Goal: Navigation & Orientation: Find specific page/section

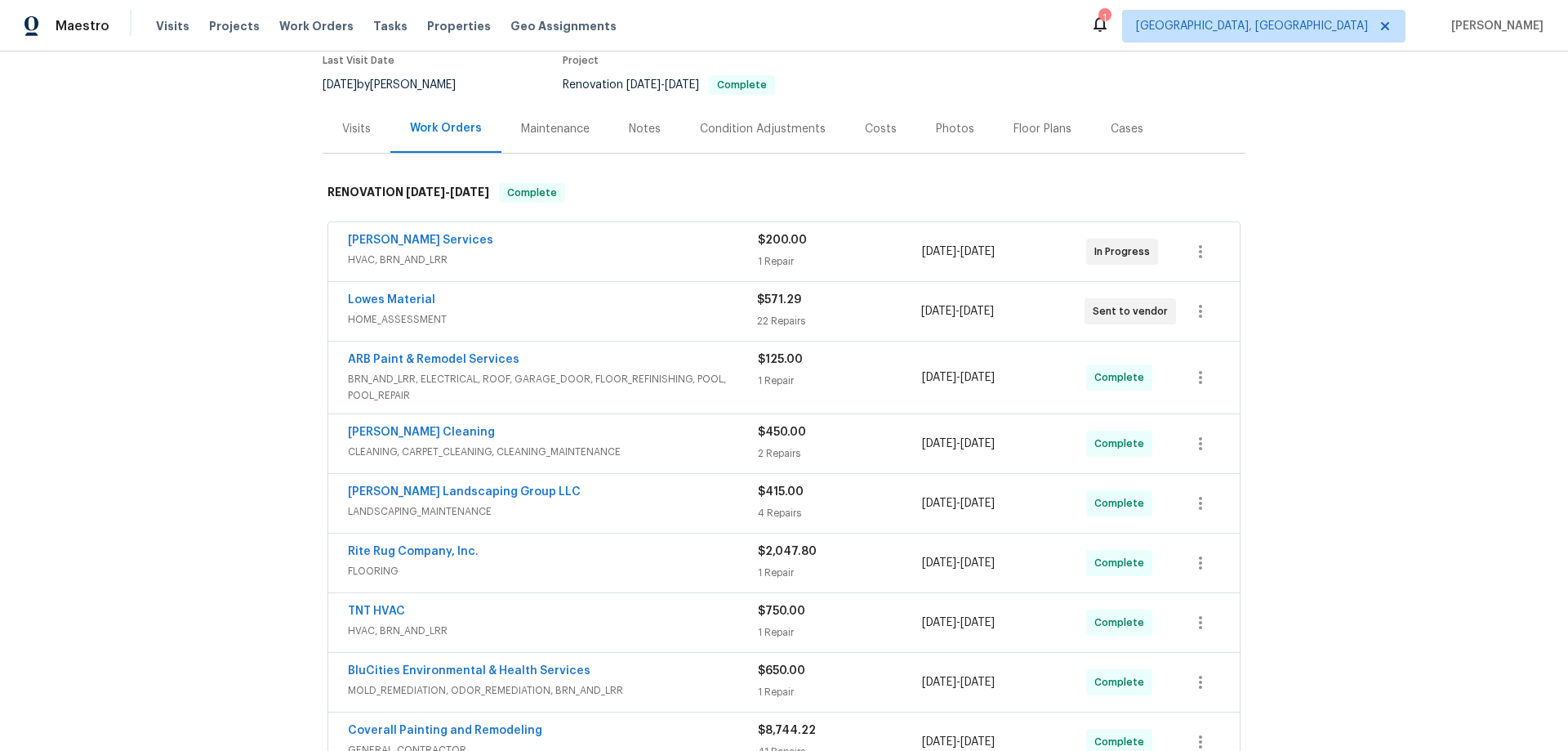
scroll to position [551, 0]
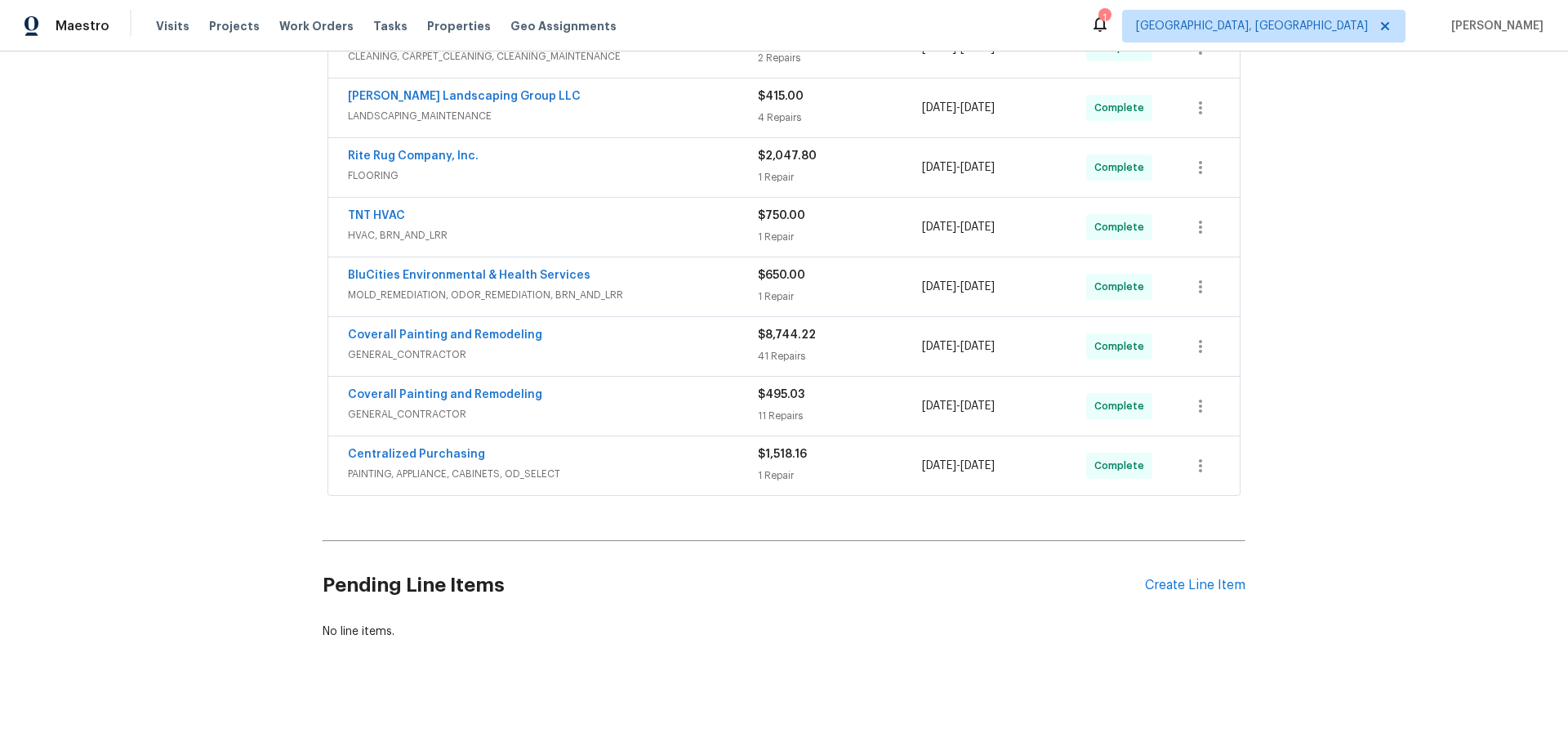
click at [190, 402] on div "Back to all projects 133 Kingstons Cv, Clarksville, TN 37042 5 Beds | 3 Baths |…" at bounding box center [784, 400] width 1568 height 699
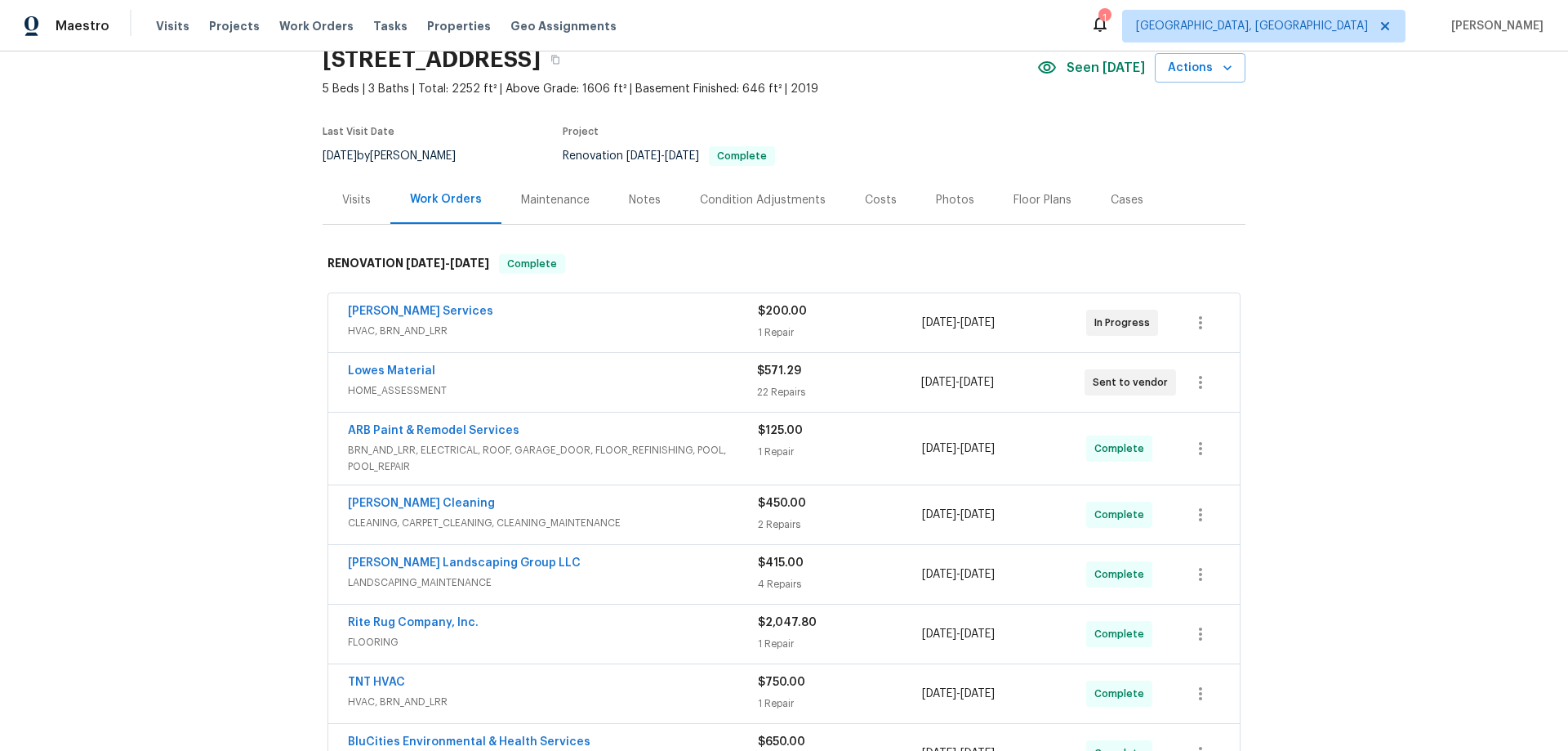
scroll to position [61, 0]
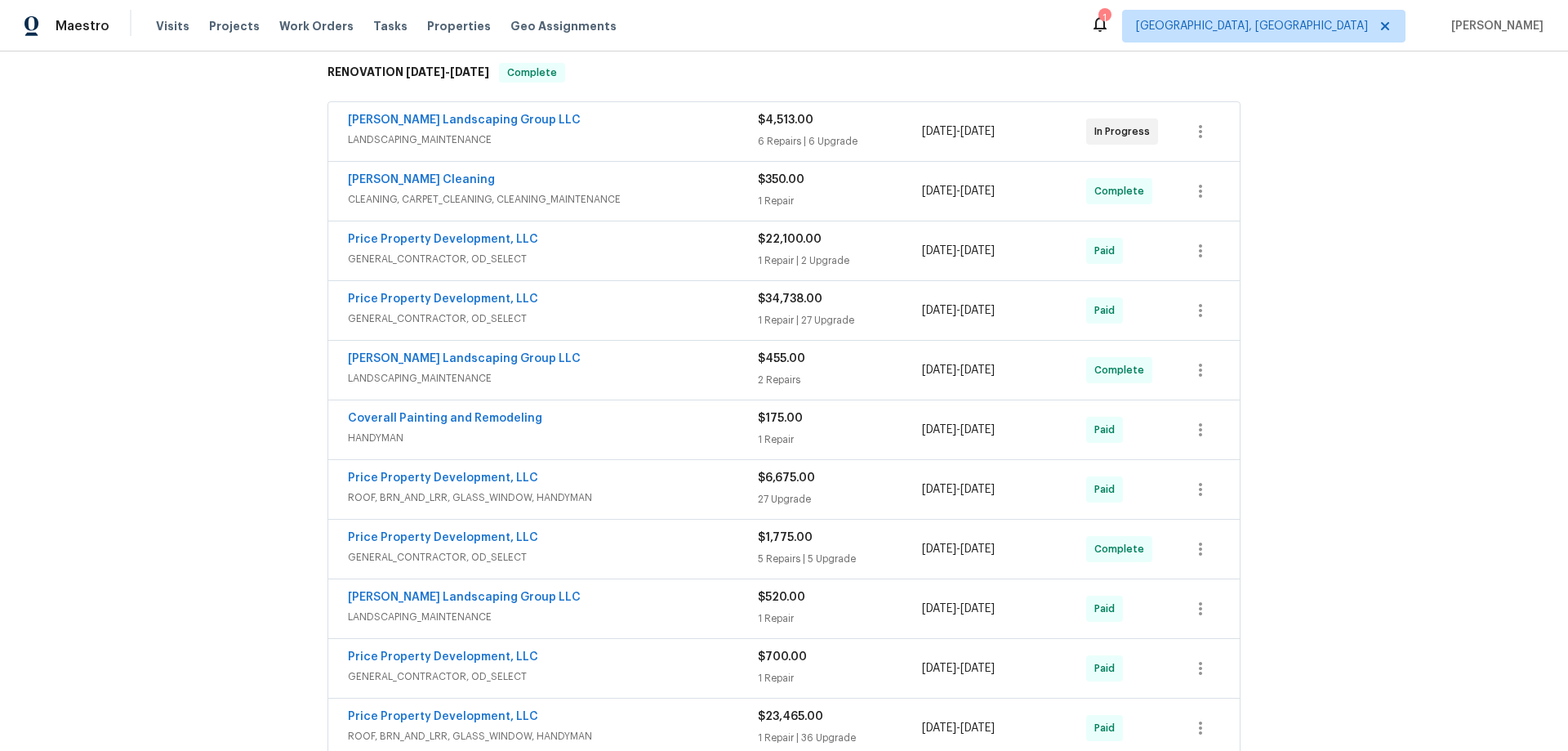
scroll to position [409, 0]
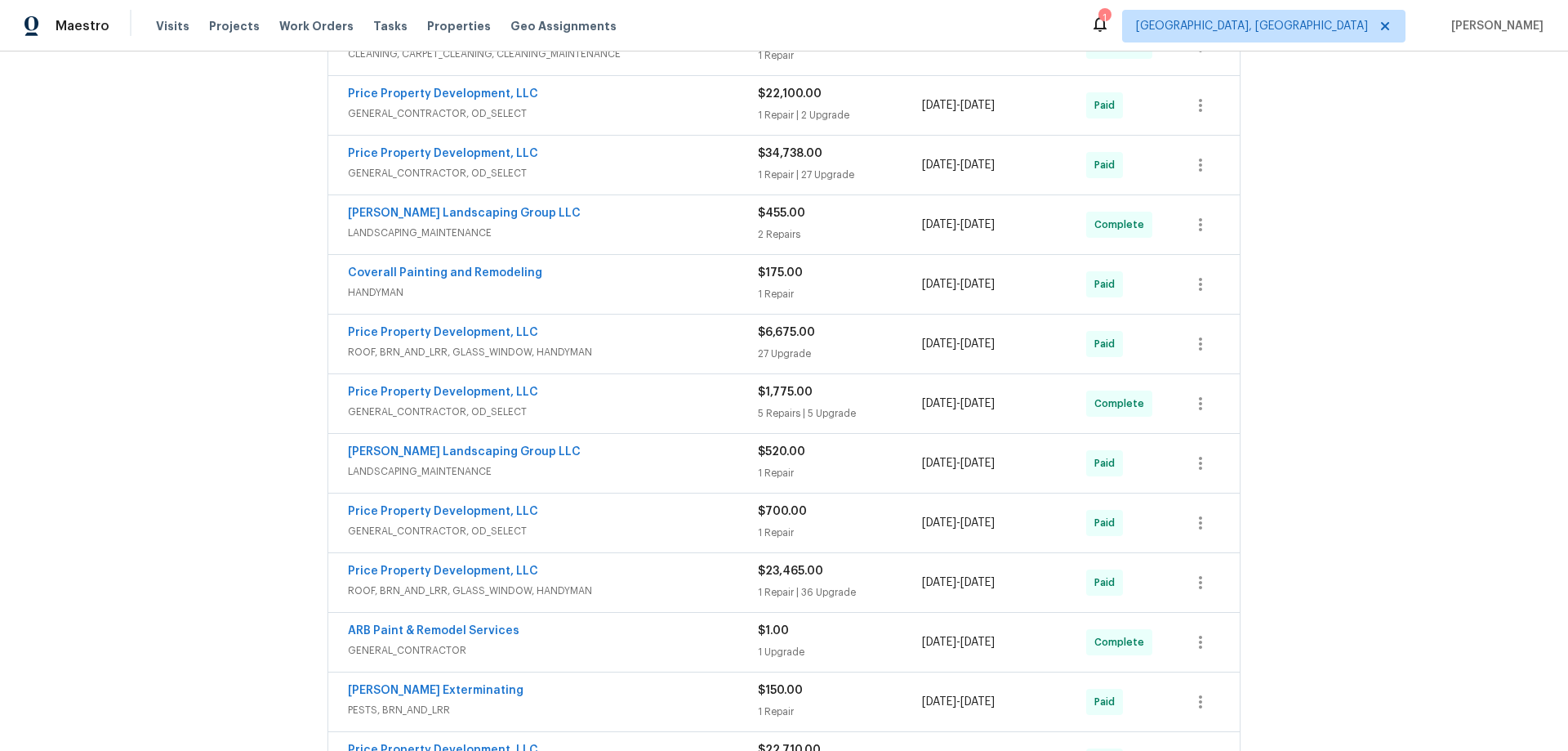
click at [215, 388] on div "Back to all projects 6112 Gardendale Dr, Nashville, TN 37215 5 Beds | 3 1/2 Bat…" at bounding box center [784, 400] width 1568 height 699
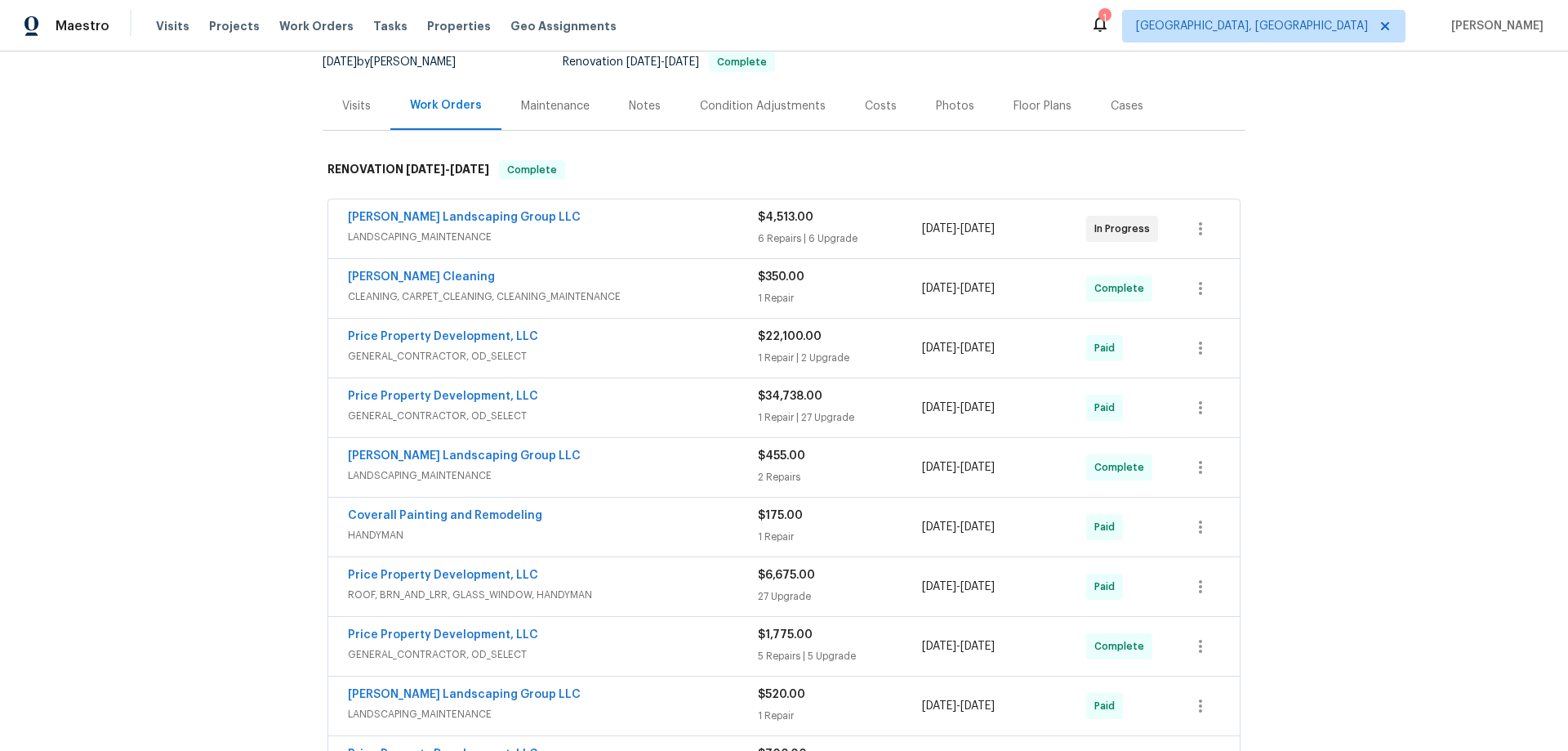
scroll to position [0, 0]
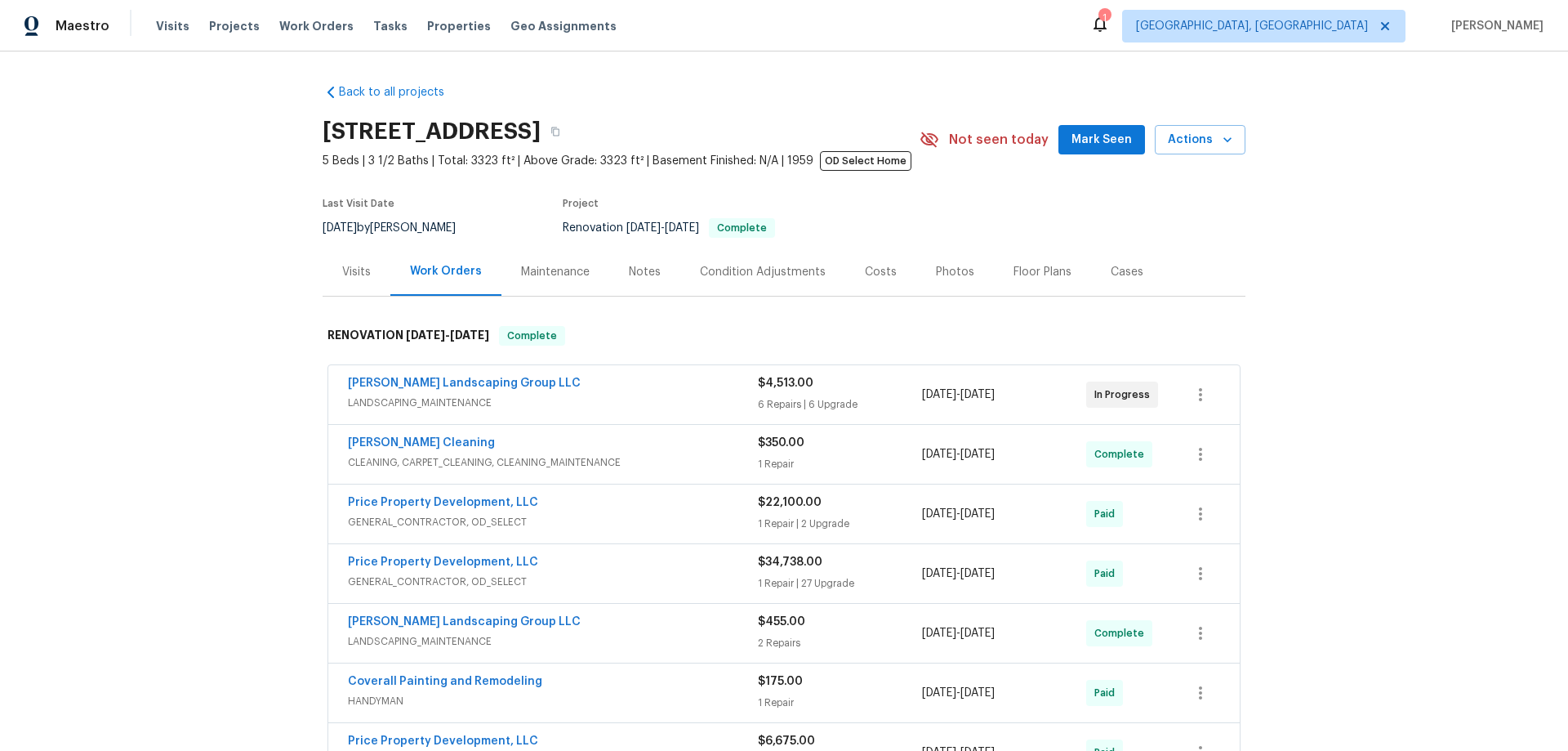
click at [190, 259] on div "Back to all projects 6112 Gardendale Dr, Nashville, TN 37215 5 Beds | 3 1/2 Bat…" at bounding box center [784, 400] width 1568 height 699
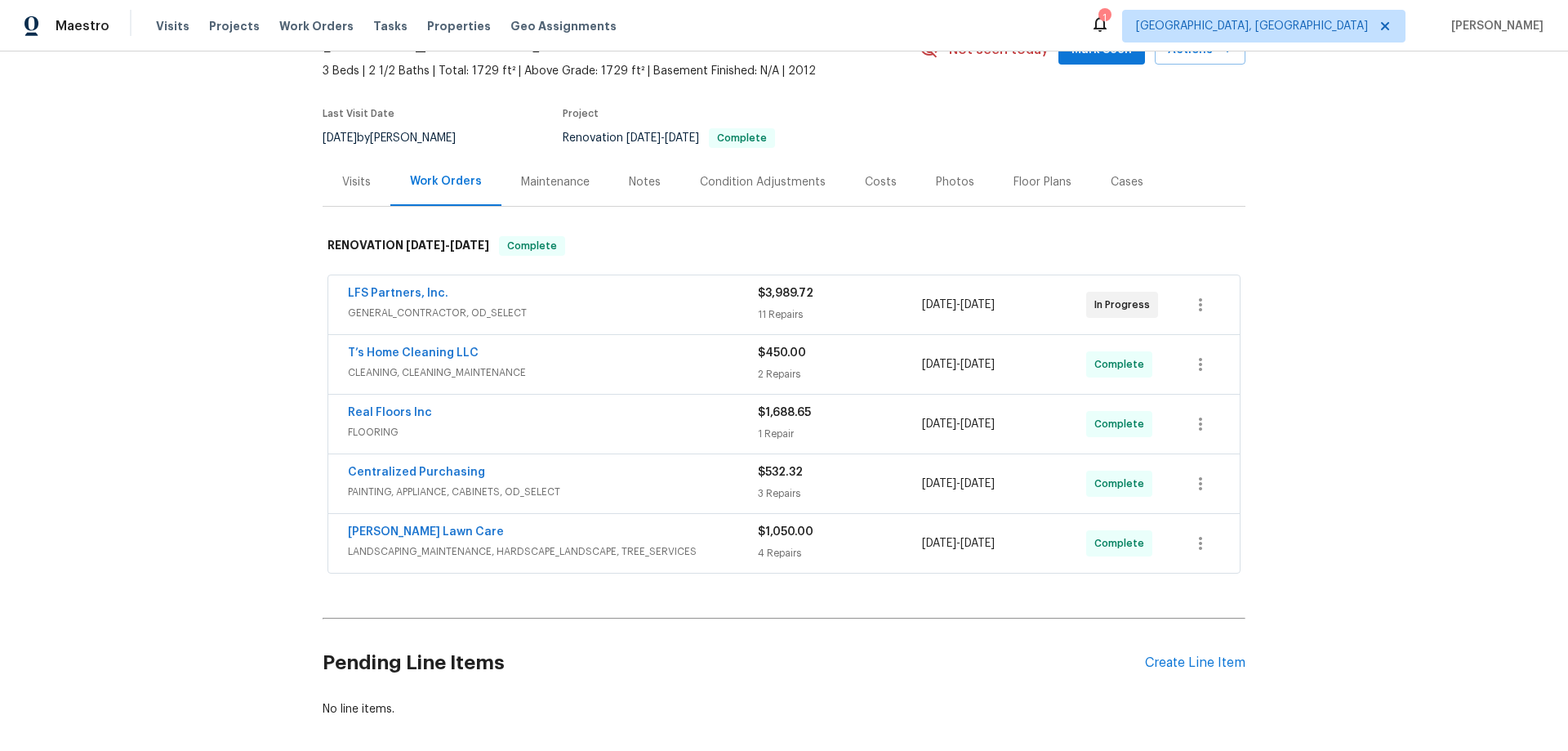
scroll to position [196, 0]
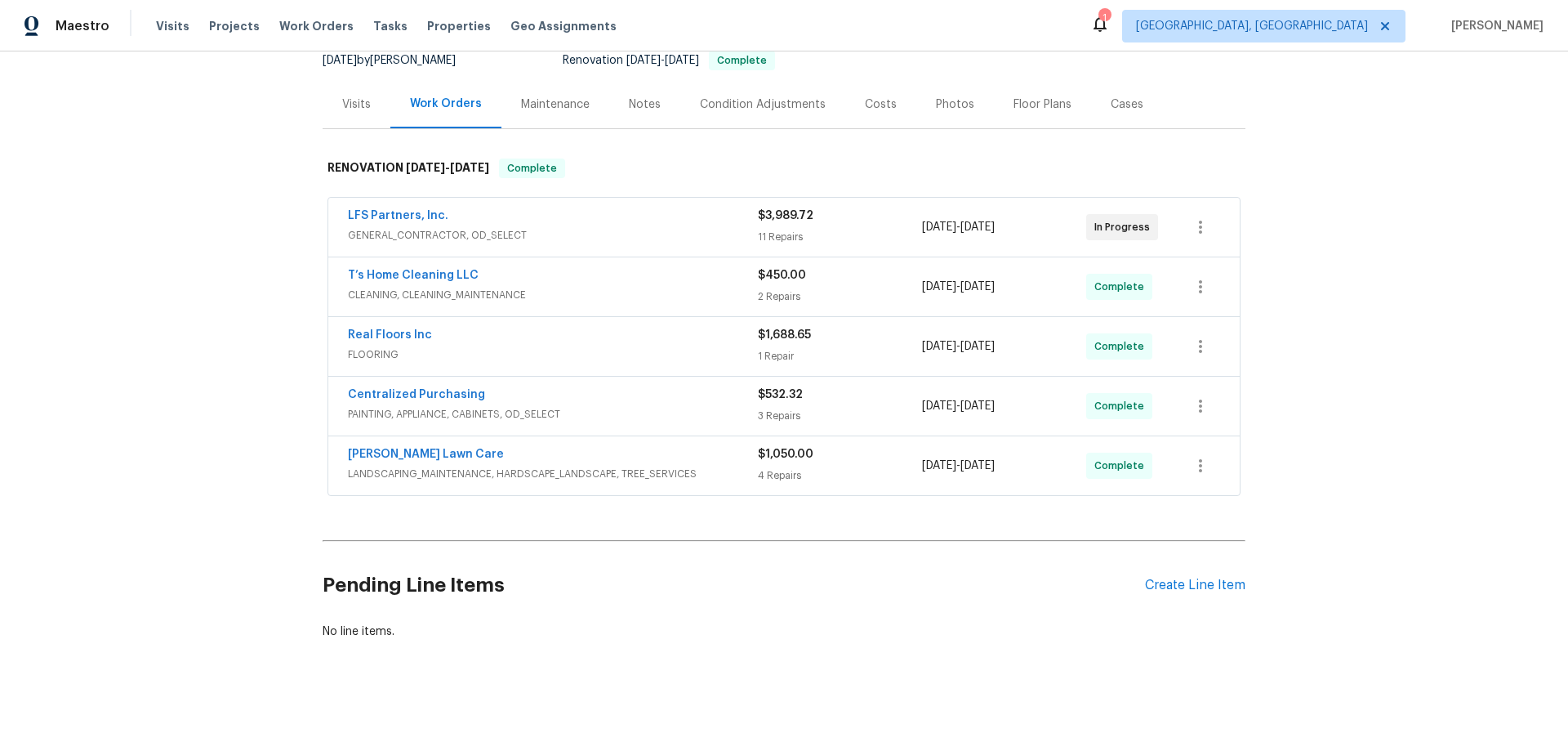
click at [212, 392] on div "Back to all projects 272 Stonewood Crossing Dr, Boiling Springs, SC 29316 3 Bed…" at bounding box center [784, 400] width 1568 height 699
click at [210, 269] on div "Back to all projects 272 Stonewood Crossing Dr, Boiling Springs, SC 29316 3 Bed…" at bounding box center [784, 400] width 1568 height 699
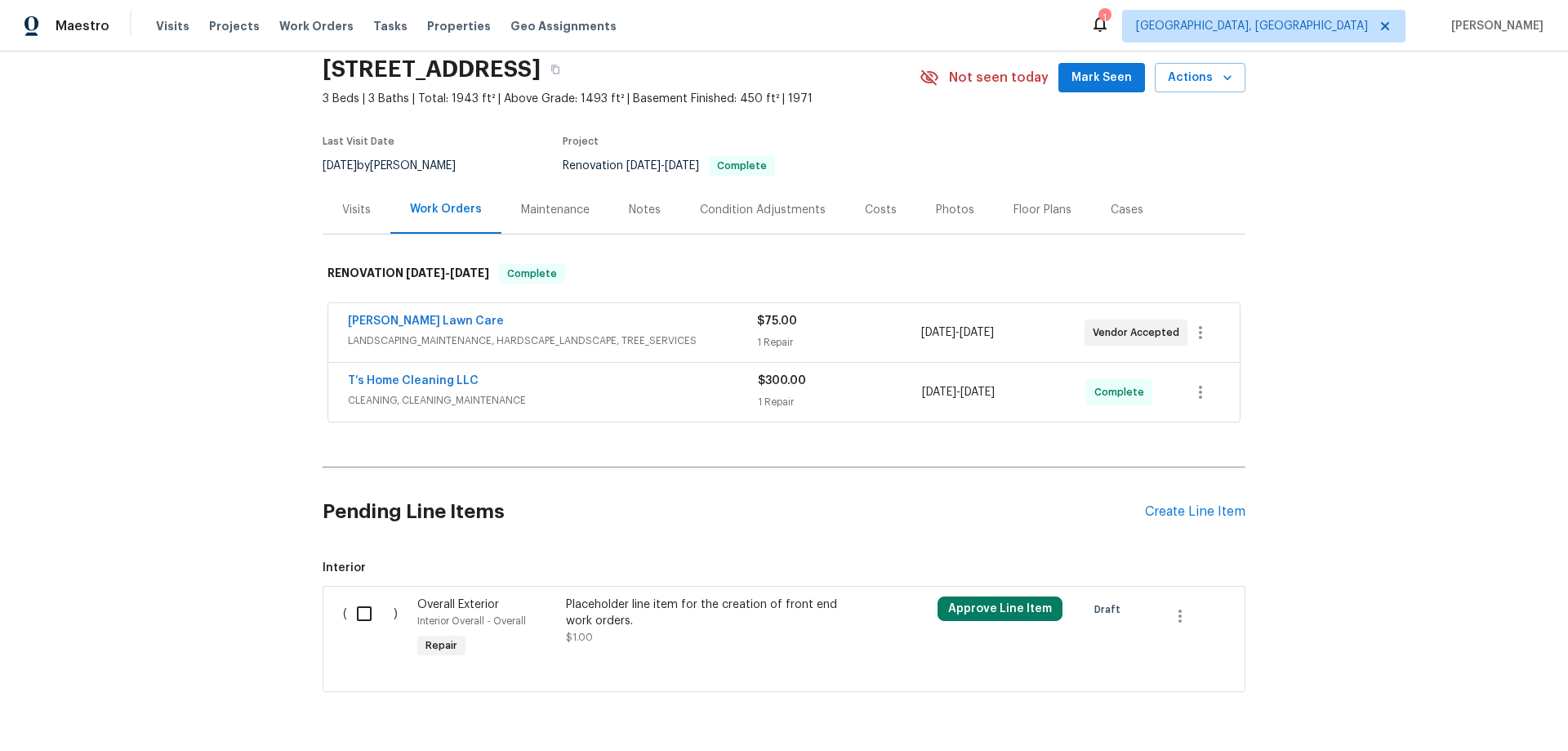
scroll to position [126, 0]
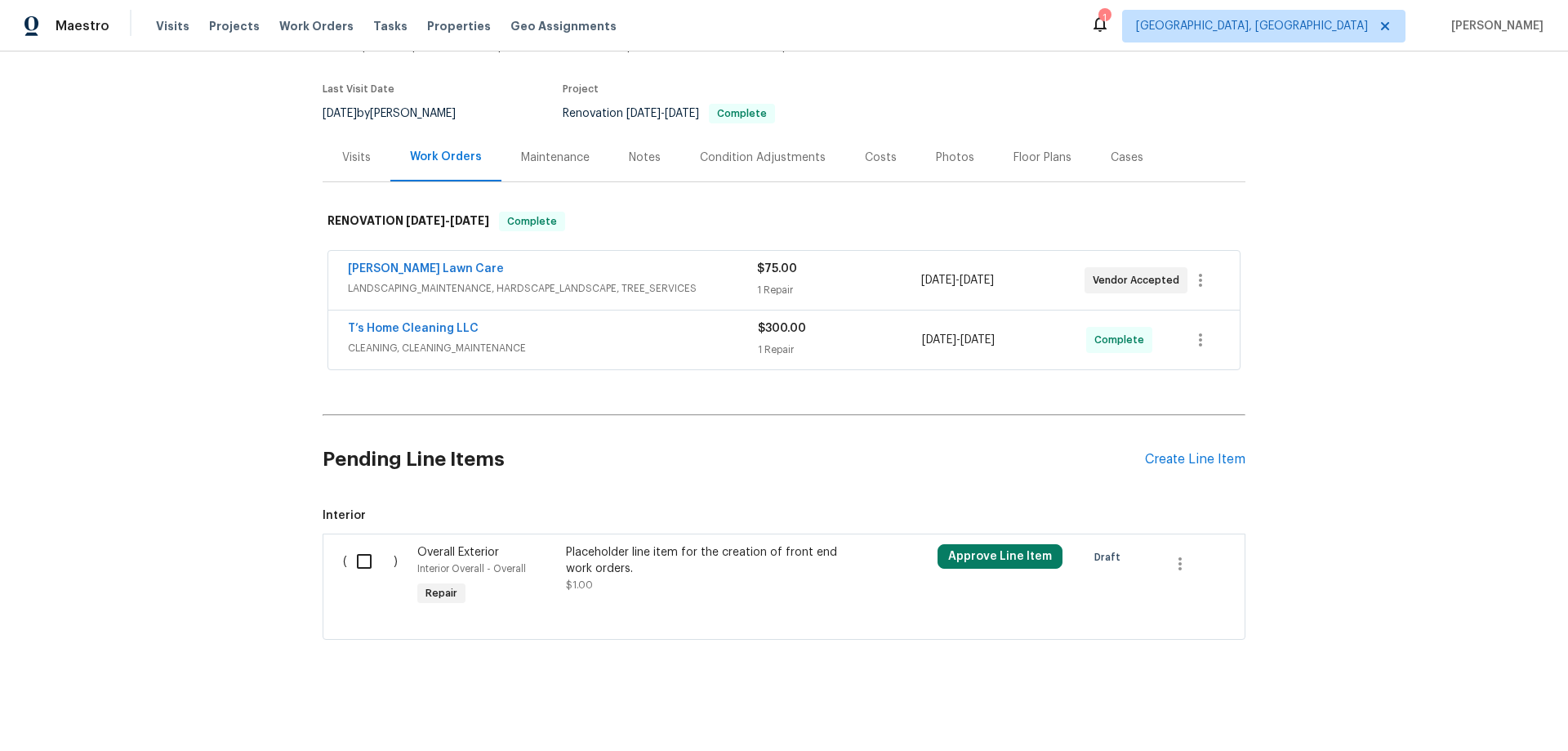
click at [177, 399] on div "Back to all projects 4 Delray Cir, Greenville, SC 29617 3 Beds | 3 Baths | Tota…" at bounding box center [784, 400] width 1568 height 699
click at [167, 351] on div "Back to all projects 4 Delray Cir, Greenville, SC 29617 3 Beds | 3 Baths | Tota…" at bounding box center [784, 400] width 1568 height 699
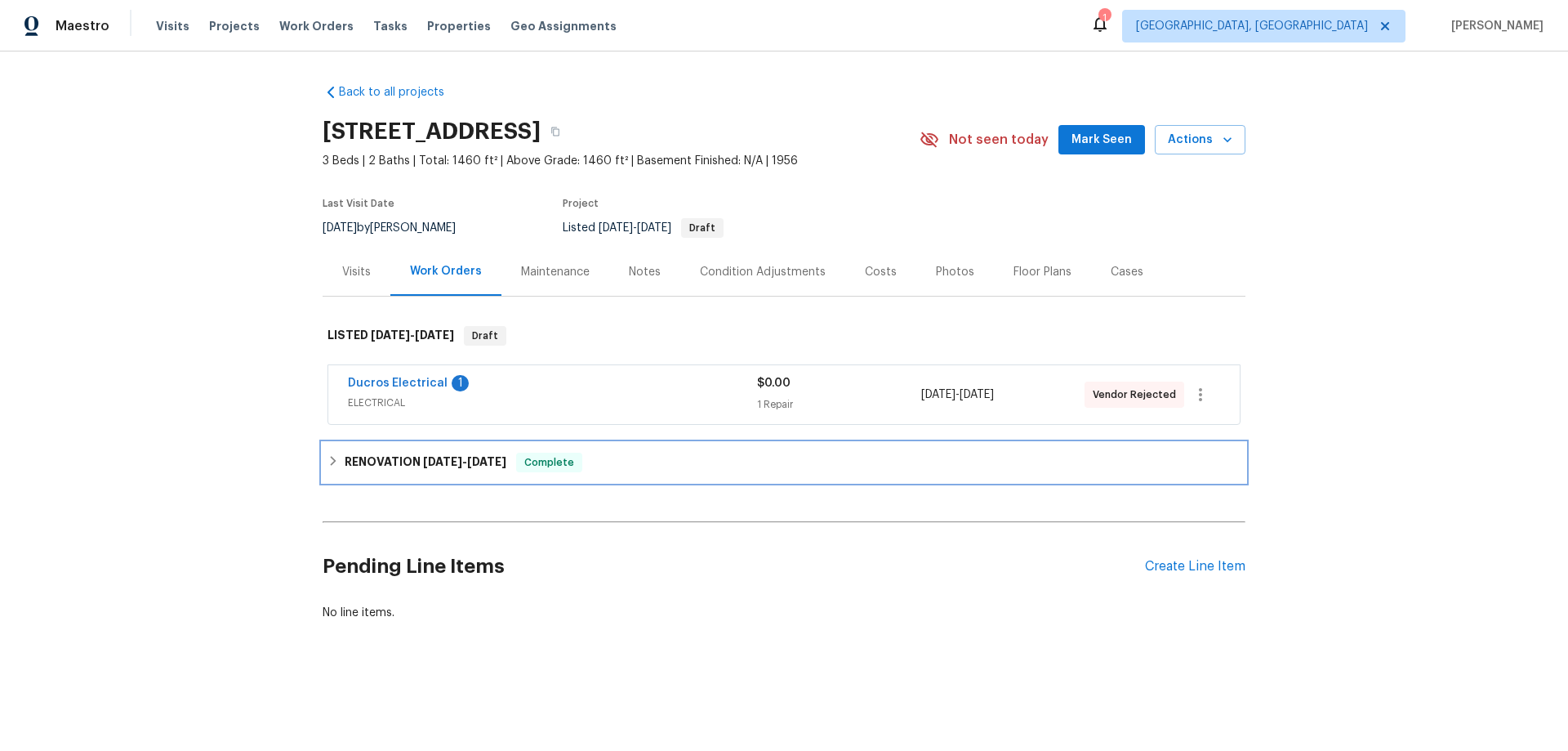
click at [468, 465] on span "[DATE]" at bounding box center [487, 461] width 39 height 11
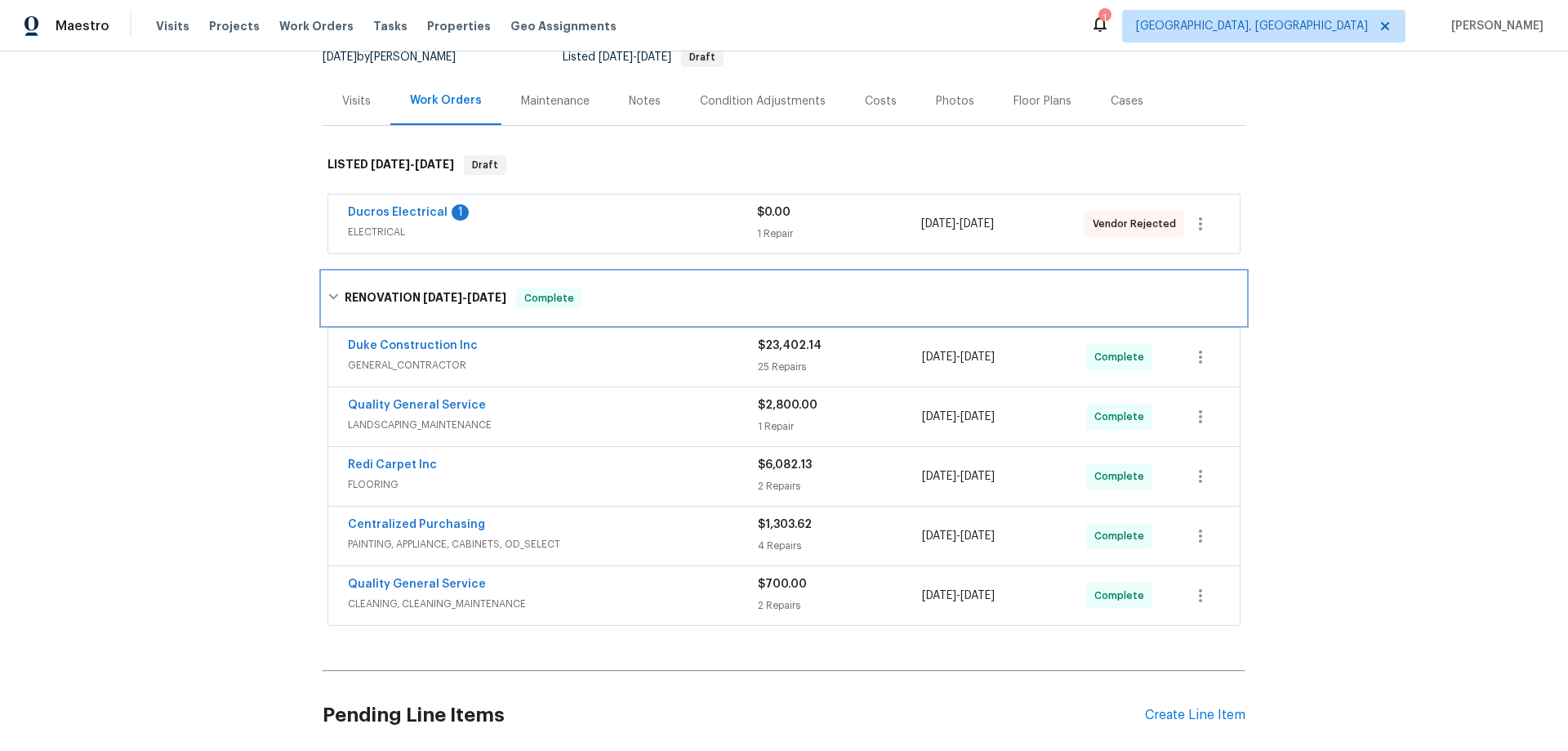
scroll to position [288, 0]
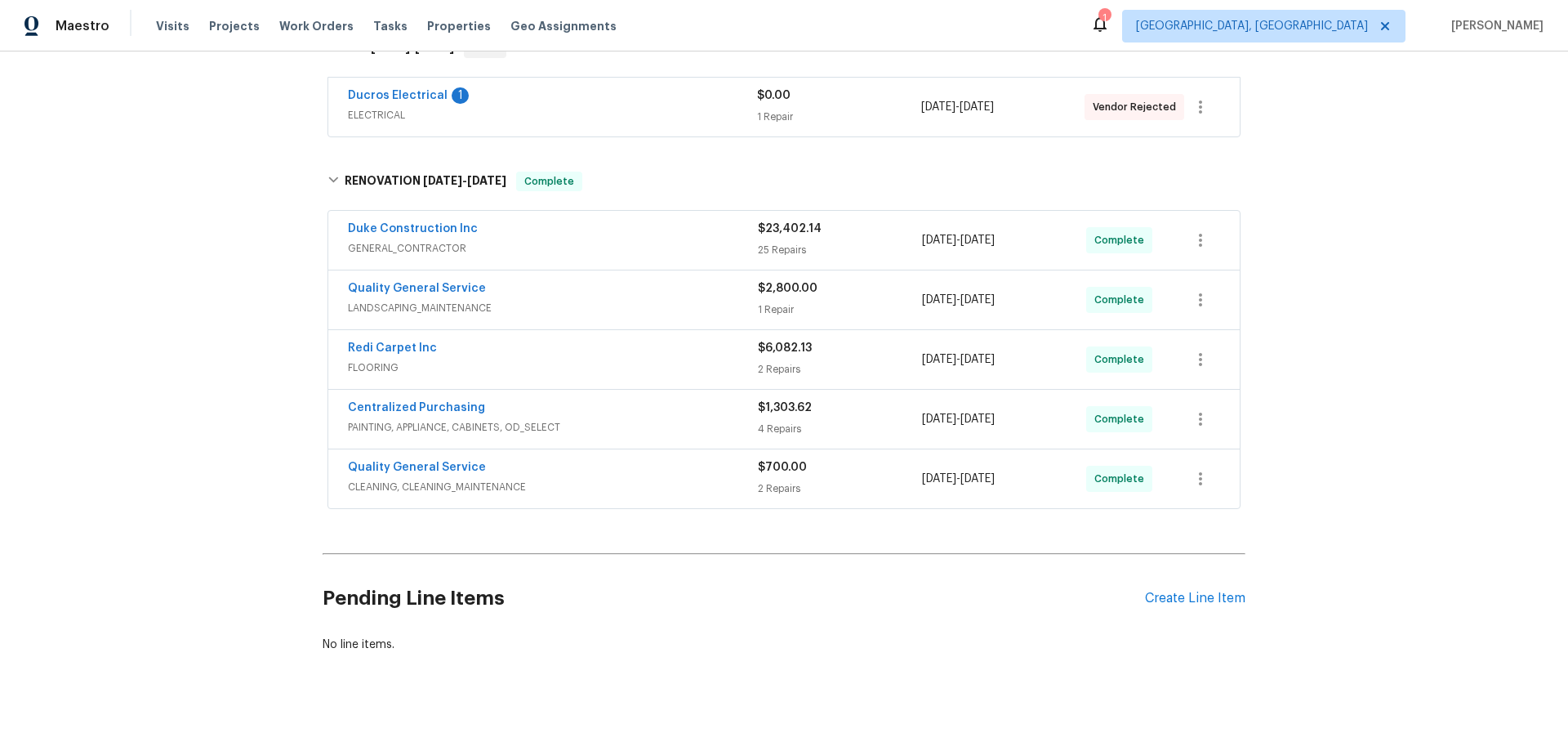
click at [109, 371] on div "Back to all projects 13864 Lexicon Ave, Los Angeles, CA 91342 3 Beds | 2 Baths …" at bounding box center [784, 400] width 1568 height 699
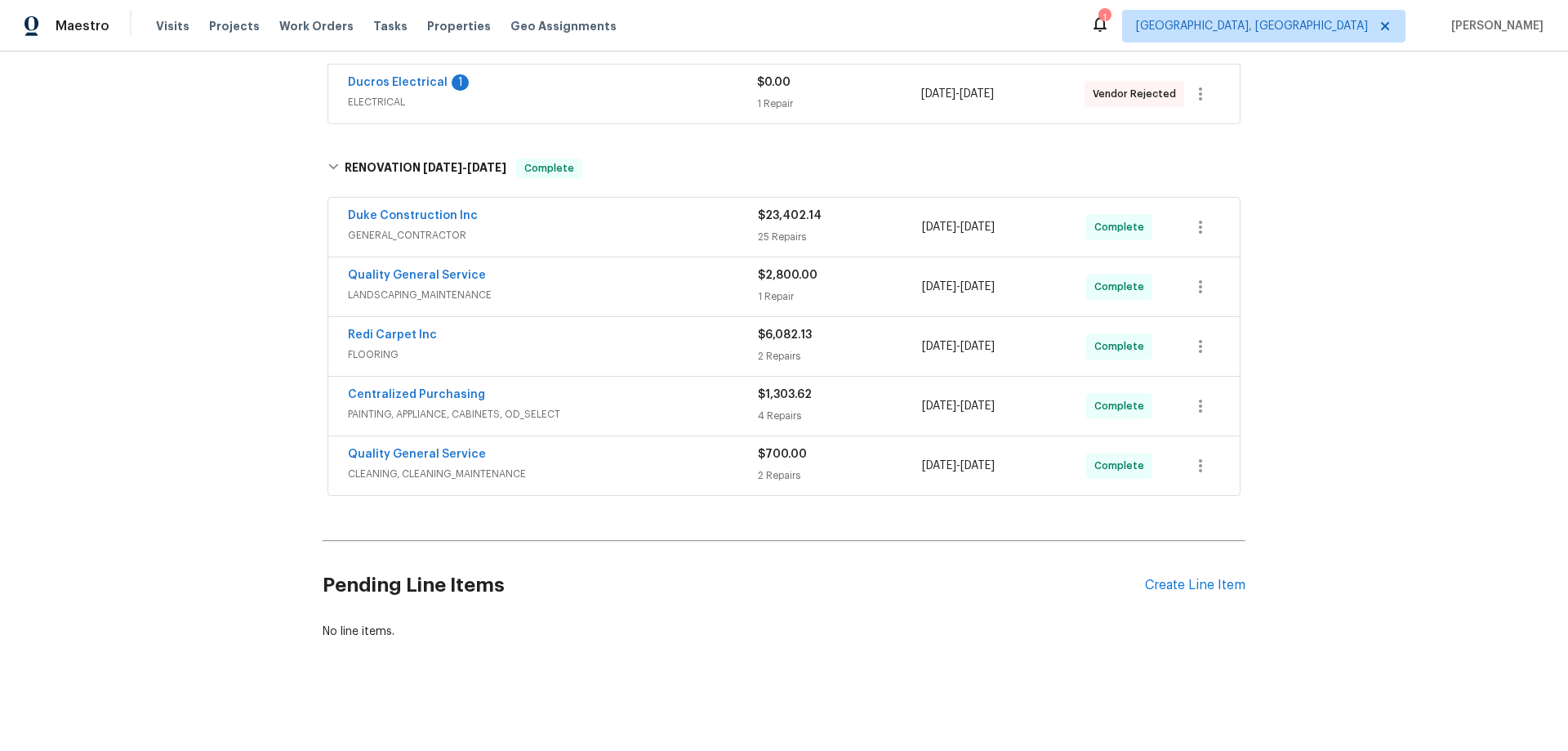
scroll to position [324, 0]
click at [240, 397] on div "Back to all projects 13864 Lexicon Ave, Los Angeles, CA 91342 3 Beds | 2 Baths …" at bounding box center [784, 400] width 1568 height 699
click at [241, 353] on div "Back to all projects 13864 Lexicon Ave, Los Angeles, CA 91342 3 Beds | 2 Baths …" at bounding box center [784, 400] width 1568 height 699
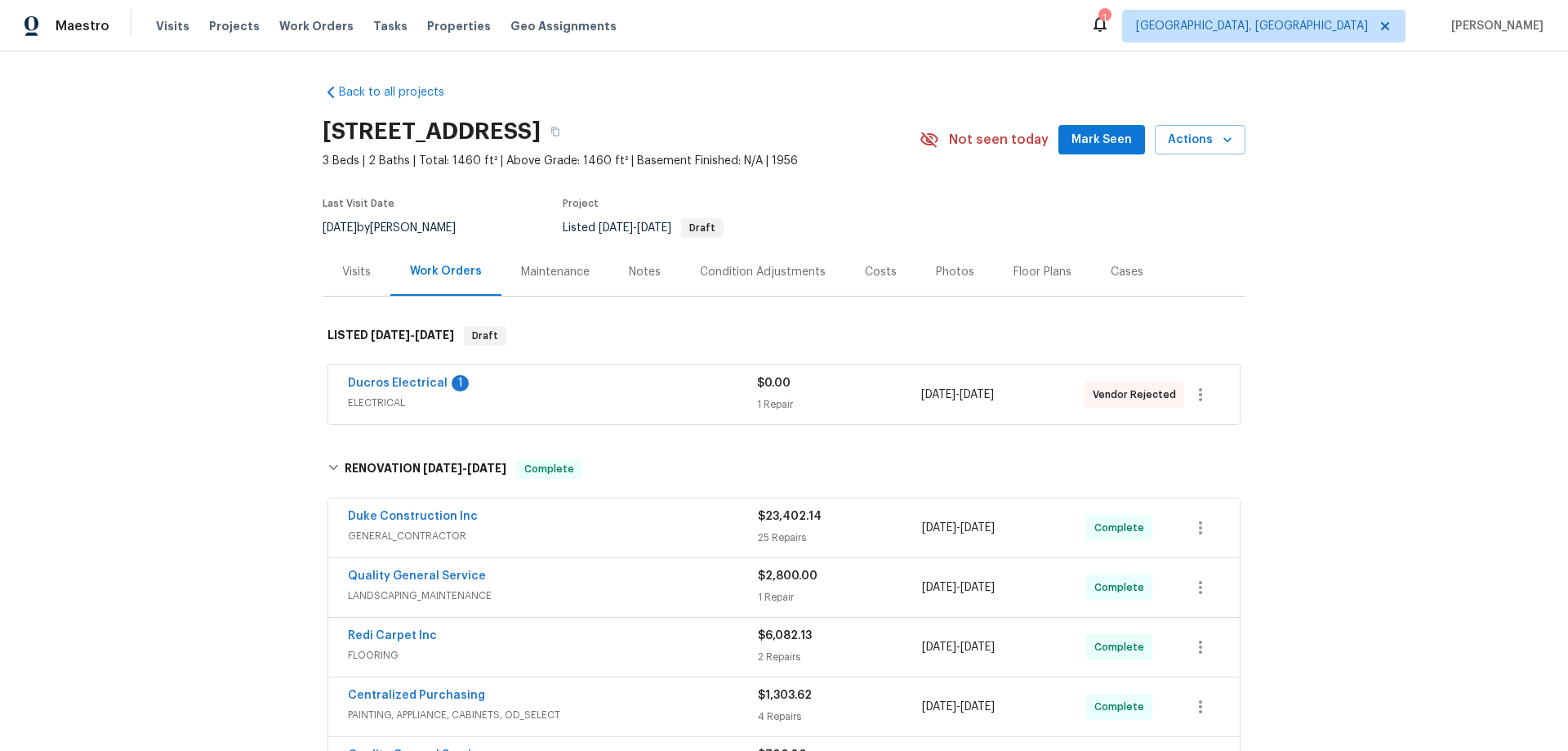
click at [342, 281] on div "Visits" at bounding box center [356, 272] width 29 height 16
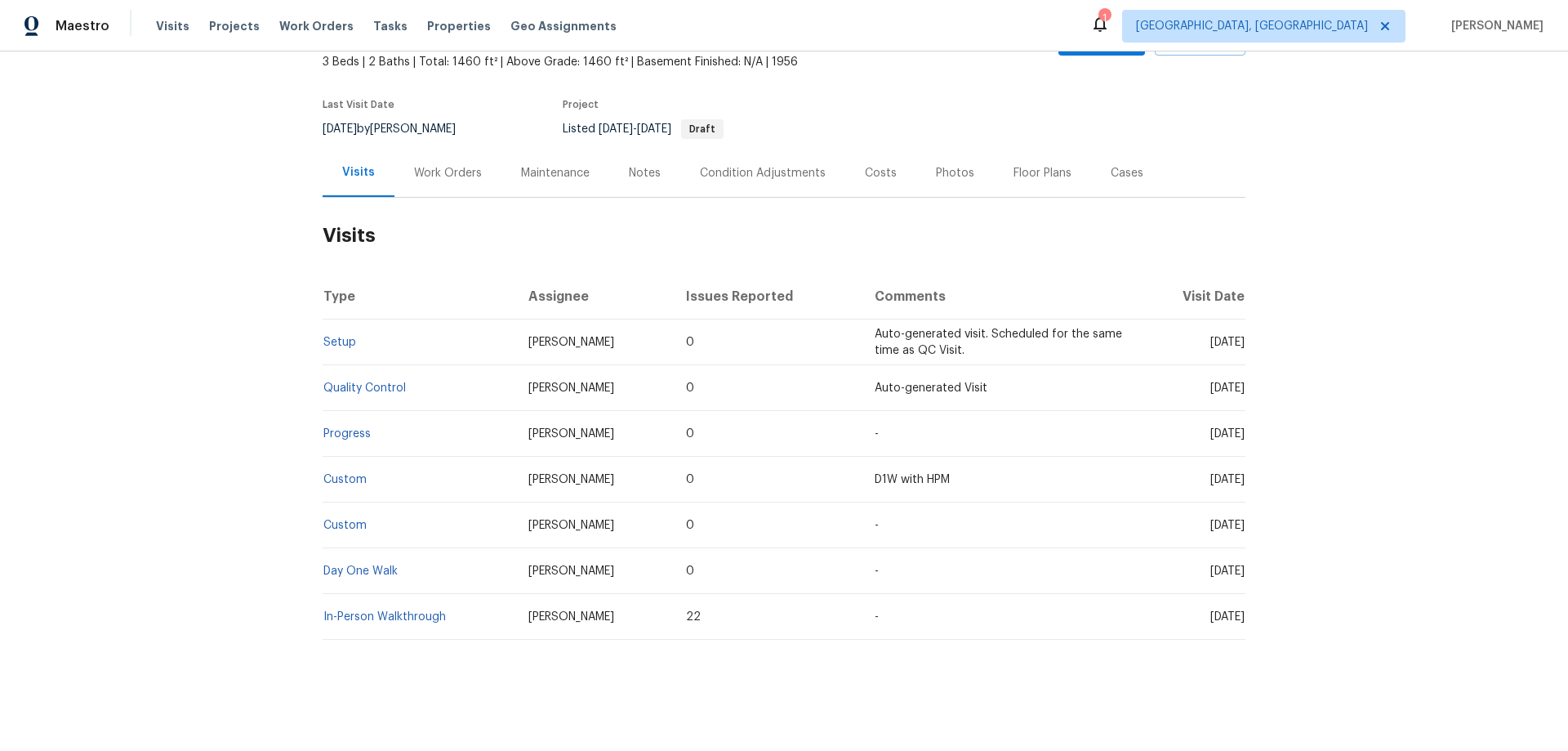
scroll to position [122, 0]
click at [346, 336] on td "Setup" at bounding box center [419, 342] width 193 height 46
click at [345, 336] on td "Setup" at bounding box center [419, 342] width 193 height 46
click at [344, 336] on td "Setup" at bounding box center [419, 342] width 193 height 46
click at [332, 337] on link "Setup" at bounding box center [340, 342] width 33 height 11
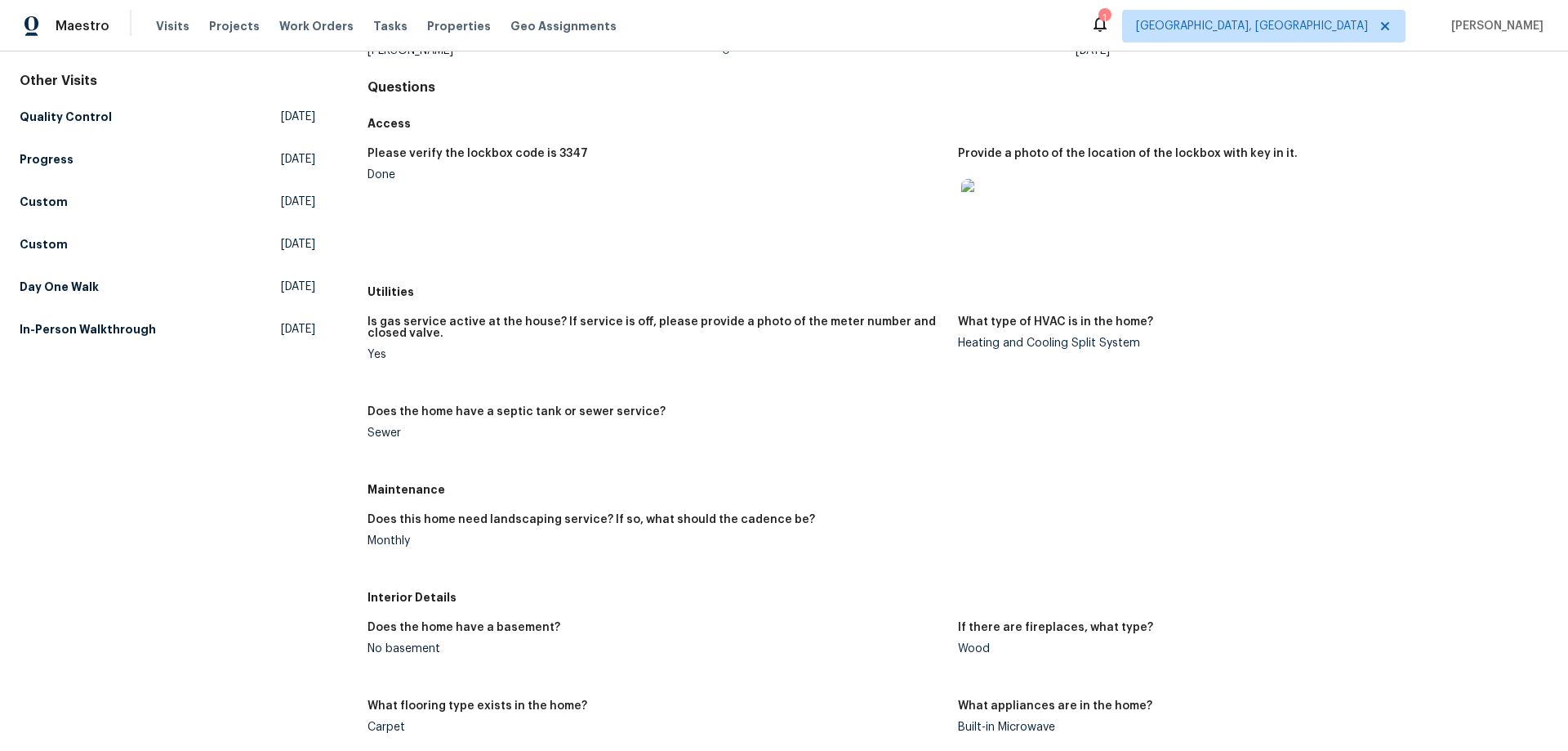
scroll to position [164, 0]
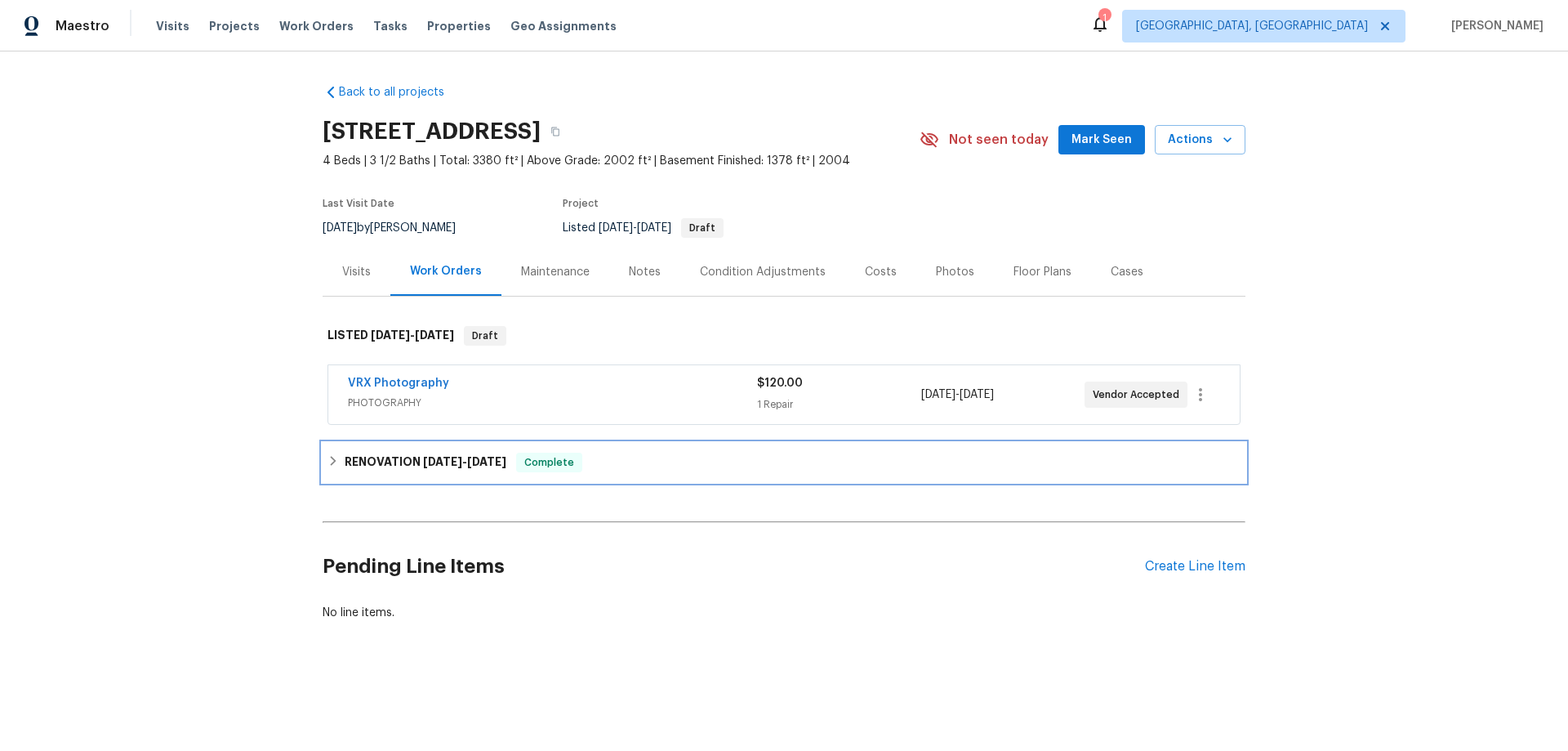
drag, startPoint x: 354, startPoint y: 456, endPoint x: 346, endPoint y: 450, distance: 10.0
click at [354, 456] on h6 "RENOVATION 8/18/25 - 8/25/25" at bounding box center [425, 463] width 162 height 20
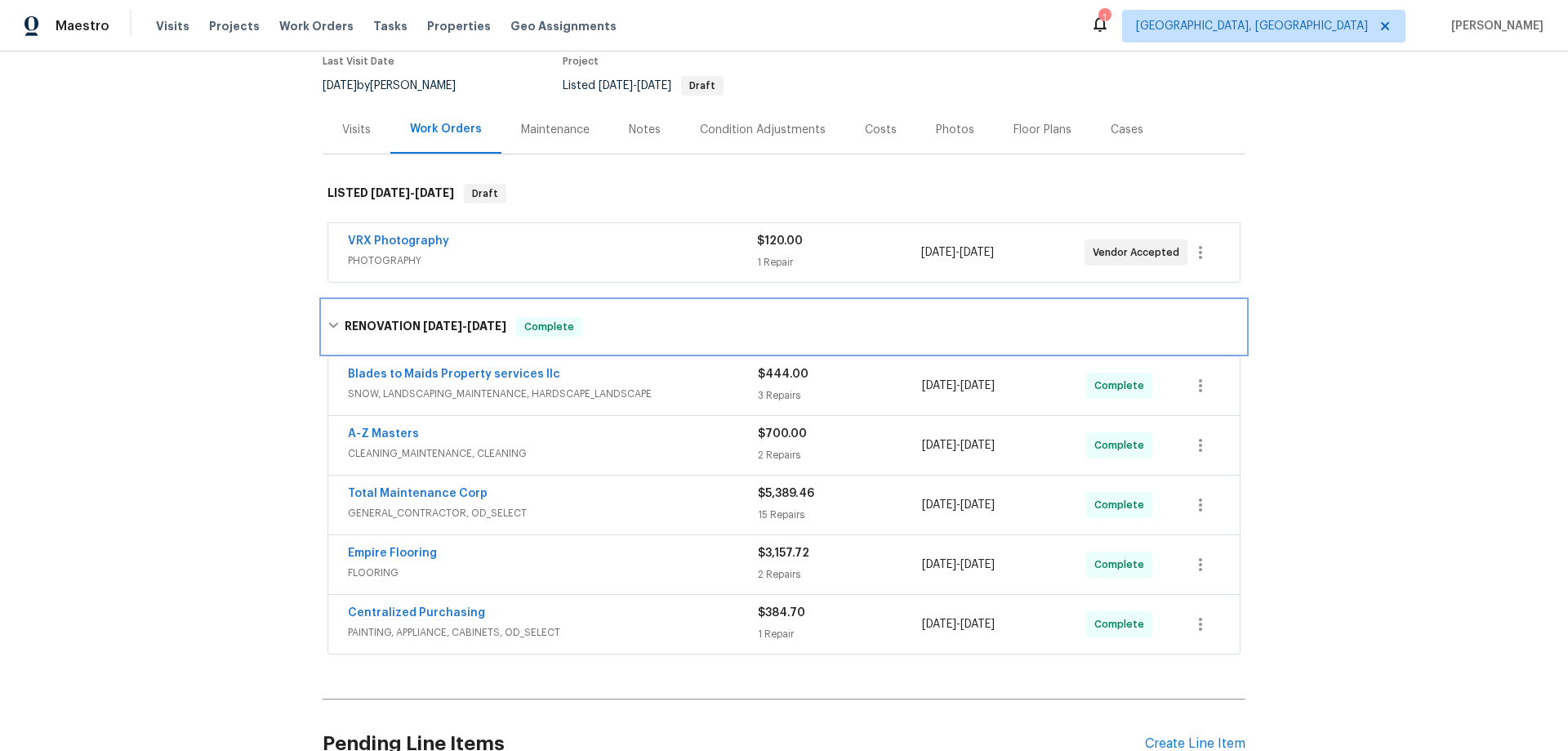
scroll to position [276, 0]
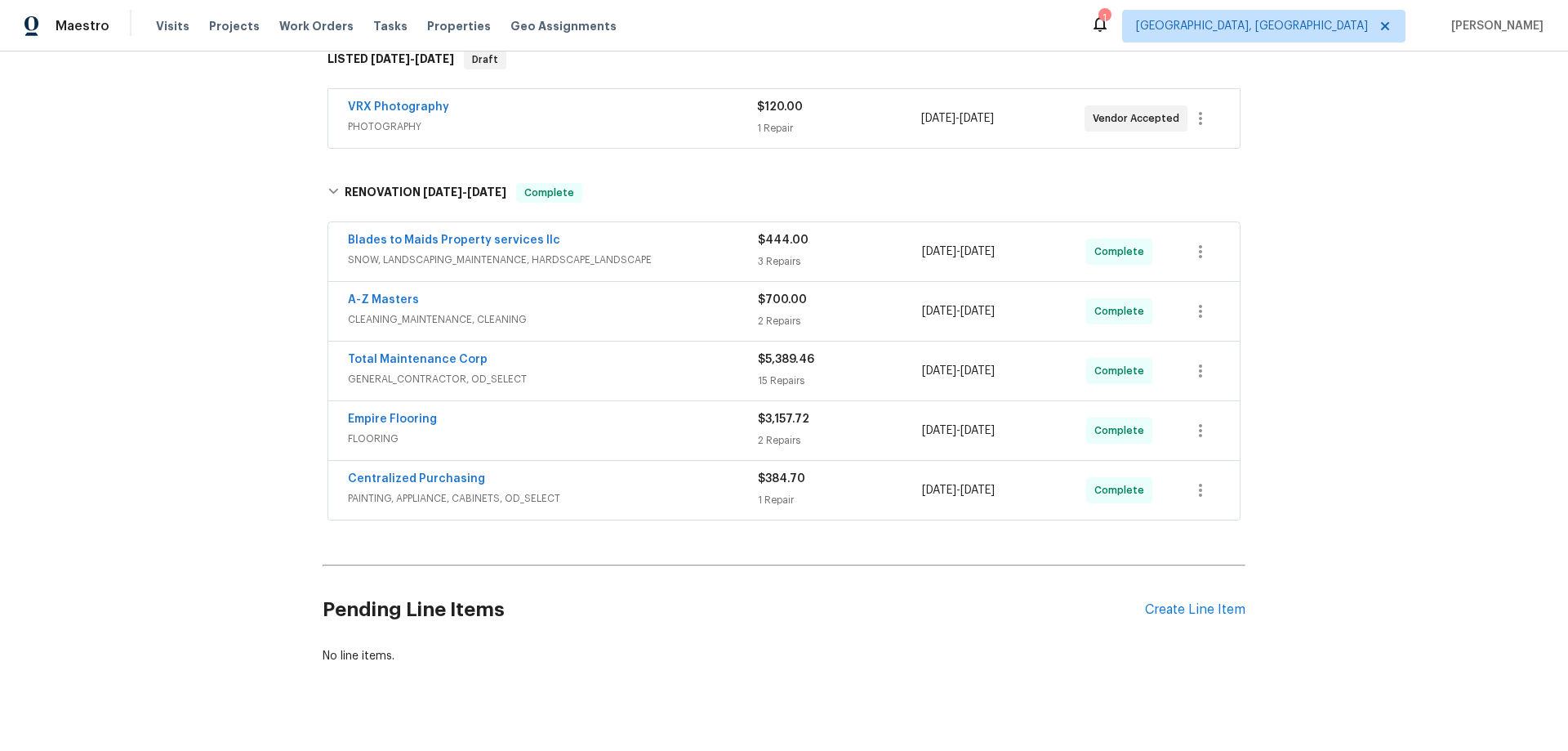
click at [245, 428] on div "Back to all projects 1309 Timber Ln, Buffalo, MN 55313 4 Beds | 3 1/2 Baths | T…" at bounding box center [784, 400] width 1568 height 699
drag, startPoint x: 239, startPoint y: 295, endPoint x: 292, endPoint y: 113, distance: 189.6
click at [238, 295] on div "Back to all projects 1309 Timber Ln, Buffalo, MN 55313 4 Beds | 3 1/2 Baths | T…" at bounding box center [784, 400] width 1568 height 699
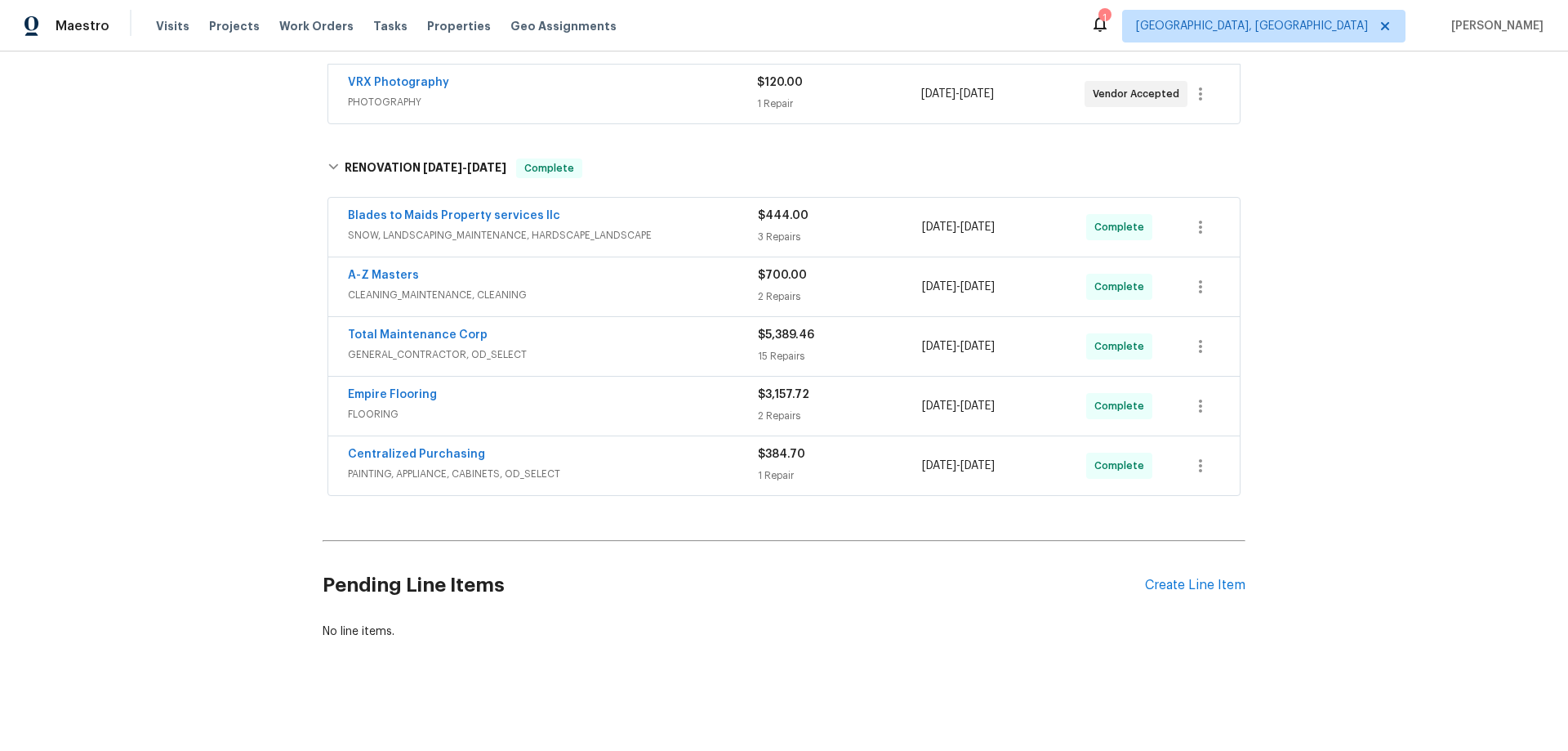
scroll to position [313, 0]
click at [42, 455] on div "Back to all projects 1309 Timber Ln, Buffalo, MN 55313 4 Beds | 3 1/2 Baths | T…" at bounding box center [784, 400] width 1568 height 699
click at [171, 382] on div "Back to all projects 1309 Timber Ln, Buffalo, MN 55313 4 Beds | 3 1/2 Baths | T…" at bounding box center [784, 400] width 1568 height 699
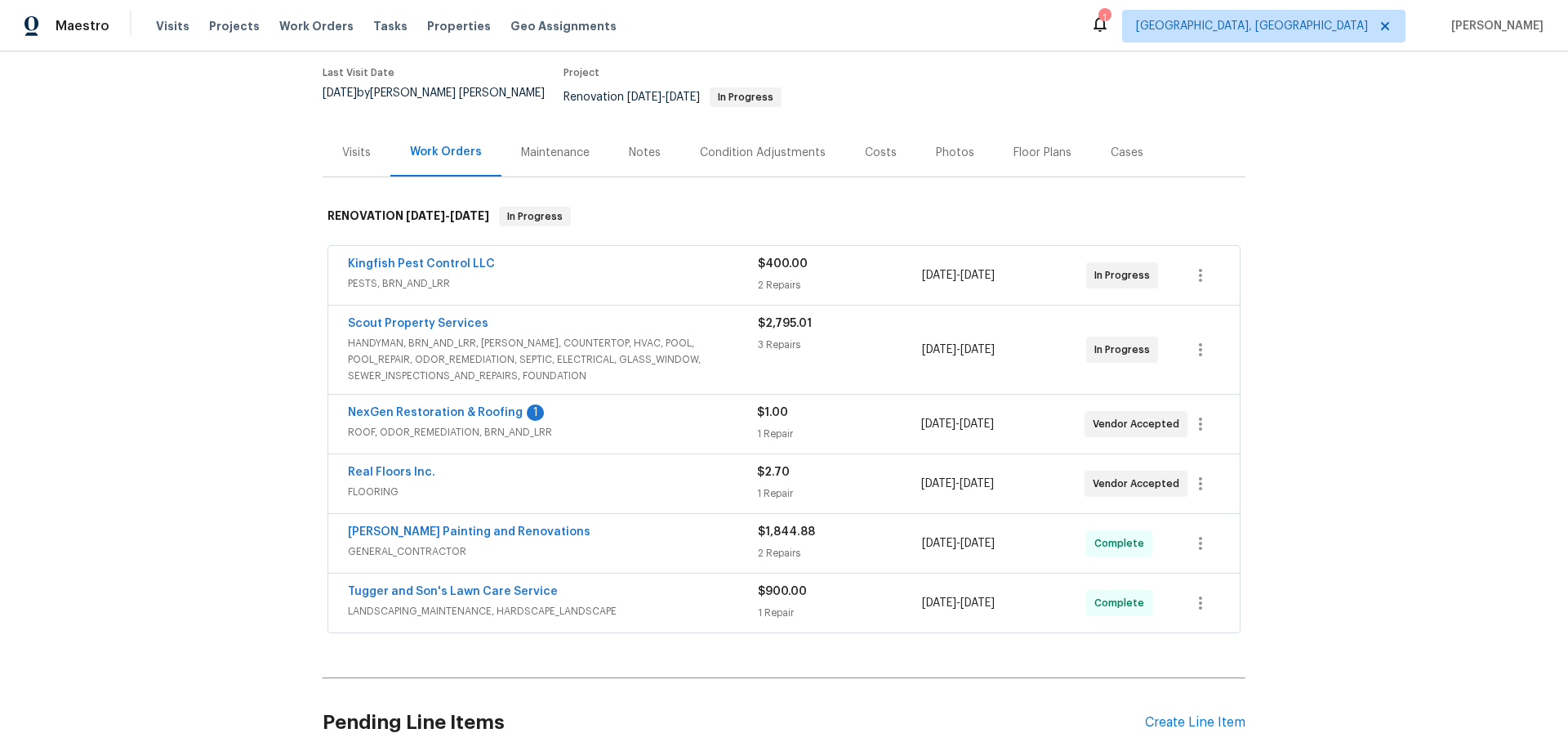
scroll to position [245, 0]
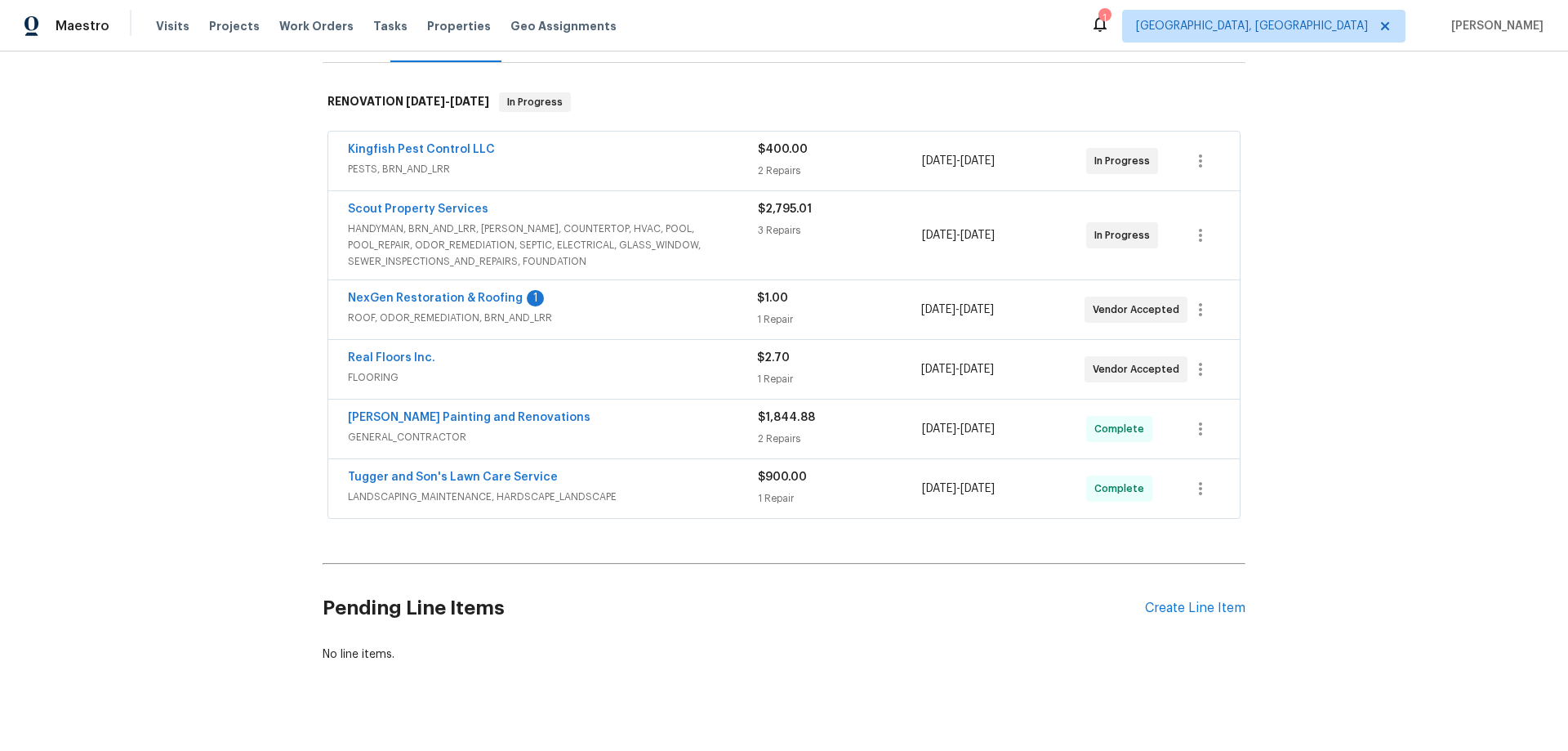
click at [240, 362] on div "Back to all projects [STREET_ADDRESS] 3 Beds | 2 Baths | Total: 1372 ft² | Abov…" at bounding box center [784, 400] width 1568 height 699
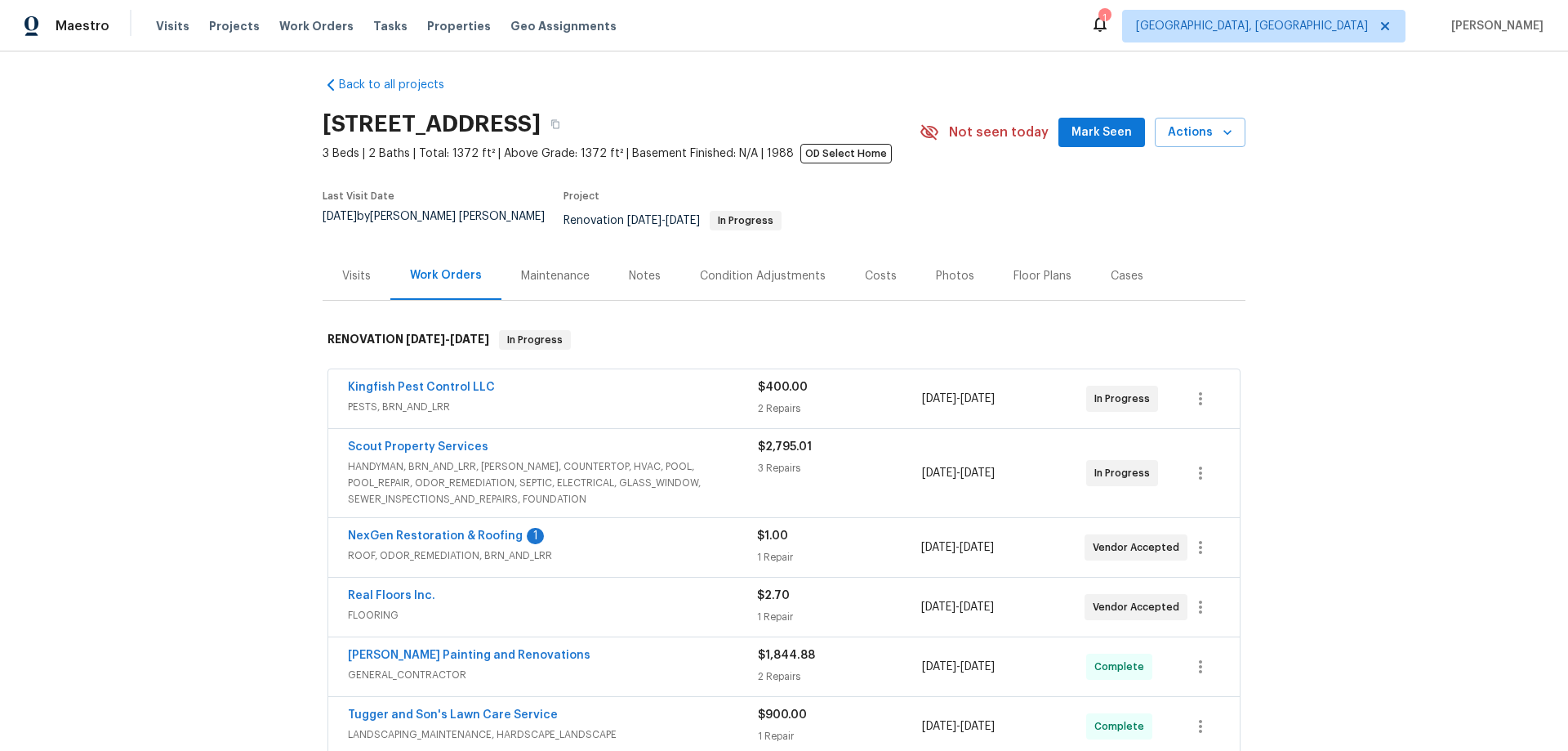
scroll to position [0, 0]
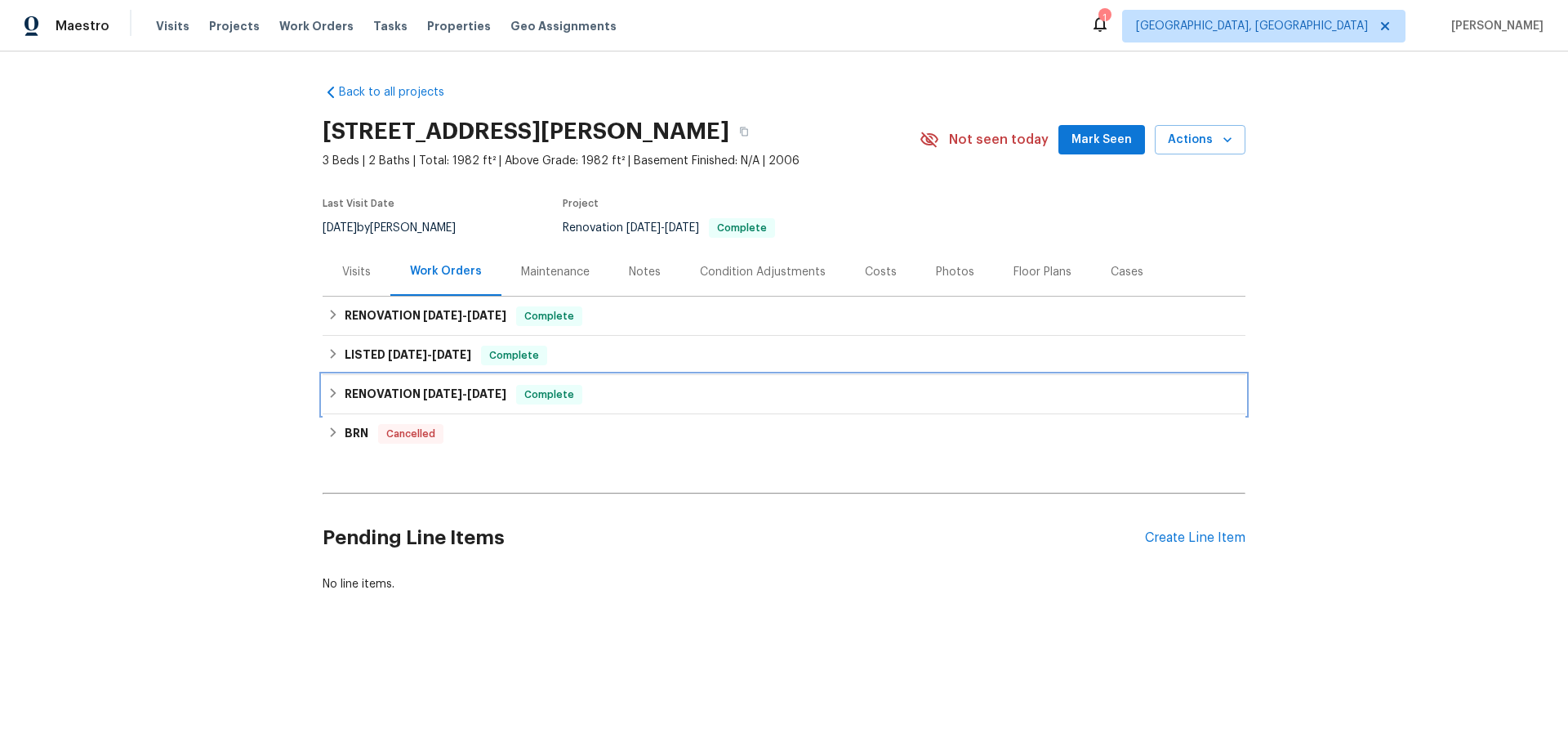
click at [423, 407] on div "RENOVATION [DATE] - [DATE] Complete" at bounding box center [784, 394] width 923 height 39
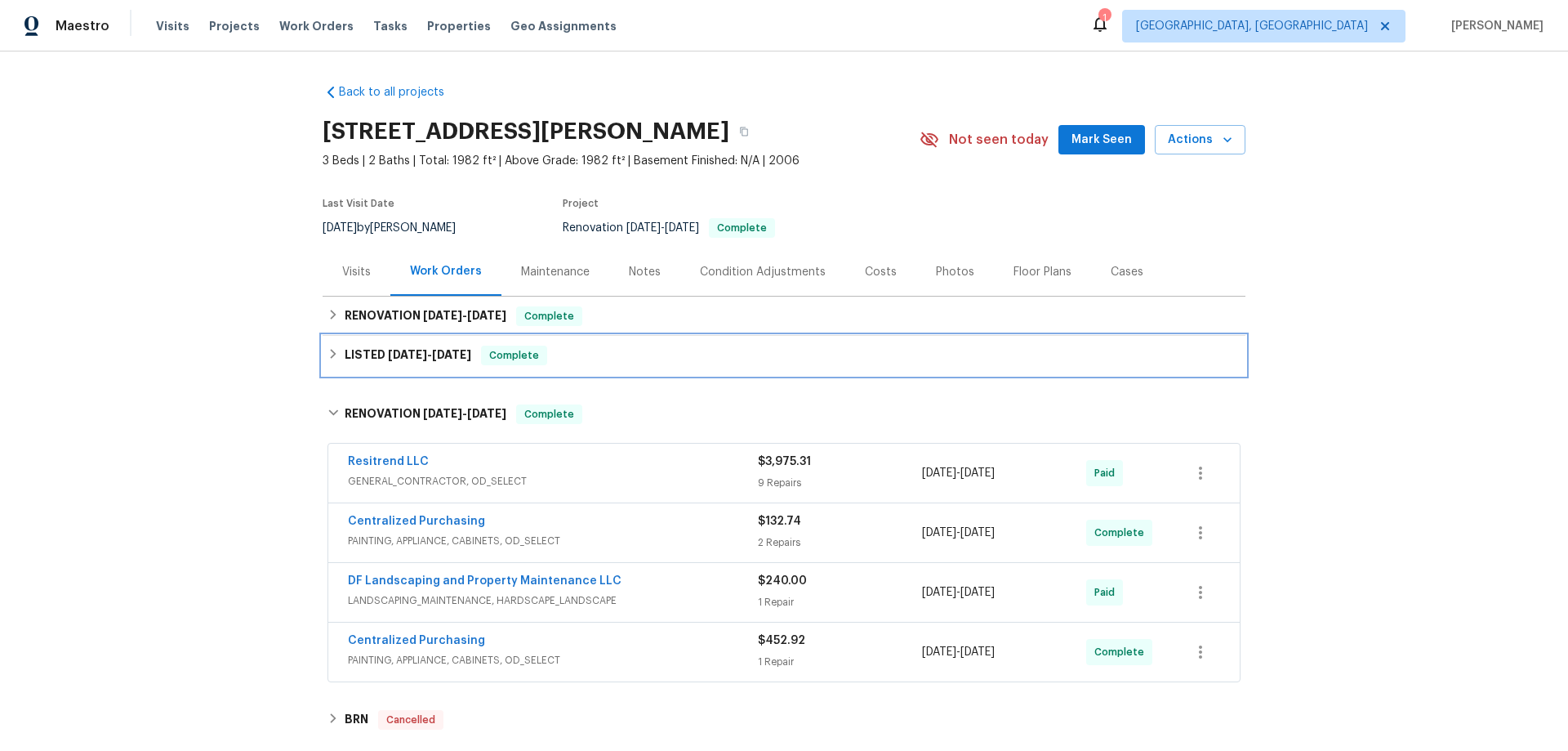
click at [417, 363] on h6 "LISTED [DATE] - [DATE]" at bounding box center [408, 355] width 126 height 20
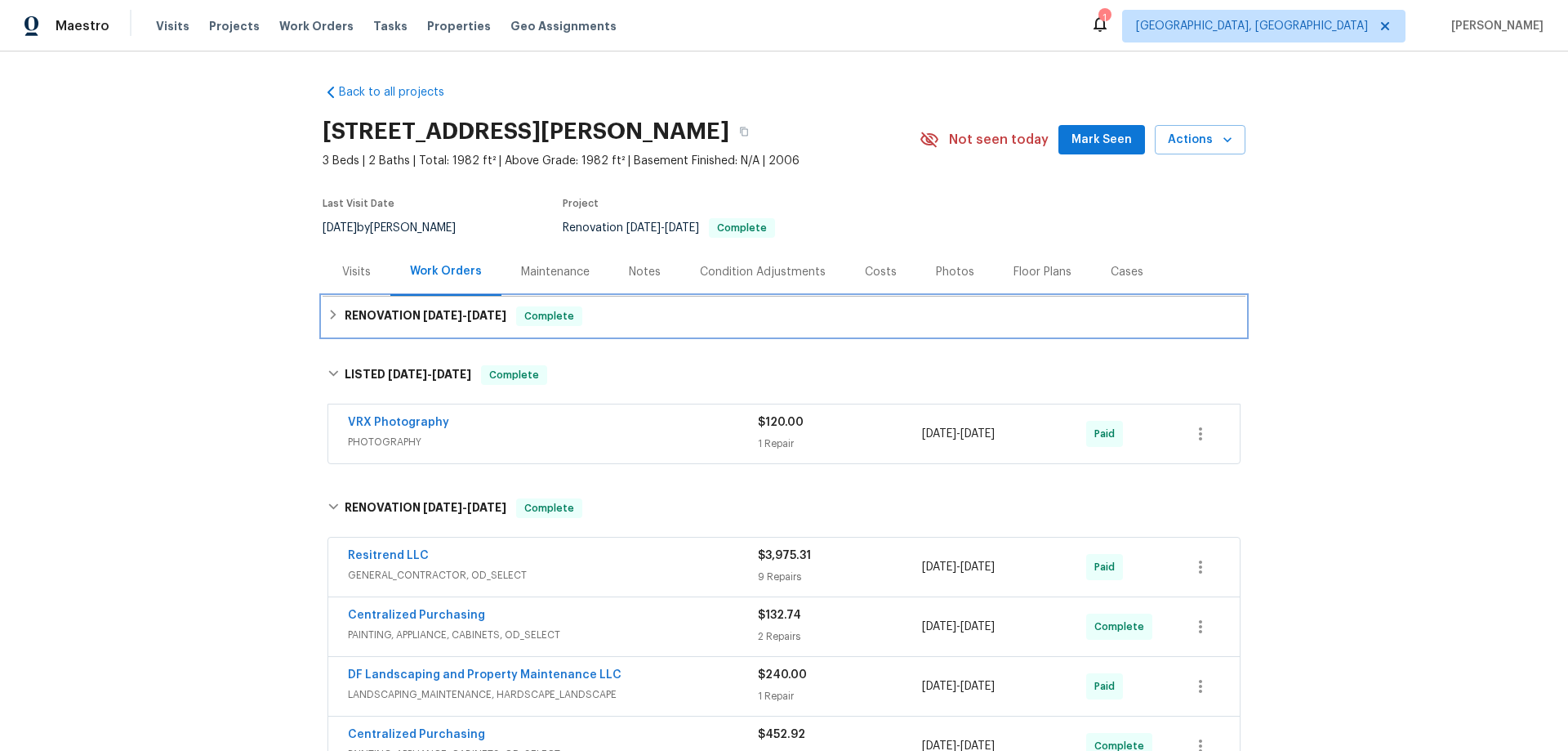
click at [419, 330] on div "RENOVATION [DATE] - [DATE] Complete" at bounding box center [784, 315] width 923 height 39
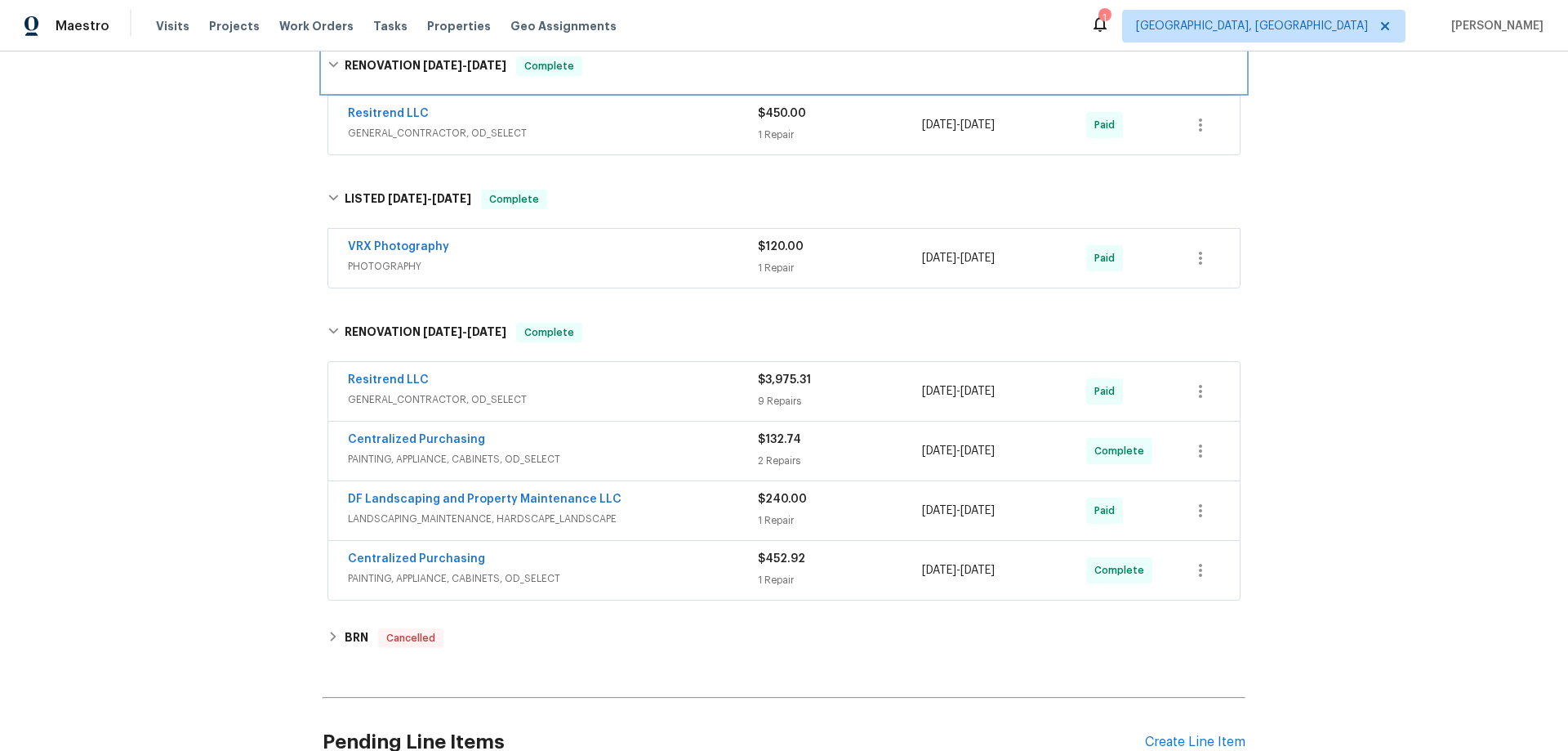
scroll to position [438, 0]
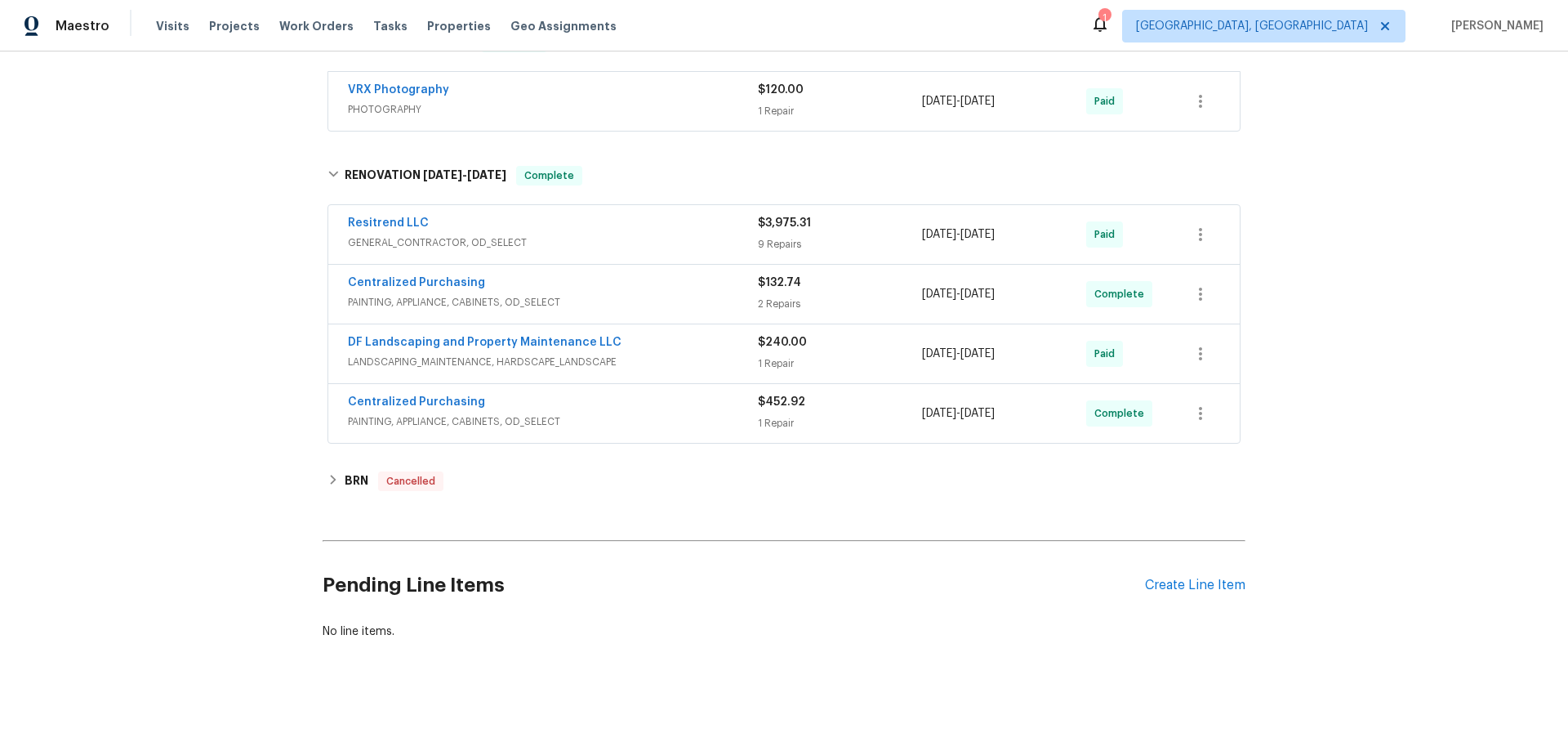
click at [244, 411] on div "Back to all projects [STREET_ADDRESS][PERSON_NAME] 3 Beds | 2 Baths | Total: 19…" at bounding box center [784, 400] width 1568 height 699
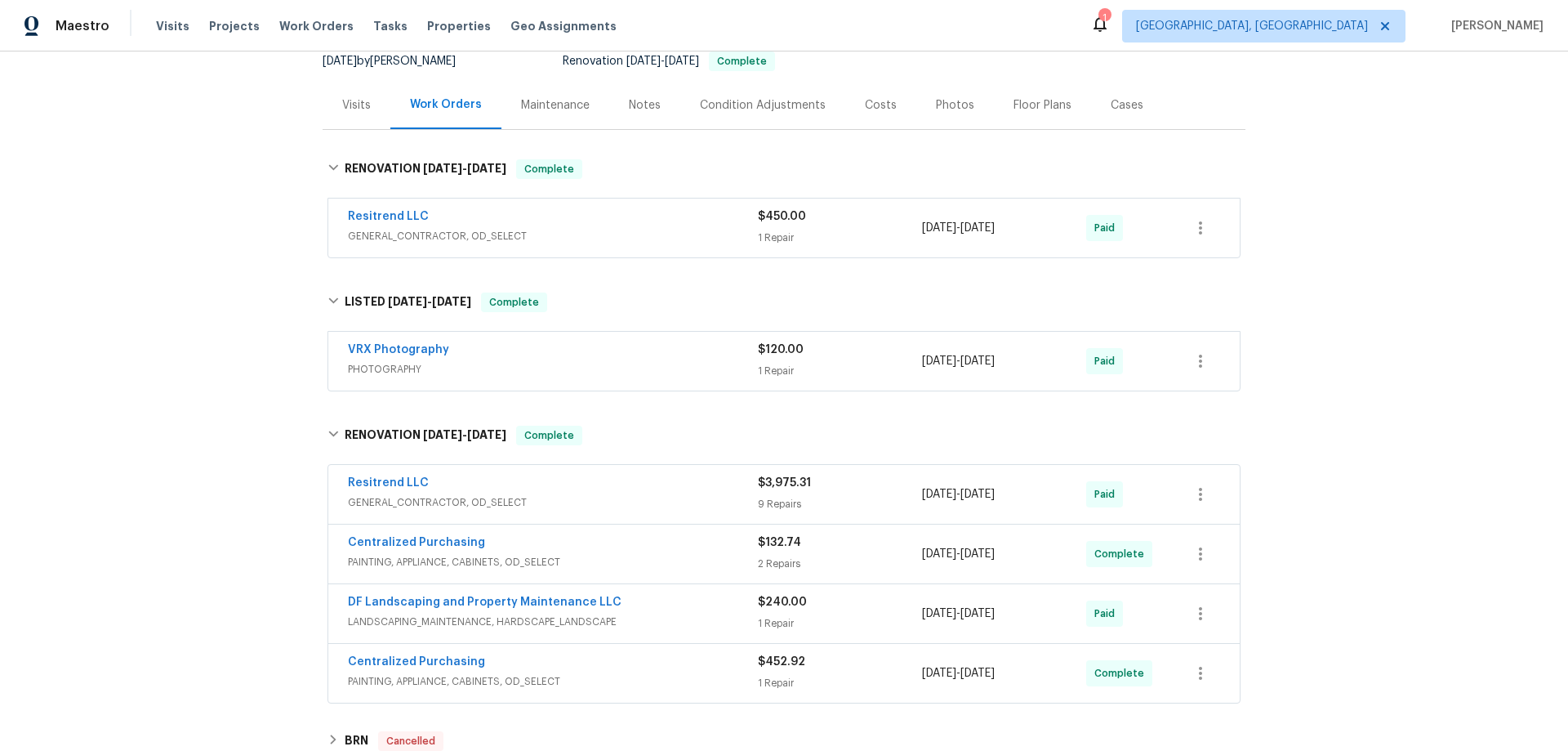
scroll to position [0, 0]
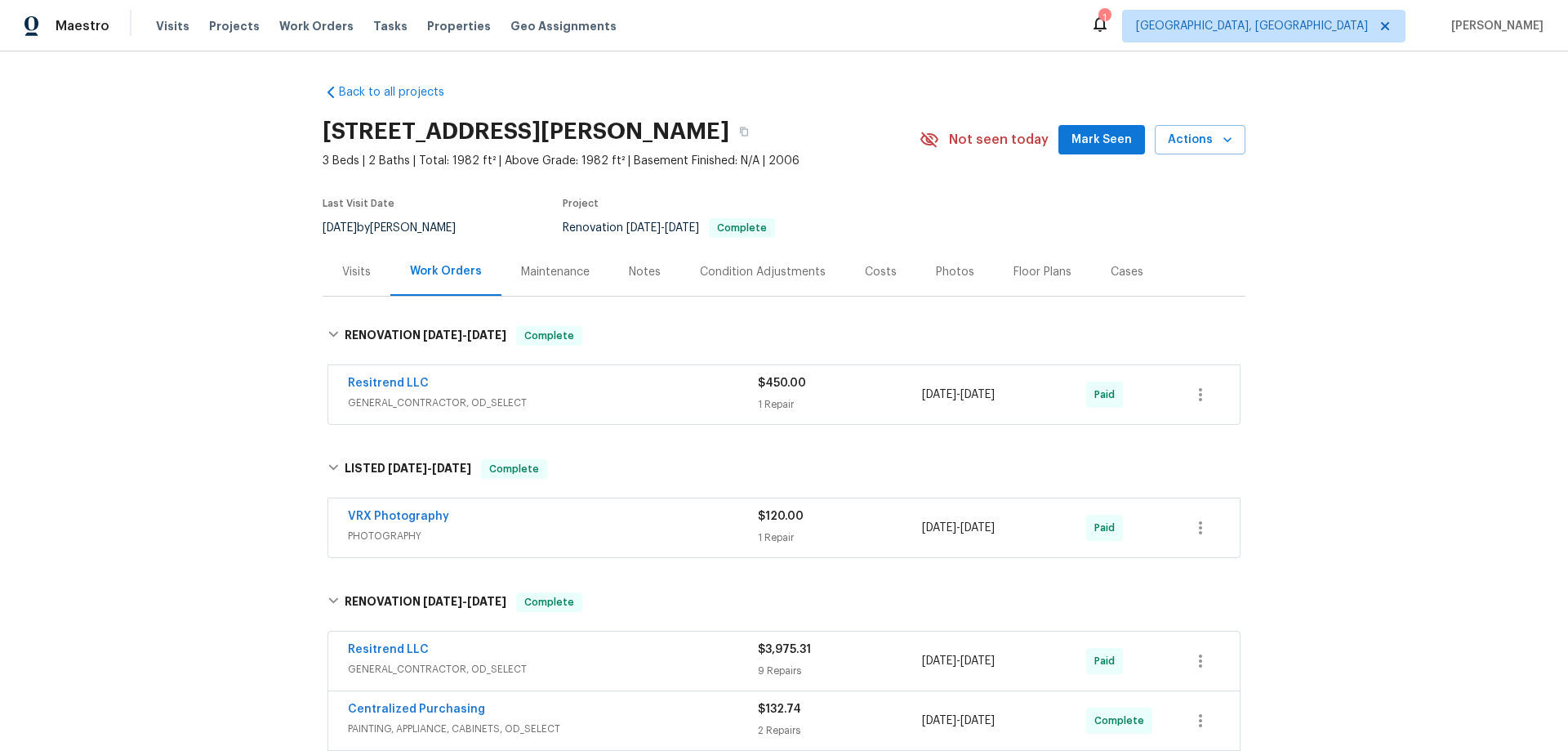
click at [268, 461] on div "Back to all projects [STREET_ADDRESS][PERSON_NAME] 3 Beds | 2 Baths | Total: 19…" at bounding box center [784, 400] width 1568 height 699
click at [349, 280] on div "Visits" at bounding box center [356, 272] width 29 height 16
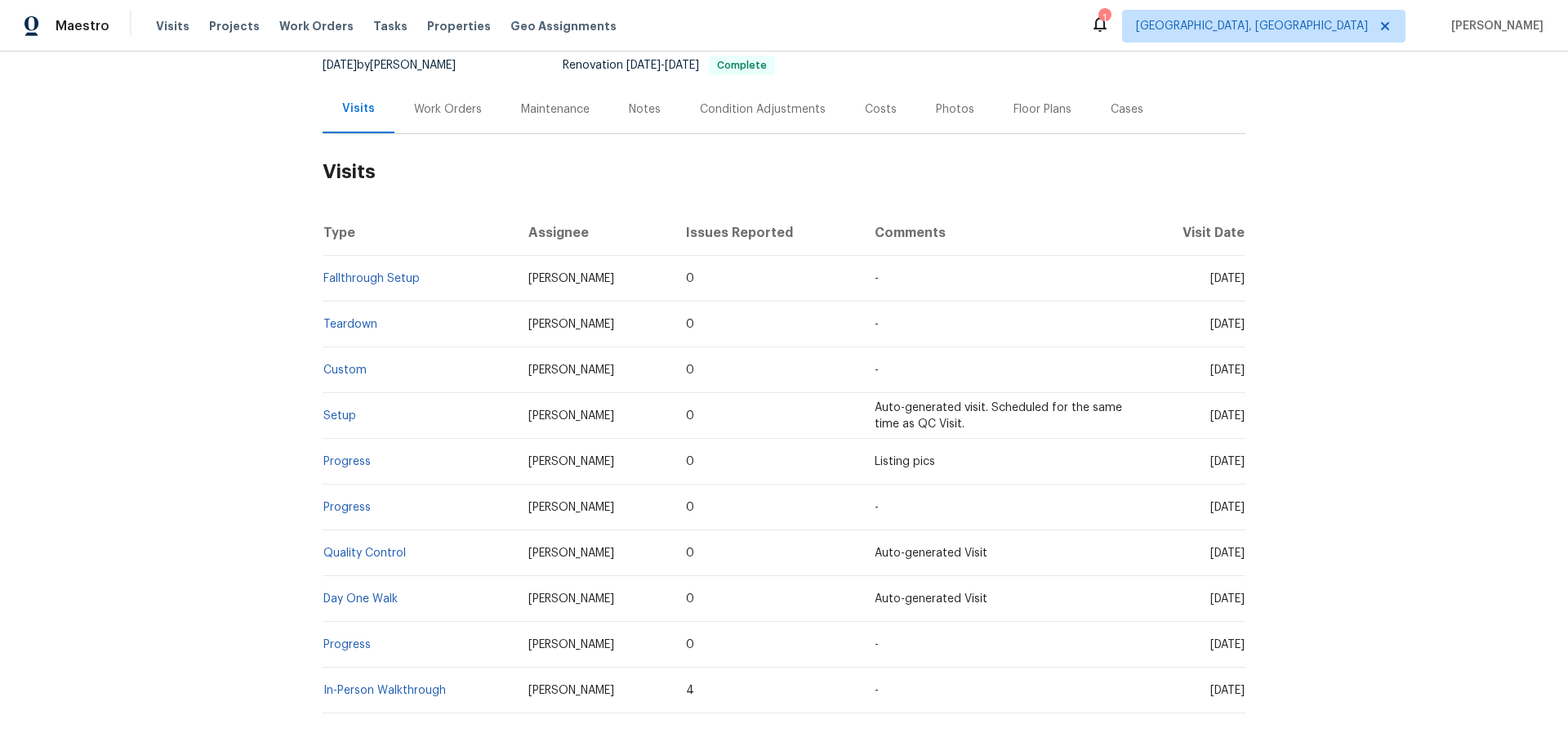
scroll to position [164, 0]
click at [341, 416] on link "Setup" at bounding box center [340, 415] width 33 height 11
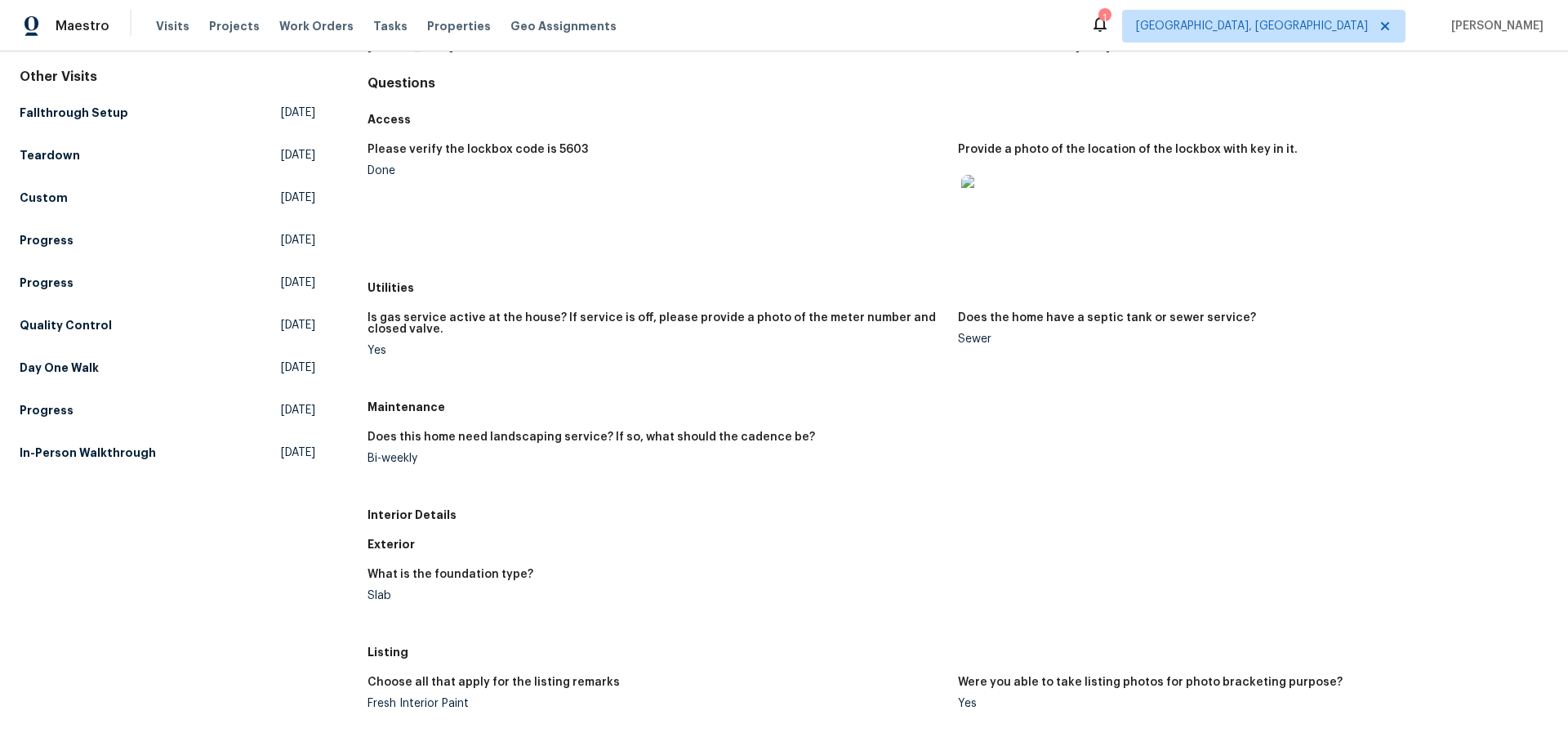
scroll to position [164, 0]
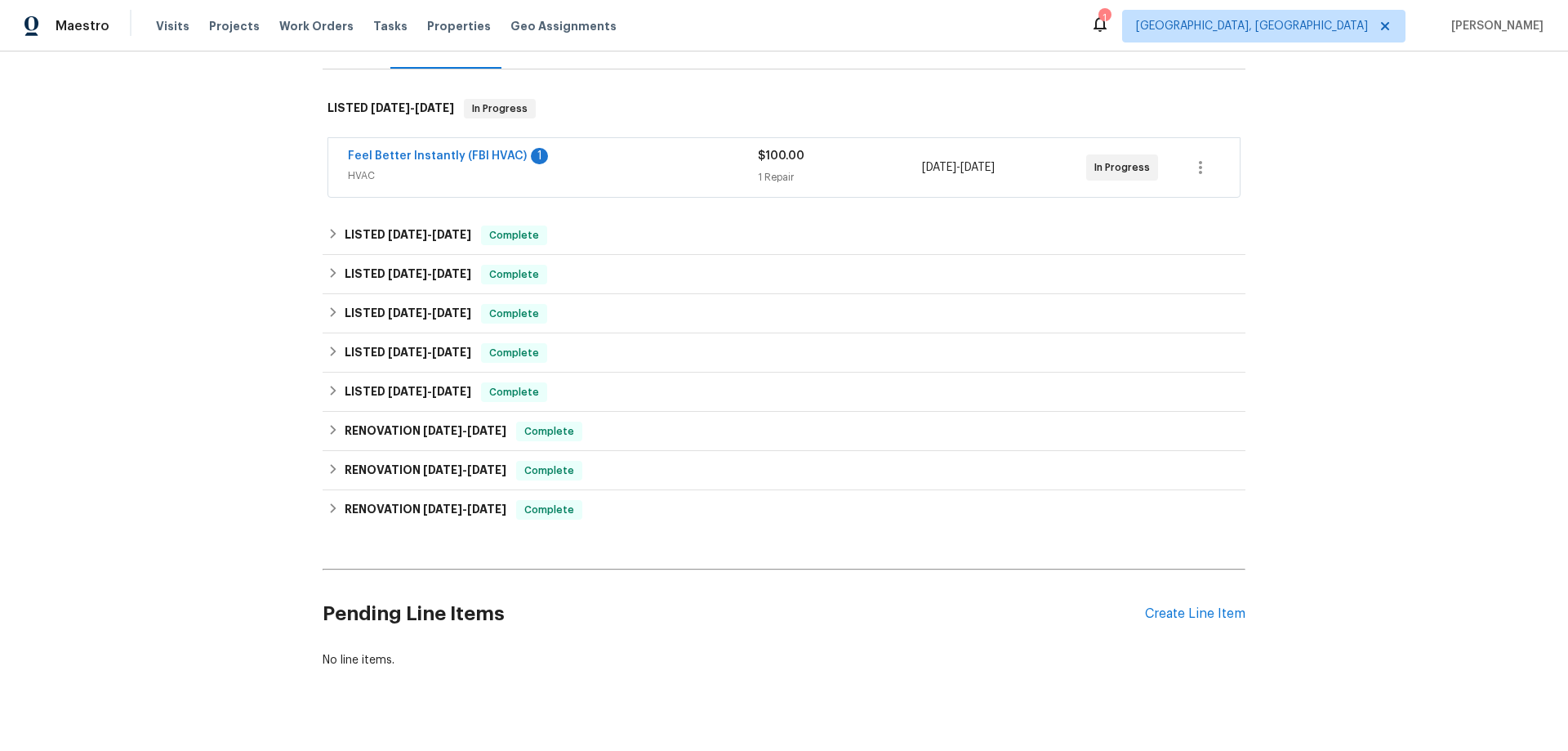
scroll to position [245, 0]
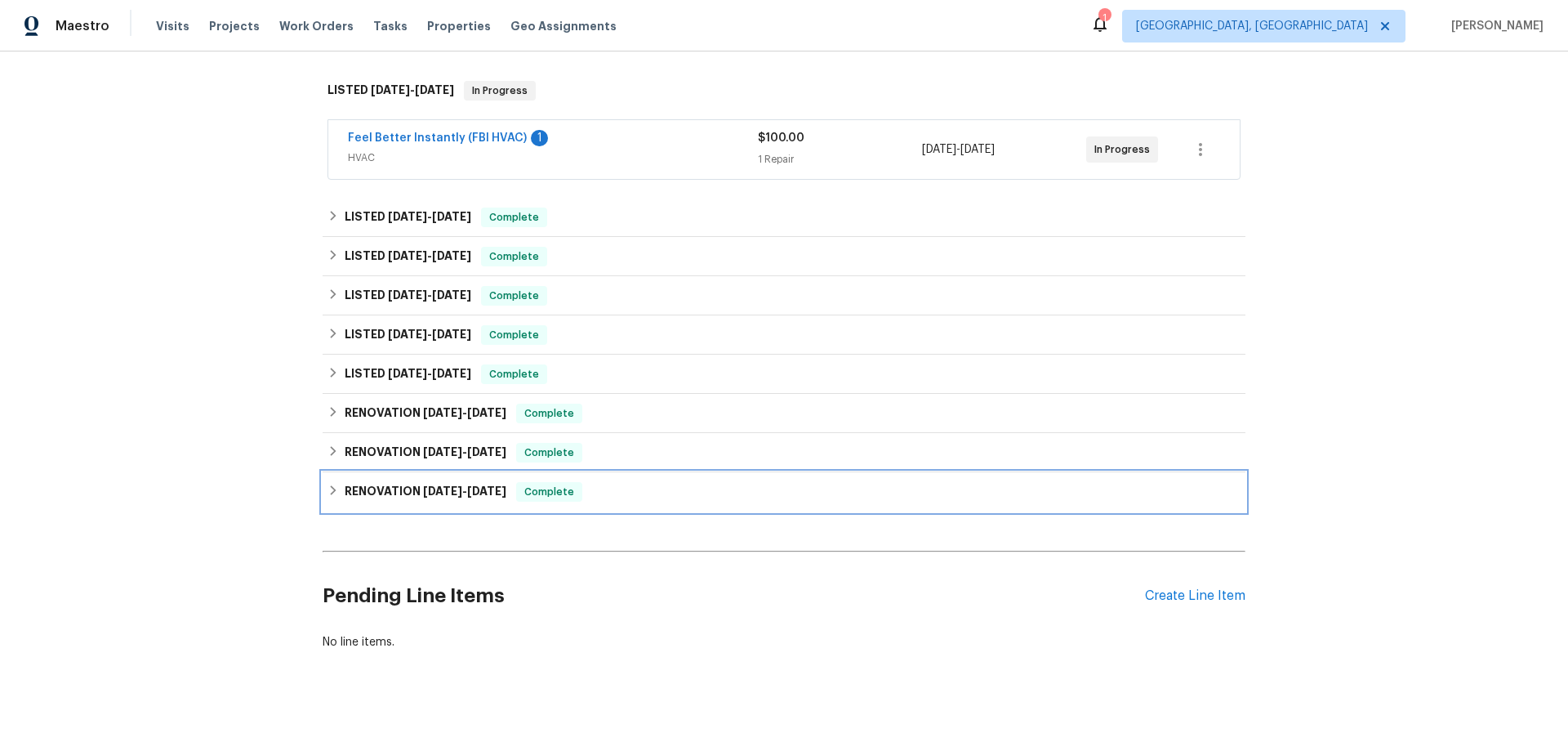
click at [381, 477] on div "RENOVATION 4/14/25 - 4/23/25 Complete" at bounding box center [784, 491] width 923 height 39
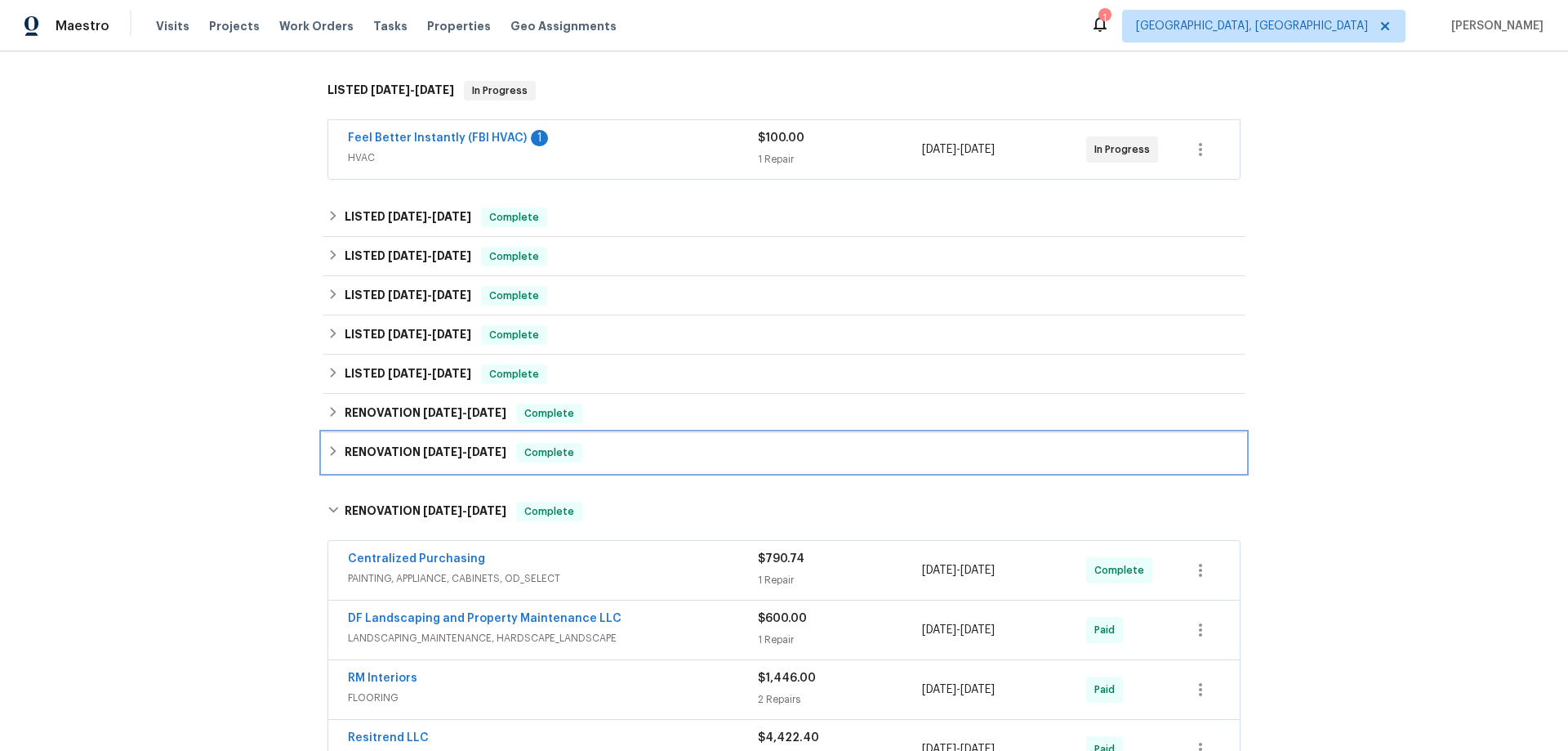
click at [371, 448] on h6 "RENOVATION 4/28/25 - 5/2/25" at bounding box center [425, 452] width 162 height 20
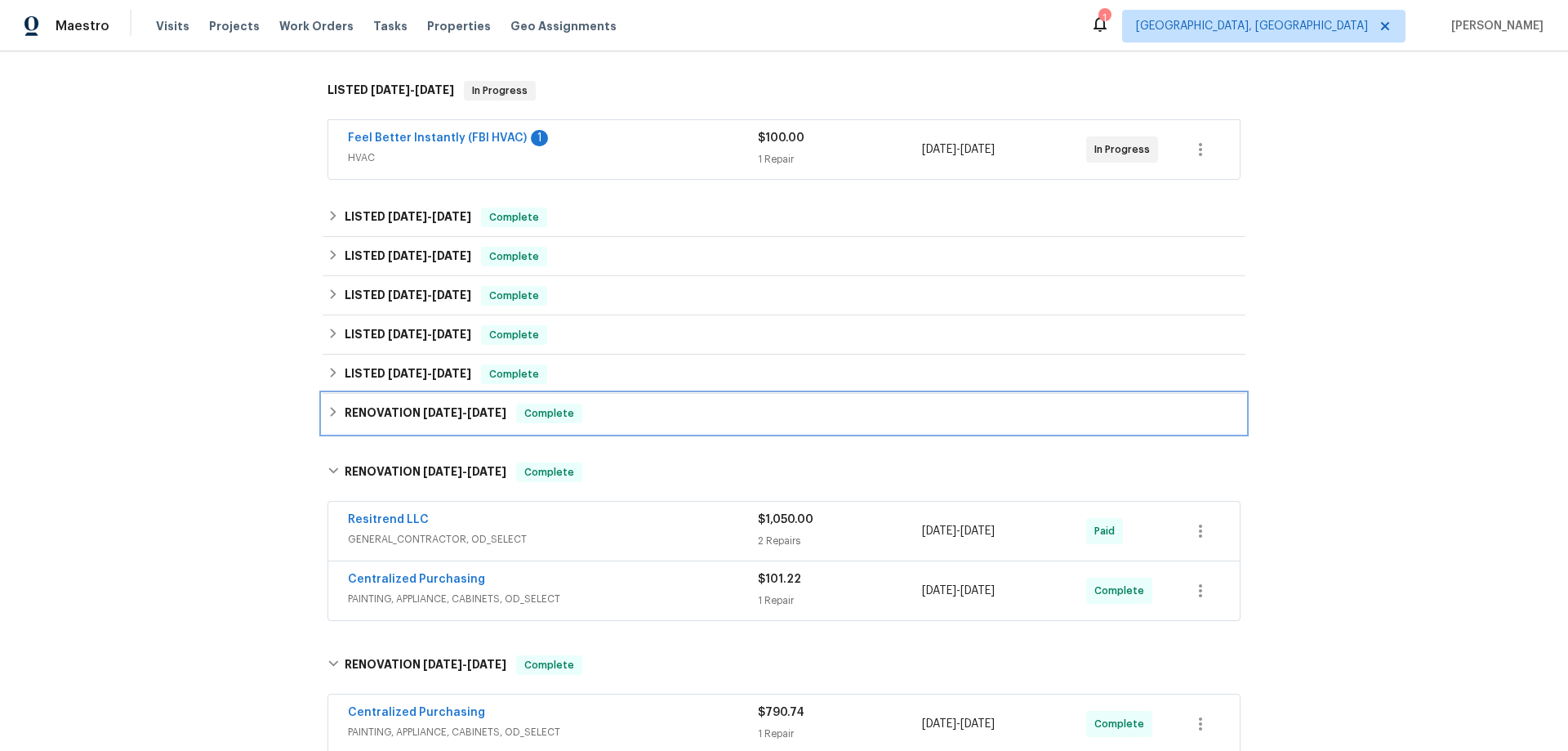
click at [381, 405] on h6 "RENOVATION 5/6/25 - 5/9/25" at bounding box center [425, 413] width 162 height 20
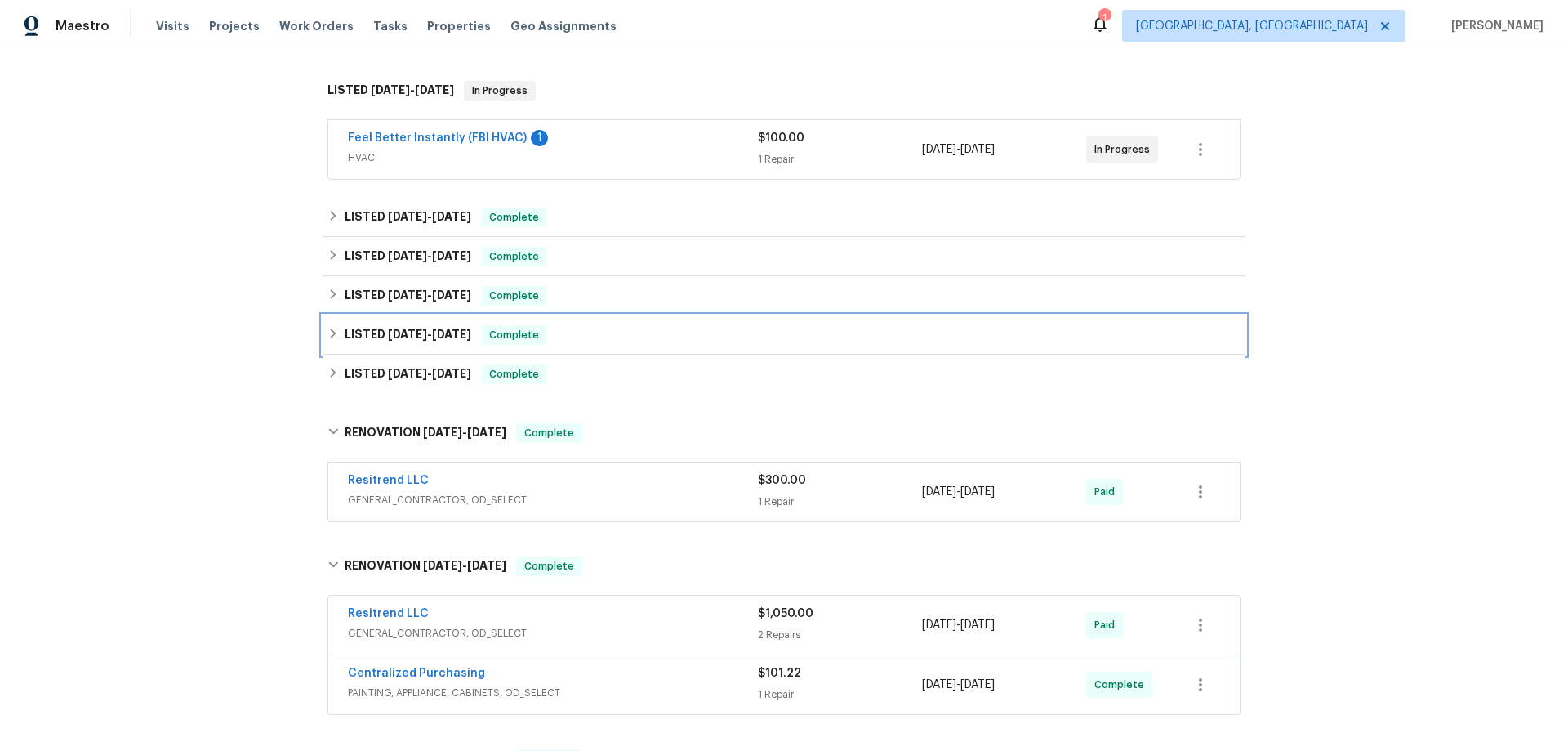
click at [379, 341] on h6 "LISTED 6/9/25 - 6/13/25" at bounding box center [408, 334] width 126 height 20
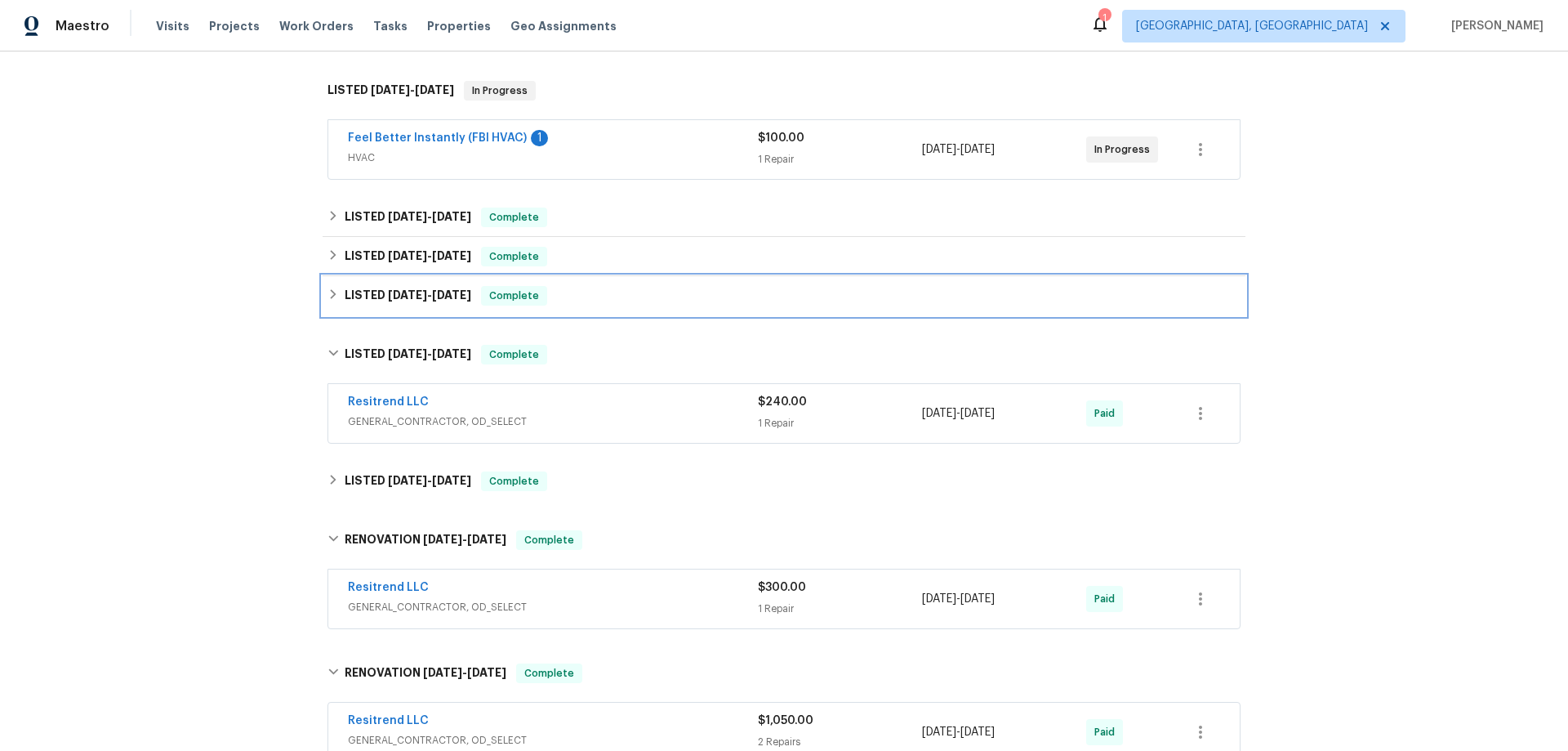
click at [379, 303] on h6 "LISTED 6/23/25 - 7/7/25" at bounding box center [408, 295] width 126 height 20
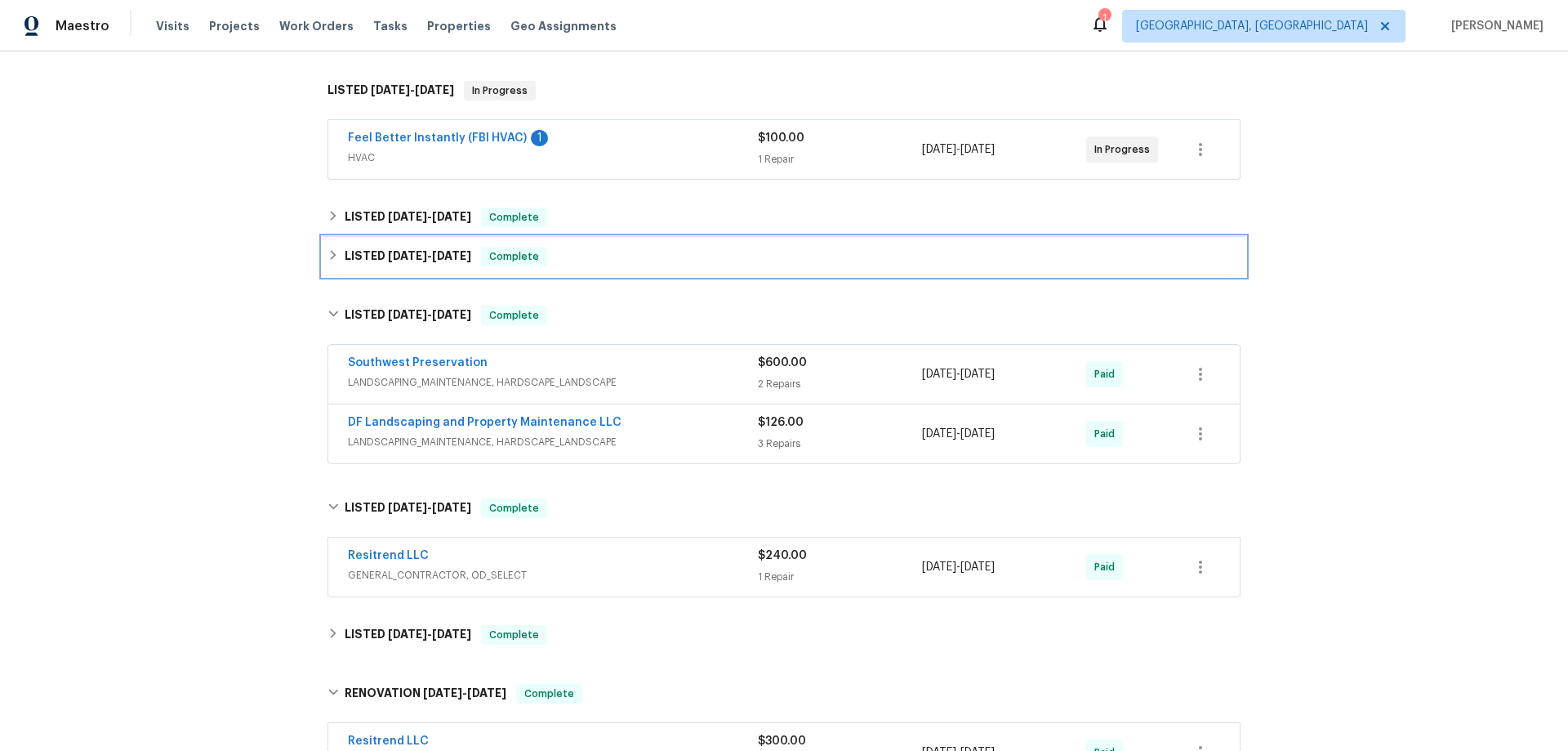
drag, startPoint x: 382, startPoint y: 258, endPoint x: 386, endPoint y: 223, distance: 35.2
click at [388, 257] on span "7/10/25" at bounding box center [407, 256] width 39 height 11
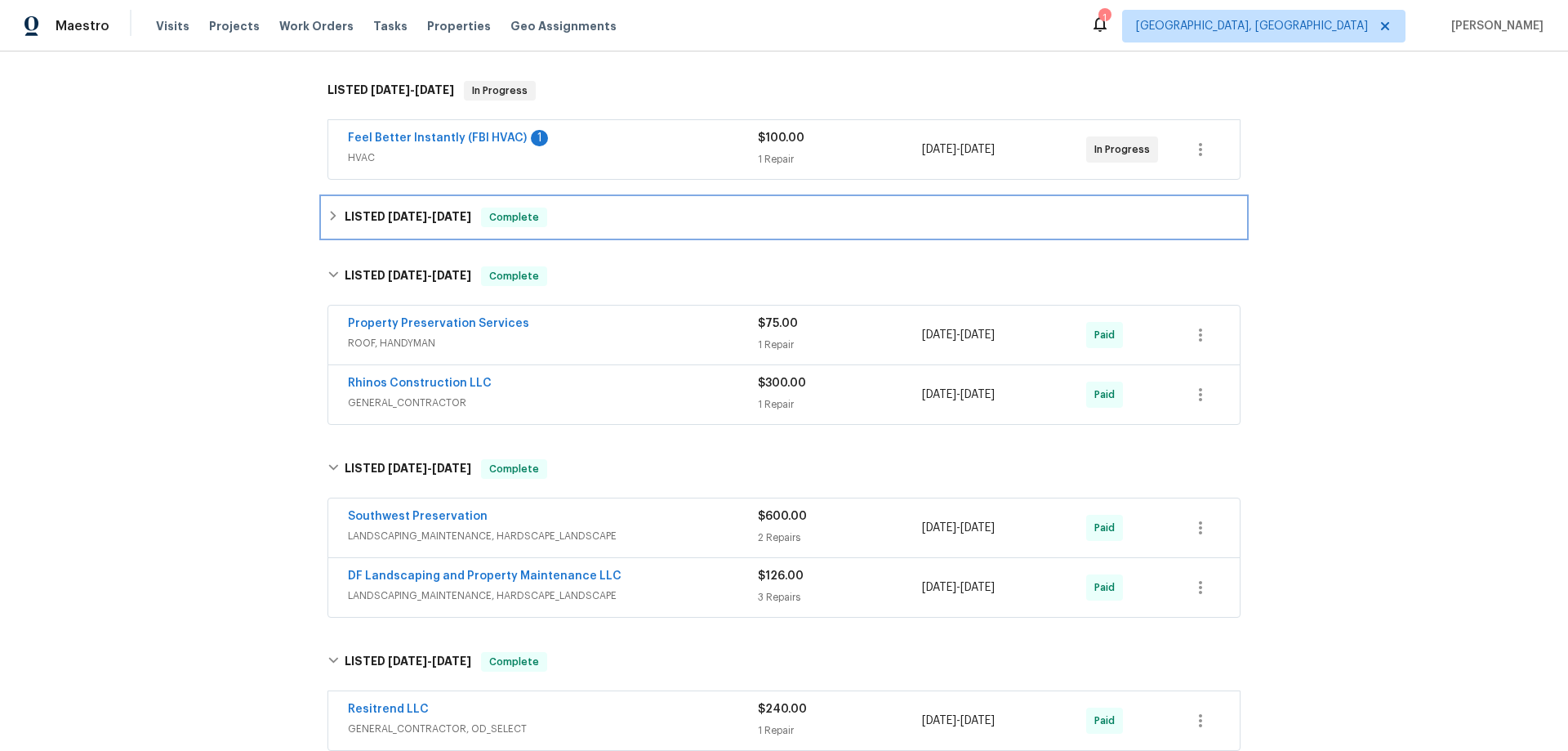
click at [386, 223] on h6 "LISTED 7/29/25 - 7/31/25" at bounding box center [408, 217] width 126 height 20
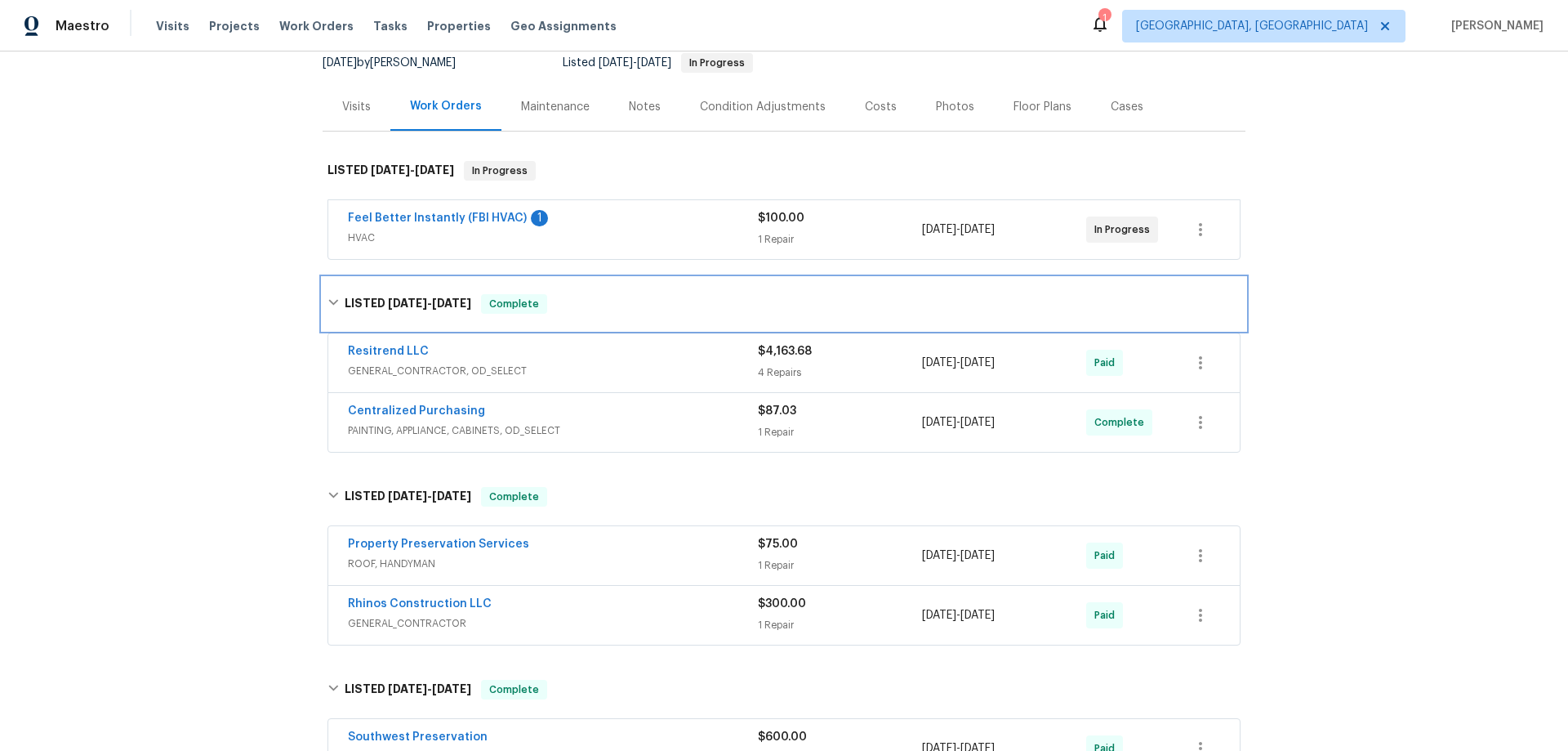
scroll to position [0, 0]
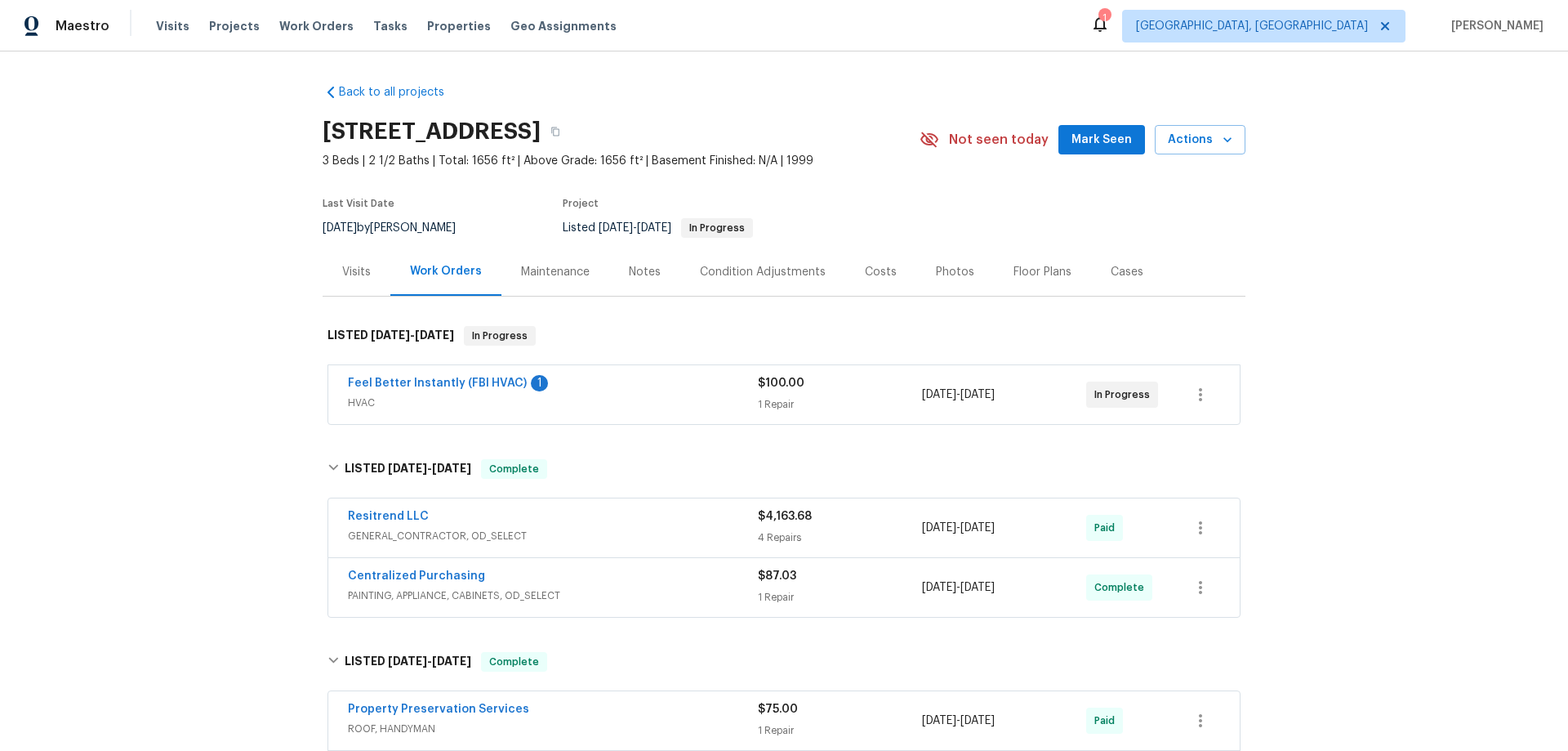
click at [222, 491] on div "Back to all projects 25038 N 40th Ave, Phoenix, AZ 85083 3 Beds | 2 1/2 Baths |…" at bounding box center [784, 400] width 1568 height 699
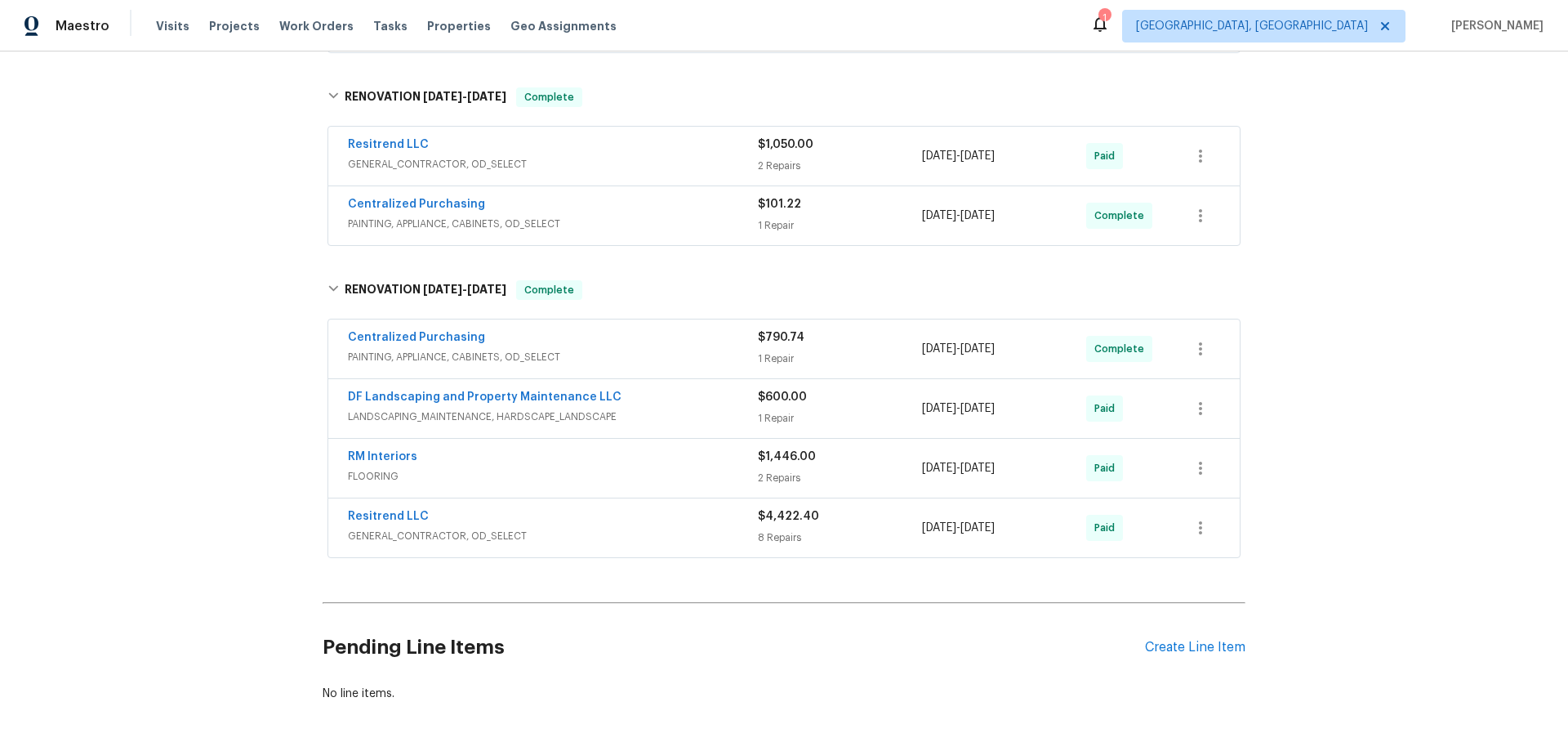
scroll to position [1343, 0]
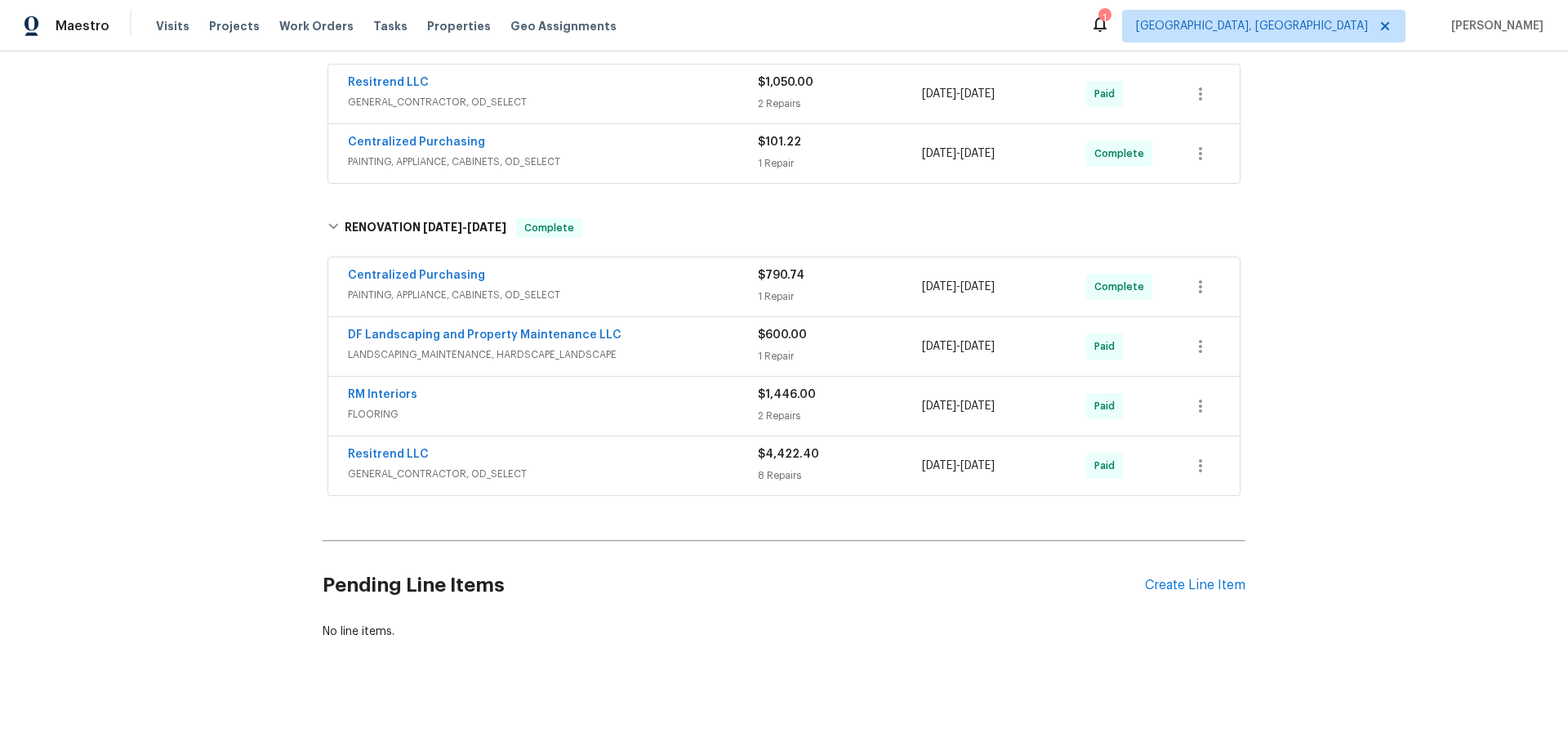
click at [127, 410] on div "Back to all projects 25038 N 40th Ave, Phoenix, AZ 85083 3 Beds | 2 1/2 Baths |…" at bounding box center [784, 400] width 1568 height 699
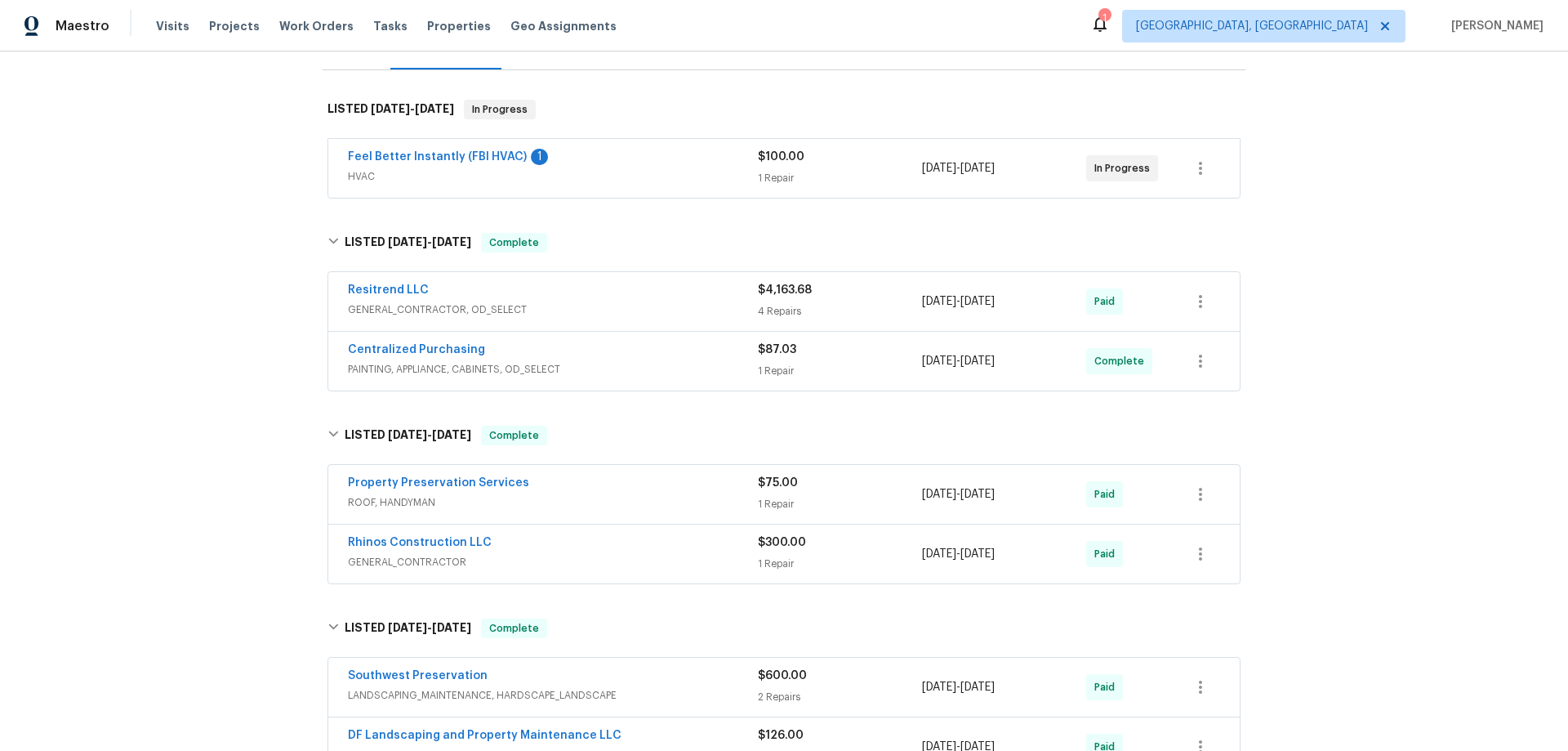
scroll to position [245, 0]
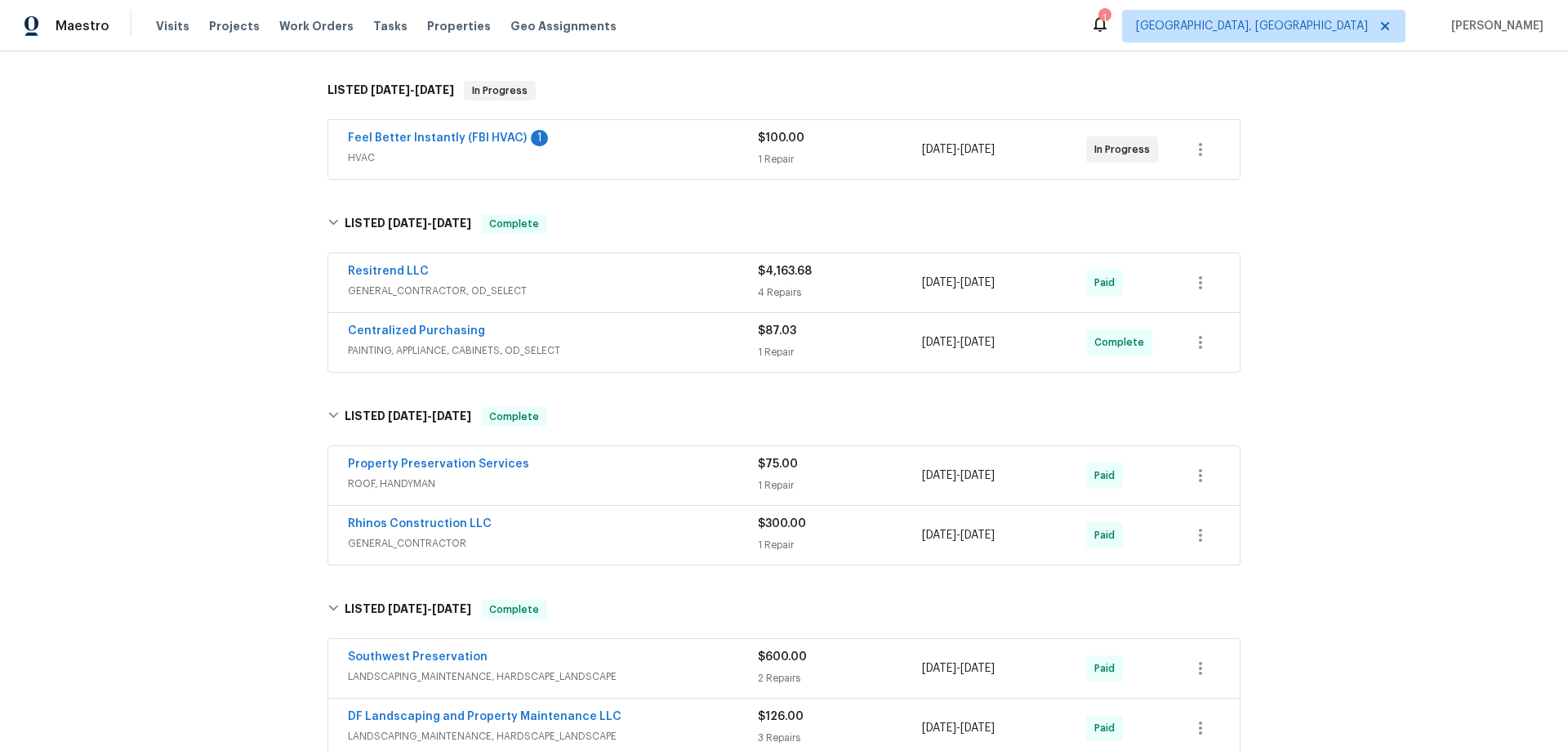
click at [276, 374] on div "Back to all projects 25038 N 40th Ave, Phoenix, AZ 85083 3 Beds | 2 1/2 Baths |…" at bounding box center [784, 400] width 1568 height 699
click at [1398, 189] on div "Back to all projects 25038 N 40th Ave, Phoenix, AZ 85083 3 Beds | 2 1/2 Baths |…" at bounding box center [784, 400] width 1568 height 699
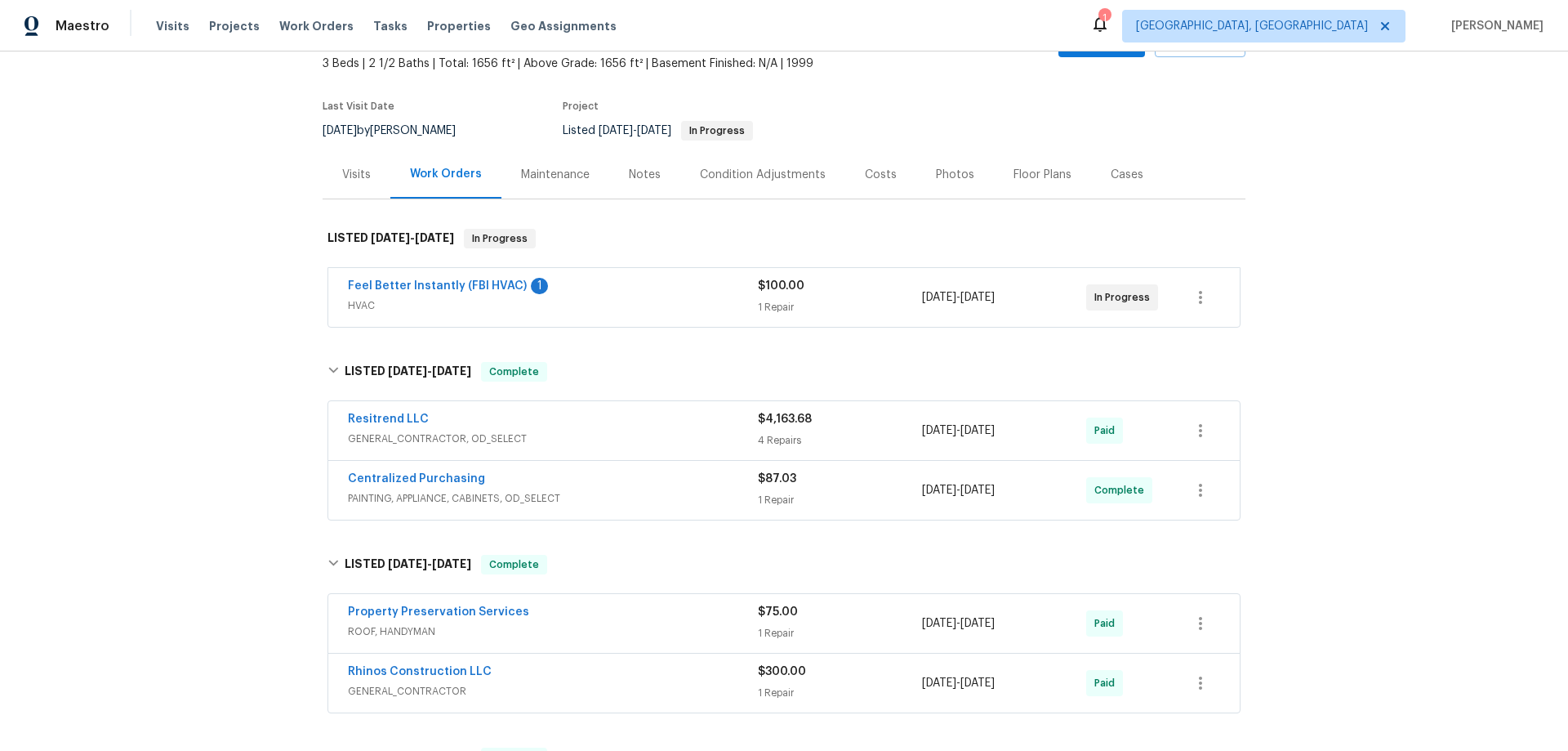
scroll to position [0, 0]
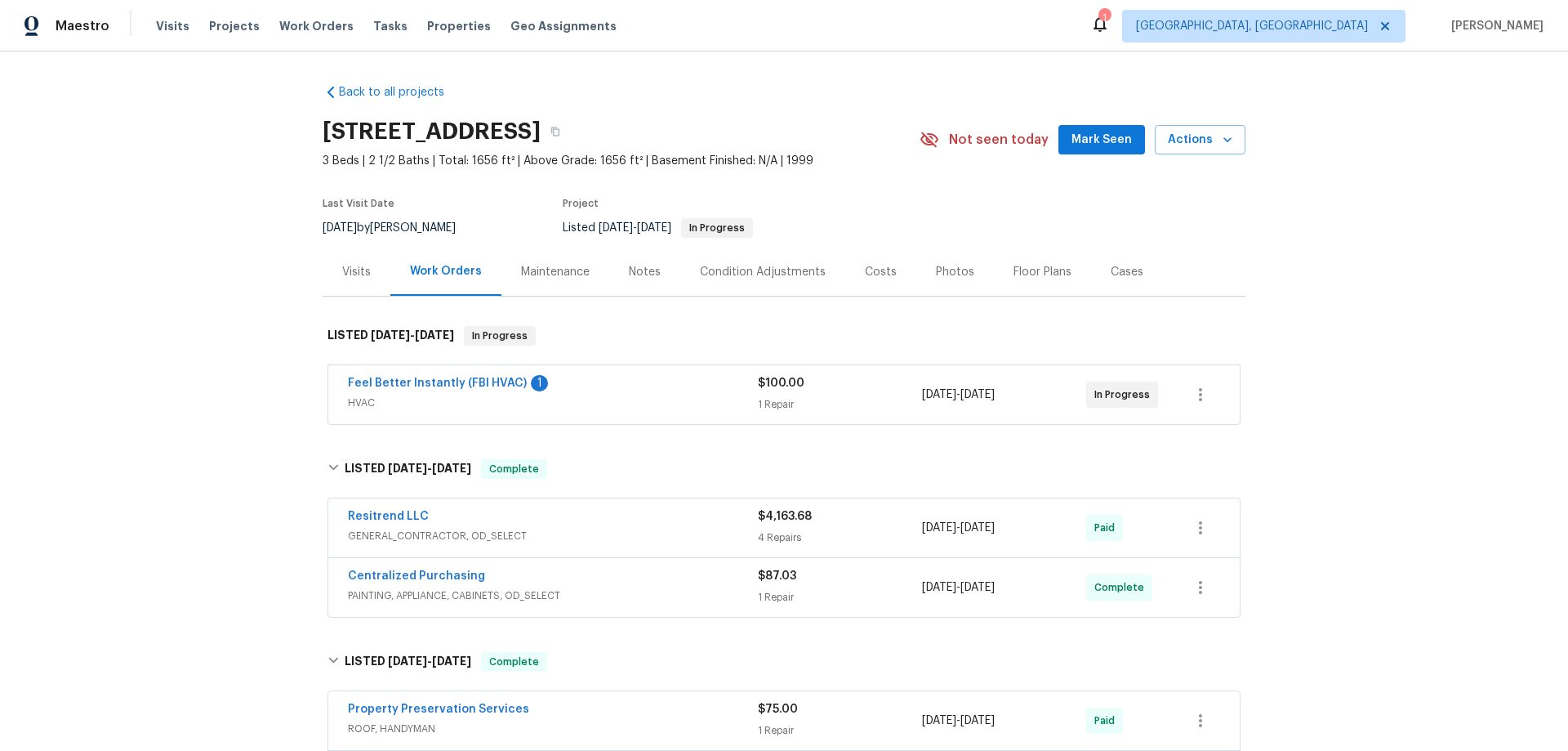
click at [240, 376] on div "Back to all projects 25038 N 40th Ave, Phoenix, AZ 85083 3 Beds | 2 1/2 Baths |…" at bounding box center [784, 400] width 1568 height 699
click at [196, 375] on div "Back to all projects 25038 N 40th Ave, Phoenix, AZ 85083 3 Beds | 2 1/2 Baths |…" at bounding box center [784, 400] width 1568 height 699
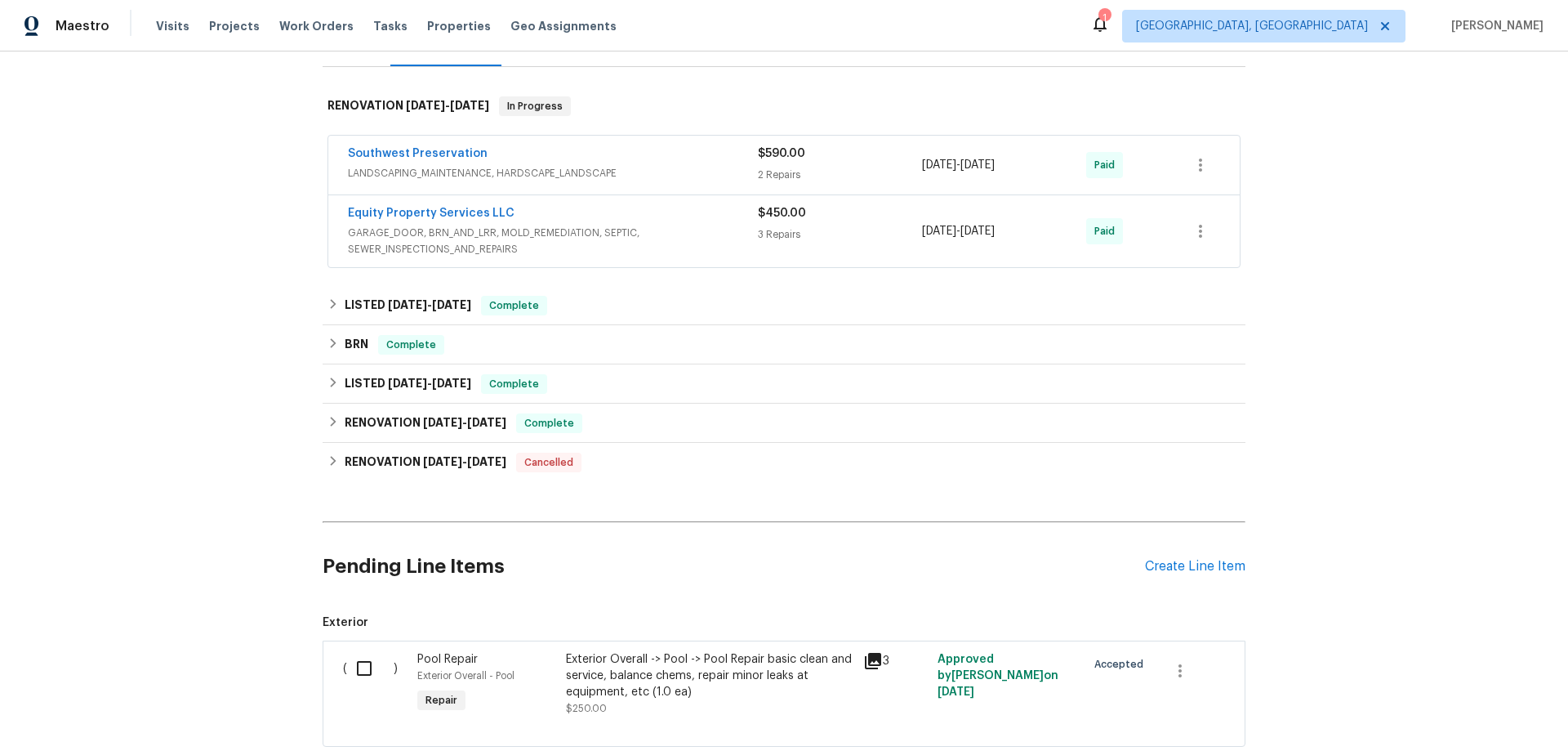
scroll to position [104, 0]
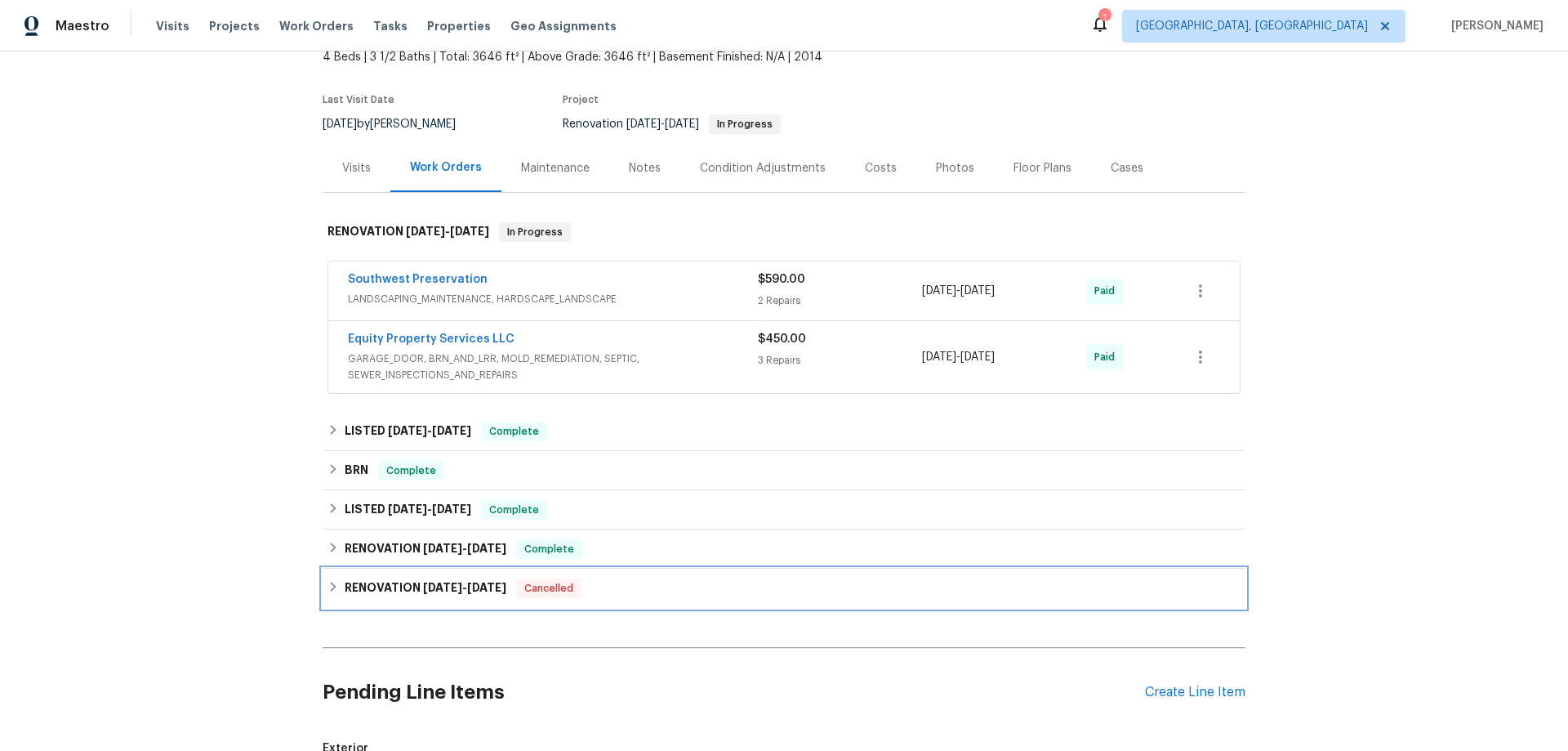
click at [404, 572] on div "RENOVATION 8/26/21 - 9/1/21 Cancelled" at bounding box center [784, 588] width 923 height 39
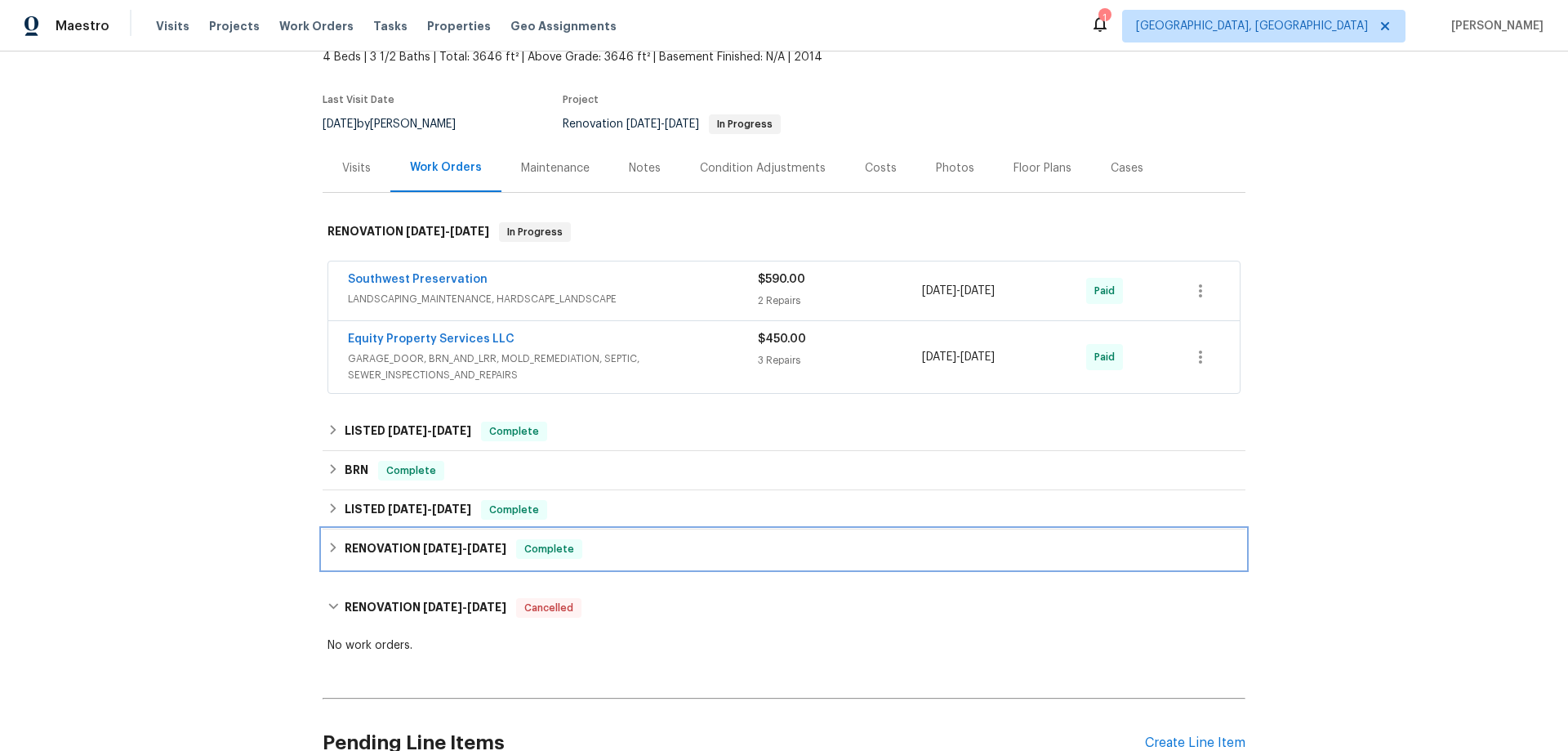
click at [403, 559] on div "RENOVATION [DATE] - [DATE] Complete" at bounding box center [784, 548] width 923 height 39
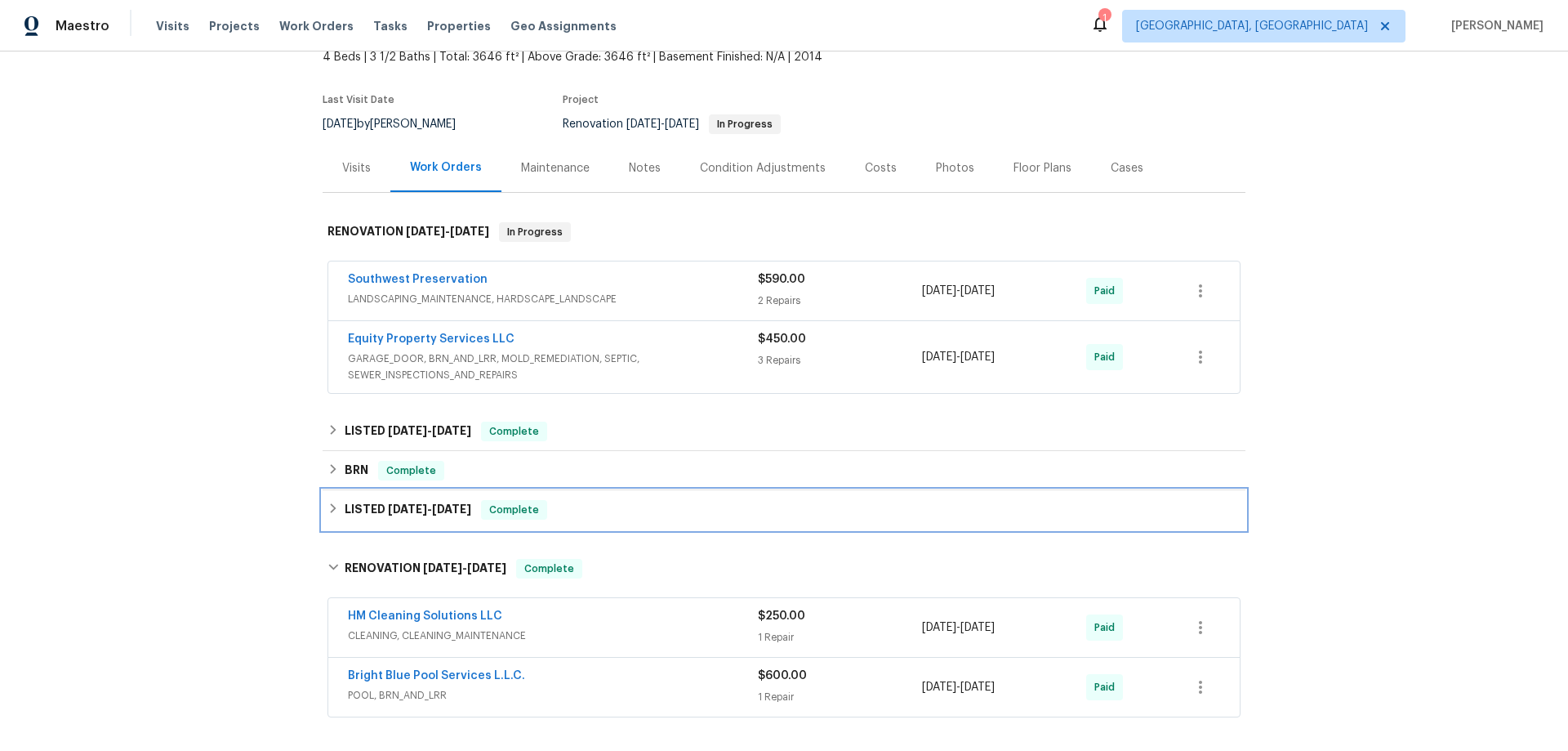
click at [395, 520] on div "LISTED 1/18/22 - 2/3/22 Complete" at bounding box center [784, 509] width 923 height 39
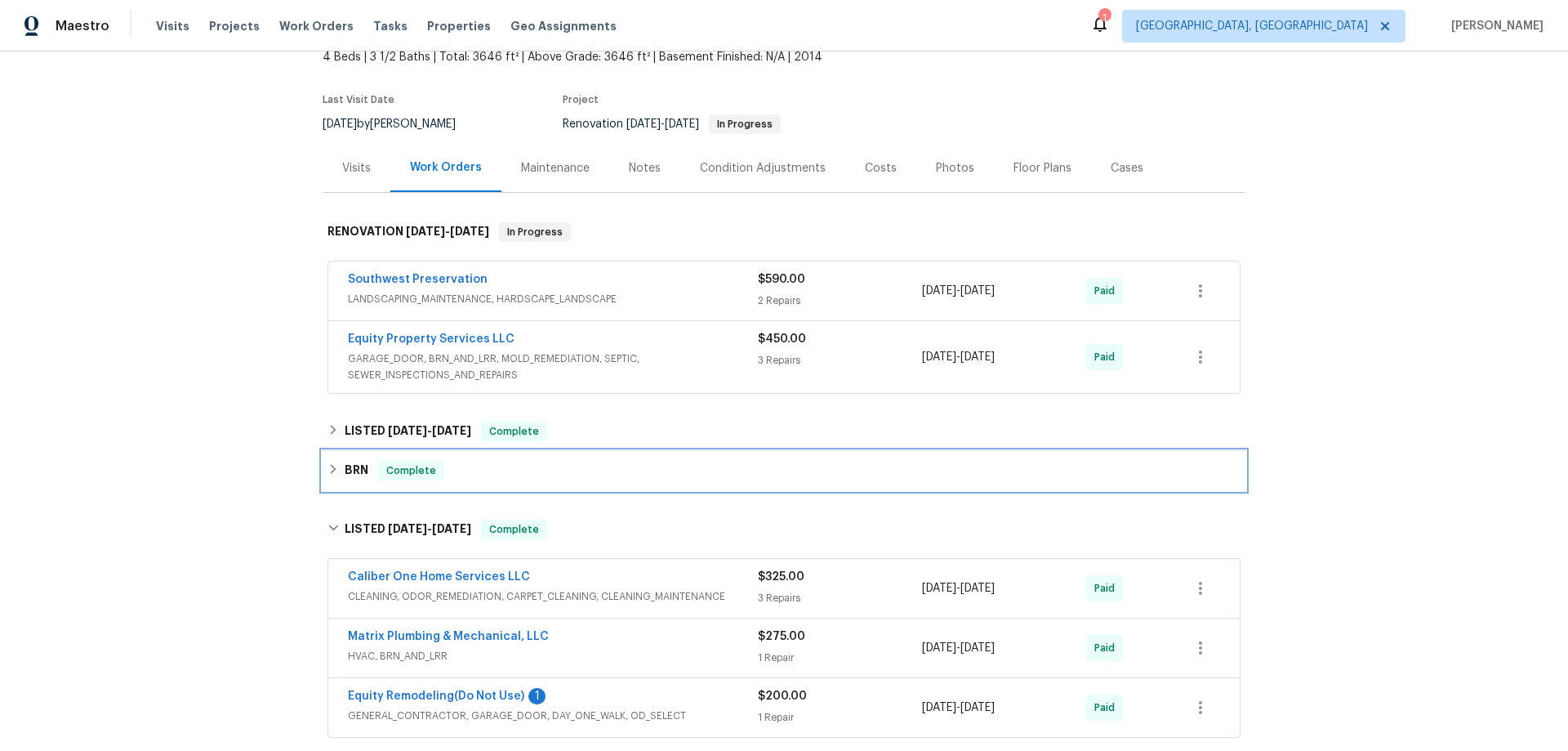
click at [334, 471] on div "BRN Complete" at bounding box center [784, 470] width 913 height 20
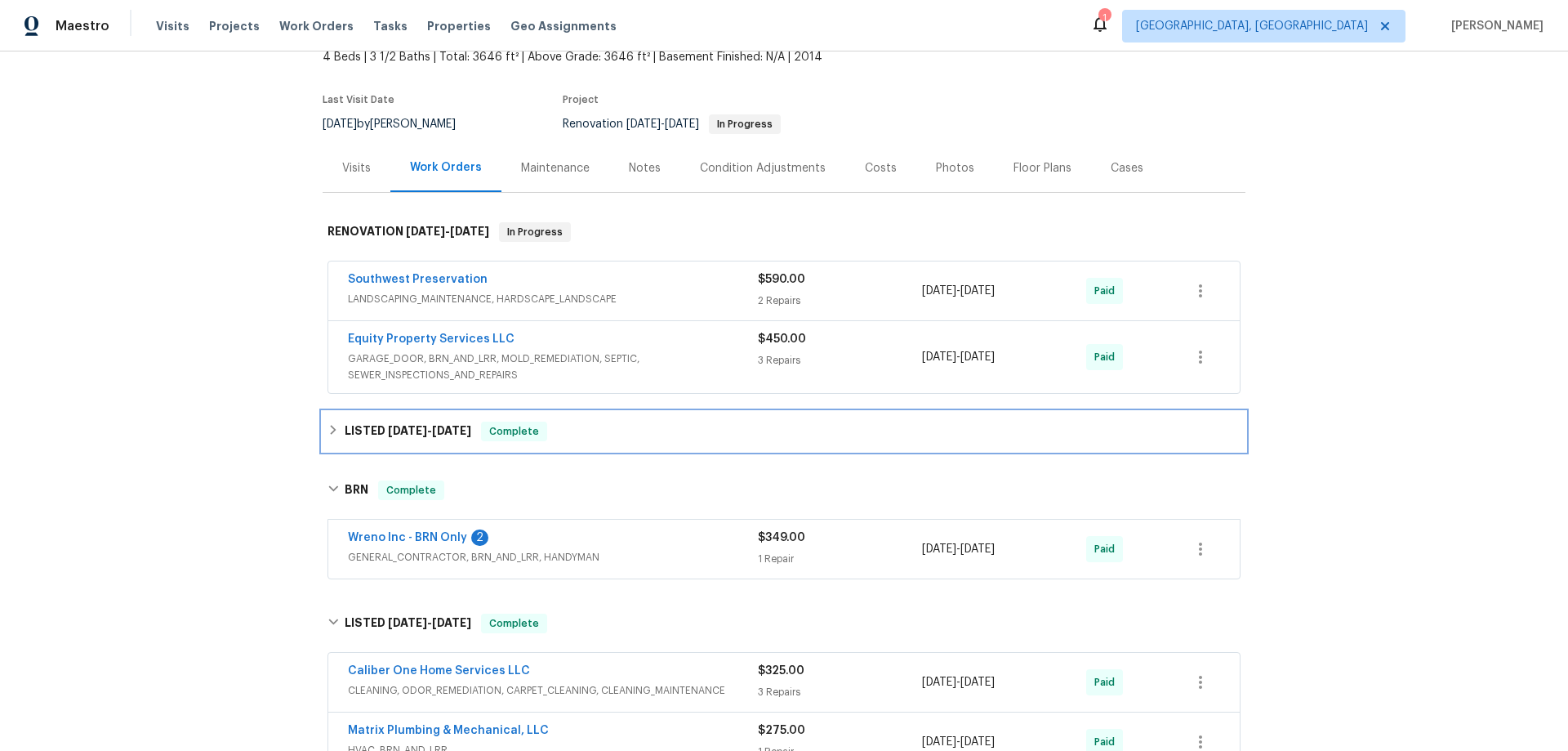
click at [327, 428] on icon at bounding box center [332, 430] width 11 height 11
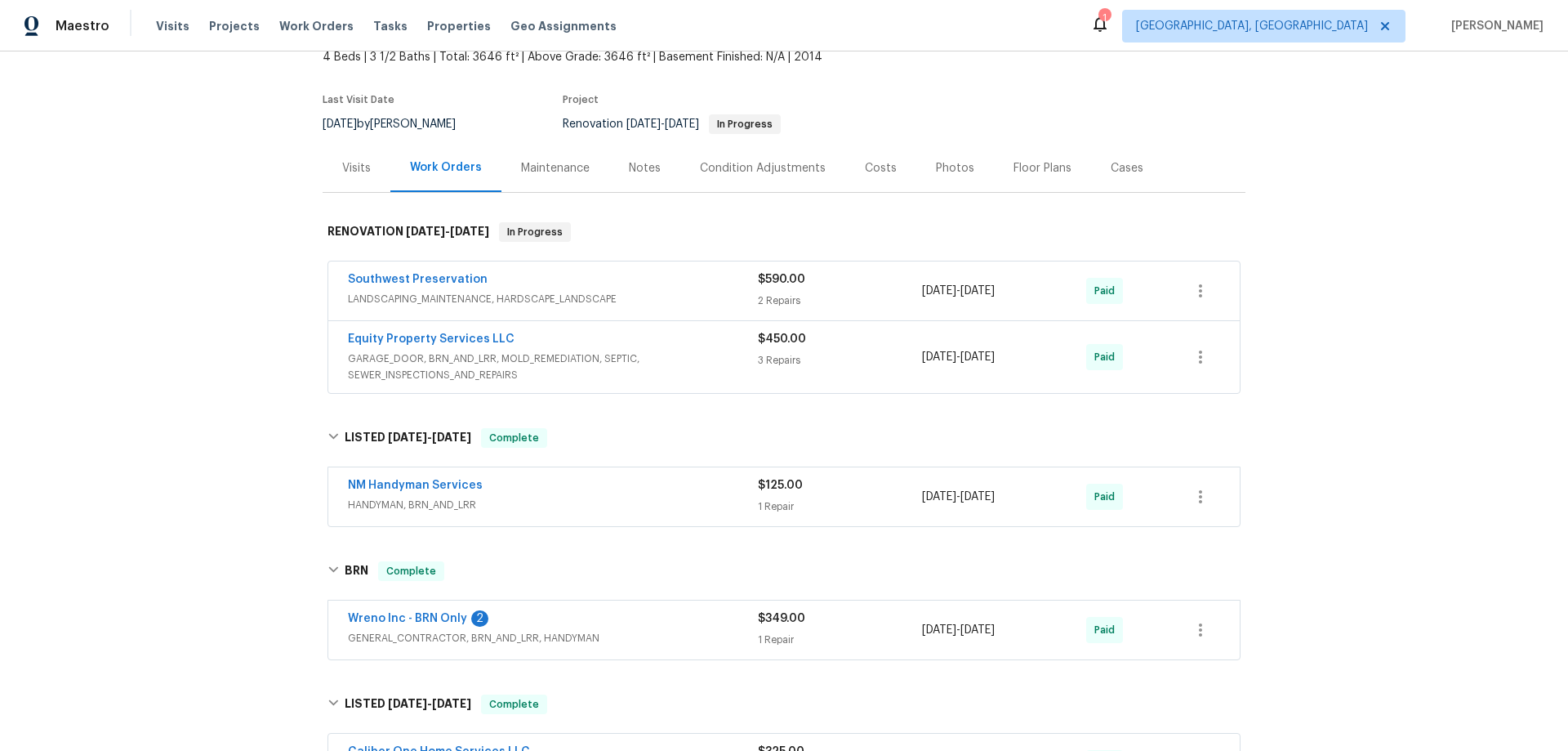
click at [203, 429] on div "Back to all projects 2522 W Brisa Dr, Phoenix, AZ 85085 4 Beds | 3 1/2 Baths | …" at bounding box center [784, 400] width 1568 height 699
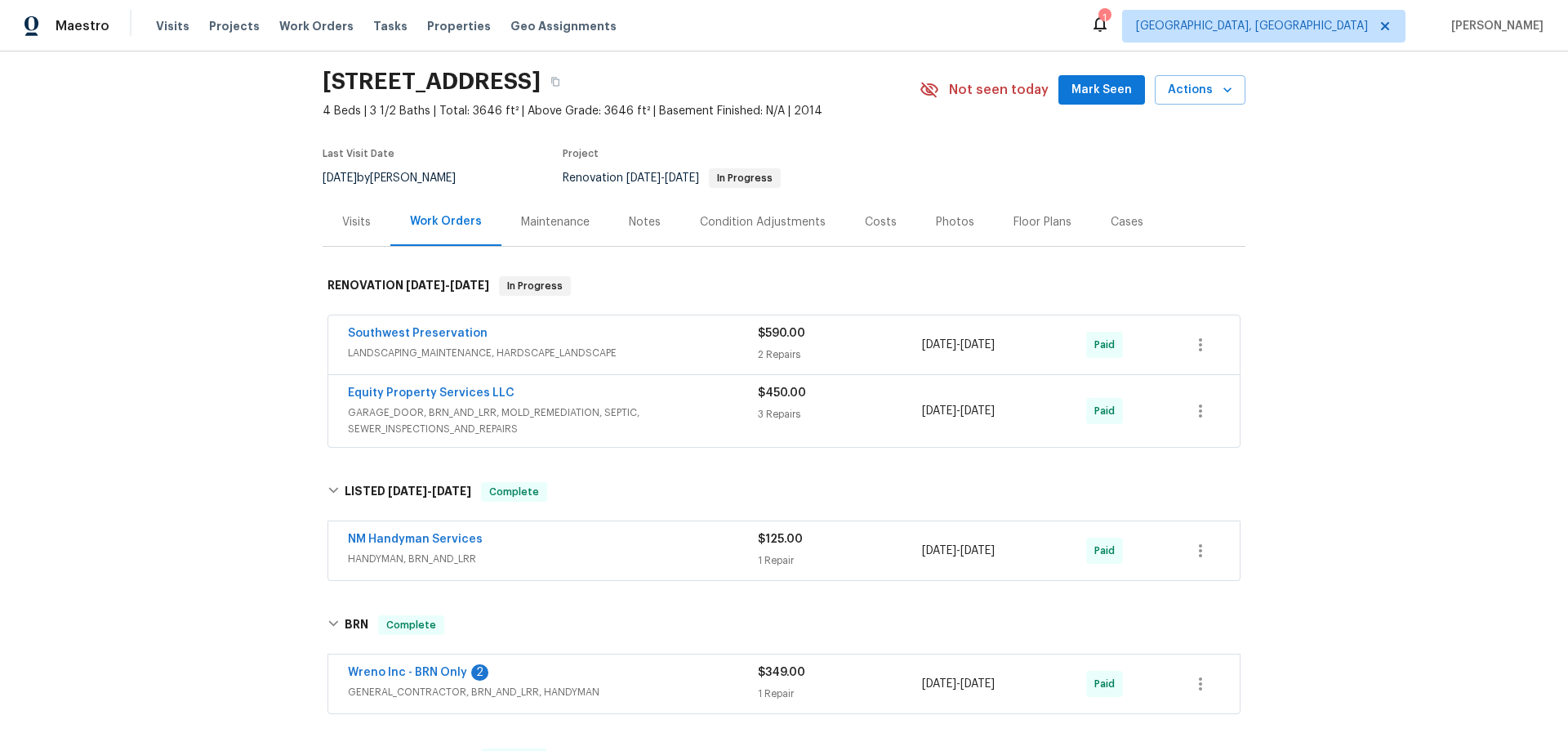
scroll to position [0, 0]
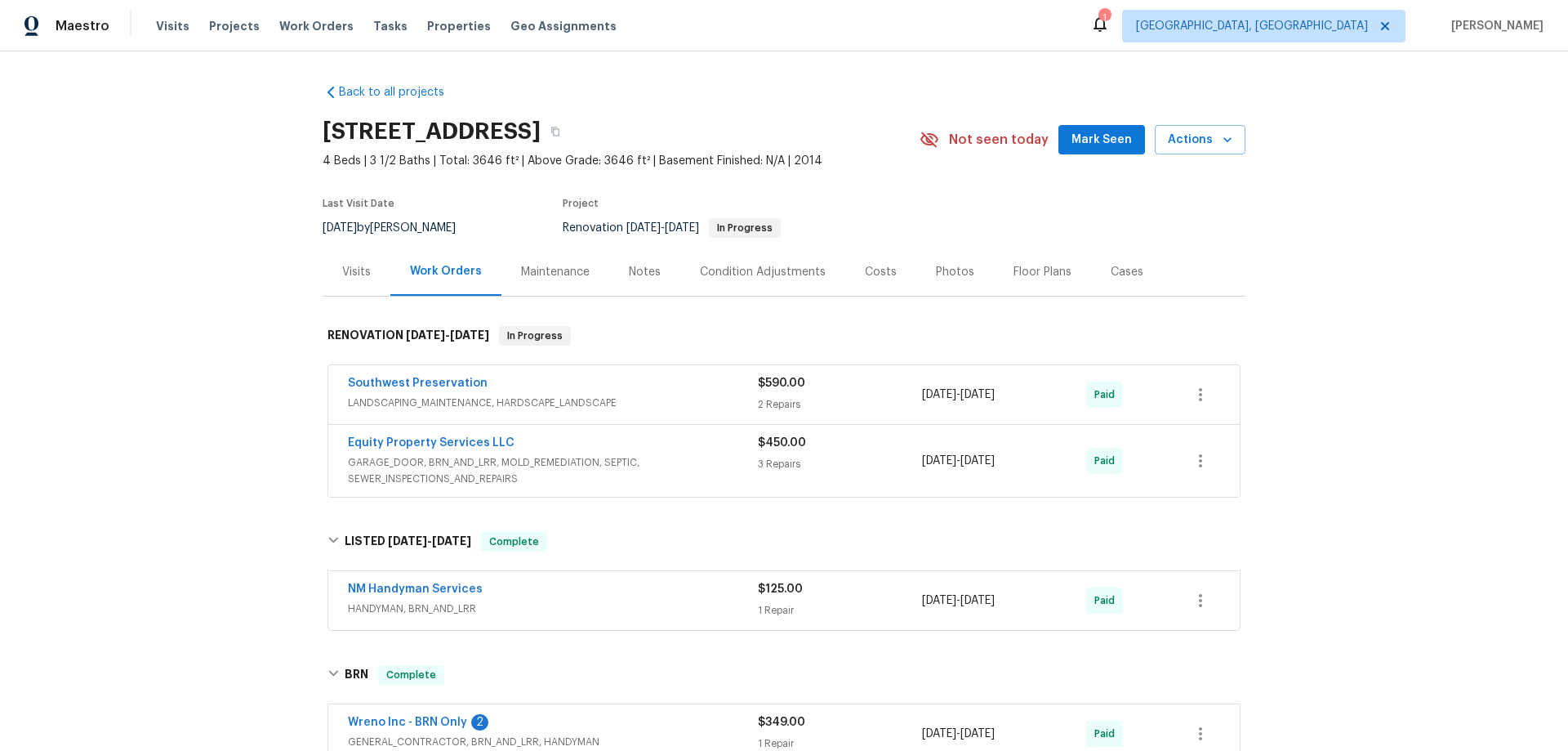
click at [202, 512] on div "Back to all projects 2522 W Brisa Dr, Phoenix, AZ 85085 4 Beds | 3 1/2 Baths | …" at bounding box center [784, 400] width 1568 height 699
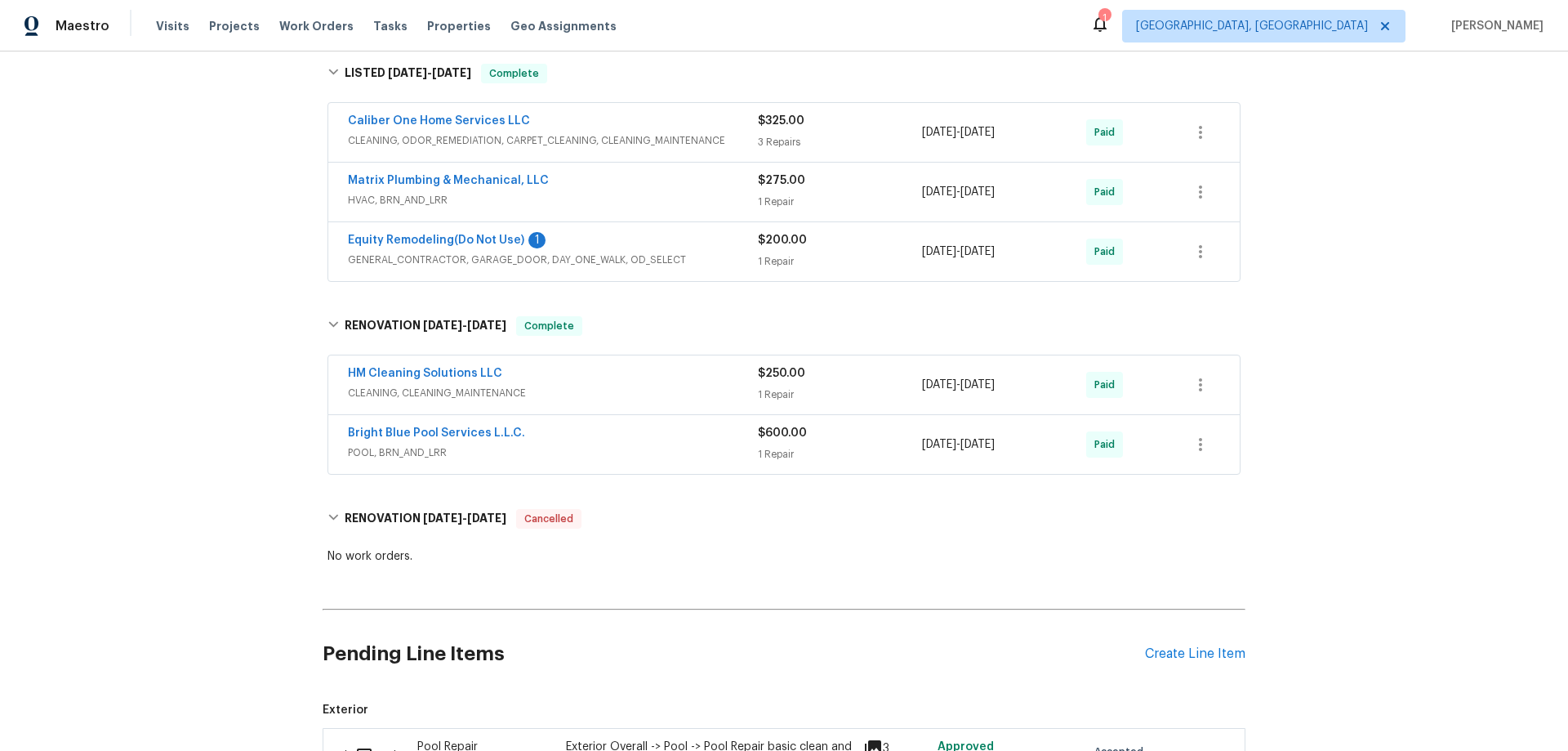
scroll to position [735, 0]
click at [191, 359] on div "Back to all projects 2522 W Brisa Dr, Phoenix, AZ 85085 4 Beds | 3 1/2 Baths | …" at bounding box center [784, 400] width 1568 height 699
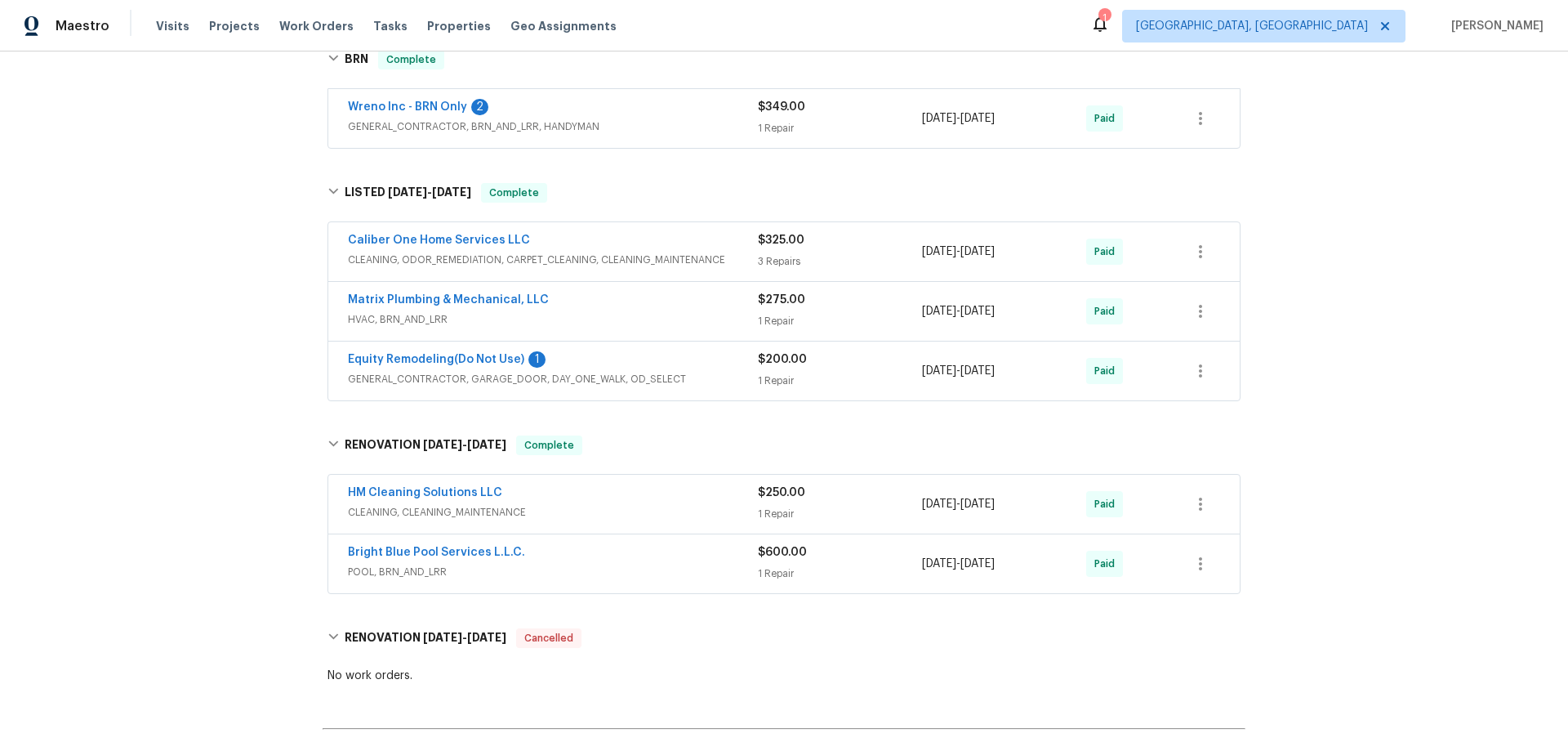
scroll to position [654, 0]
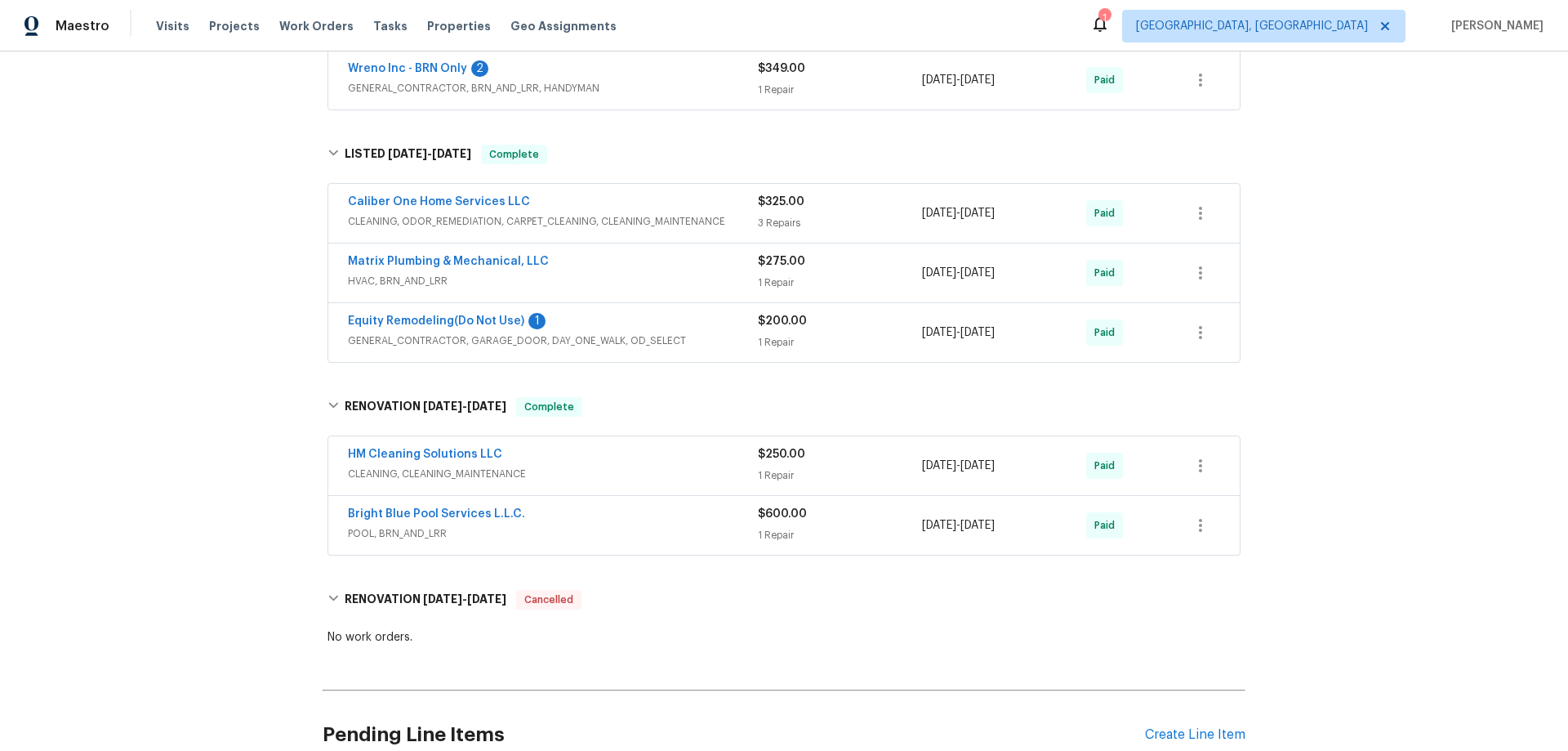
click at [240, 302] on div "Back to all projects 2522 W Brisa Dr, Phoenix, AZ 85085 4 Beds | 3 1/2 Baths | …" at bounding box center [784, 400] width 1568 height 699
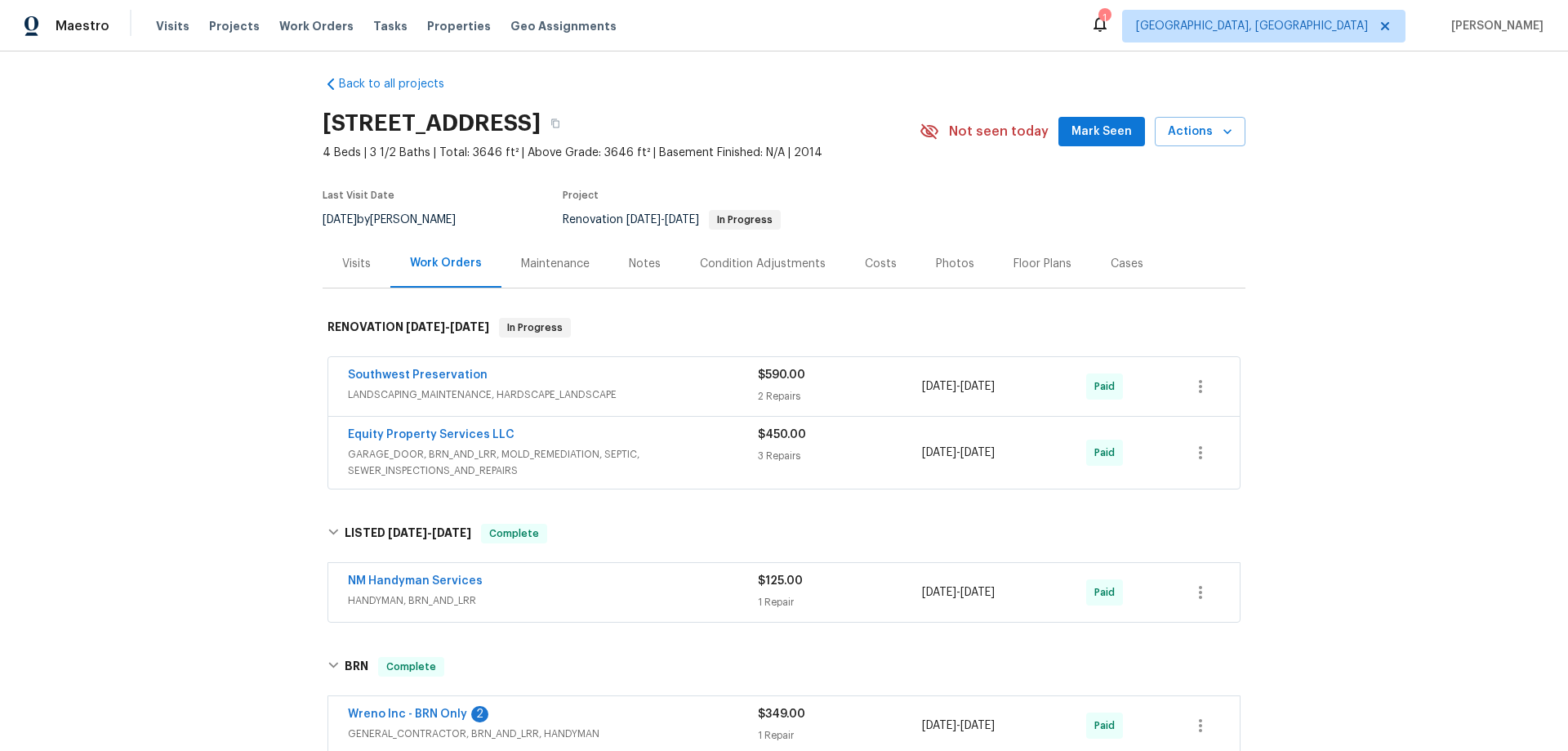
click at [357, 286] on div "Visits" at bounding box center [357, 263] width 68 height 49
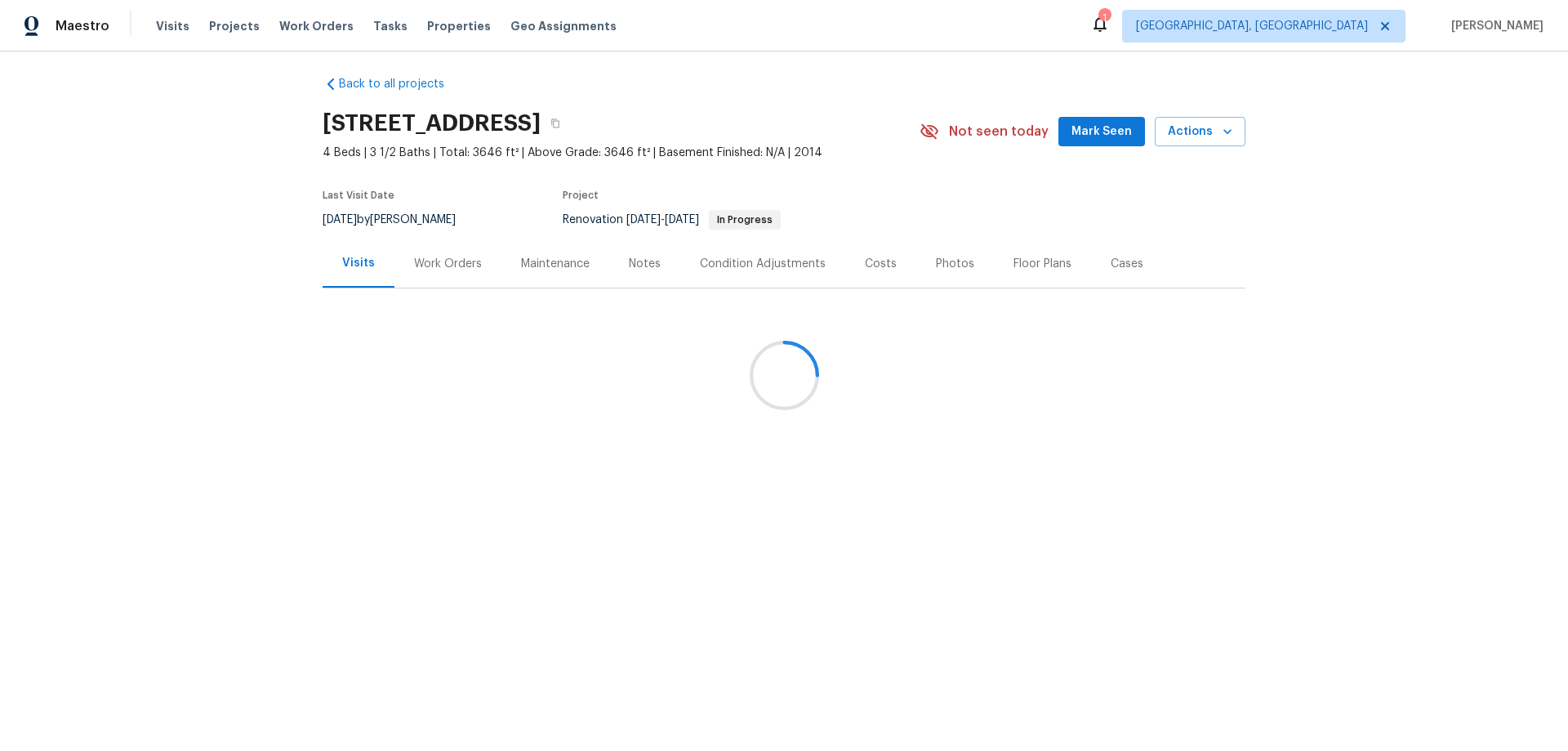
click at [353, 265] on div at bounding box center [784, 375] width 1568 height 751
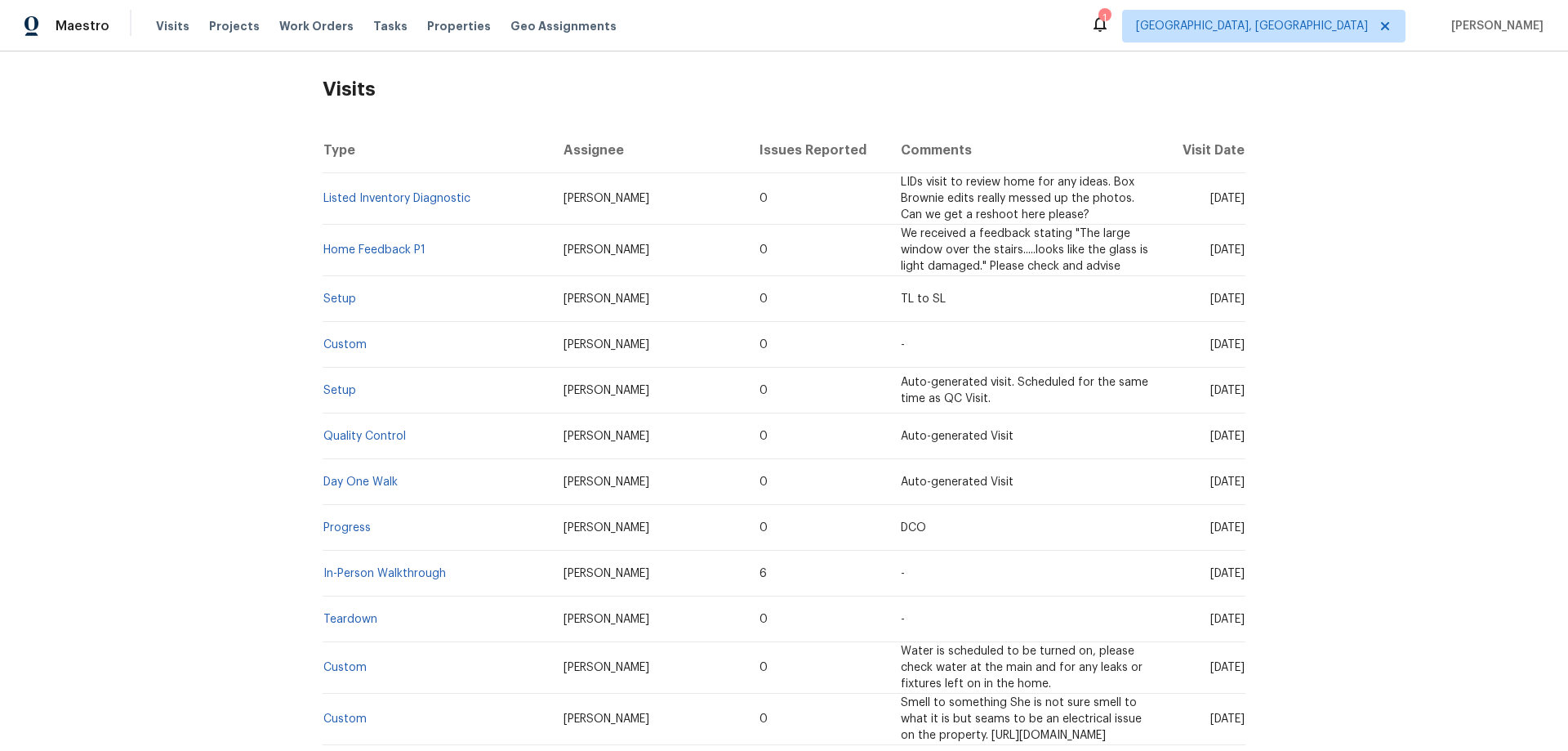
scroll to position [253, 0]
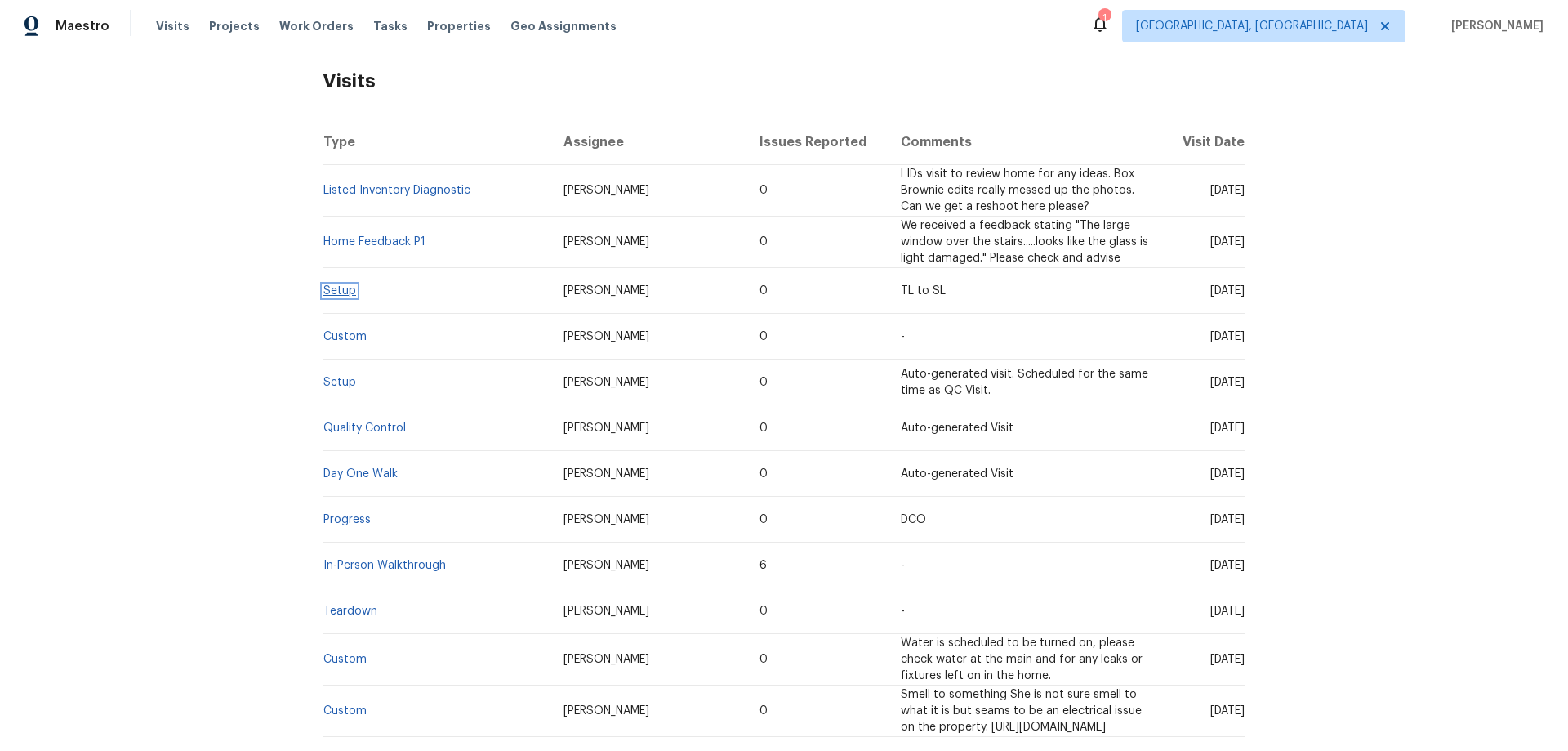
click at [338, 285] on link "Setup" at bounding box center [340, 290] width 33 height 11
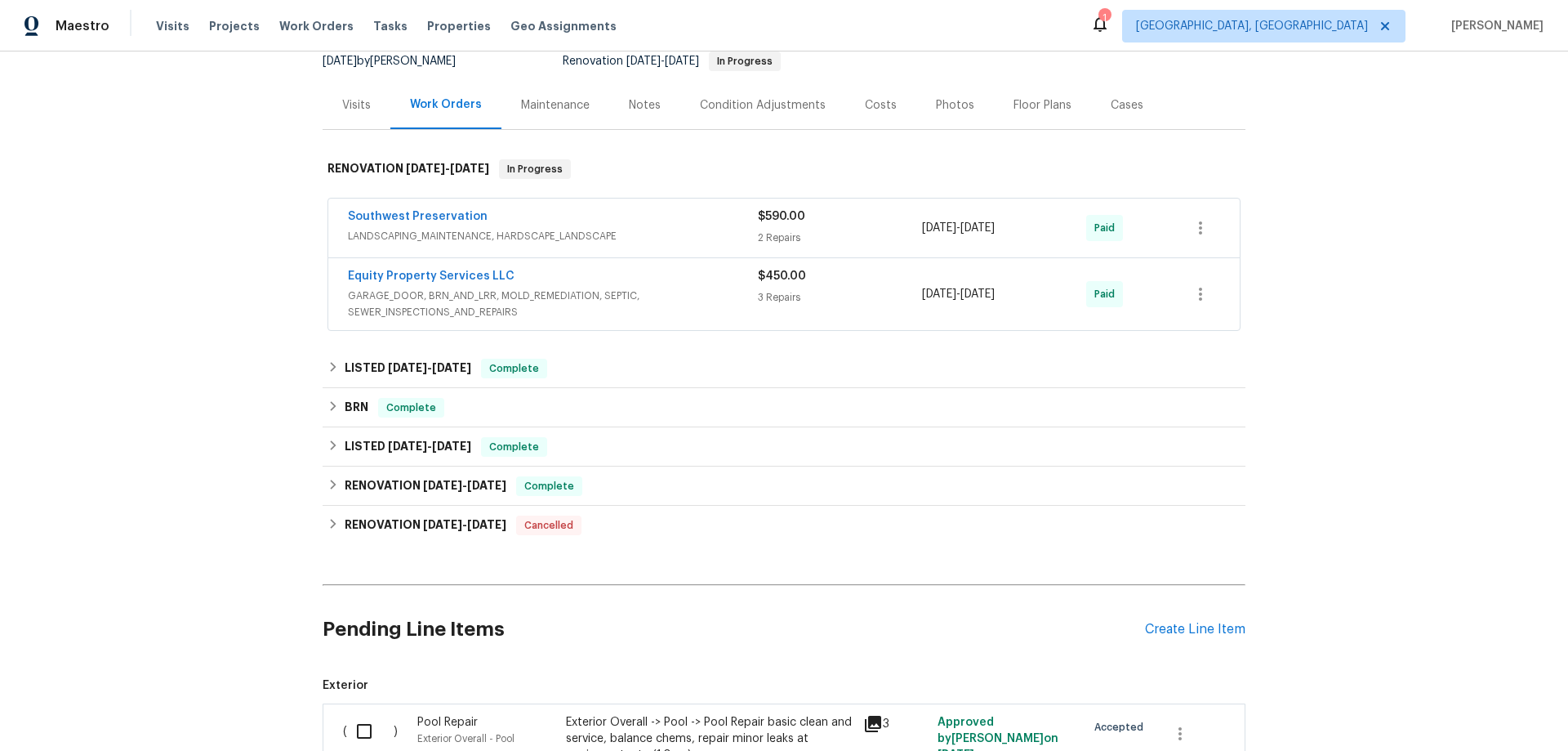
scroll to position [245, 0]
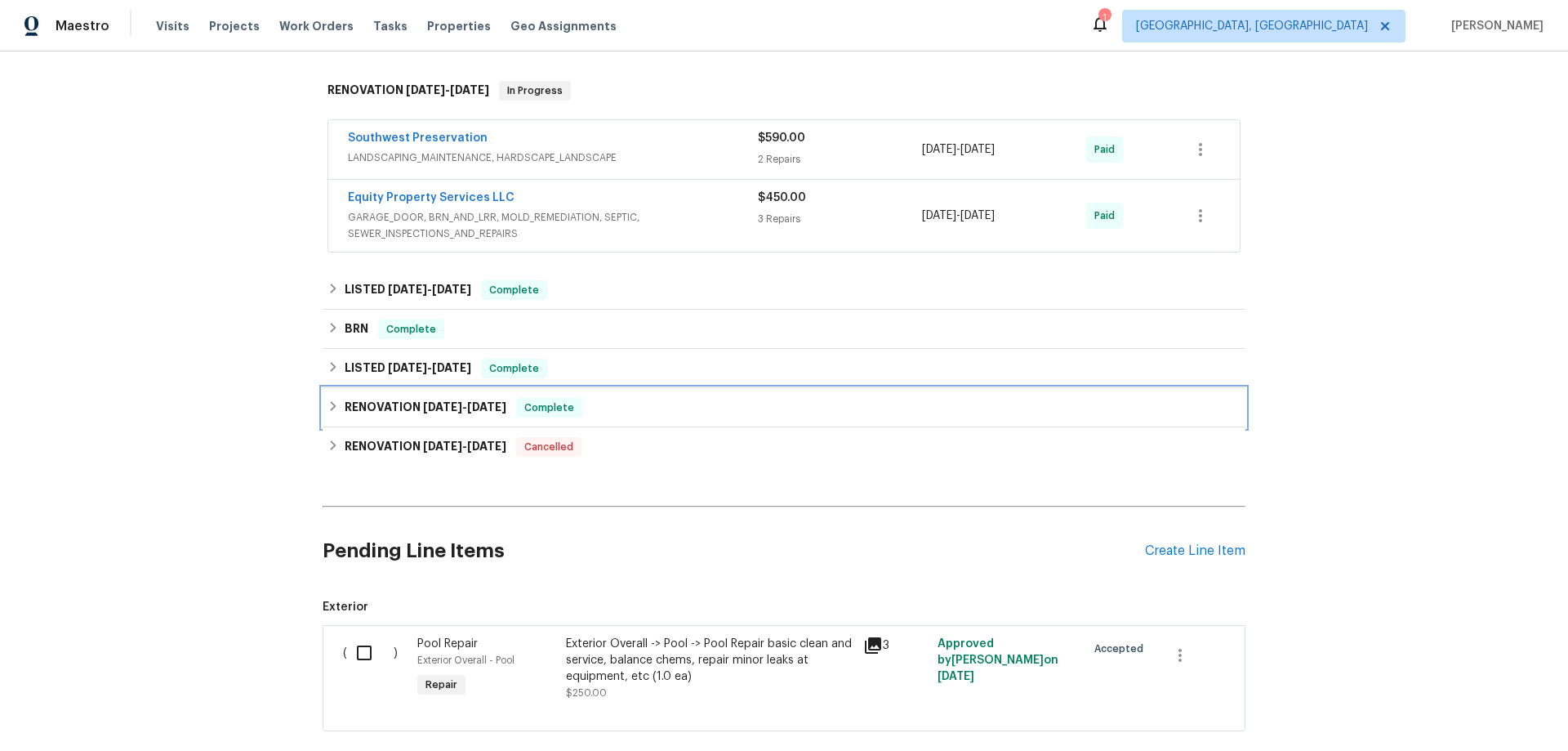
click at [416, 425] on div "RENOVATION 10/15/21 - 10/18/21 Complete" at bounding box center [784, 407] width 923 height 39
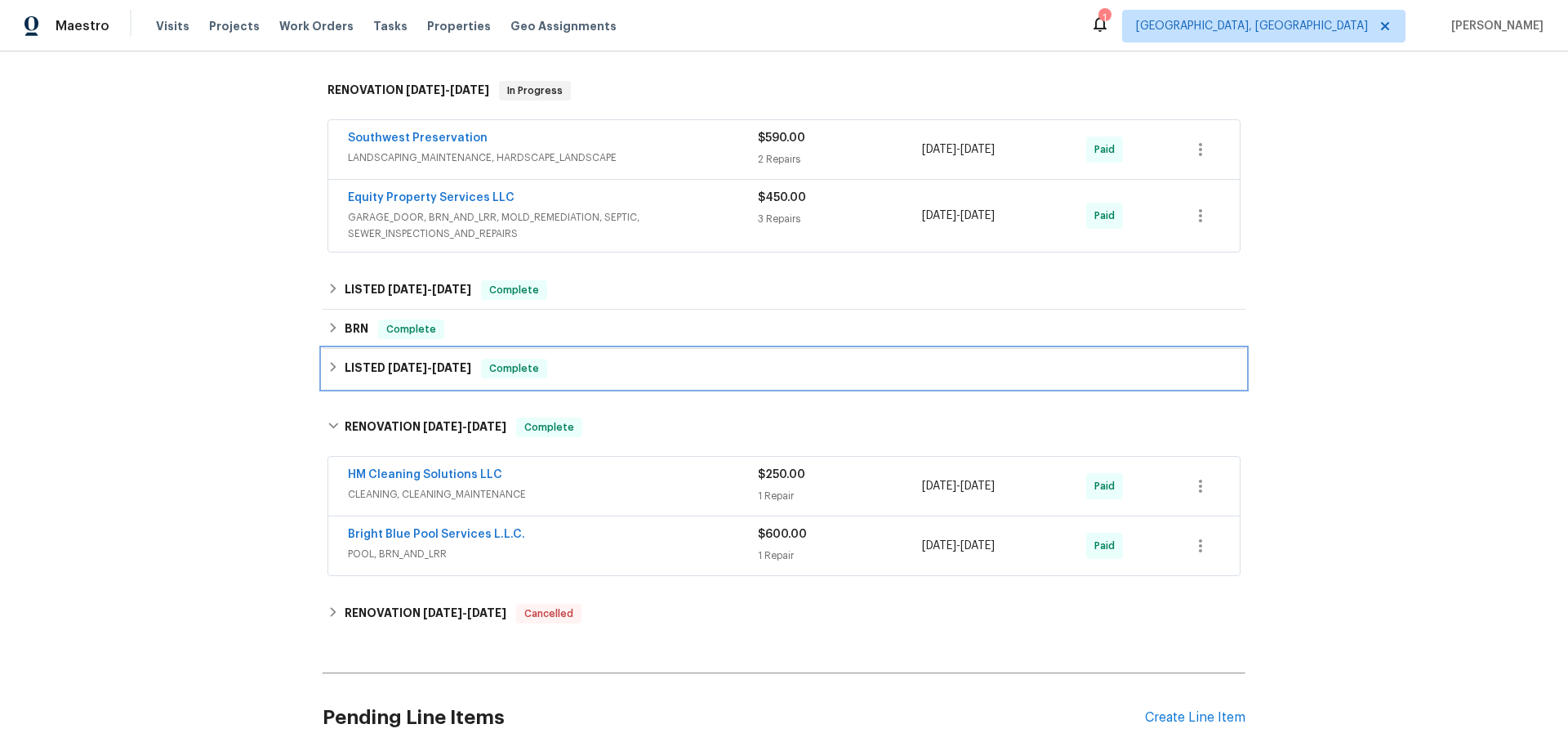
click at [419, 385] on div "LISTED 1/18/22 - 2/3/22 Complete" at bounding box center [784, 368] width 923 height 39
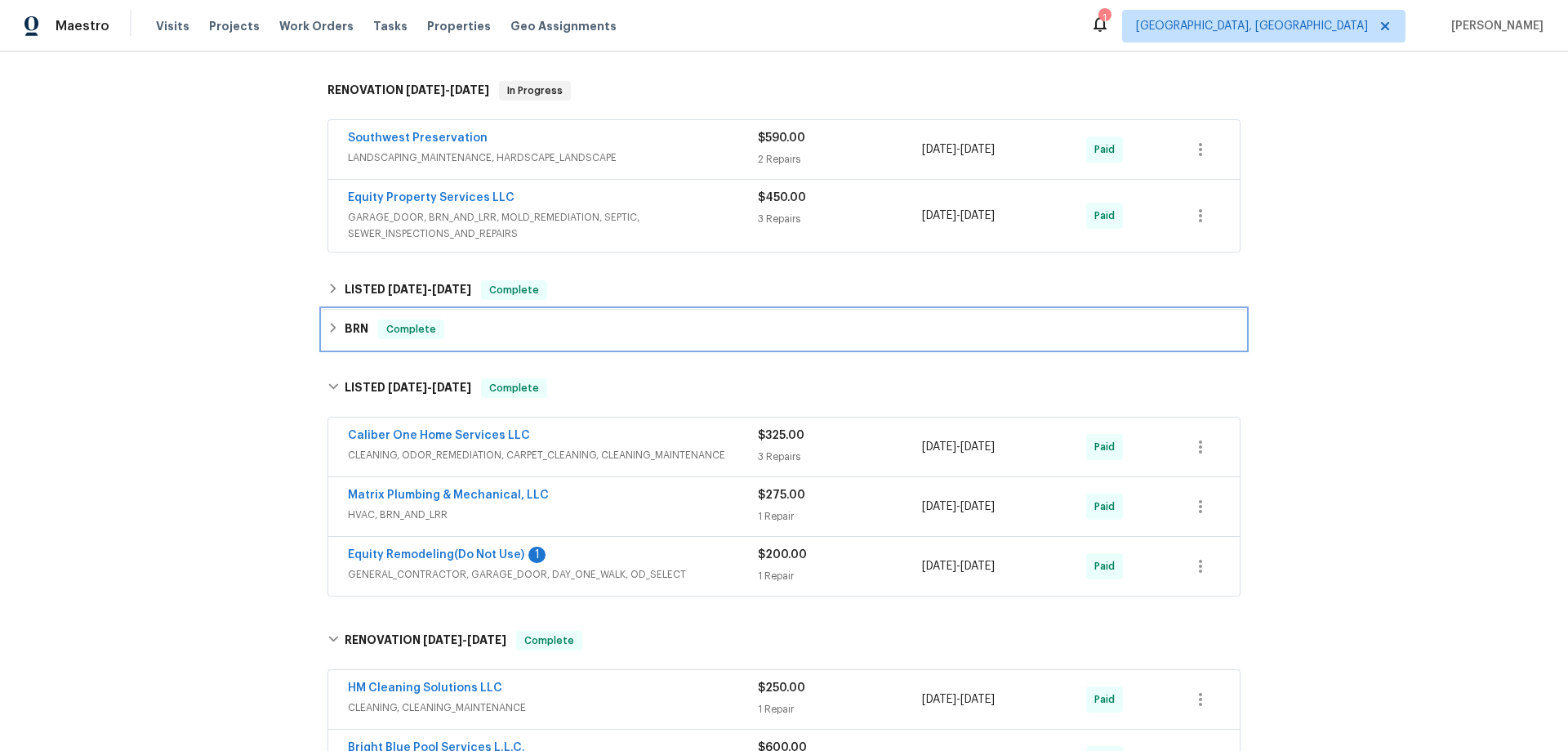
click at [345, 320] on h6 "BRN" at bounding box center [356, 329] width 23 height 20
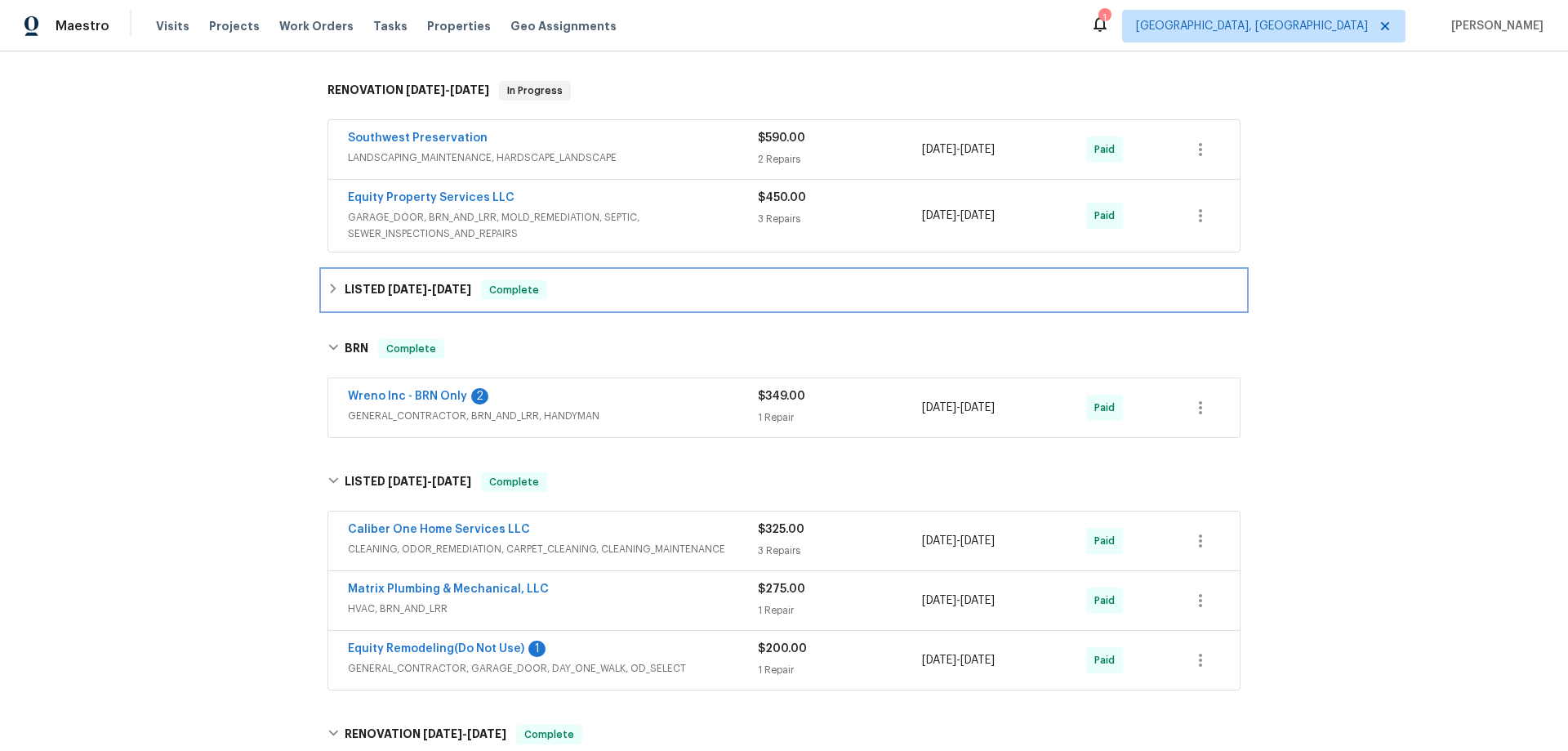
click at [353, 298] on h6 "LISTED 8/11/25 - 8/13/25" at bounding box center [408, 290] width 126 height 20
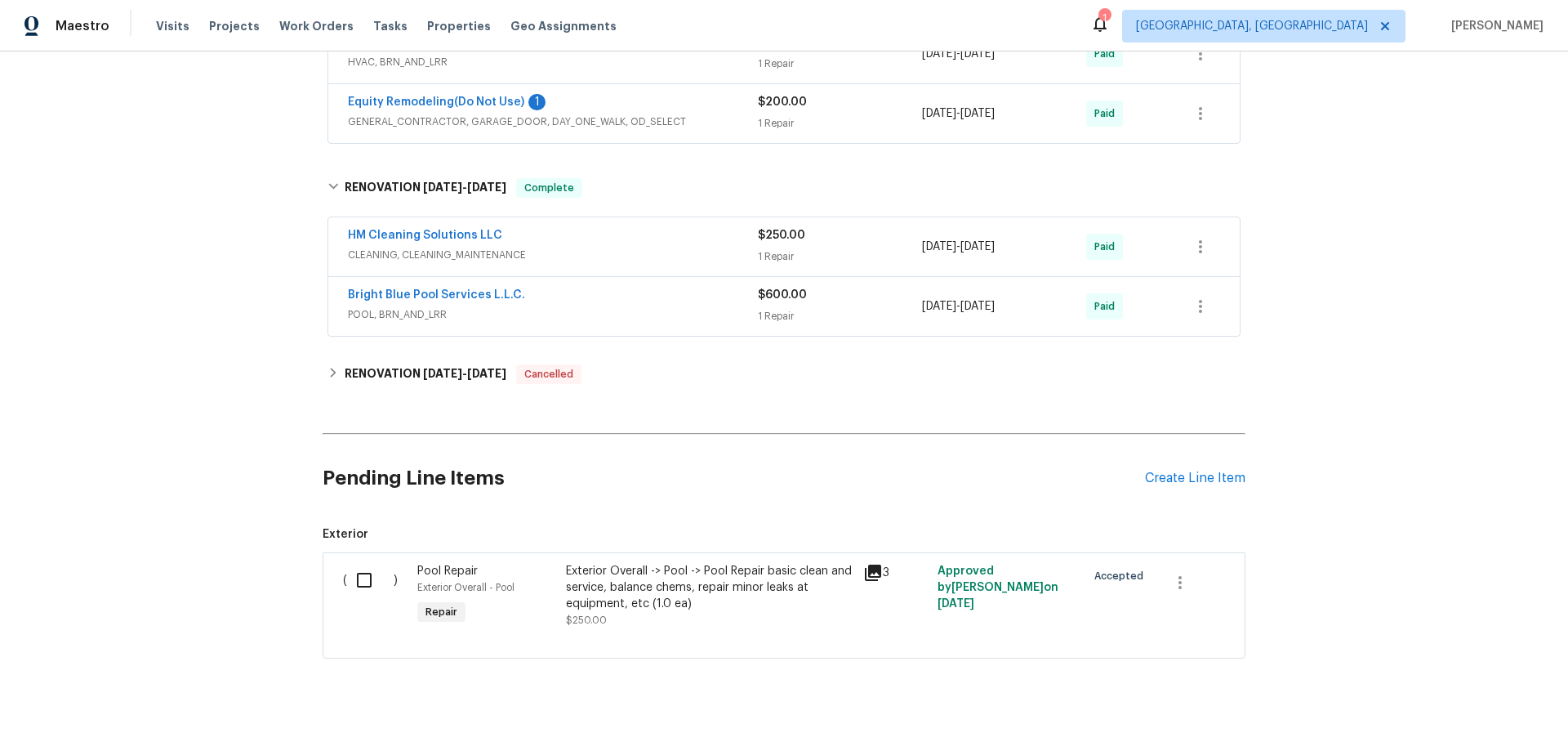
scroll to position [903, 0]
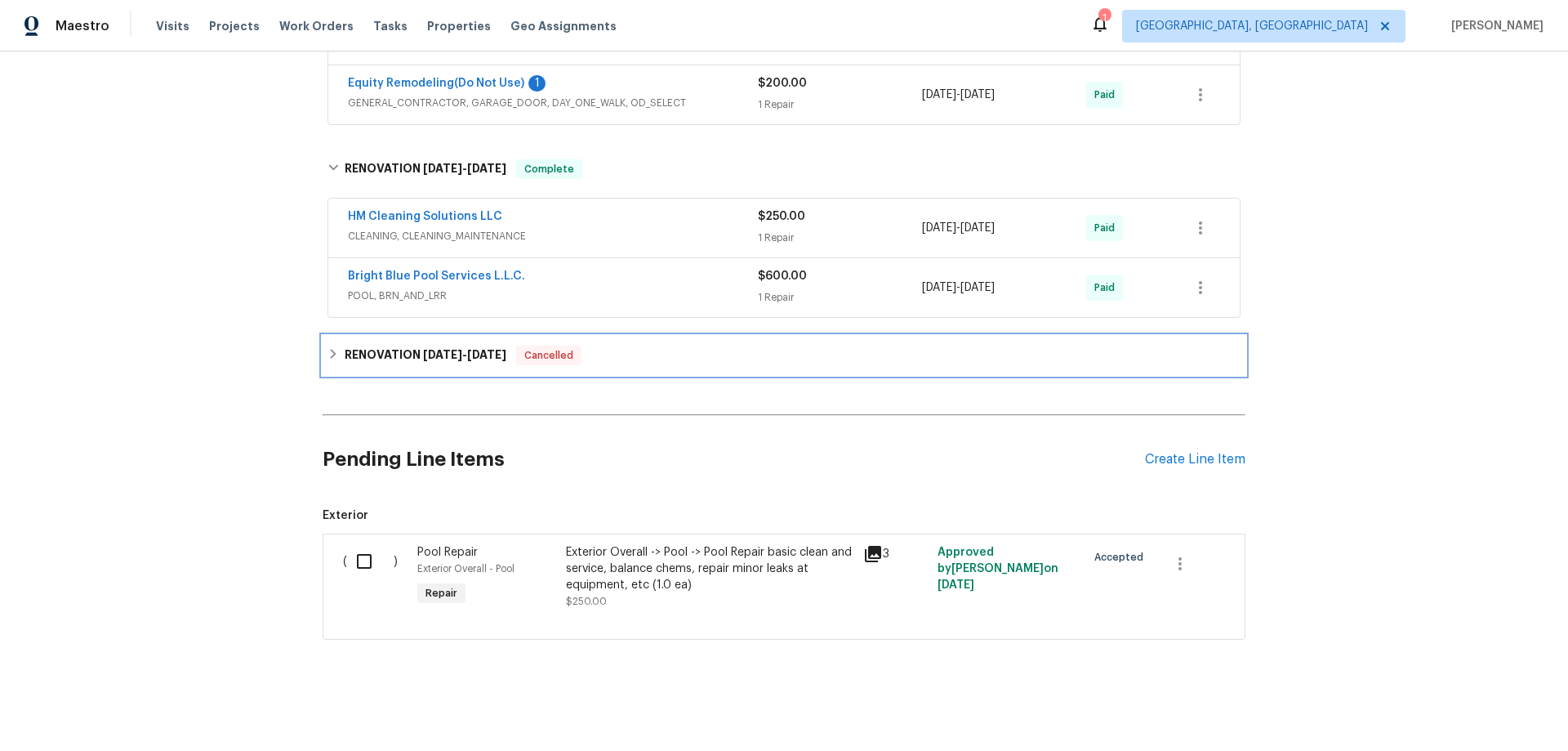
click at [434, 353] on h6 "RENOVATION 8/26/21 - 9/1/21" at bounding box center [425, 355] width 162 height 20
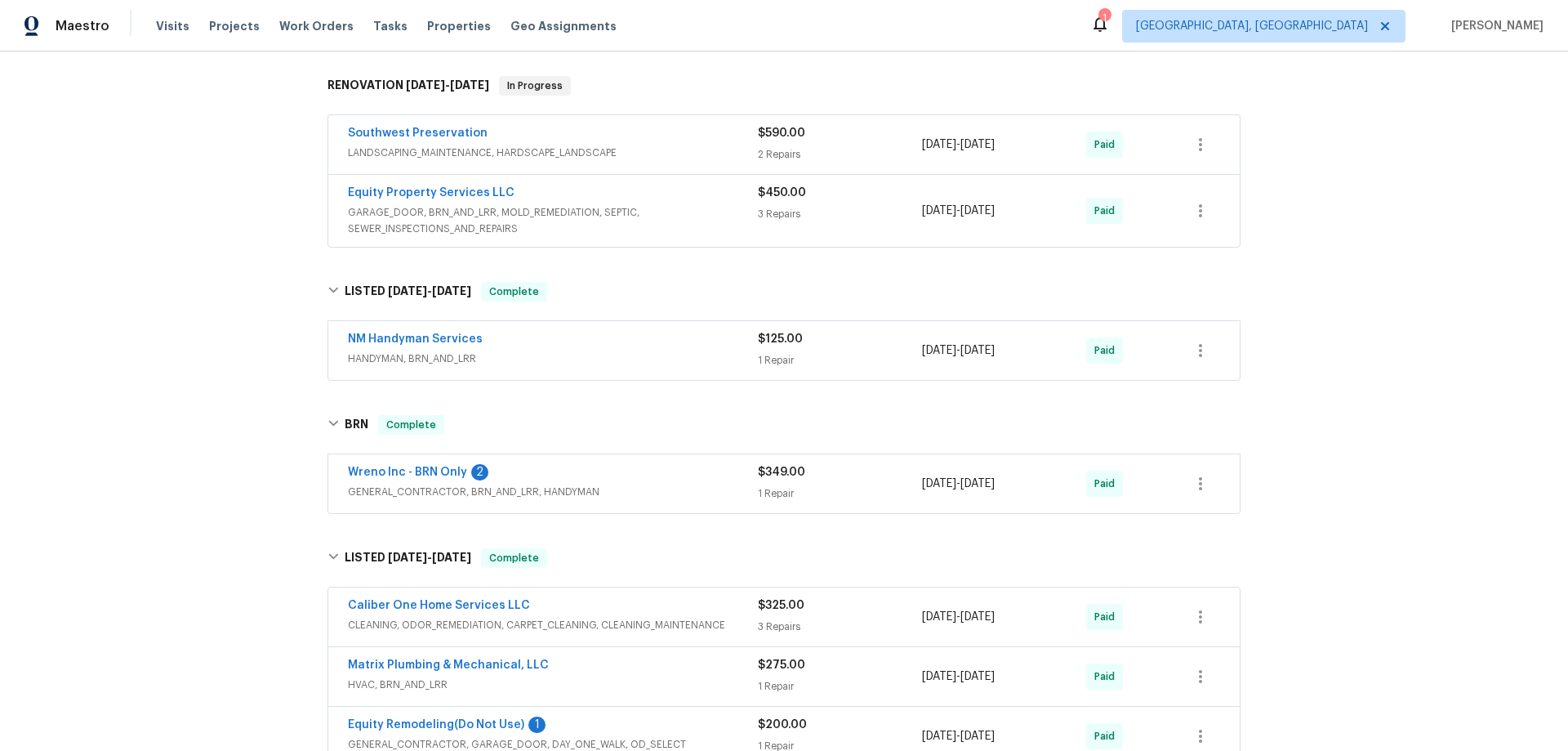
scroll to position [0, 0]
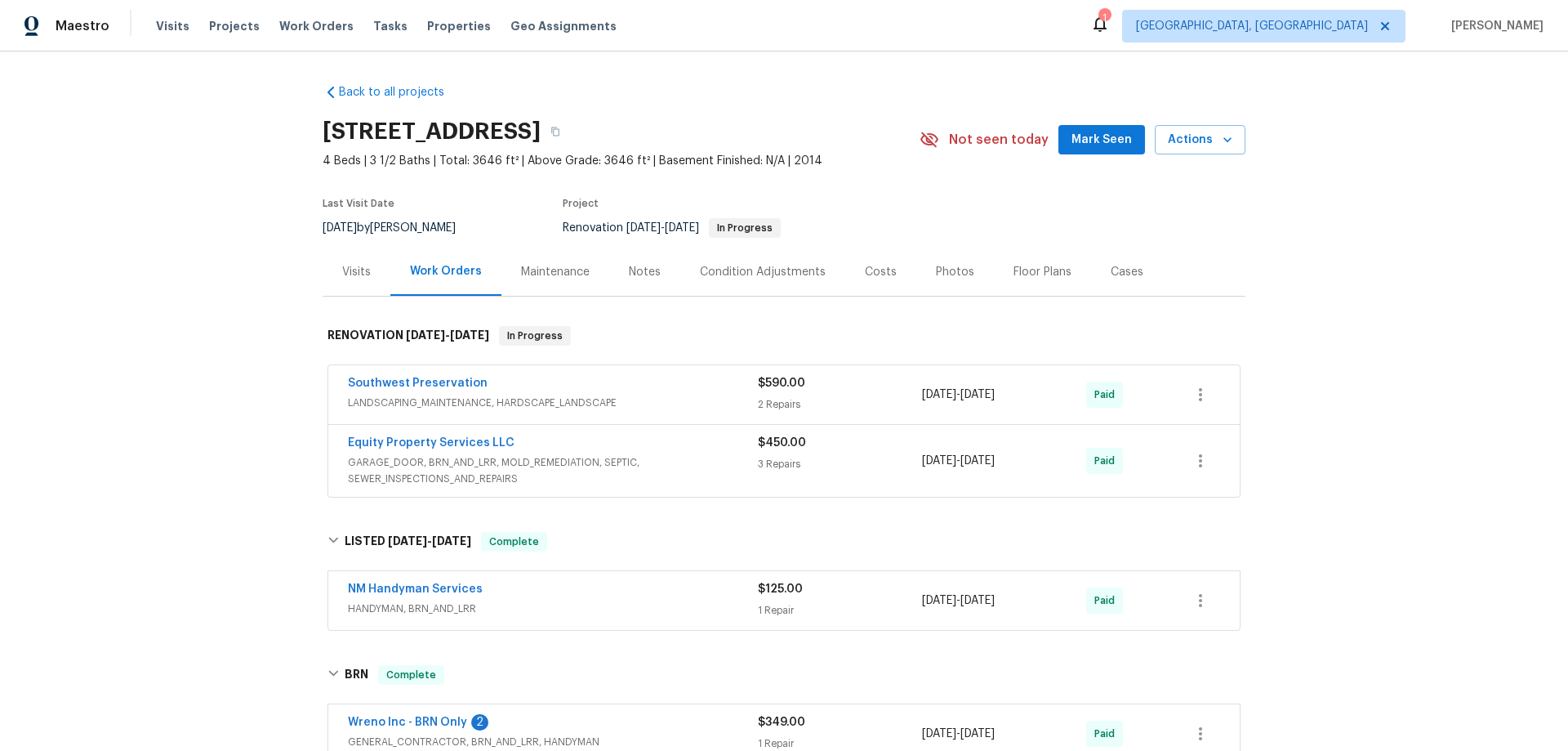
click at [226, 432] on div "Back to all projects 2522 W Brisa Dr, Phoenix, AZ 85085 4 Beds | 3 1/2 Baths | …" at bounding box center [784, 400] width 1568 height 699
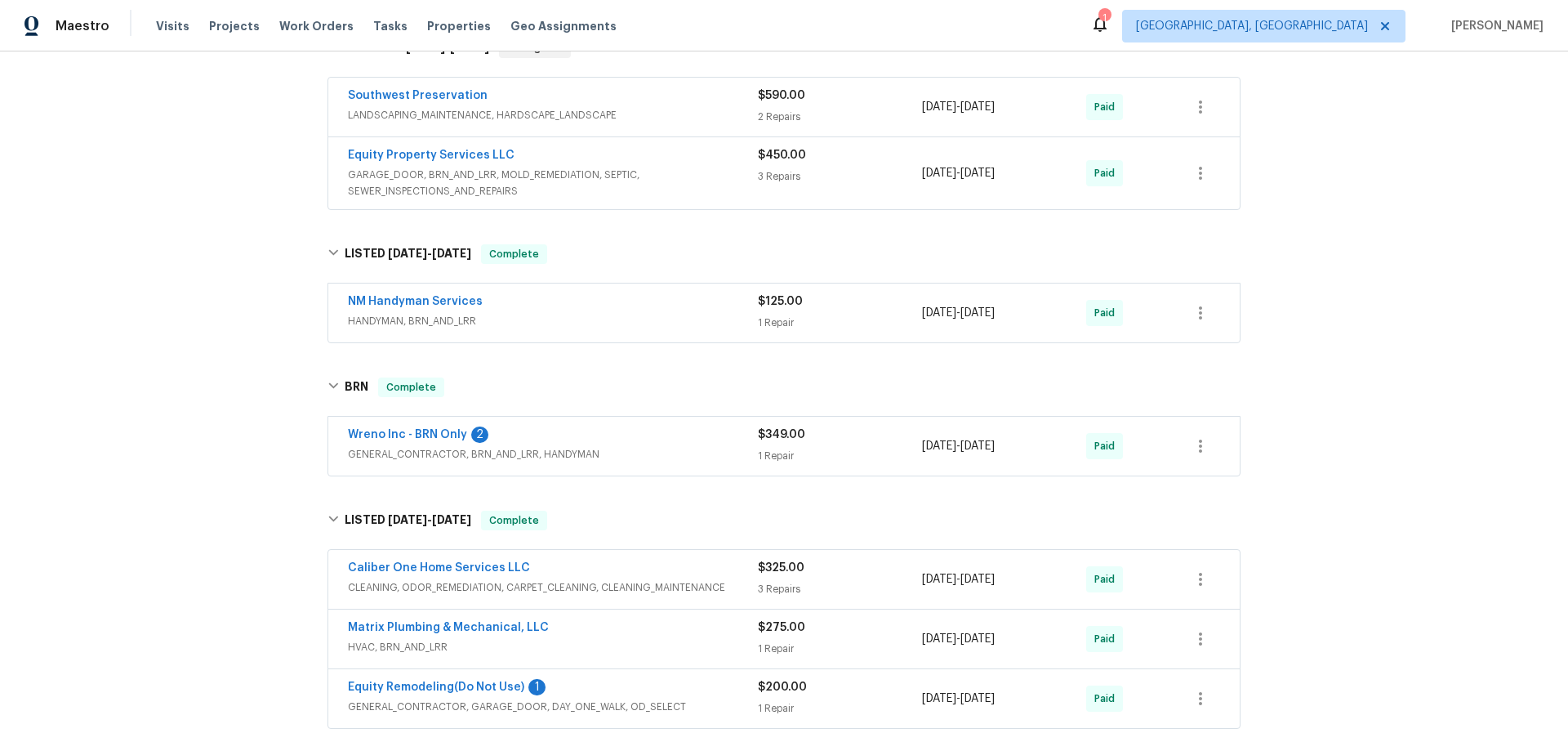
scroll to position [369, 0]
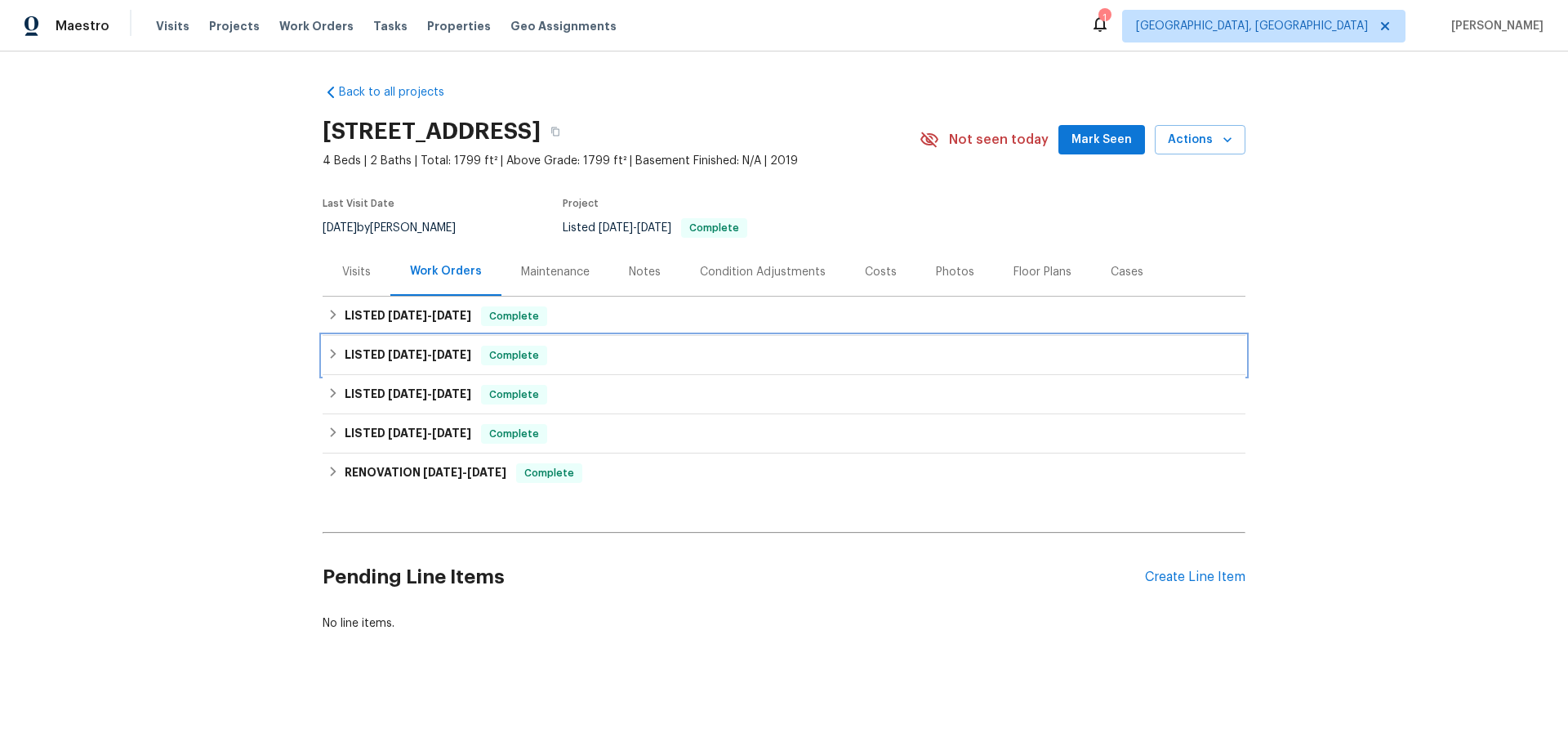
click at [391, 364] on h6 "LISTED [DATE] - [DATE]" at bounding box center [408, 355] width 126 height 20
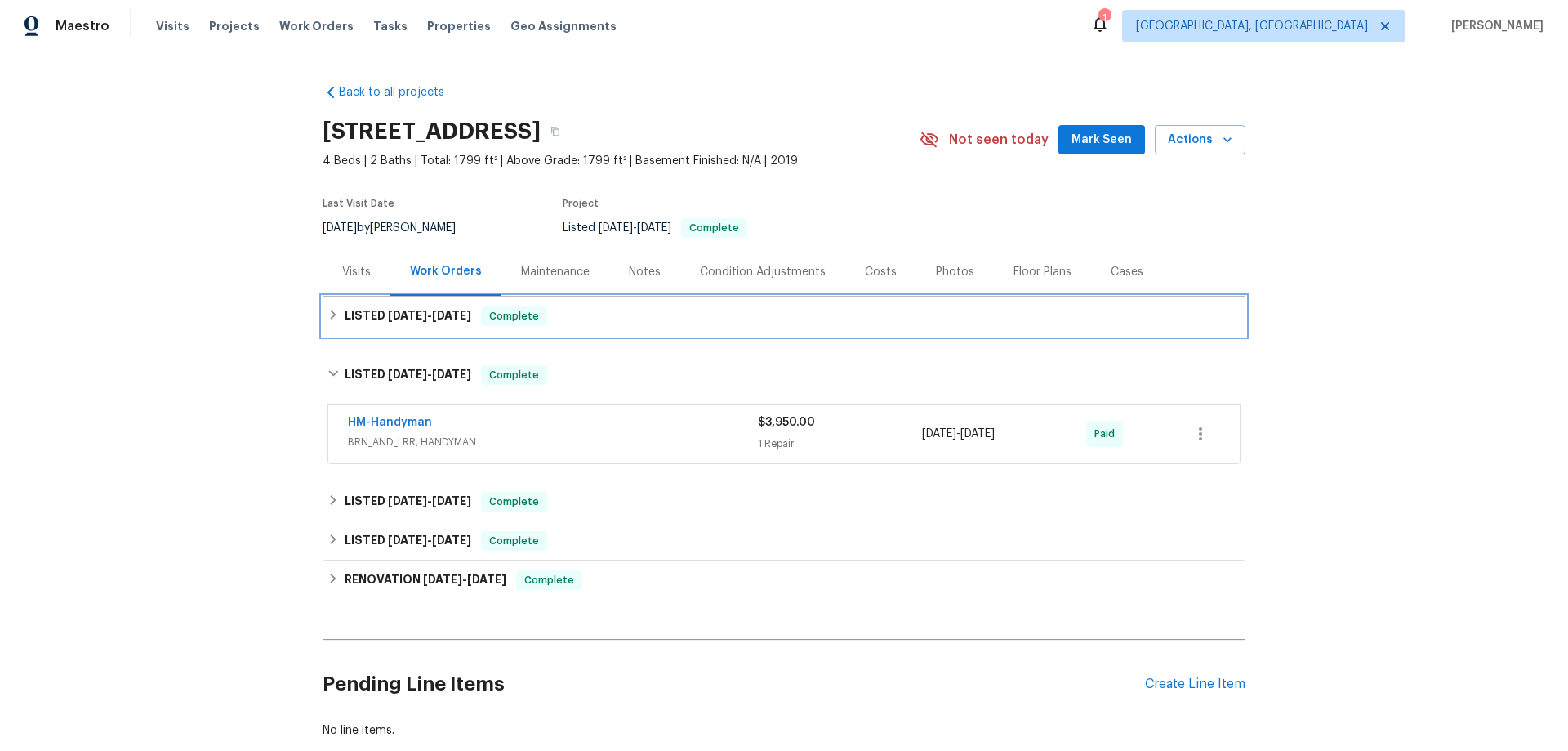
click at [398, 325] on h6 "LISTED [DATE] - [DATE]" at bounding box center [408, 316] width 126 height 20
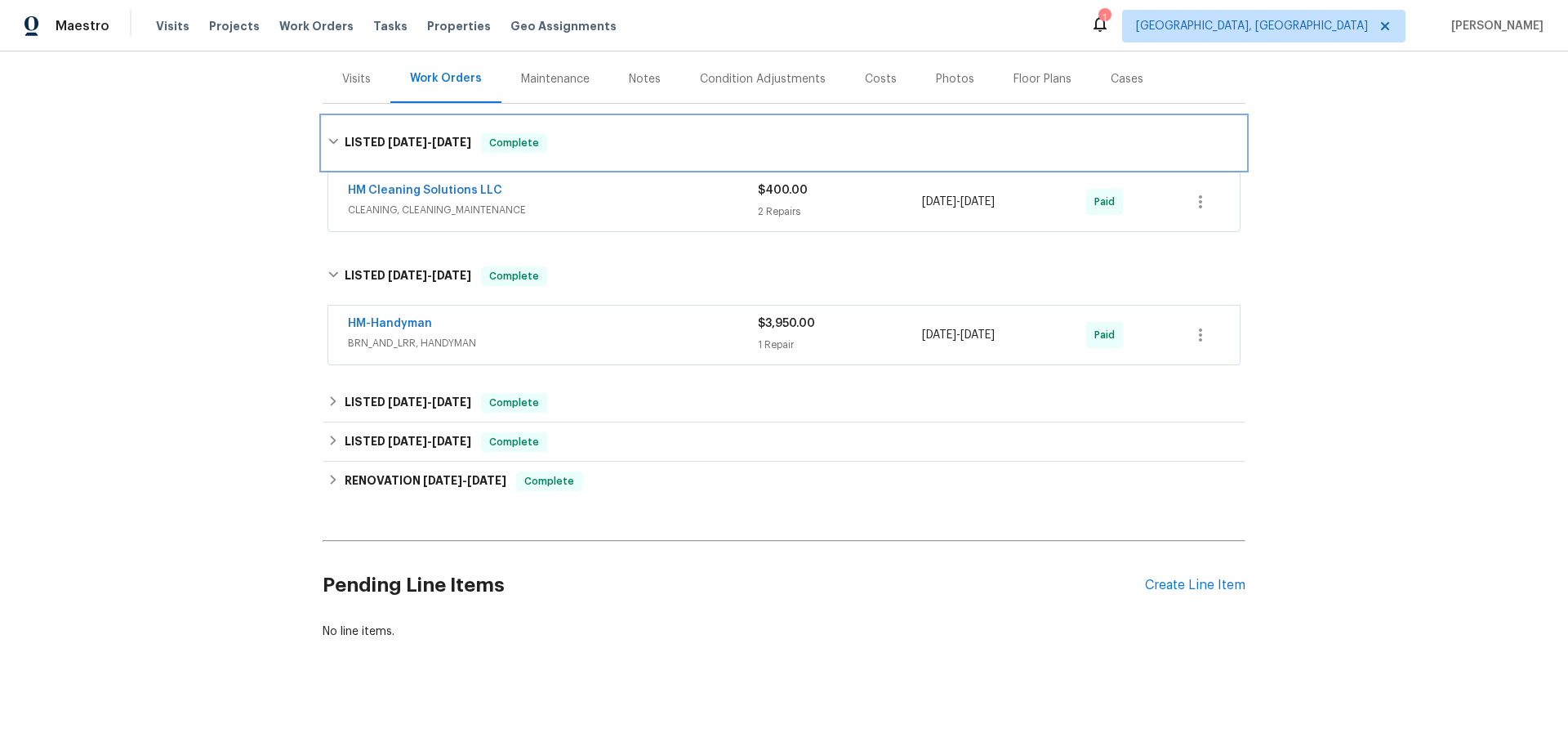
scroll to position [204, 0]
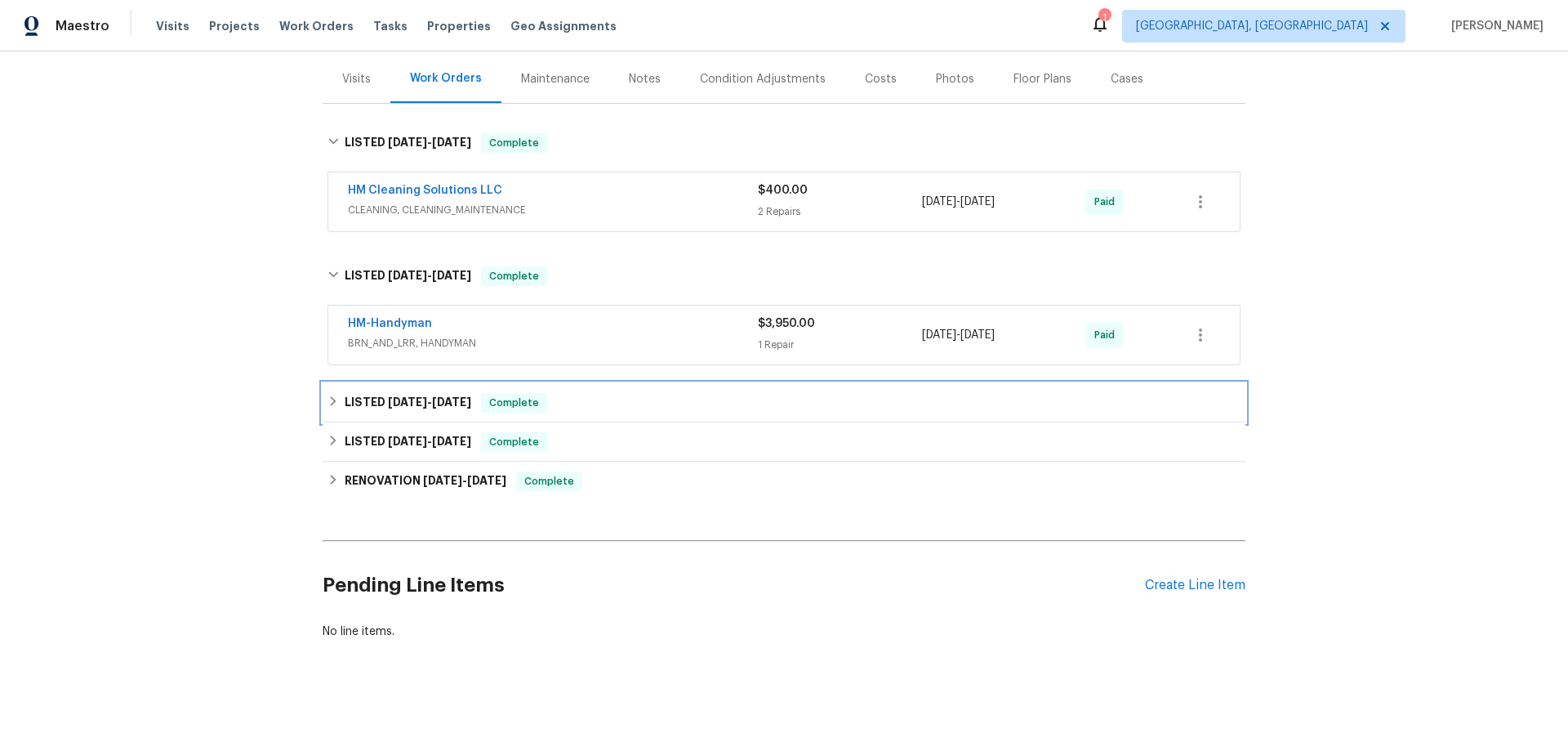
drag, startPoint x: 375, startPoint y: 409, endPoint x: 363, endPoint y: 473, distance: 65.1
click at [376, 409] on div "LISTED [DATE] - [DATE] Complete" at bounding box center [784, 402] width 923 height 39
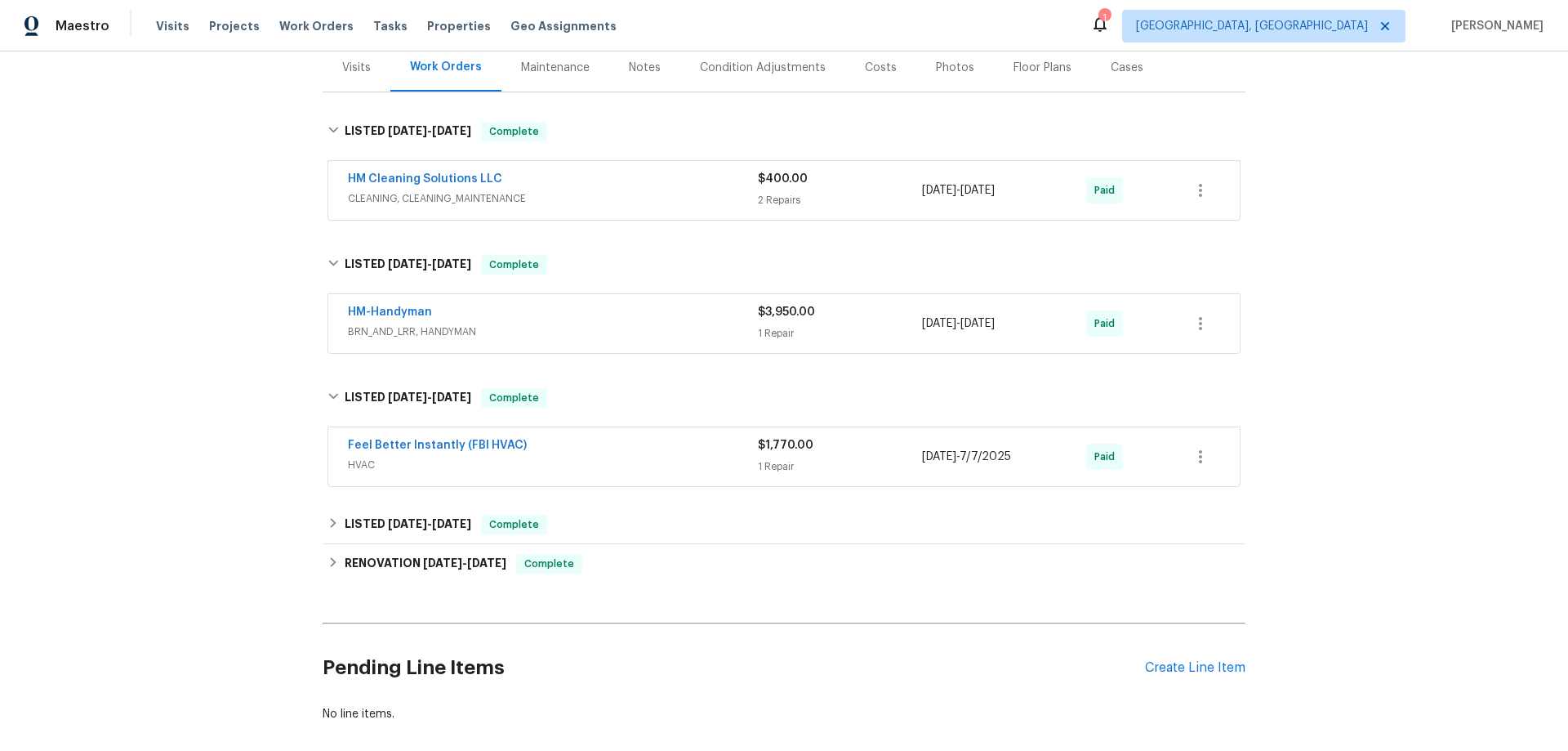
click at [363, 477] on div "Feel Better Instantly (FBI HVAC) HVAC $1,770.00 1 Repair [DATE] - [DATE] Paid" at bounding box center [784, 456] width 912 height 59
click at [378, 538] on div "LISTED [DATE] - [DATE] Complete" at bounding box center [784, 524] width 923 height 39
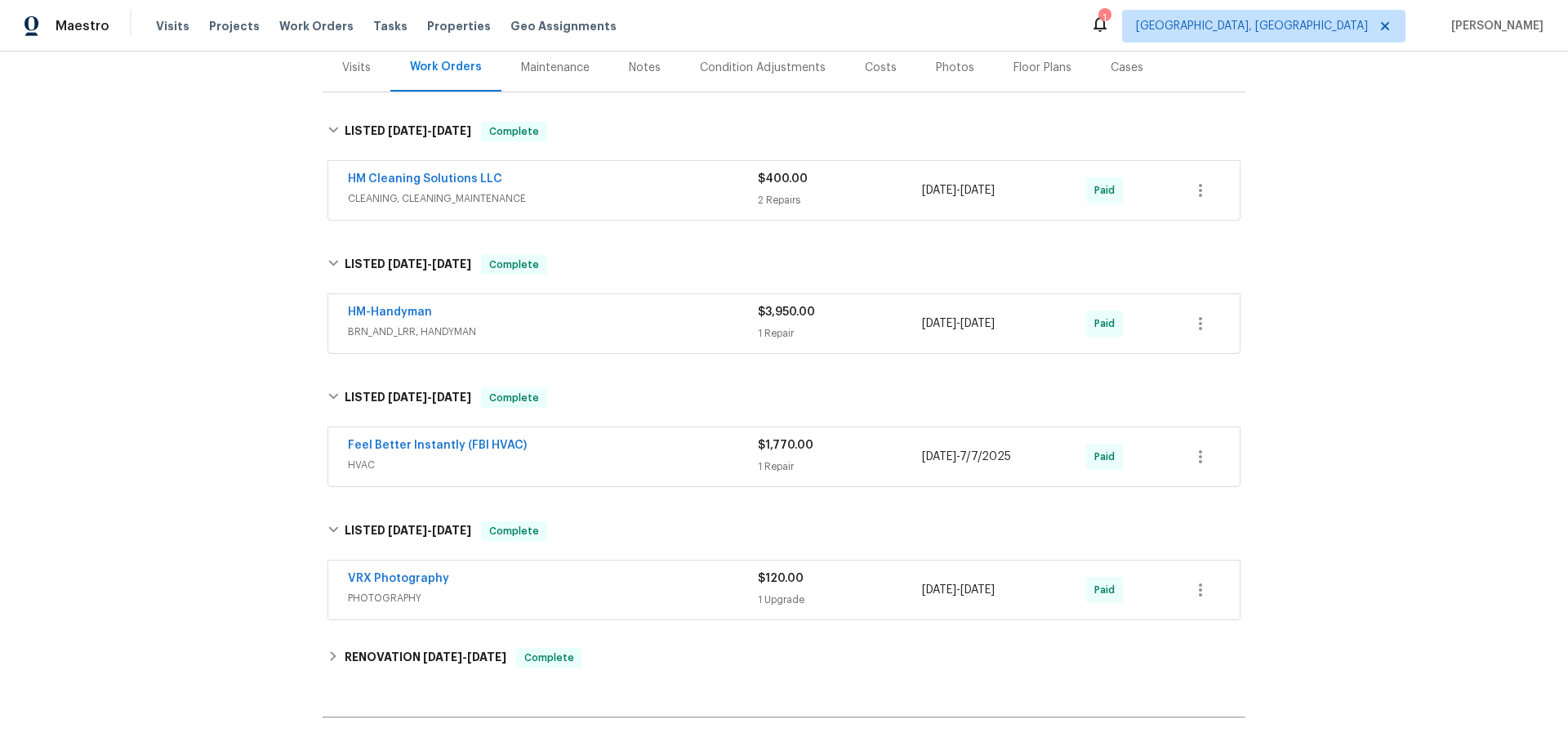
click at [366, 613] on div "VRX Photography PHOTOGRAPHY $120.00 1 Upgrade [DATE] - [DATE] Paid" at bounding box center [784, 590] width 912 height 59
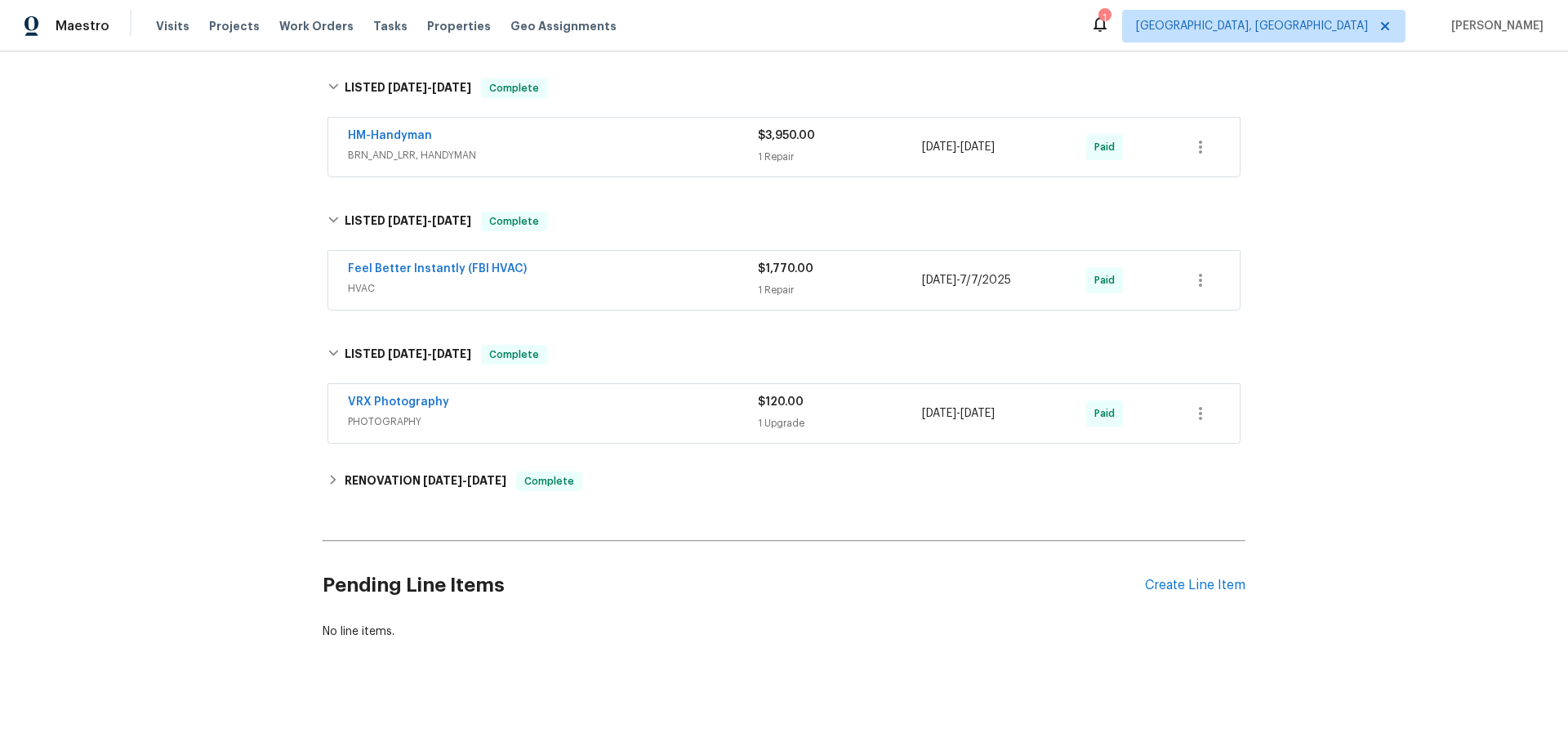
scroll to position [393, 0]
click at [410, 476] on h6 "RENOVATION [DATE] - [DATE]" at bounding box center [425, 481] width 162 height 20
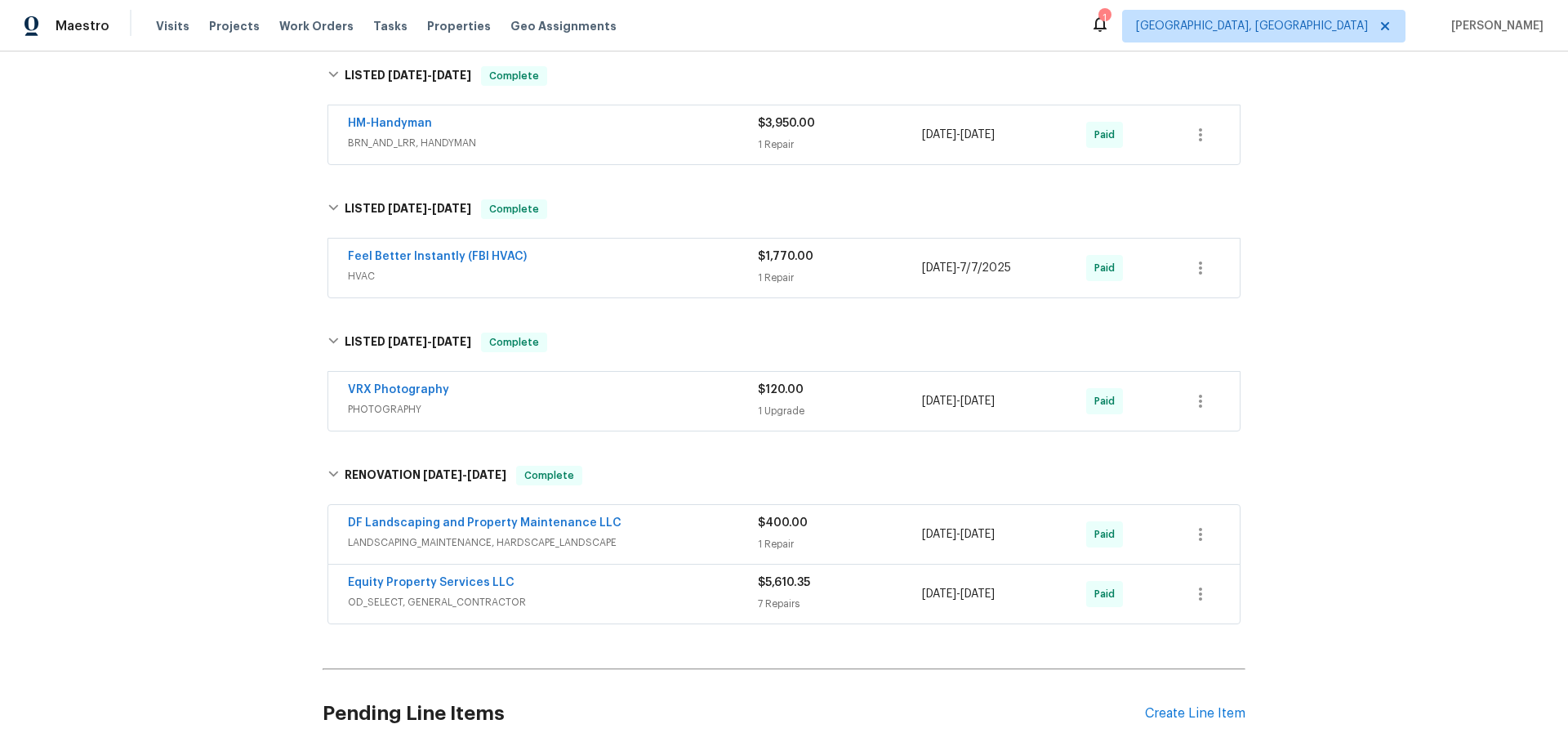
click at [243, 468] on div "Back to all projects [STREET_ADDRESS] 4 Beds | 2 Baths | Total: 1799 ft² | Abov…" at bounding box center [784, 400] width 1568 height 699
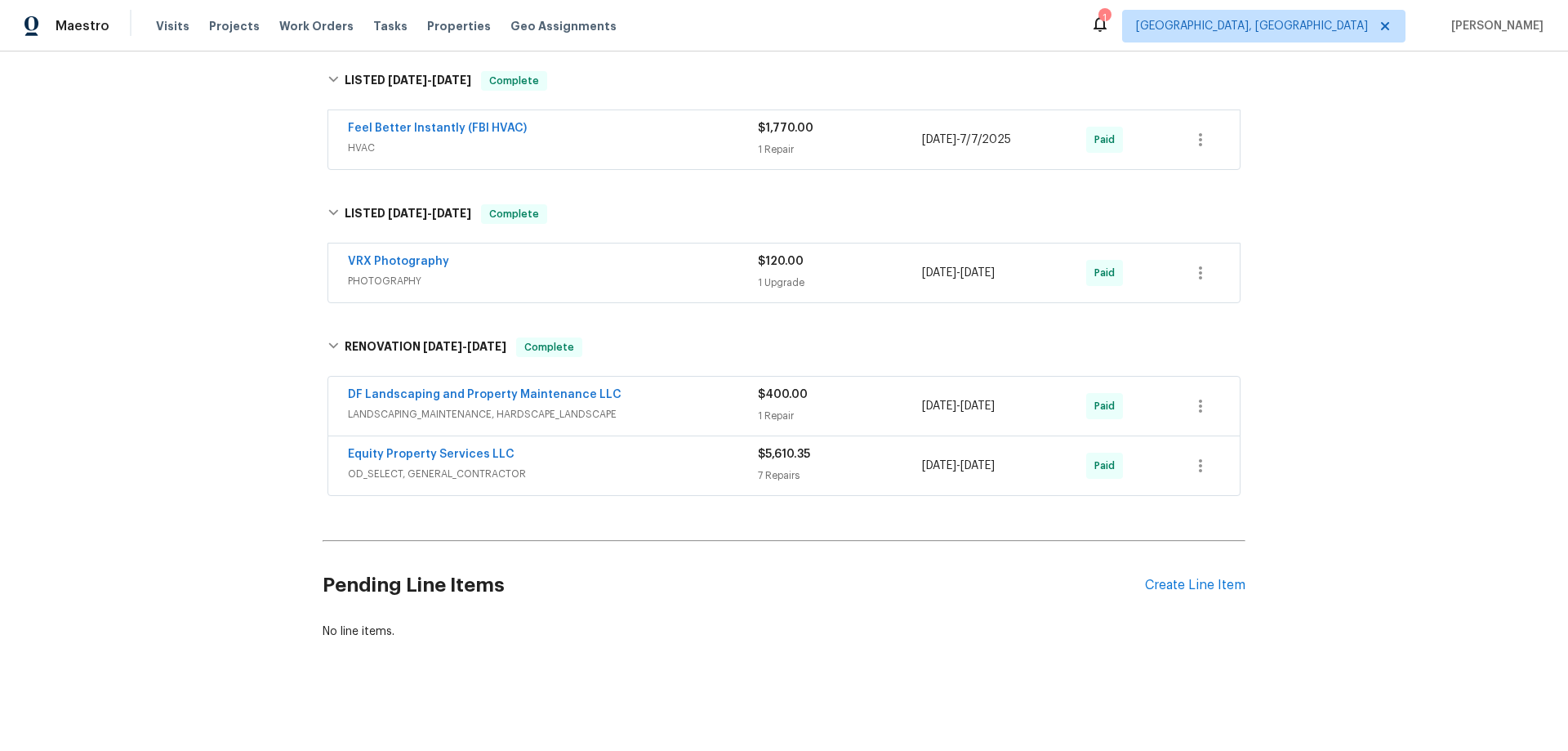
scroll to position [0, 0]
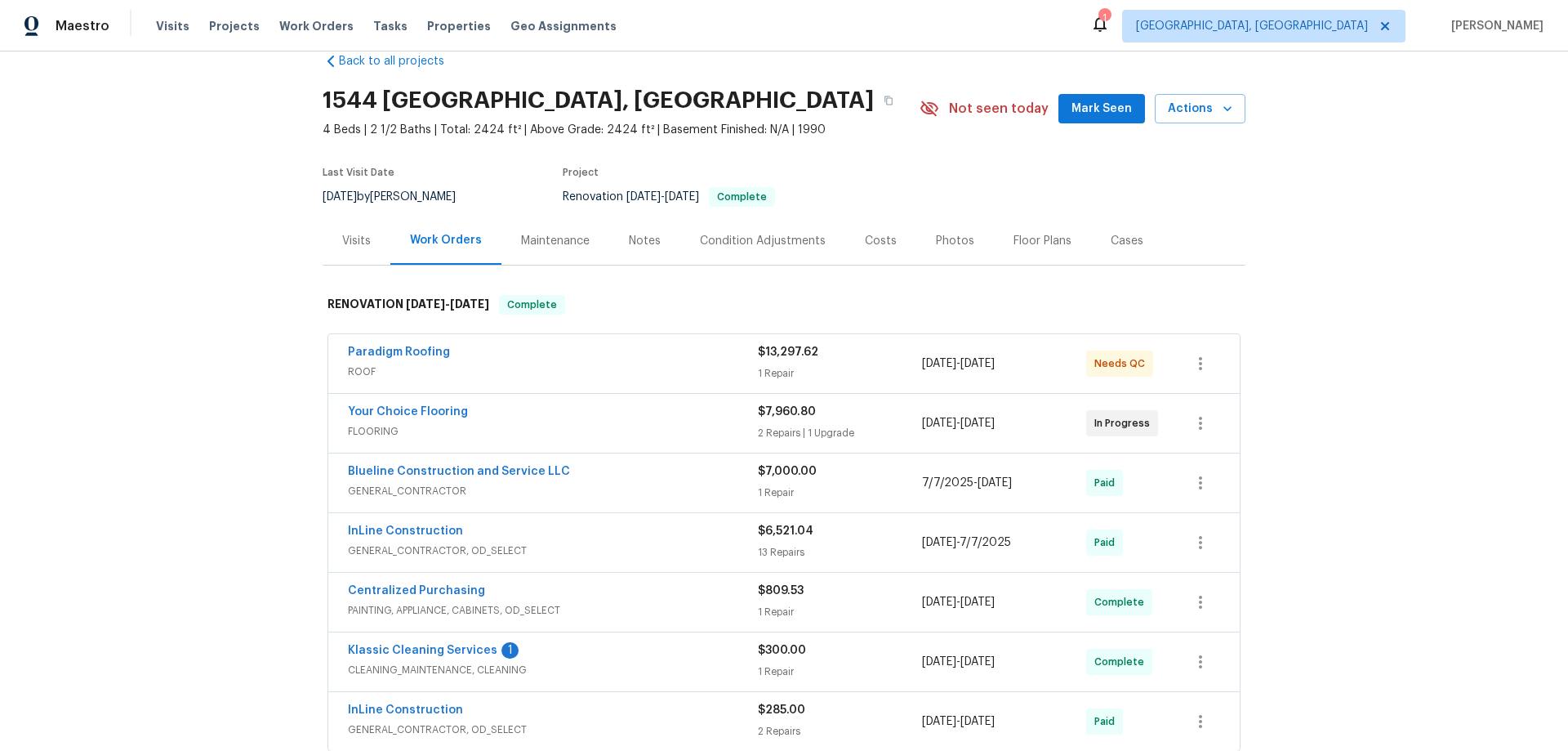
scroll to position [164, 0]
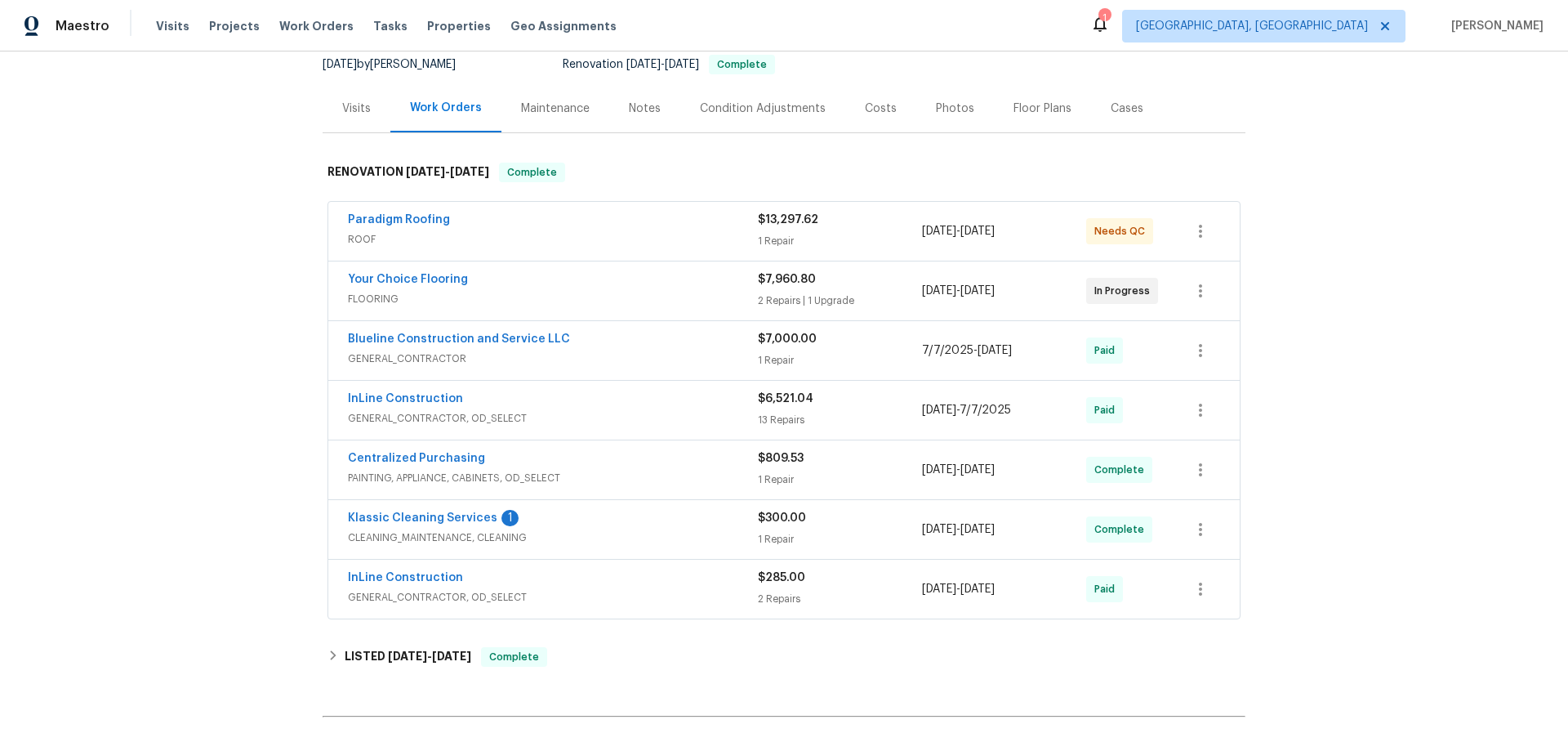
click at [202, 353] on div "Back to all projects 1544 Oberlin Ter, Lake Mary, FL 32746 4 Beds | 2 1/2 Baths…" at bounding box center [784, 400] width 1568 height 699
click at [345, 658] on h6 "LISTED 7/28/25 - 8/6/25" at bounding box center [408, 657] width 126 height 20
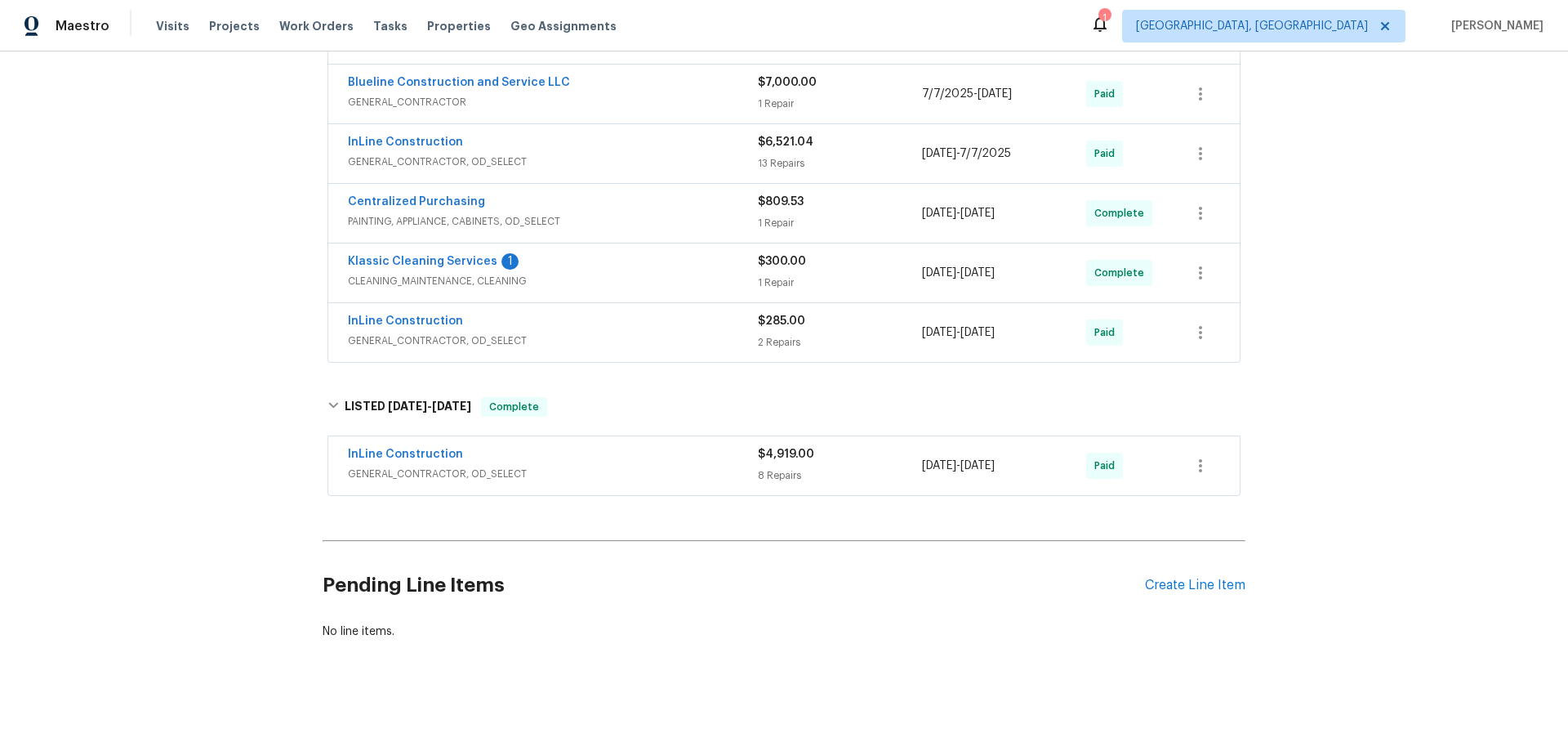
click at [188, 414] on div "Back to all projects 1544 Oberlin Ter, Lake Mary, FL 32746 4 Beds | 2 1/2 Baths…" at bounding box center [784, 400] width 1568 height 699
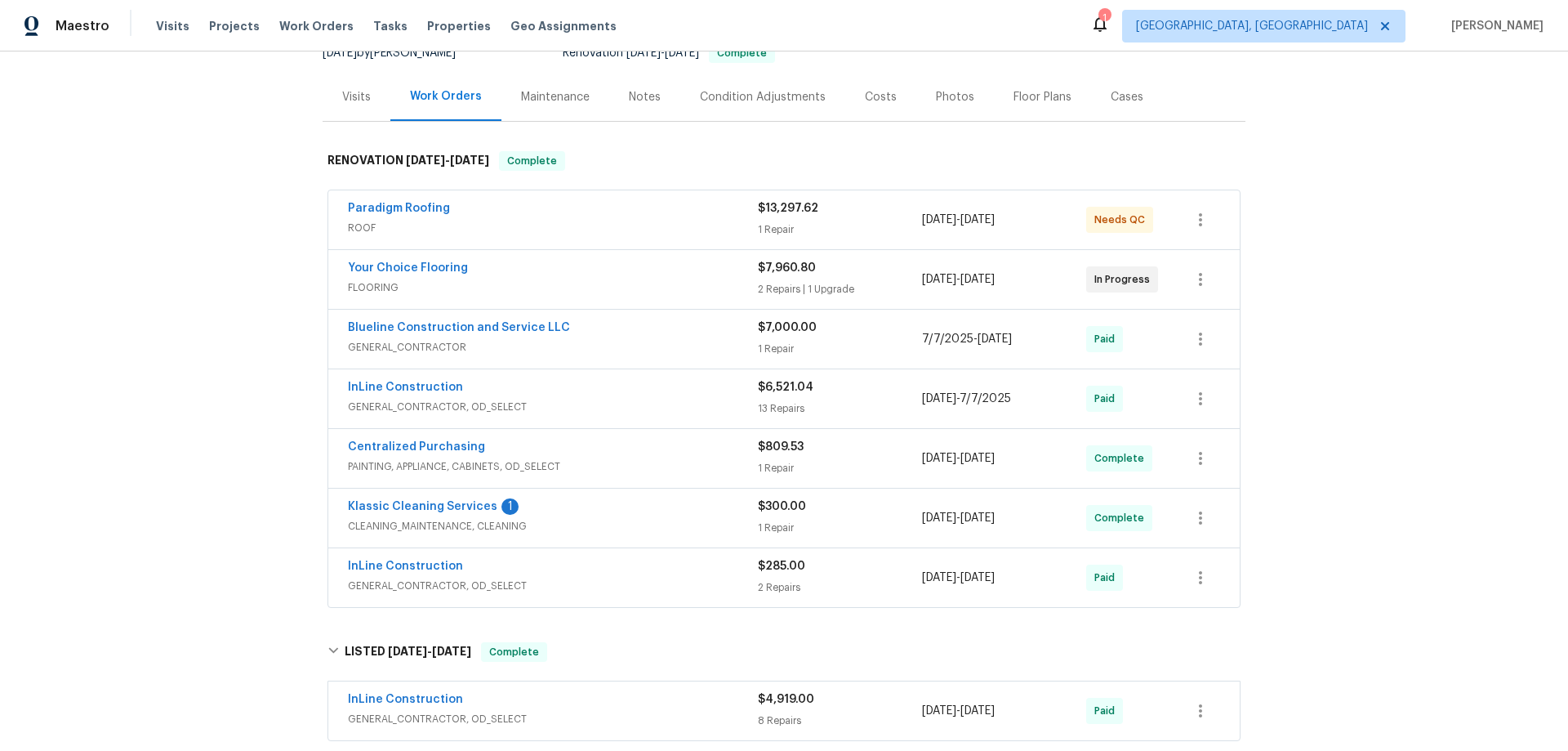
scroll to position [0, 0]
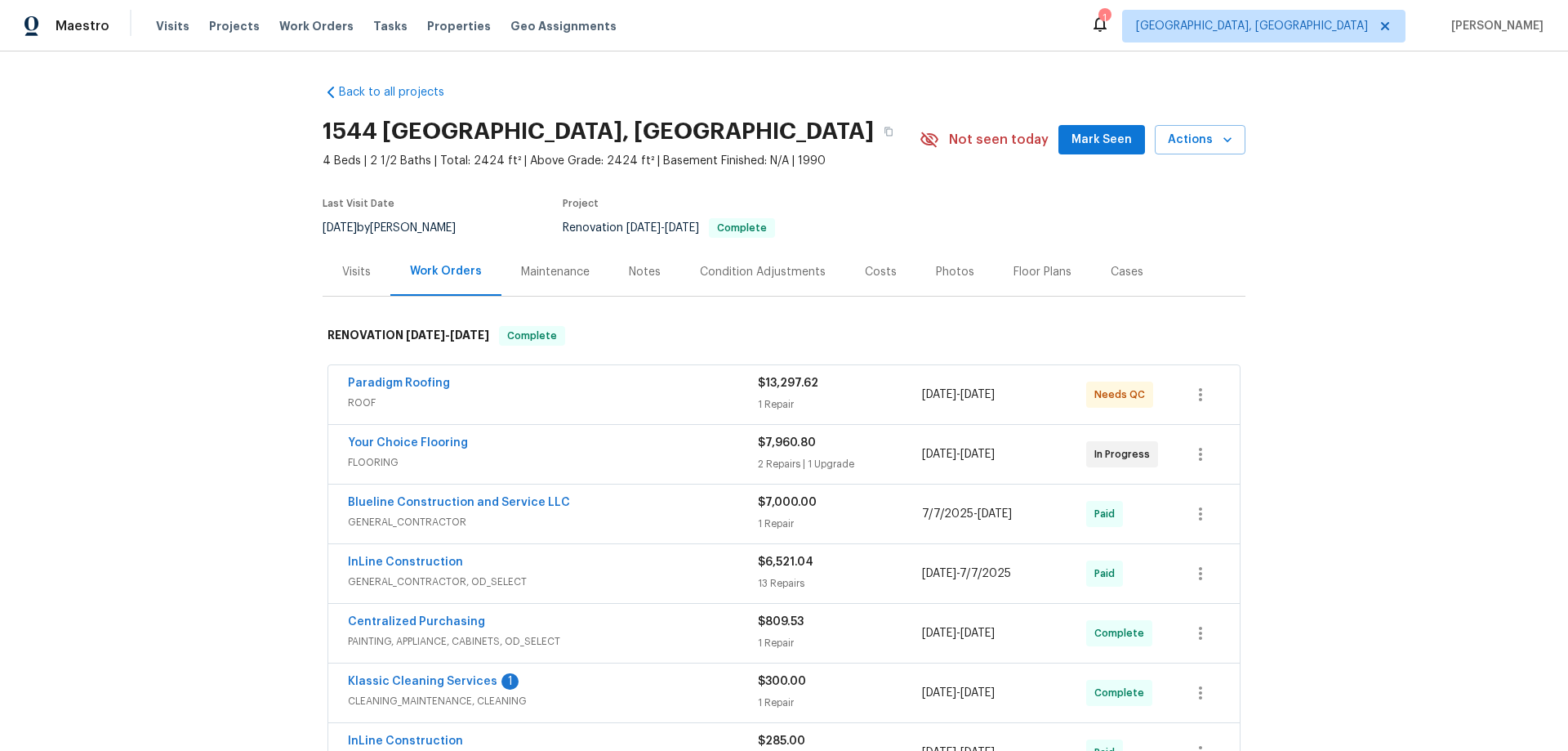
click at [261, 25] on div "Visits Projects Work Orders Tasks Properties Geo Assignments" at bounding box center [396, 26] width 481 height 33
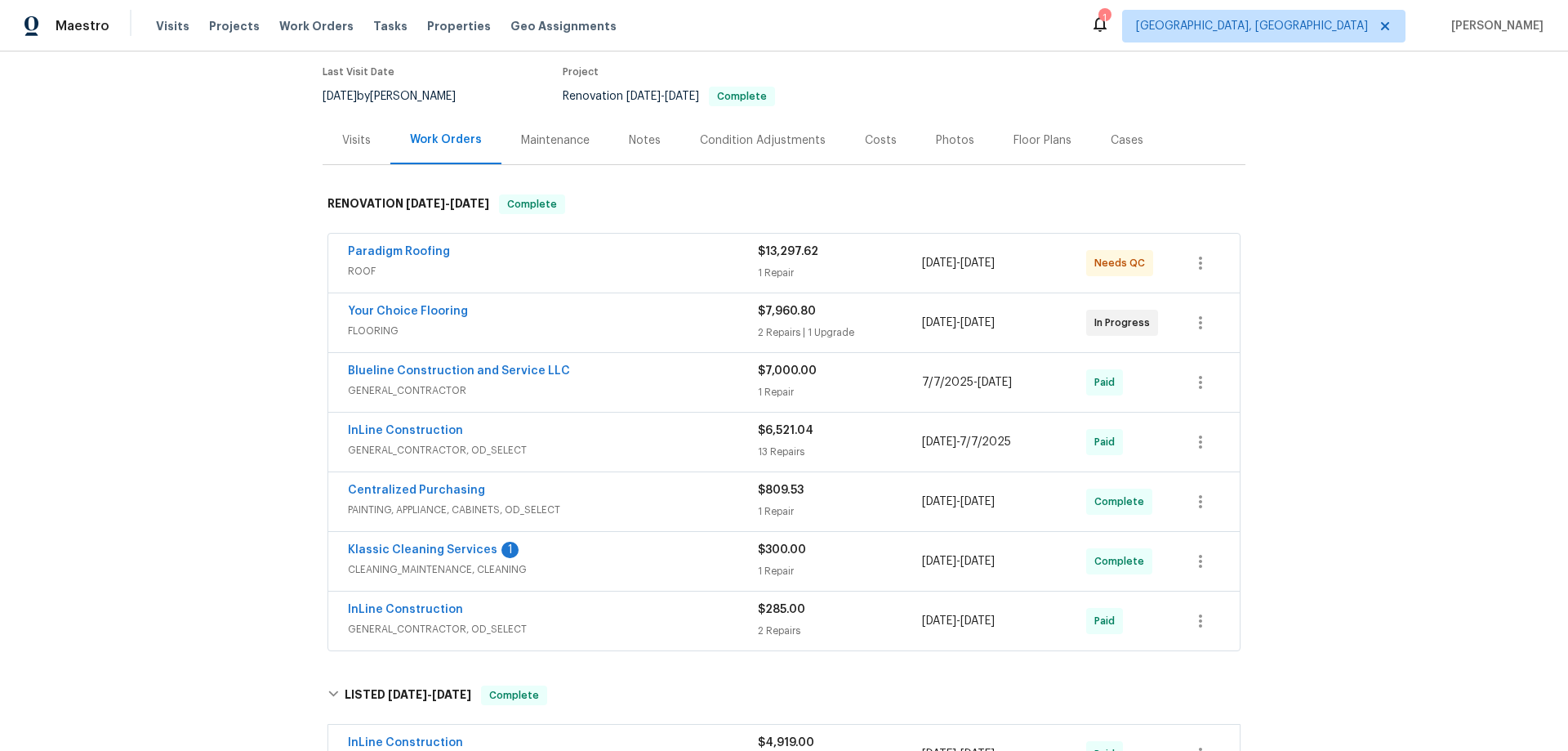
scroll to position [409, 0]
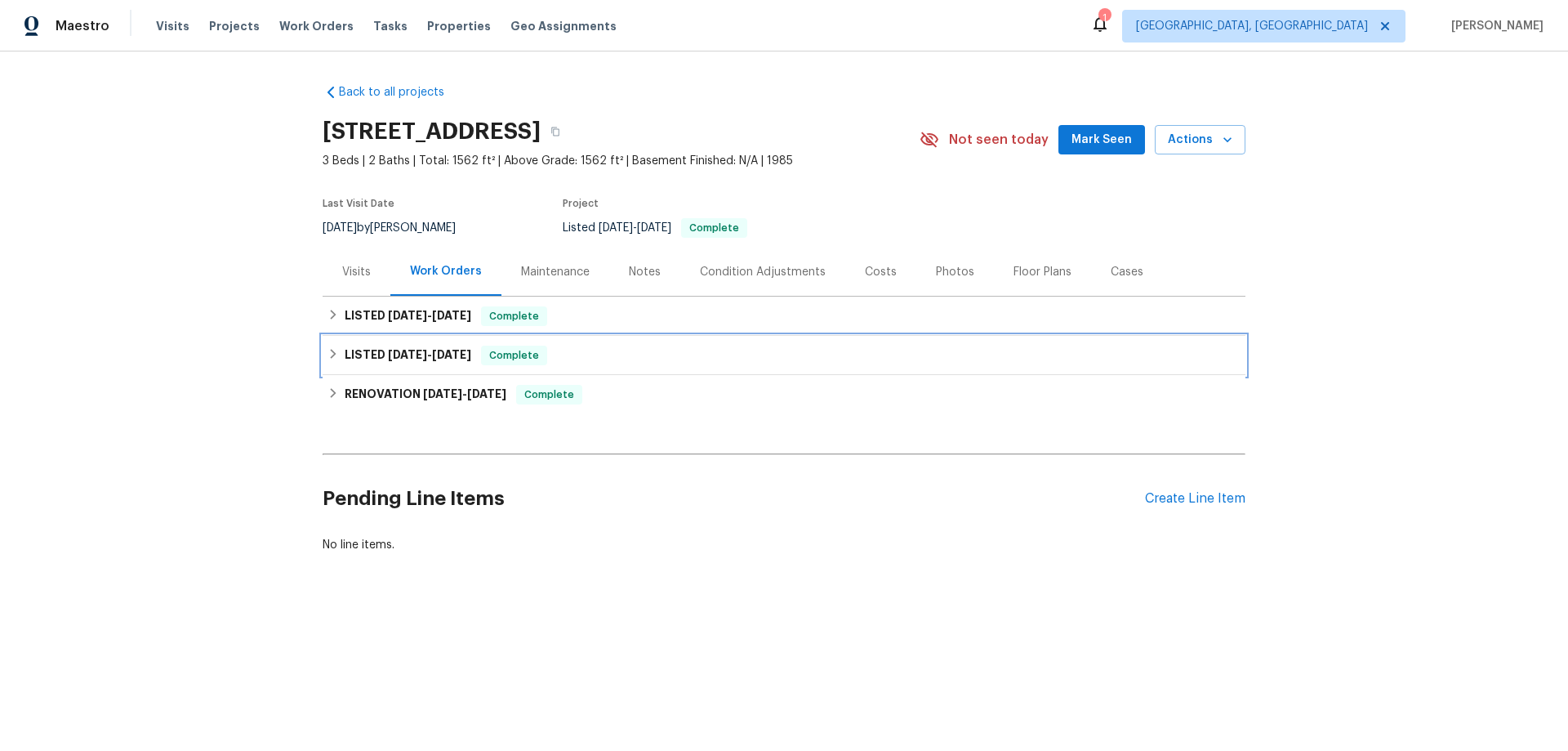
click at [376, 367] on div "LISTED 7/24/25 - 7/25/25 Complete" at bounding box center [784, 355] width 923 height 39
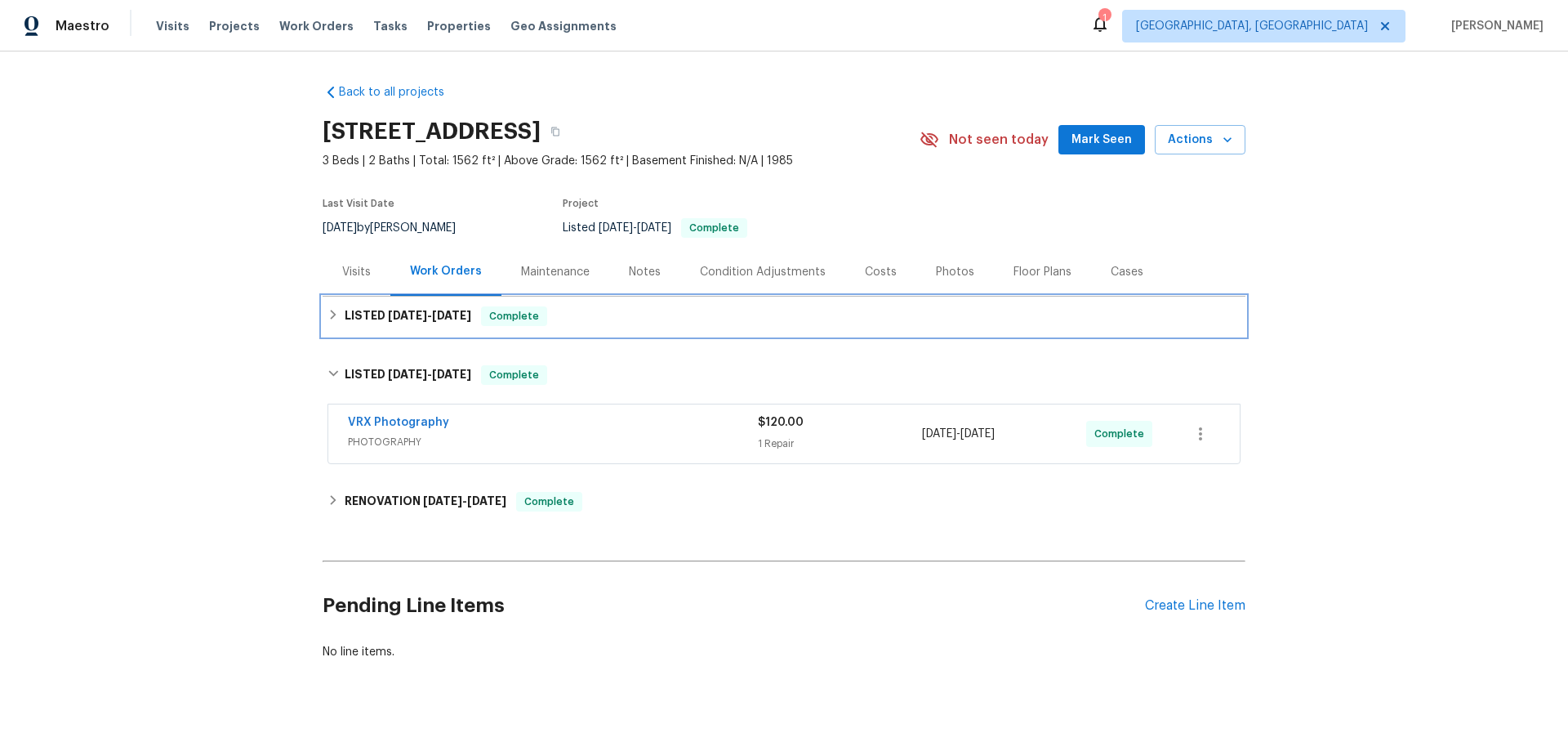
click at [370, 327] on div "LISTED 8/1/25 - 8/1/25 Complete" at bounding box center [784, 315] width 923 height 39
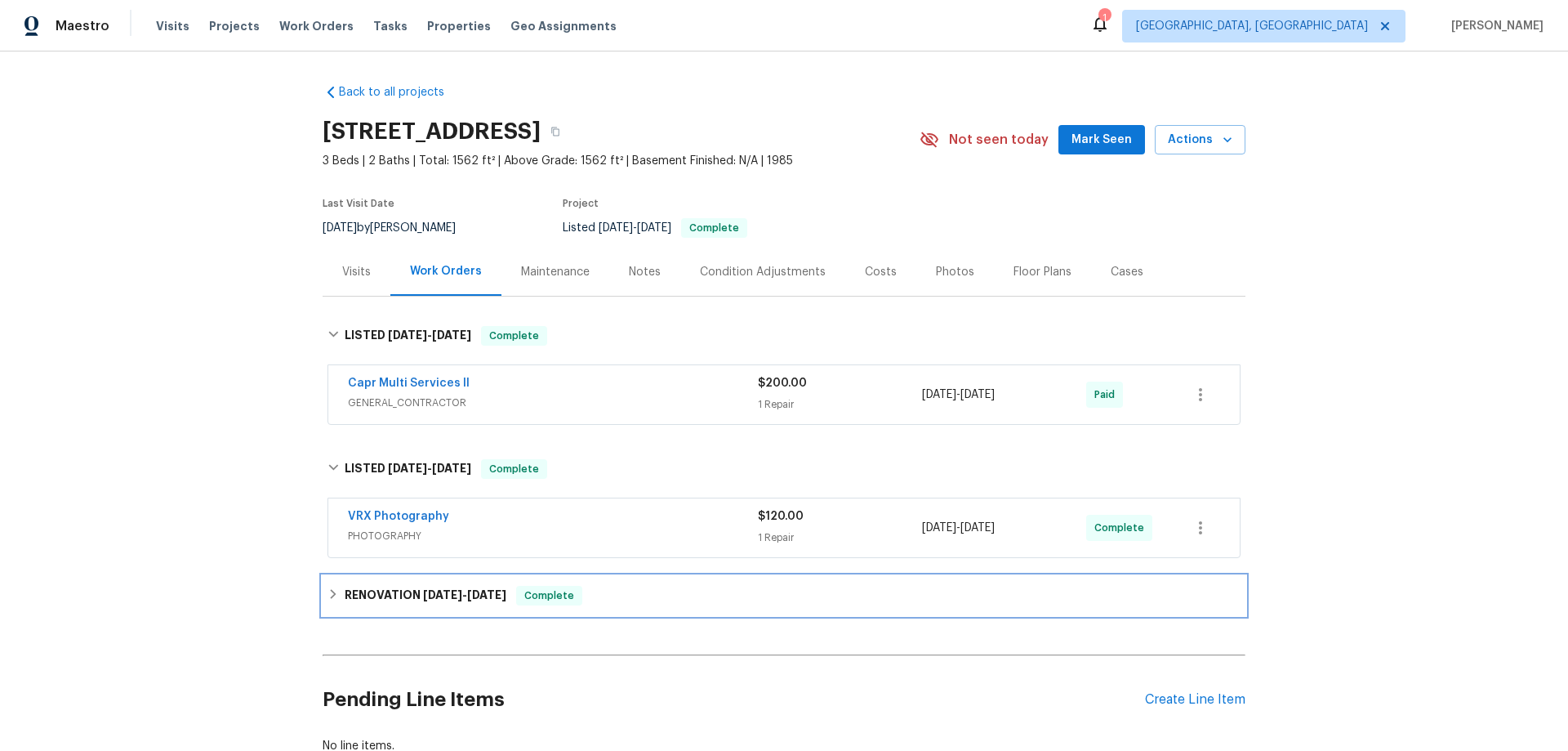
click at [375, 590] on div "RENOVATION 6/30/25 - 8/1/25 Complete" at bounding box center [784, 595] width 923 height 39
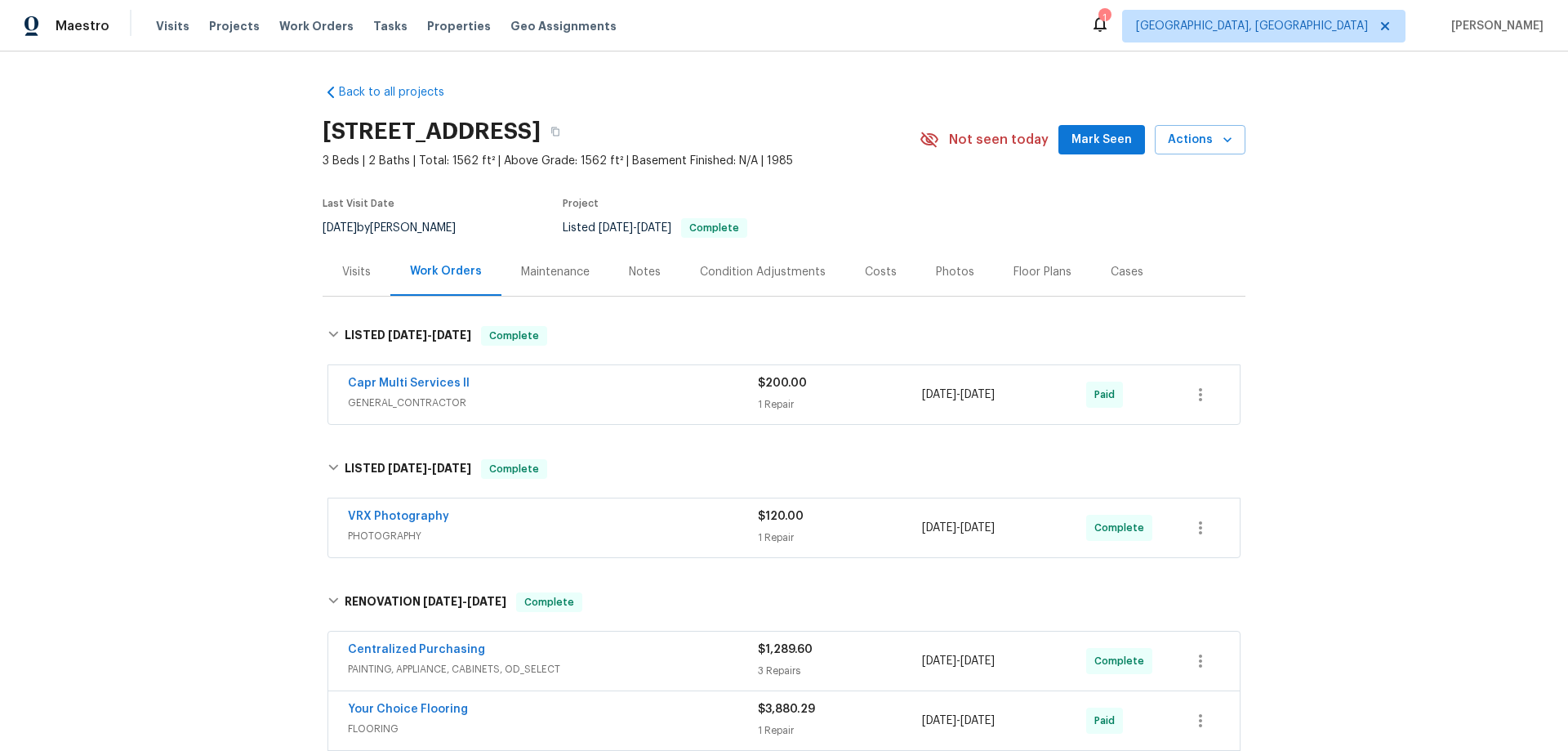
click at [226, 544] on div "Back to all projects 5559 Lighthouse Rd, Orlando, FL 32808 3 Beds | 2 Baths | T…" at bounding box center [784, 400] width 1568 height 699
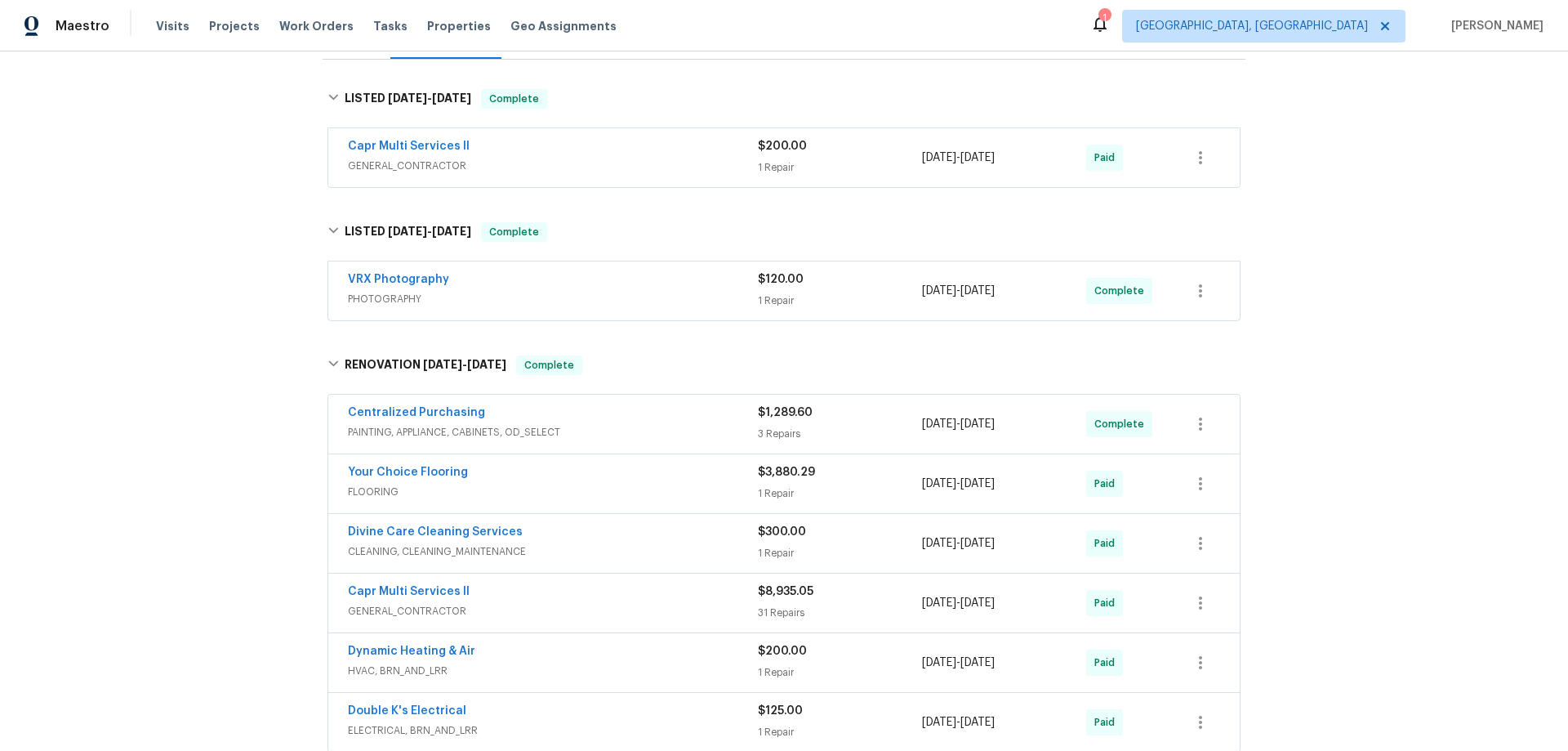
scroll to position [245, 0]
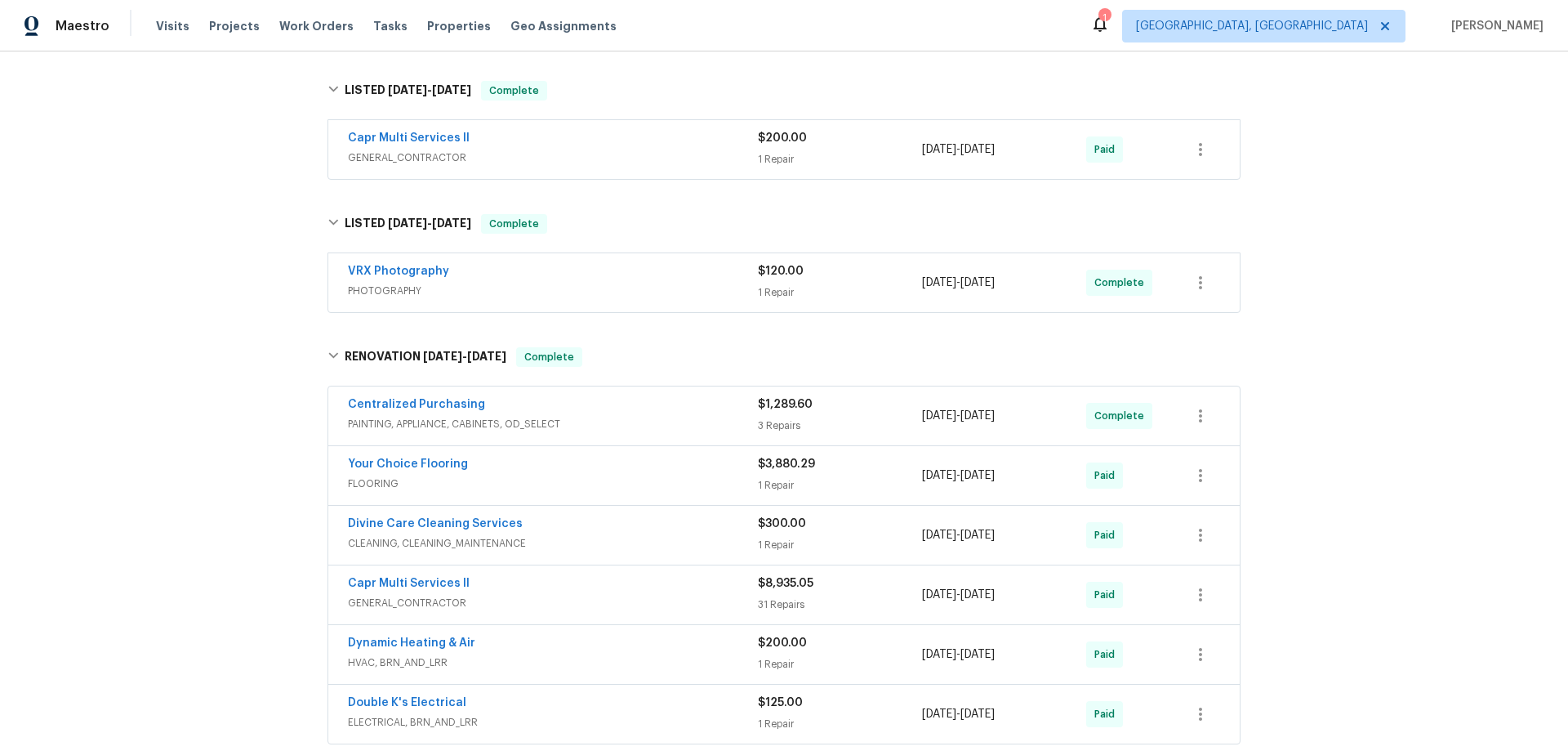
click at [238, 357] on div "Back to all projects 5559 Lighthouse Rd, Orlando, FL 32808 3 Beds | 2 Baths | T…" at bounding box center [784, 400] width 1568 height 699
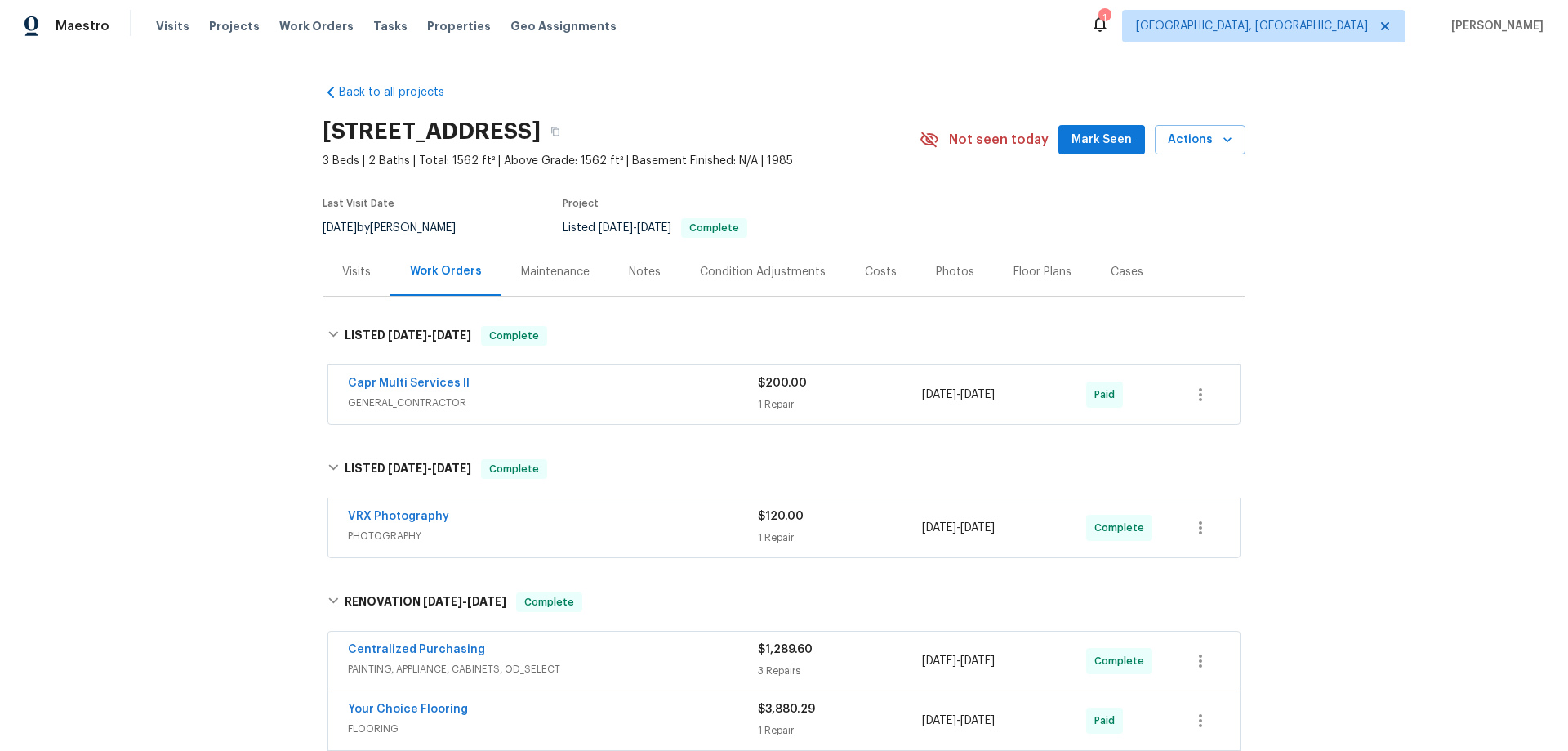
click at [291, 415] on div "Back to all projects 5559 Lighthouse Rd, Orlando, FL 32808 3 Beds | 2 Baths | T…" at bounding box center [784, 400] width 1568 height 699
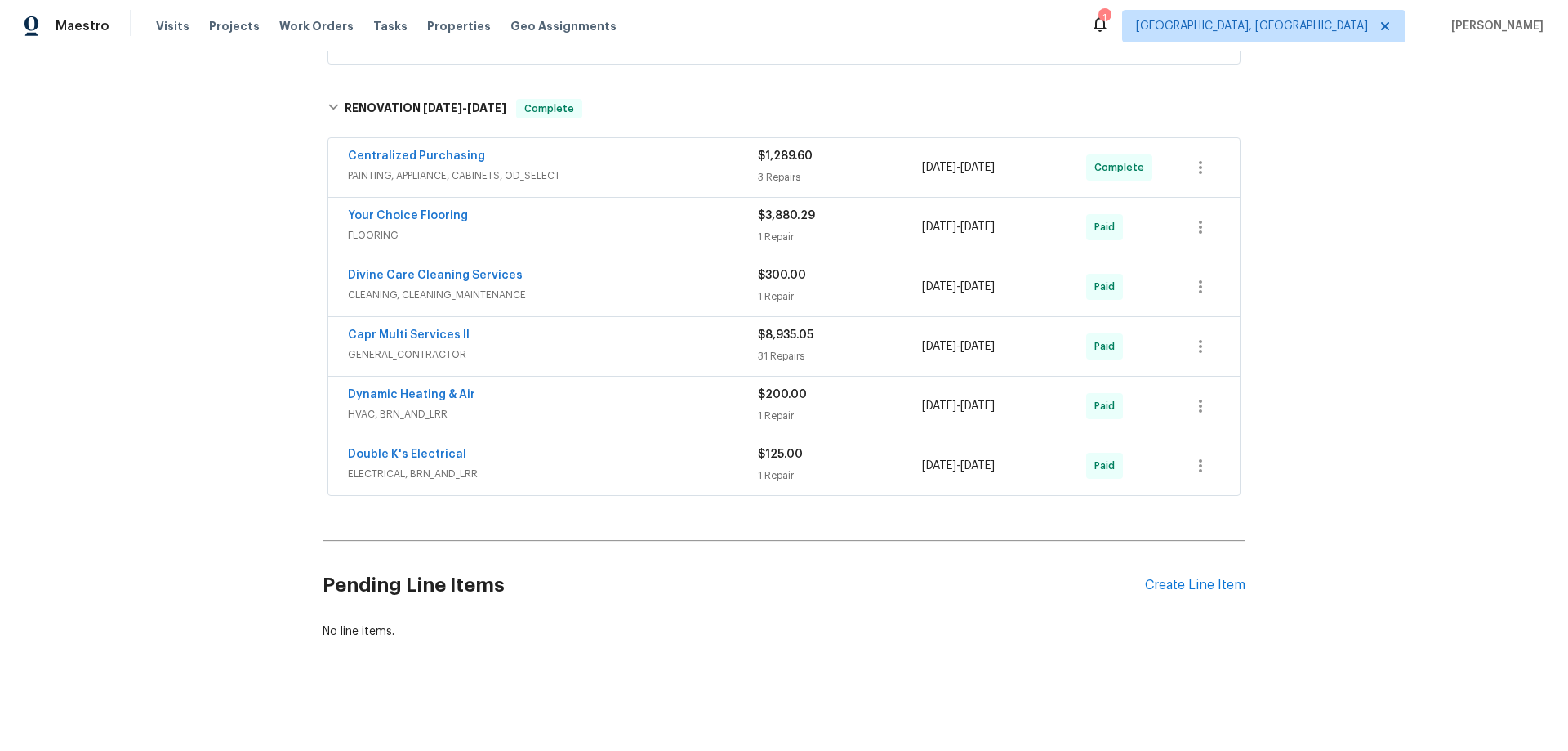
scroll to position [506, 0]
click at [274, 324] on div "Back to all projects 5559 Lighthouse Rd, Orlando, FL 32808 3 Beds | 2 Baths | T…" at bounding box center [784, 400] width 1568 height 699
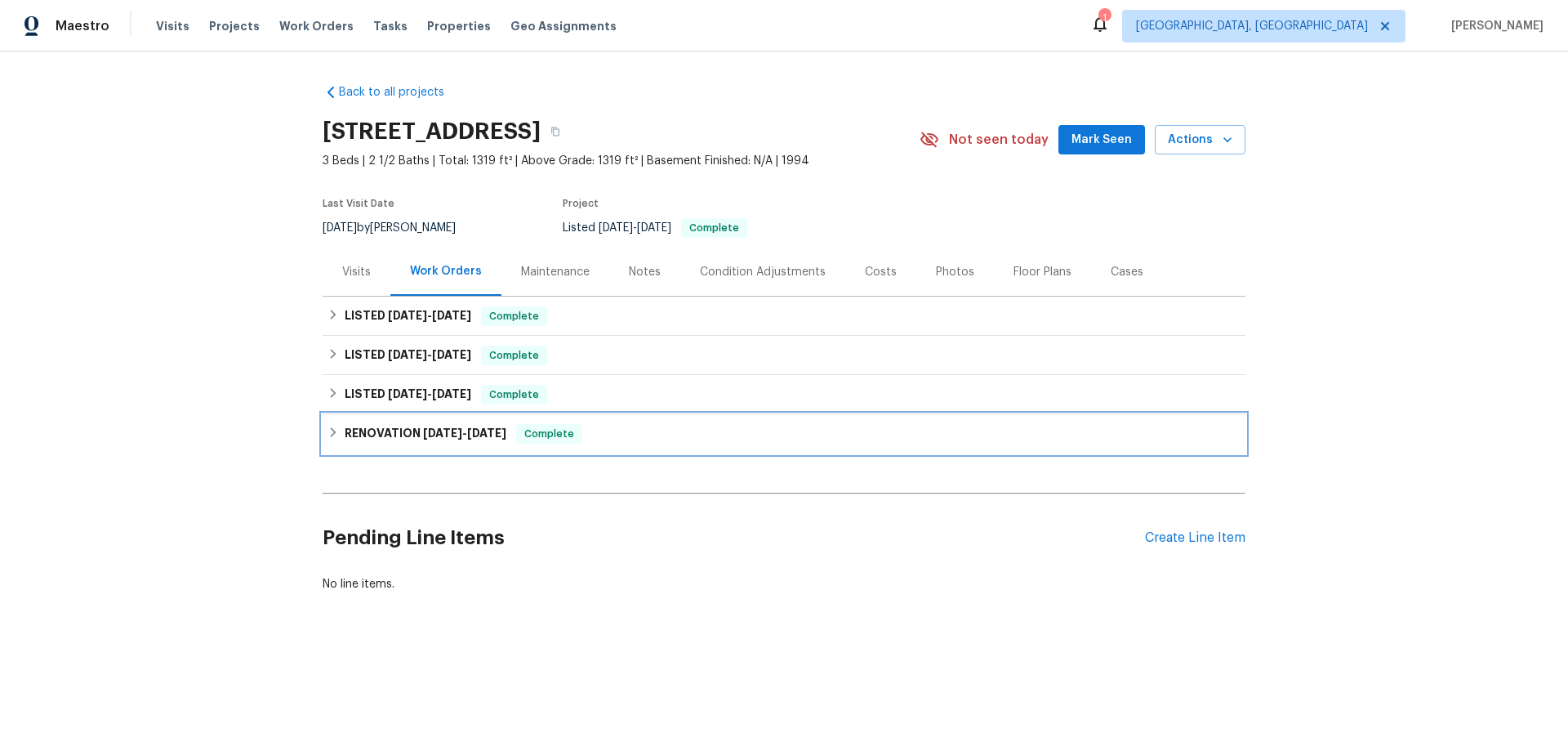
click at [366, 454] on div "RENOVATION 2/5/25 - 4/21/25 Complete" at bounding box center [784, 433] width 923 height 39
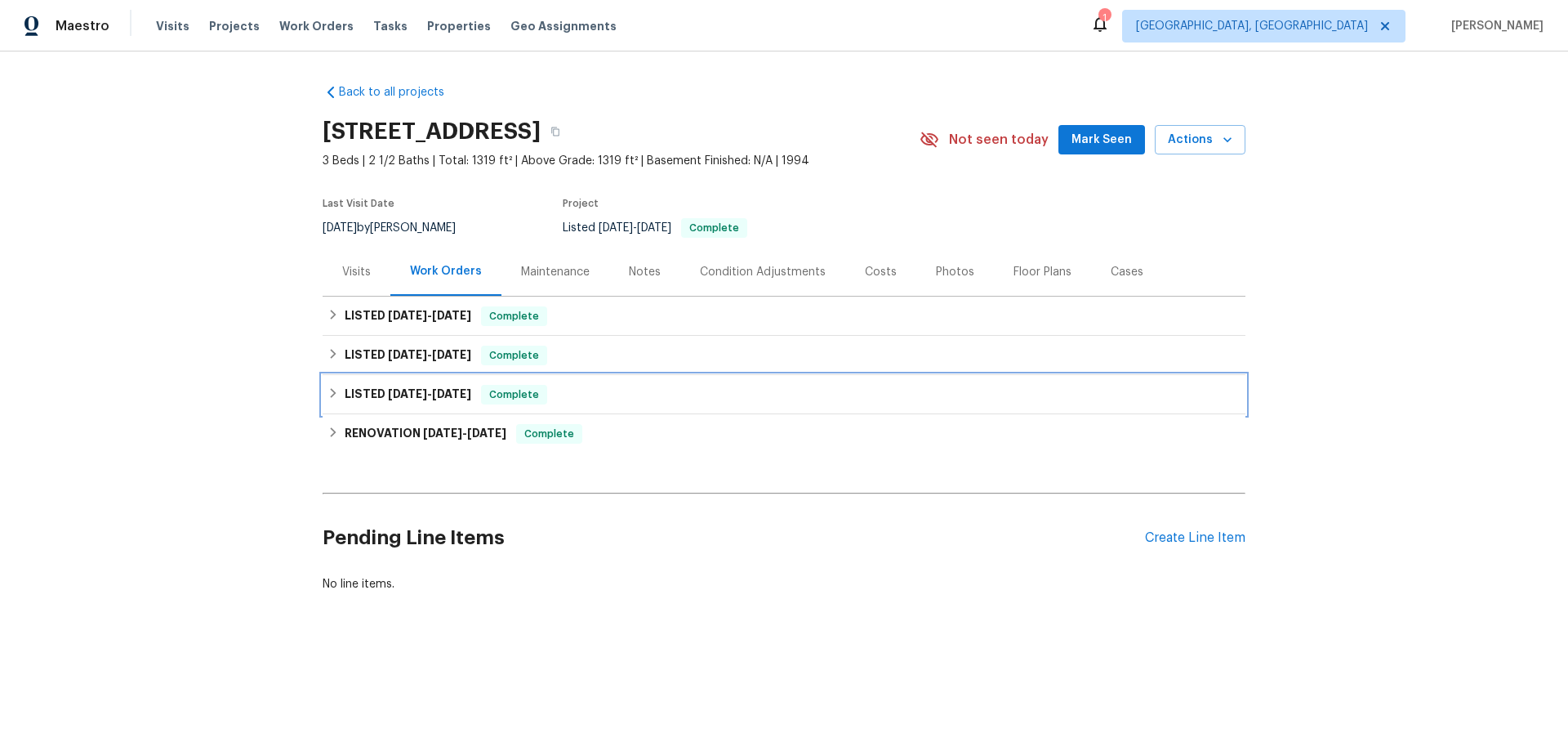
click at [349, 400] on h6 "LISTED 4/22/25 - 4/23/25" at bounding box center [408, 394] width 126 height 20
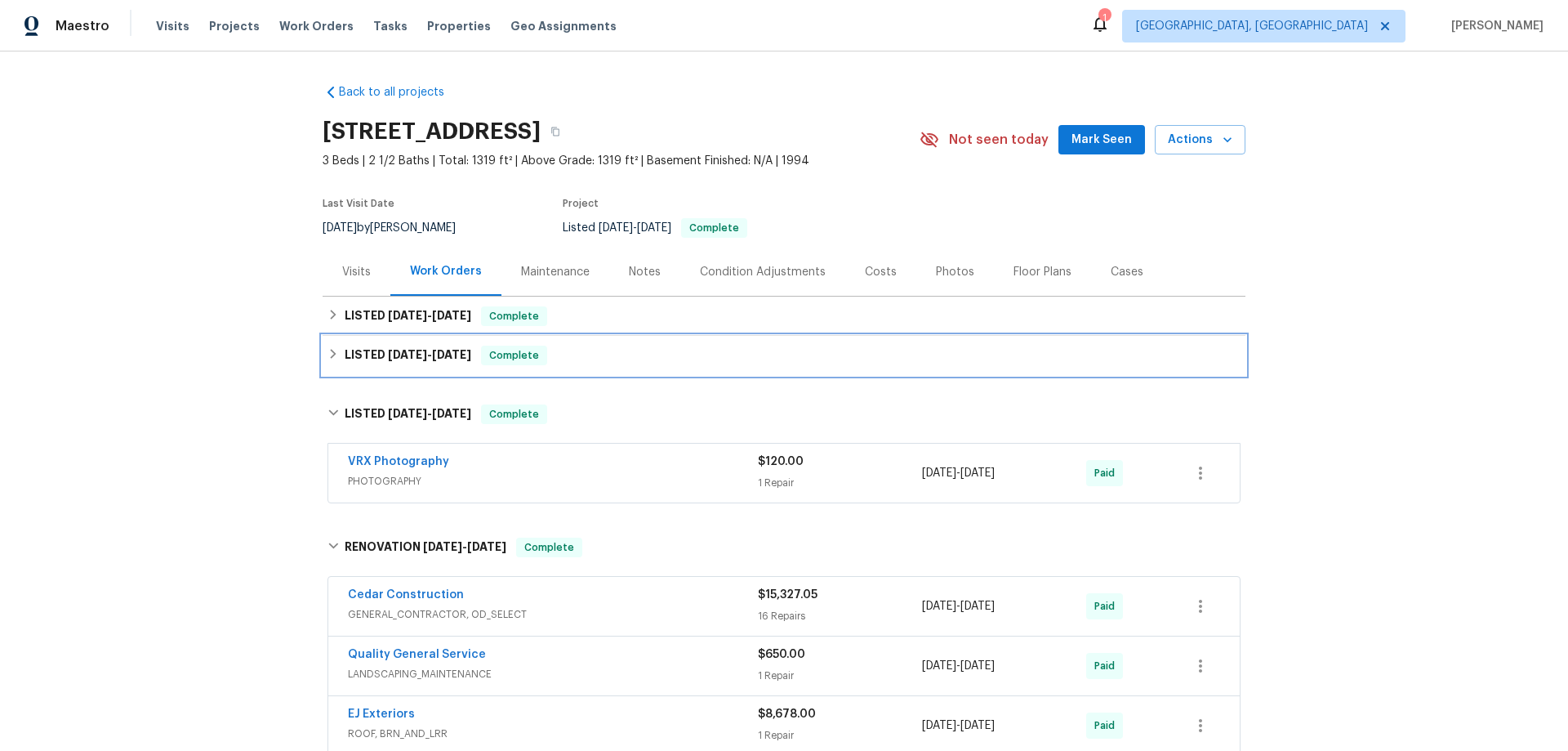
click at [349, 366] on h6 "LISTED 6/3/25 - 6/19/25" at bounding box center [408, 355] width 126 height 20
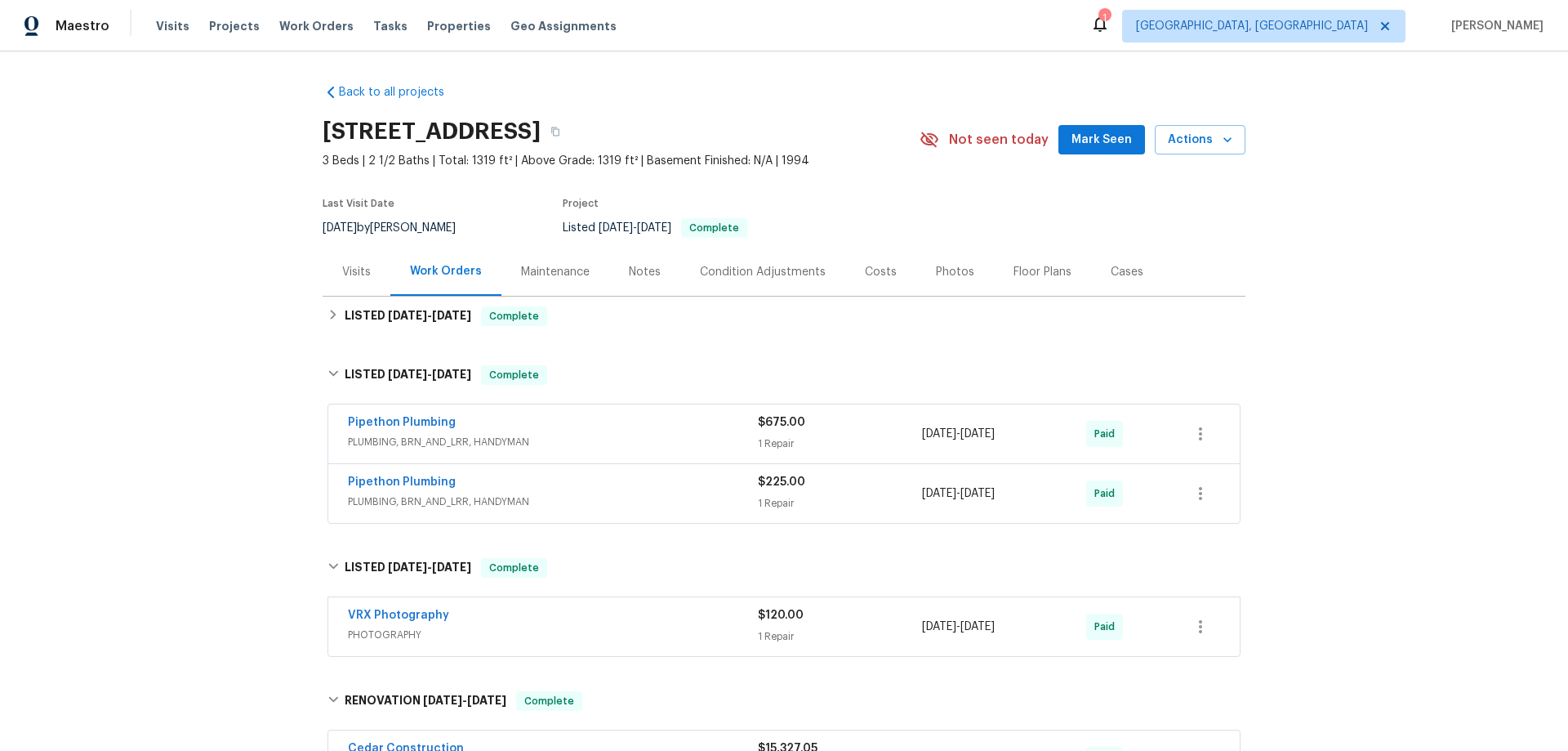
click at [349, 348] on div "Back to all projects 1534 Pyramid Ave, Ventura, CA 93004 3 Beds | 2 1/2 Baths |…" at bounding box center [784, 658] width 923 height 1175
click at [367, 326] on h6 "LISTED 7/18/25 - 8/12/25" at bounding box center [408, 316] width 126 height 20
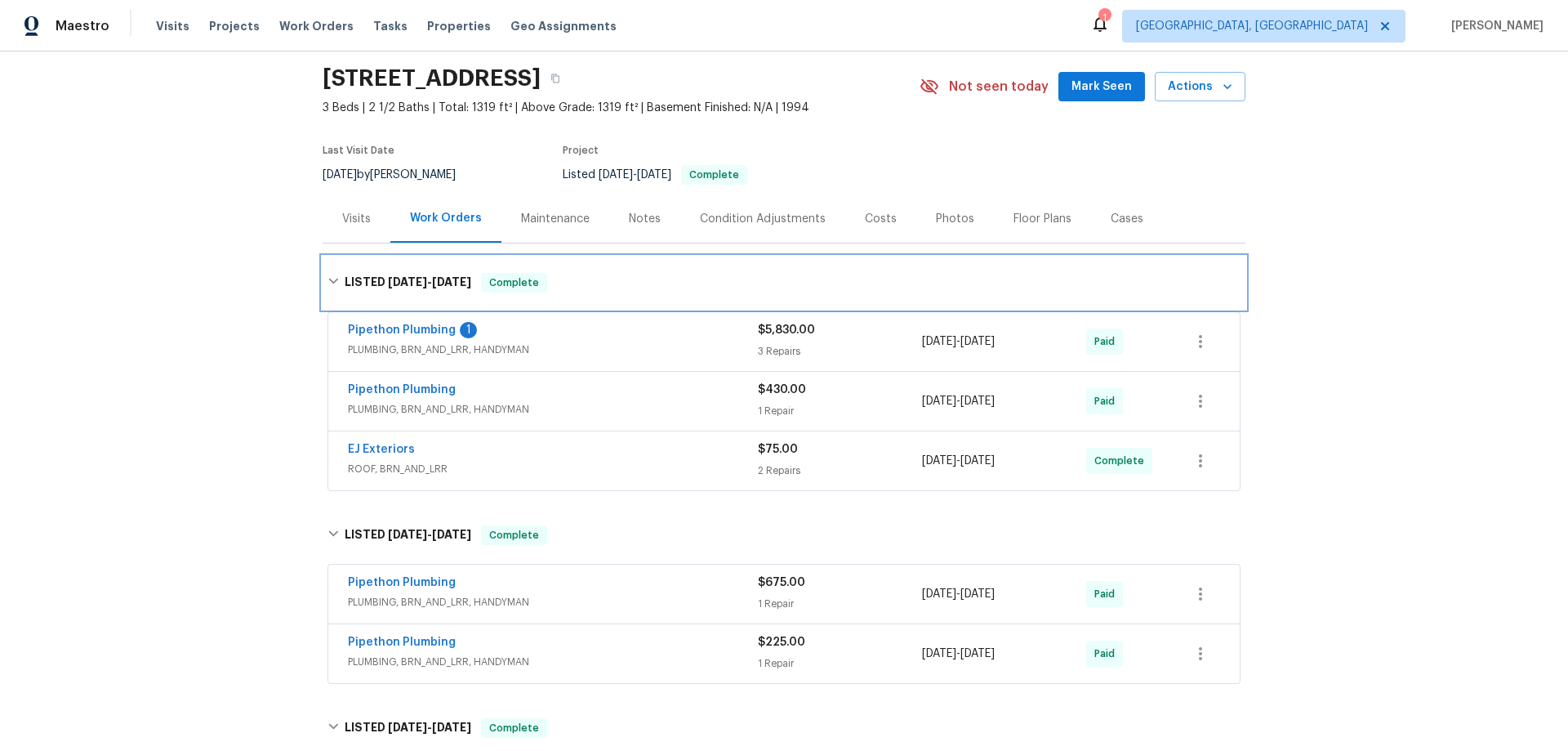
scroll to position [409, 0]
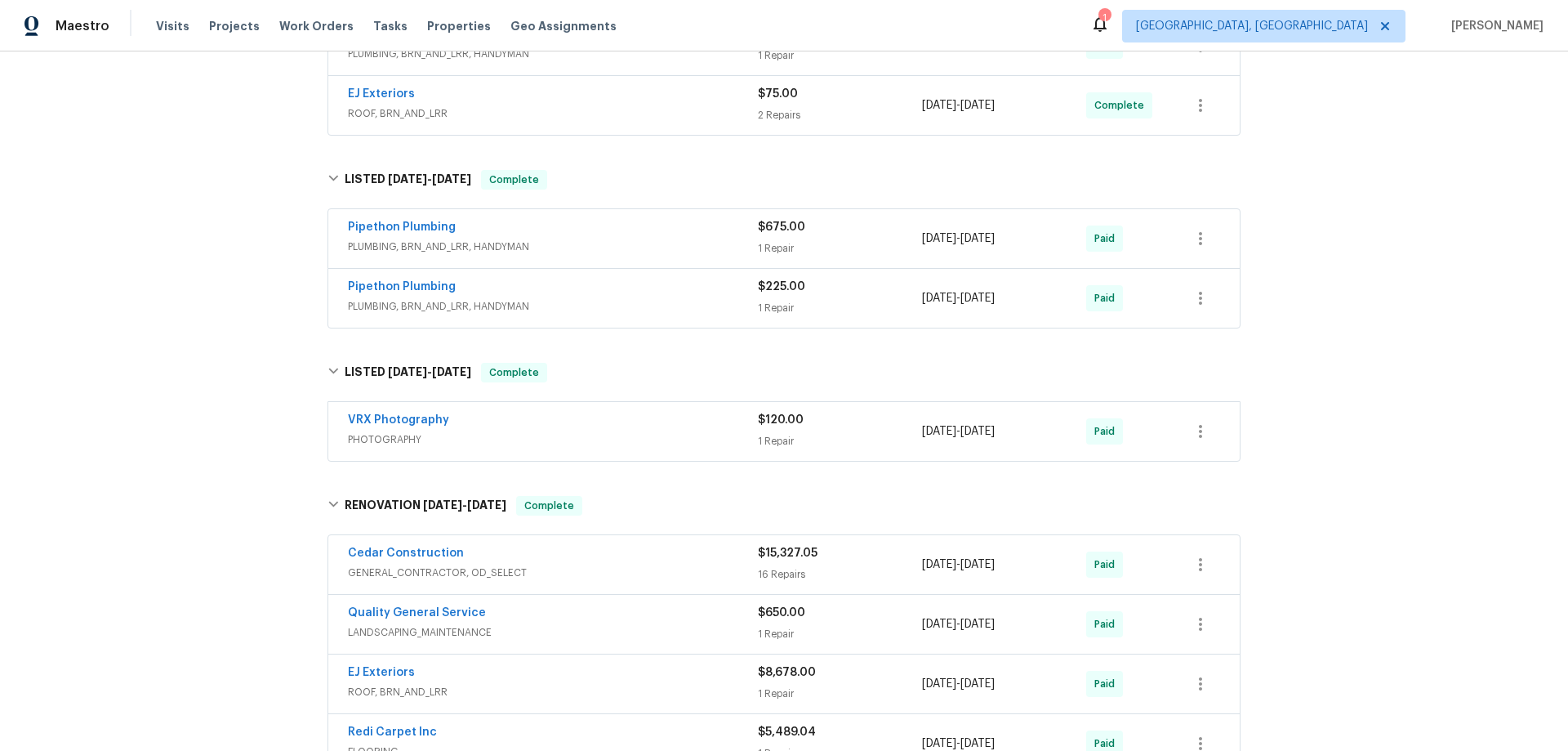
click at [246, 379] on div "Back to all projects 1534 Pyramid Ave, Ventura, CA 93004 3 Beds | 2 1/2 Baths |…" at bounding box center [784, 400] width 1568 height 699
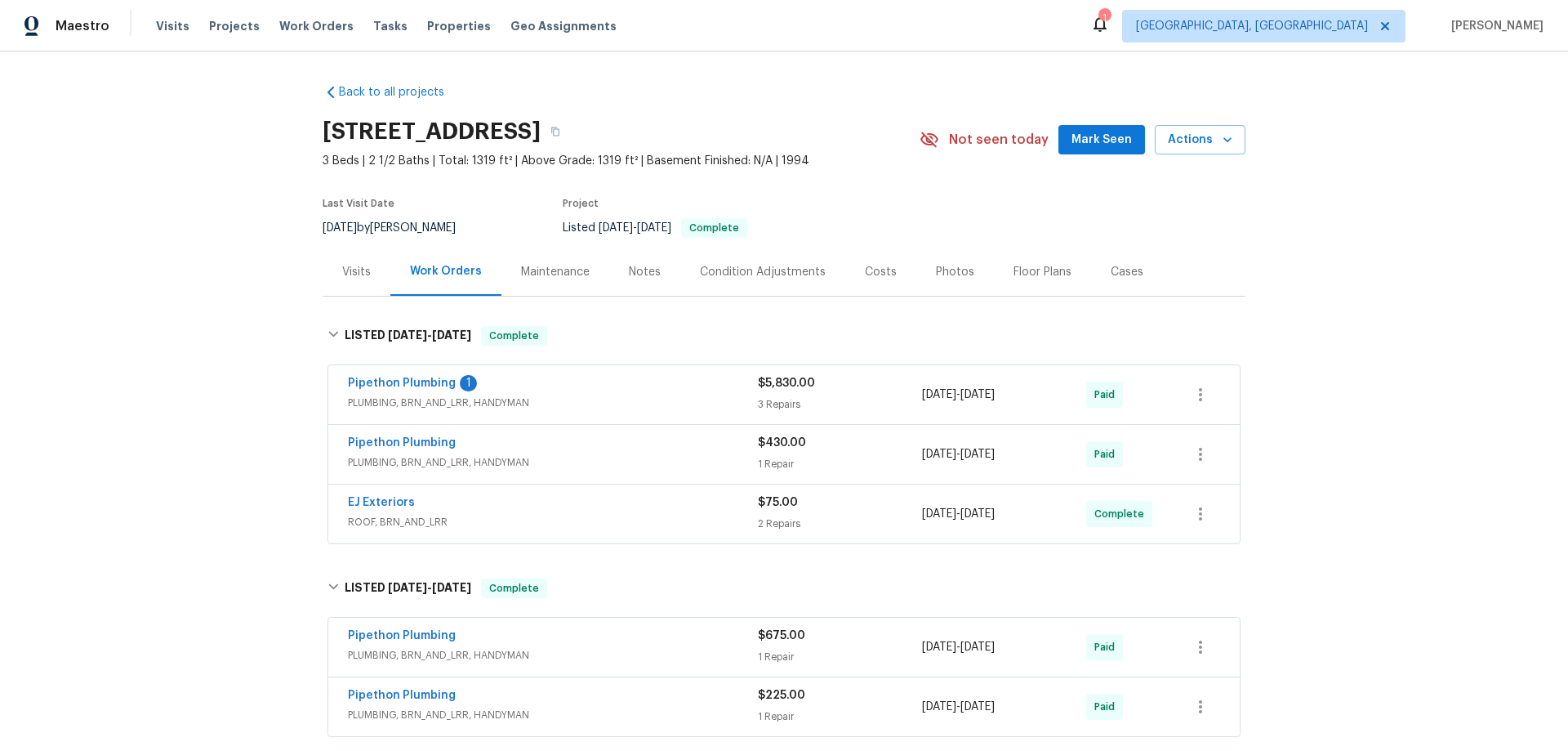
click at [198, 498] on div "Back to all projects 1534 Pyramid Ave, Ventura, CA 93004 3 Beds | 2 1/2 Baths |…" at bounding box center [784, 400] width 1568 height 699
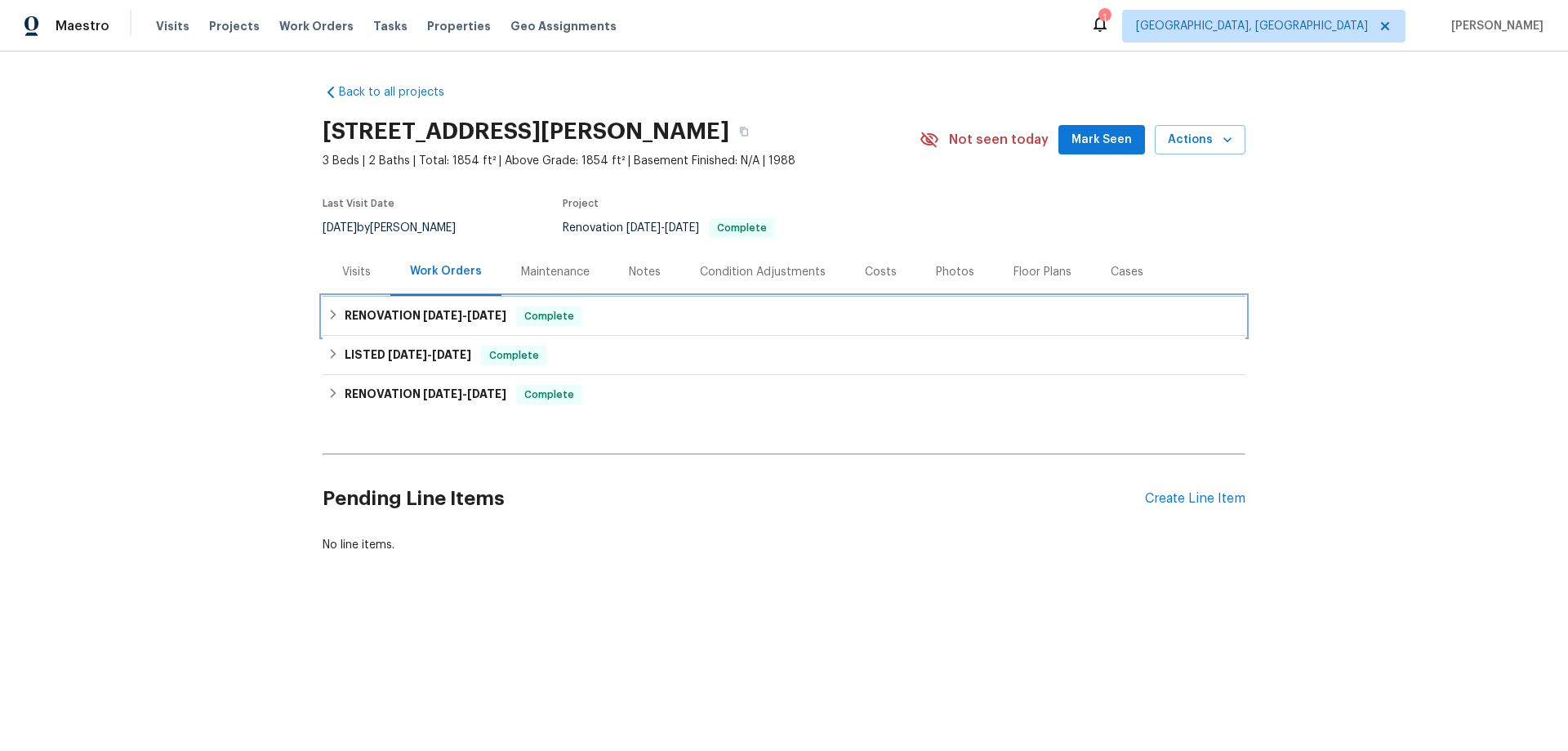
click at [394, 315] on h6 "RENOVATION [DATE] - [DATE]" at bounding box center [425, 316] width 162 height 20
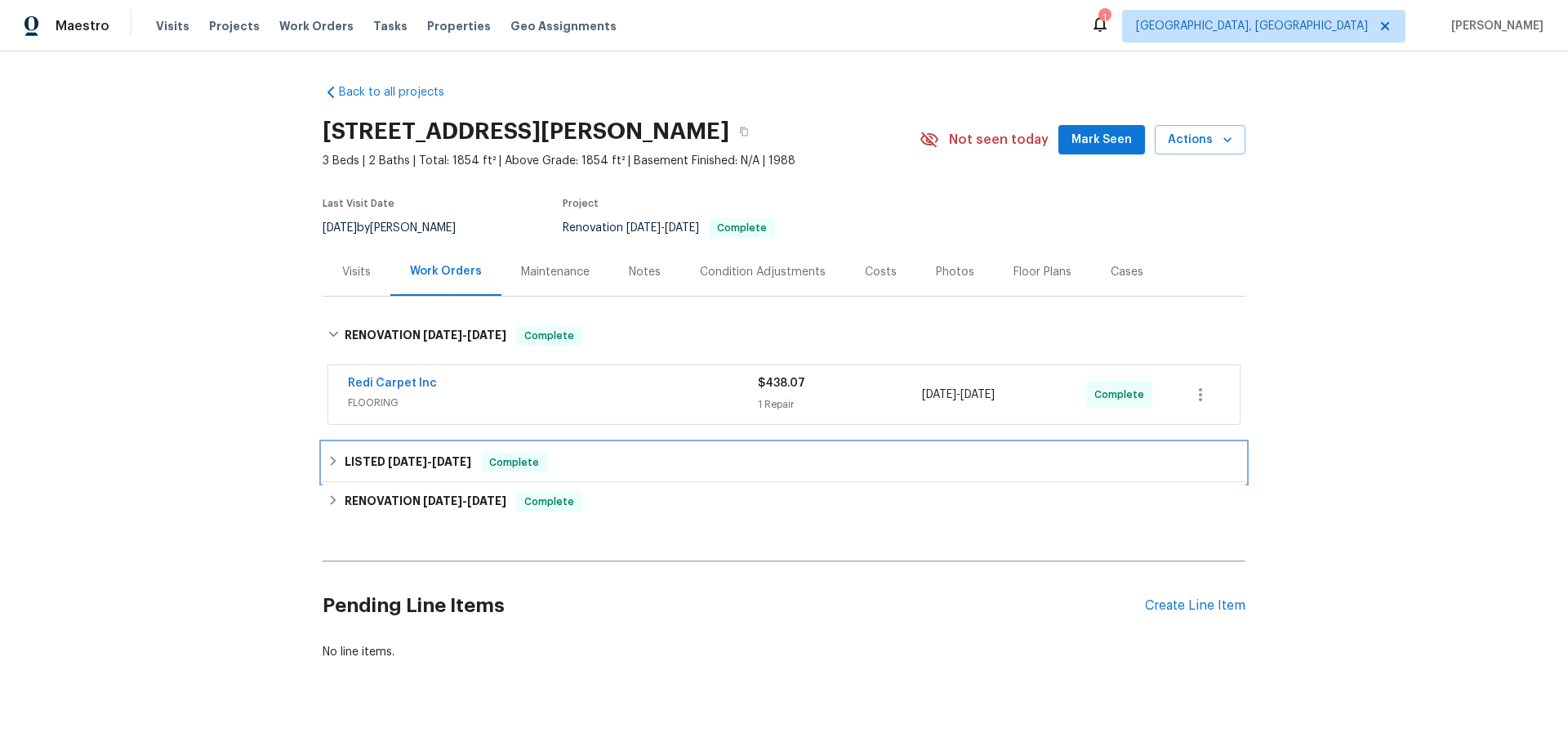
click at [361, 456] on h6 "LISTED [DATE] - [DATE]" at bounding box center [408, 463] width 126 height 20
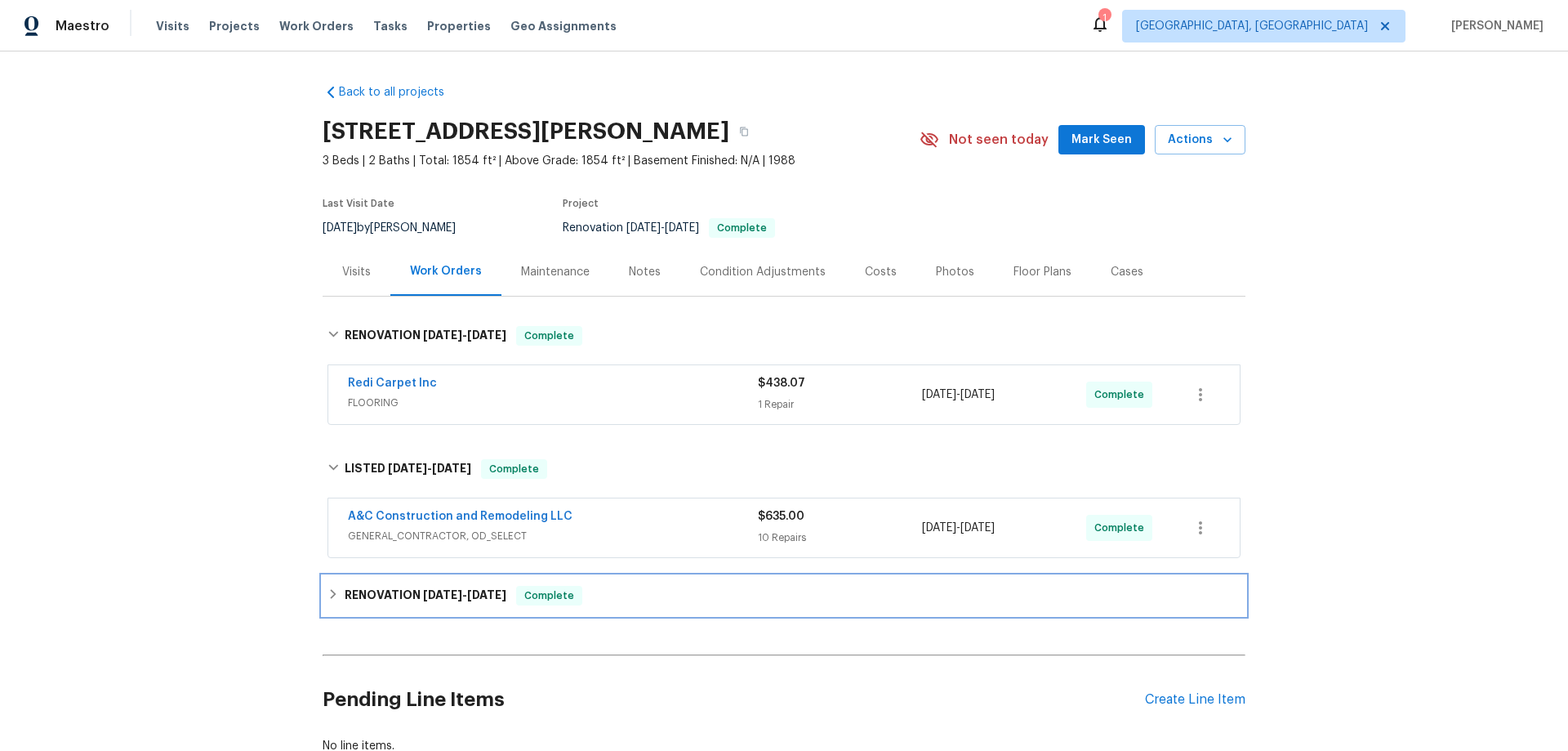
click at [349, 592] on h6 "RENOVATION [DATE] - [DATE]" at bounding box center [425, 595] width 162 height 20
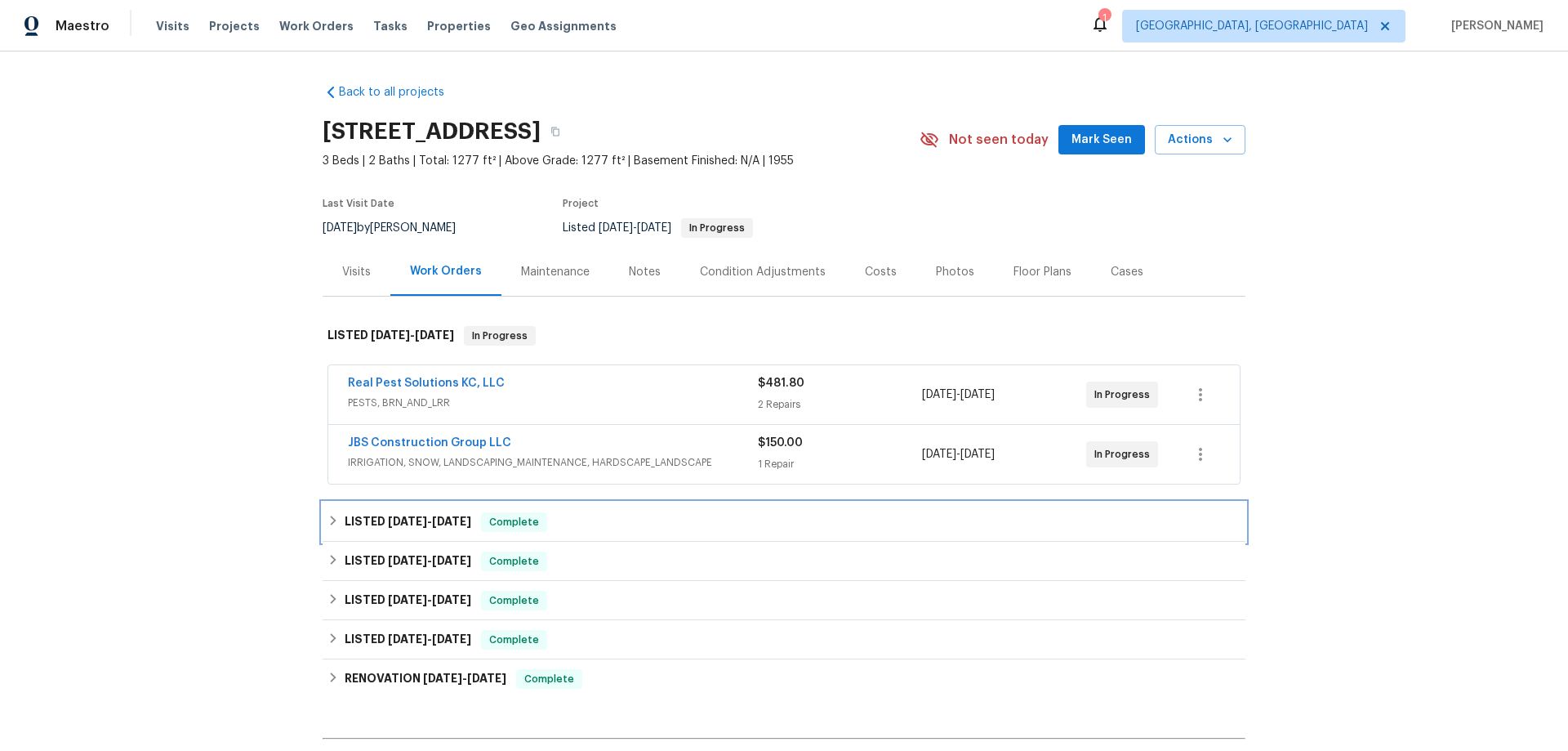
click at [330, 518] on icon at bounding box center [332, 520] width 11 height 11
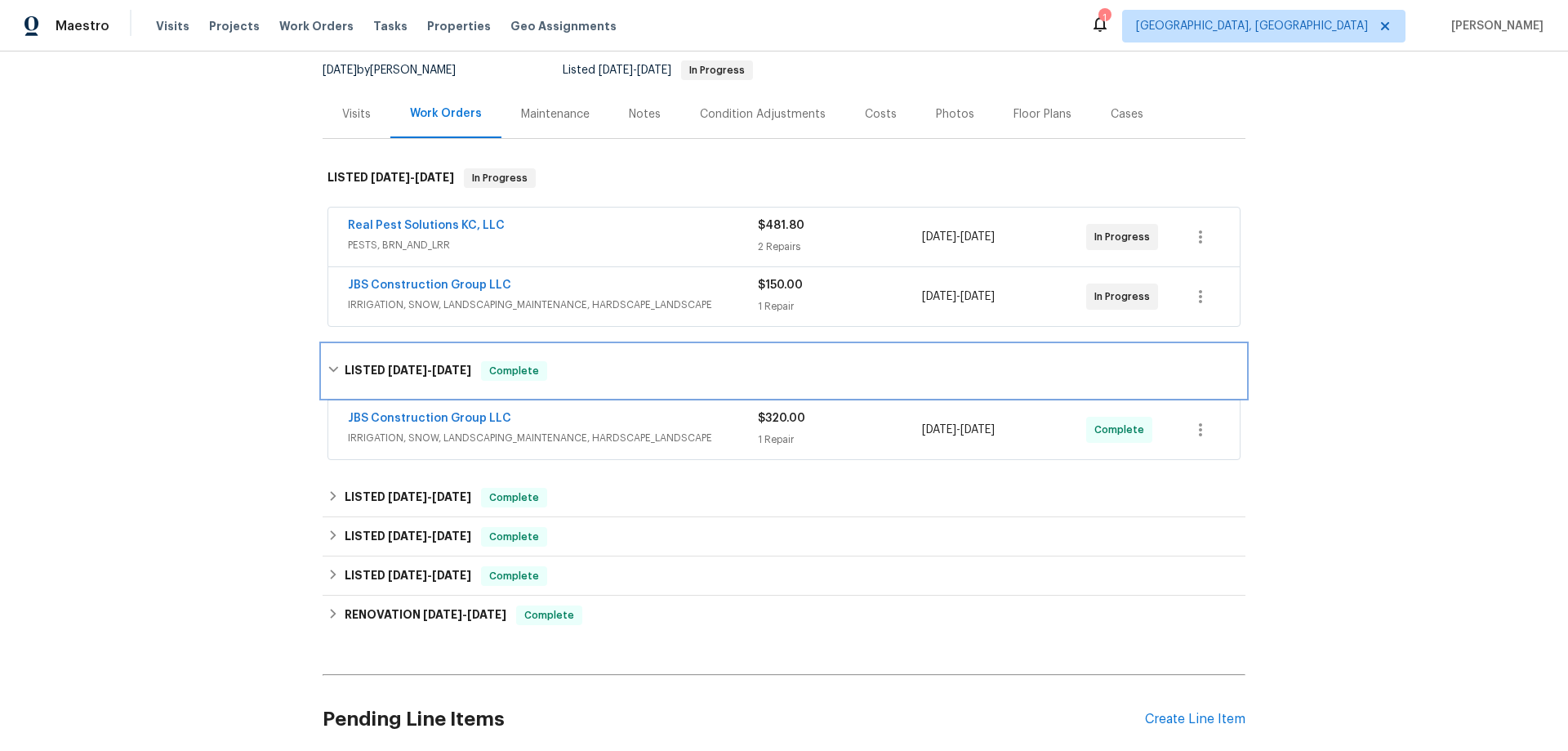
scroll to position [164, 0]
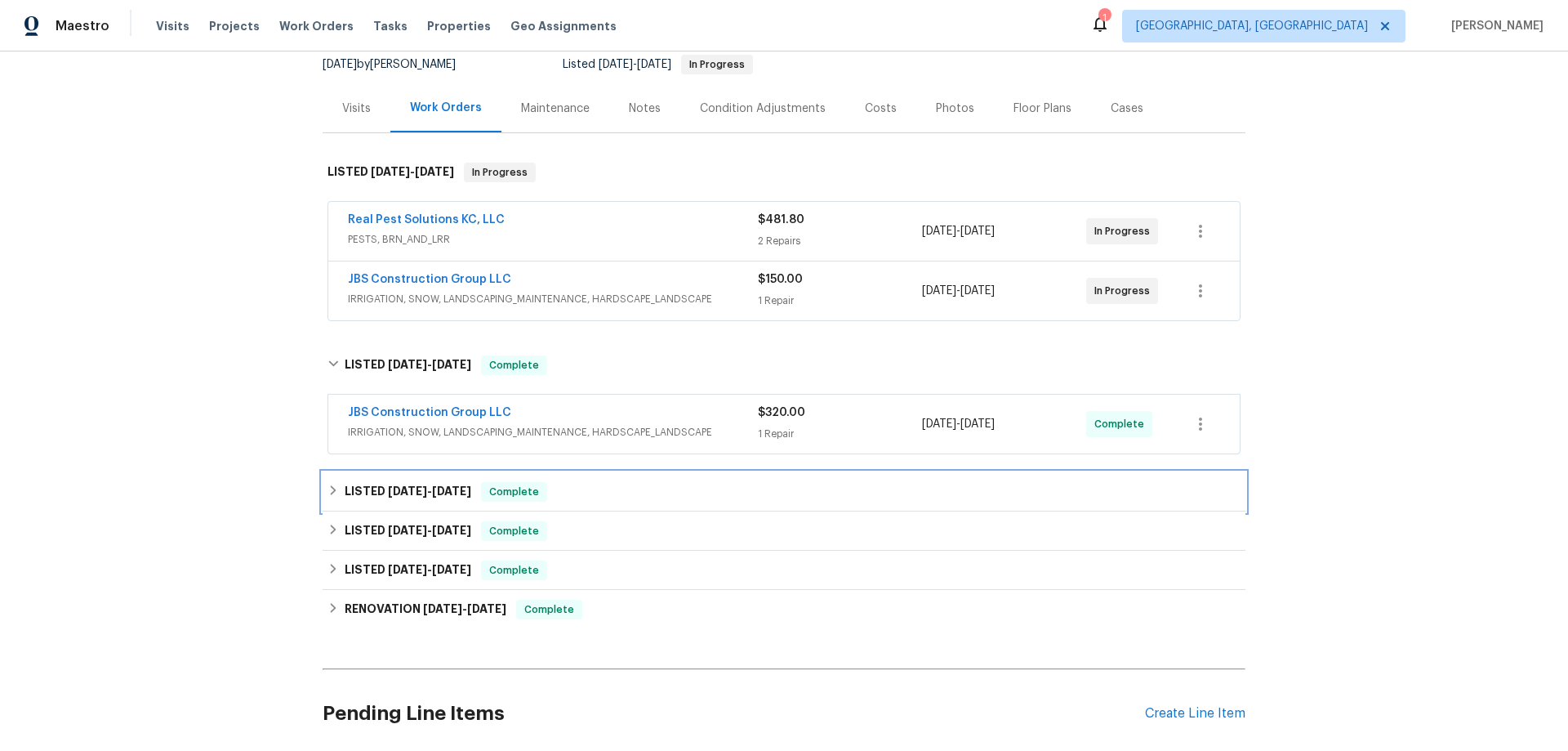
click at [333, 497] on div "LISTED 6/24/25 - 6/26/25 Complete" at bounding box center [784, 492] width 913 height 20
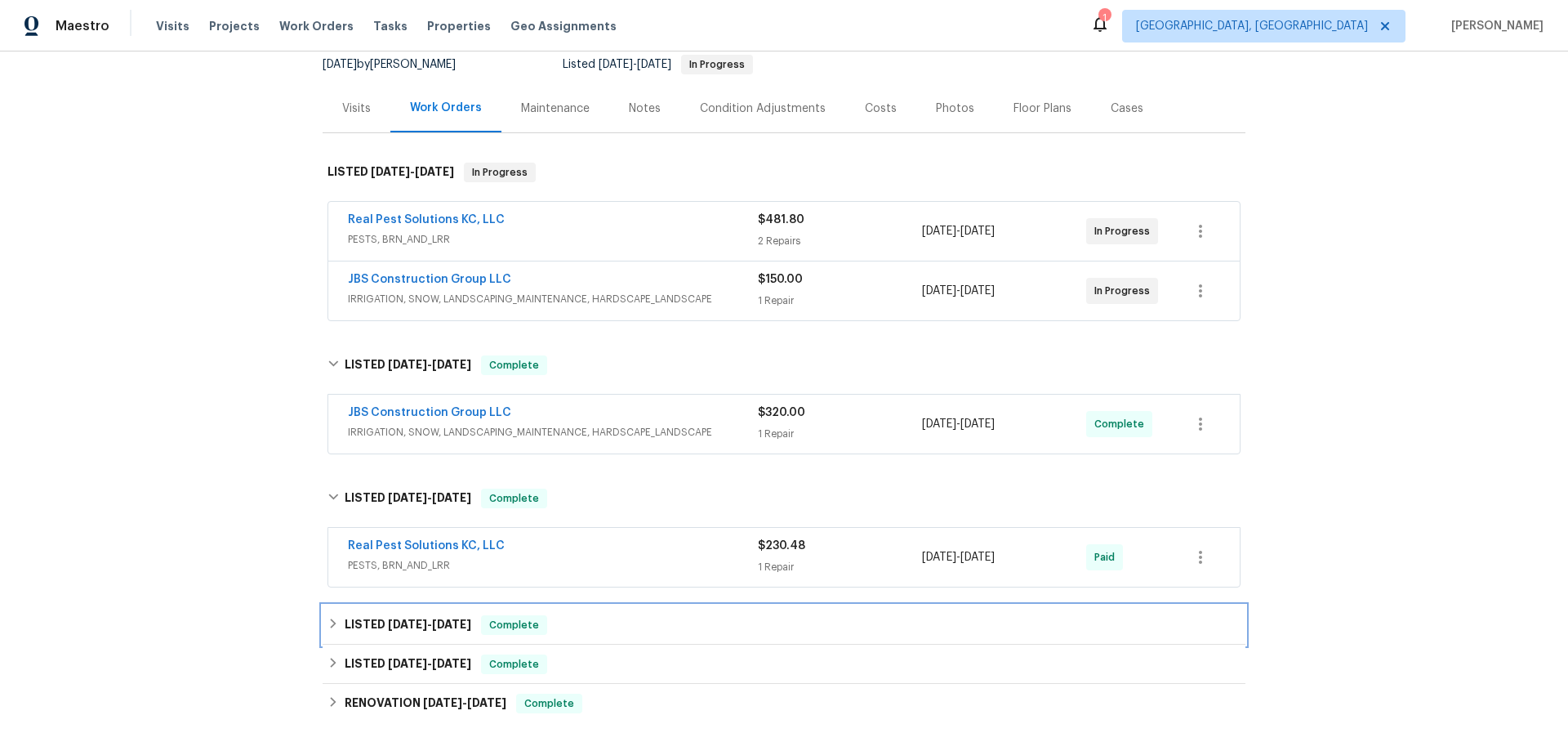
click at [329, 615] on div "LISTED 5/27/25 - 5/28/25 Complete" at bounding box center [784, 625] width 913 height 20
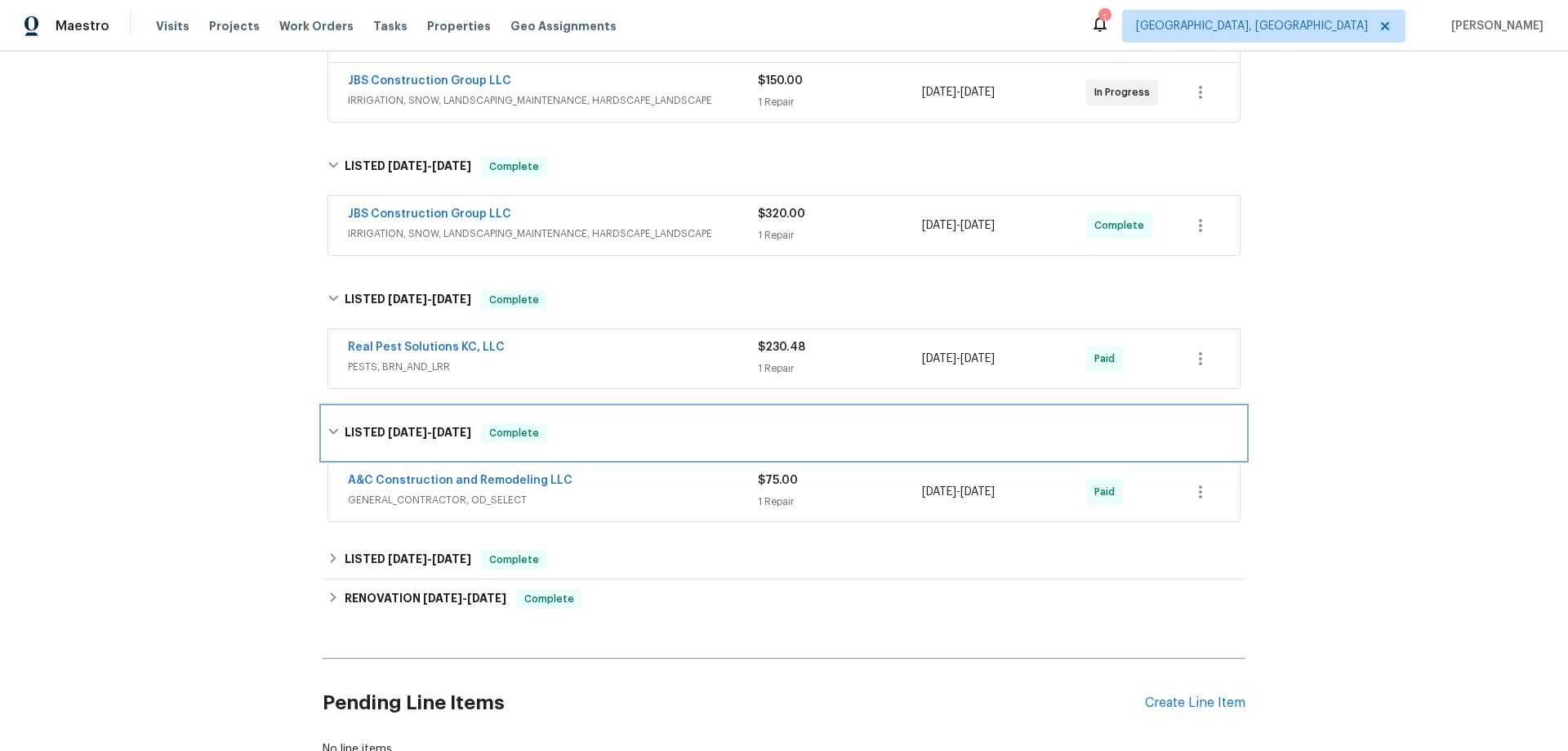
scroll to position [409, 0]
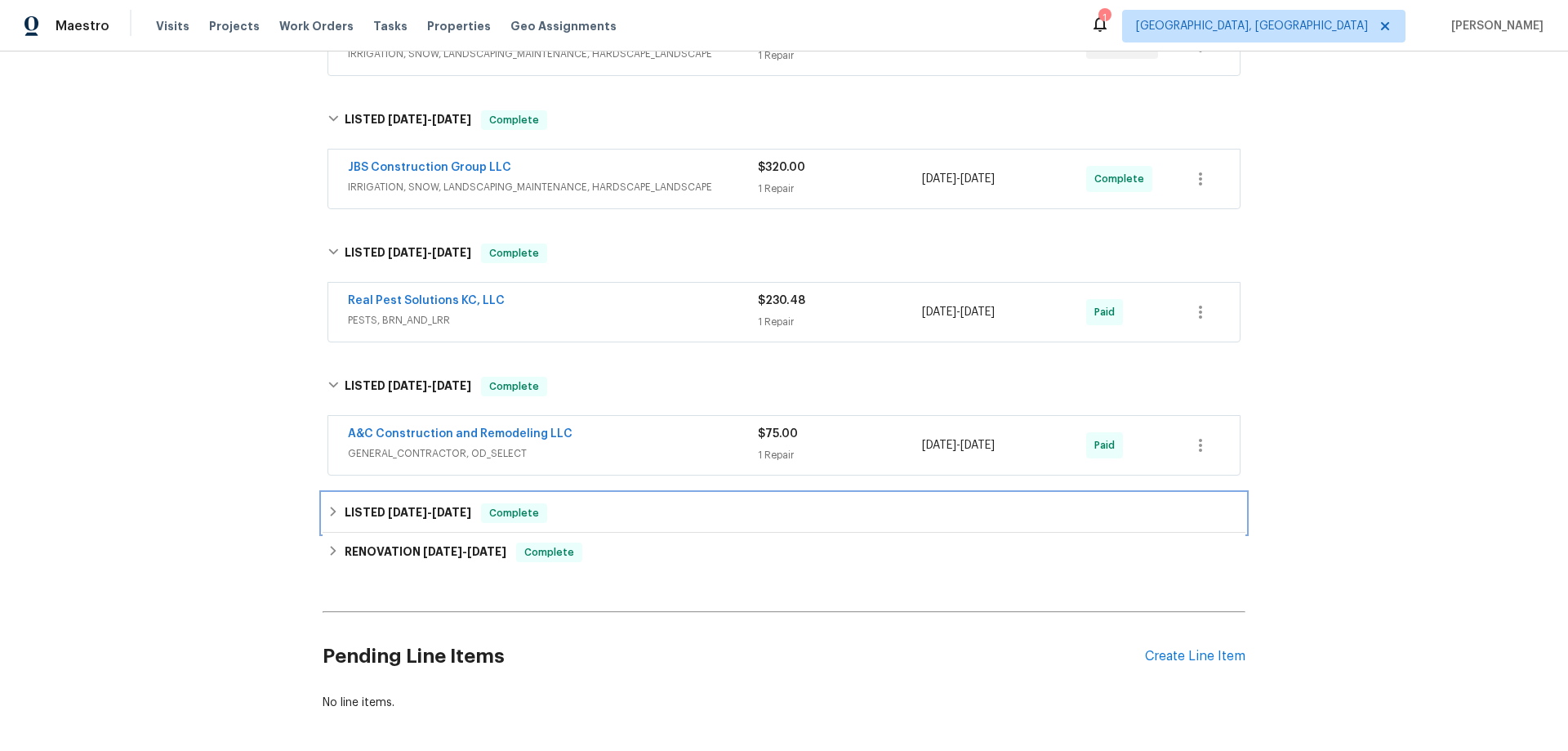
click at [327, 521] on div "LISTED 5/20/25 - 5/21/25 Complete" at bounding box center [784, 513] width 913 height 20
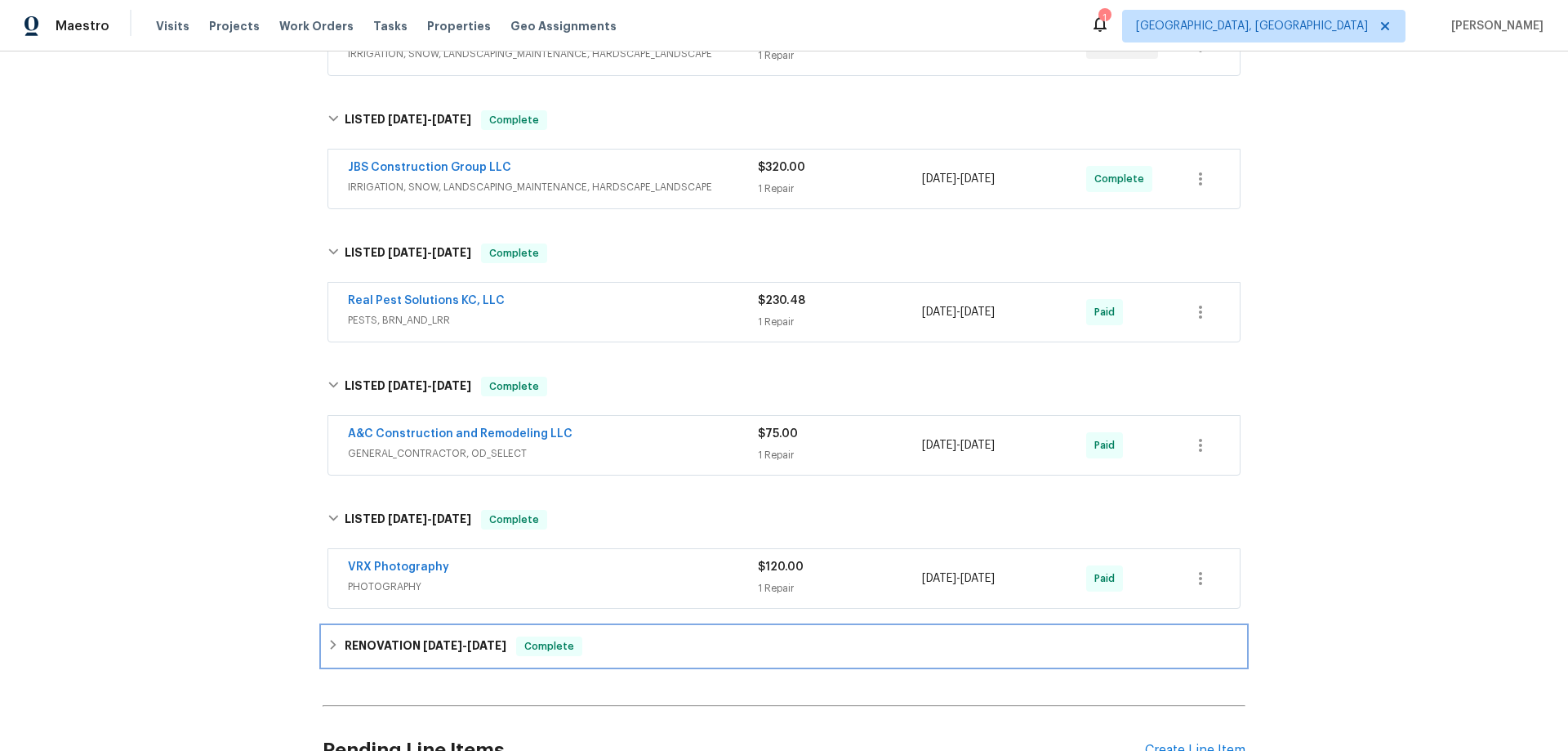
click at [329, 639] on icon at bounding box center [332, 644] width 11 height 11
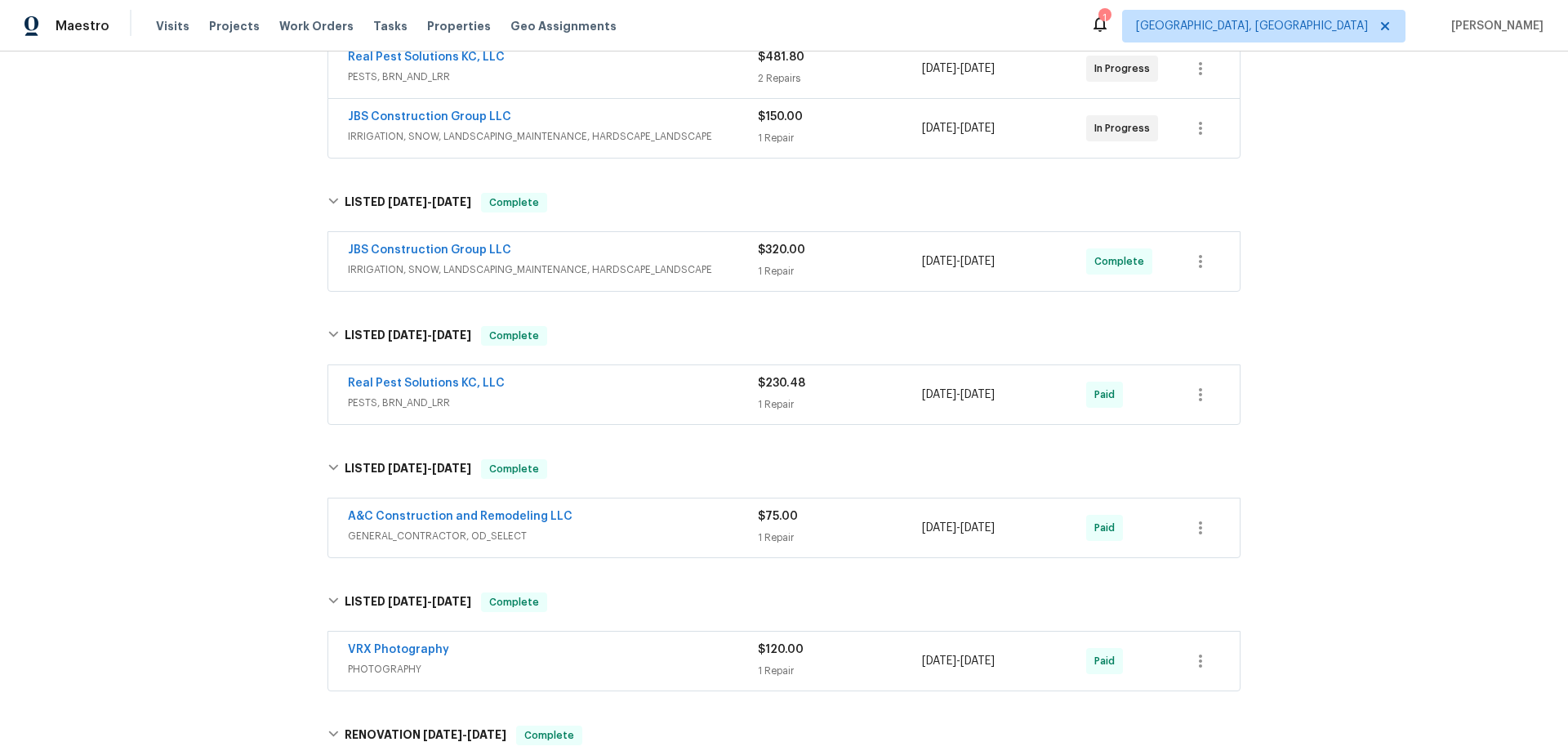
scroll to position [327, 0]
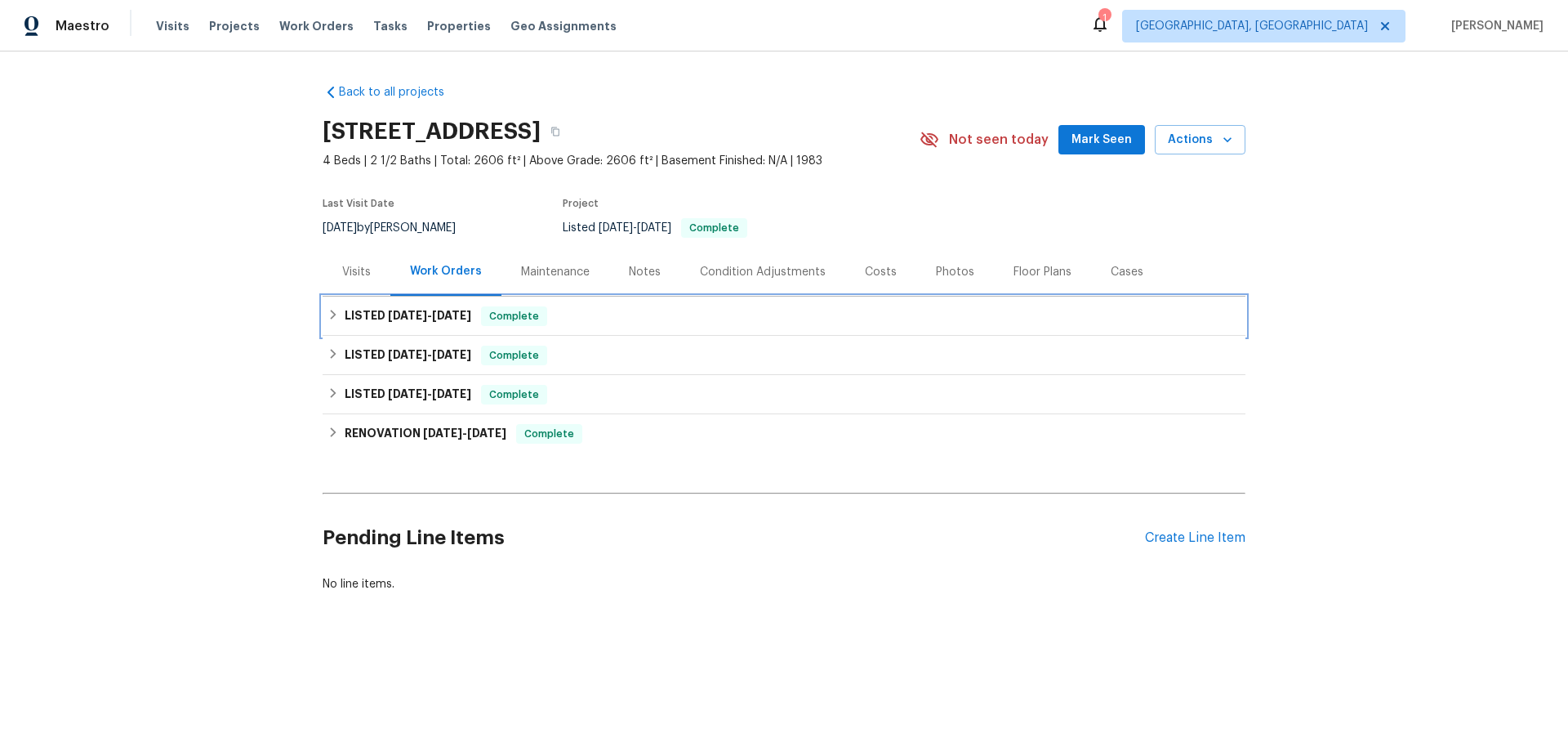
click at [329, 311] on icon at bounding box center [332, 314] width 11 height 11
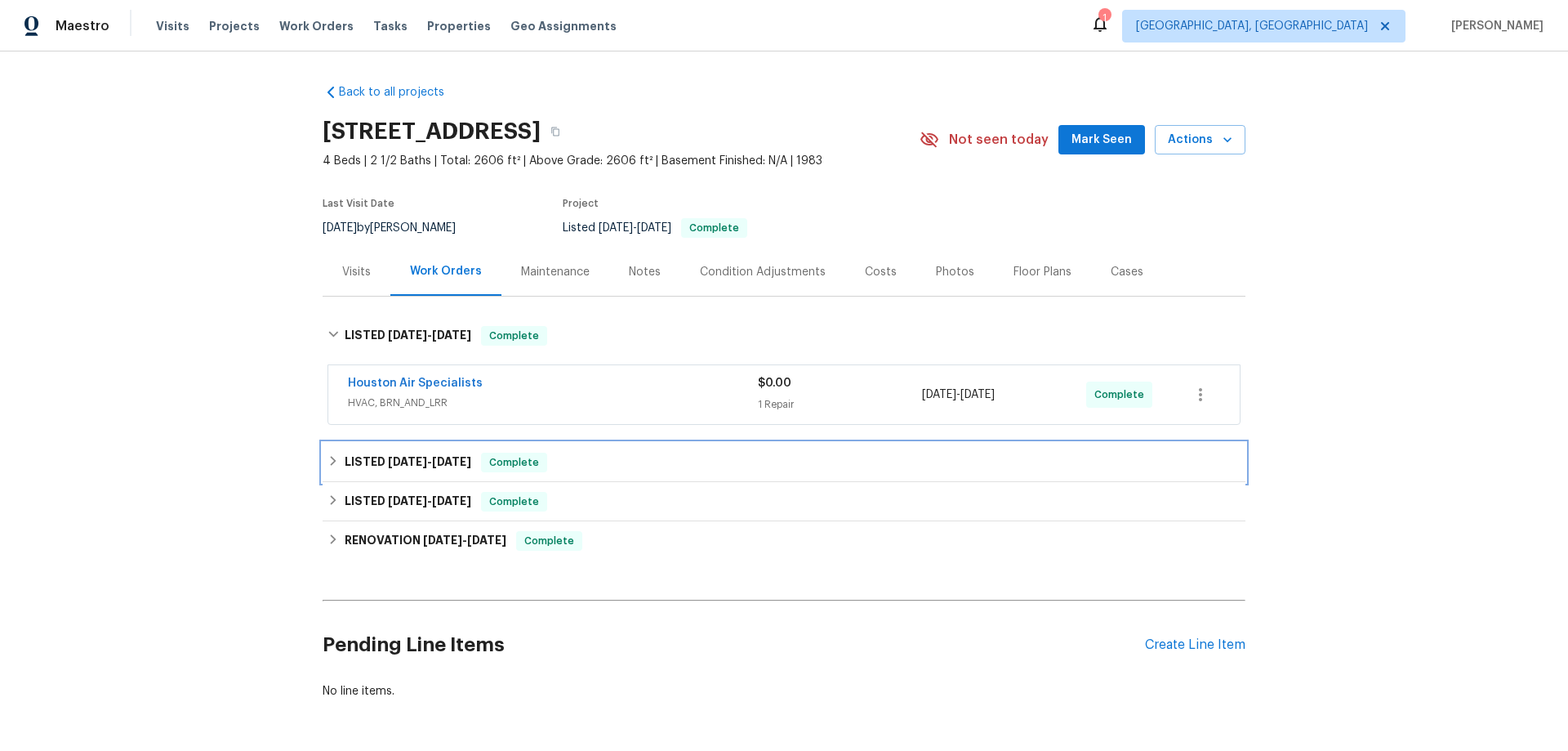
click at [327, 461] on icon at bounding box center [332, 460] width 11 height 11
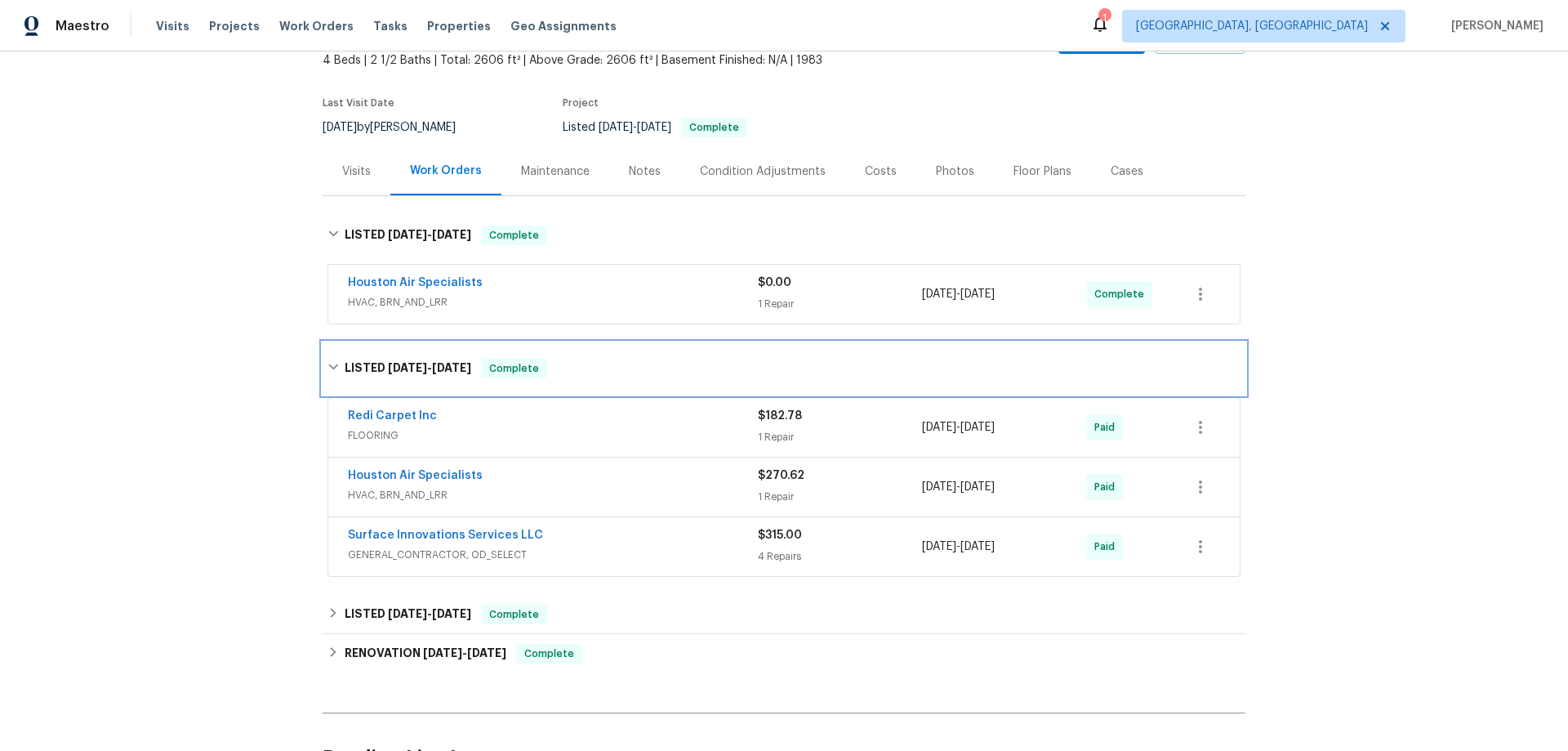
scroll to position [285, 0]
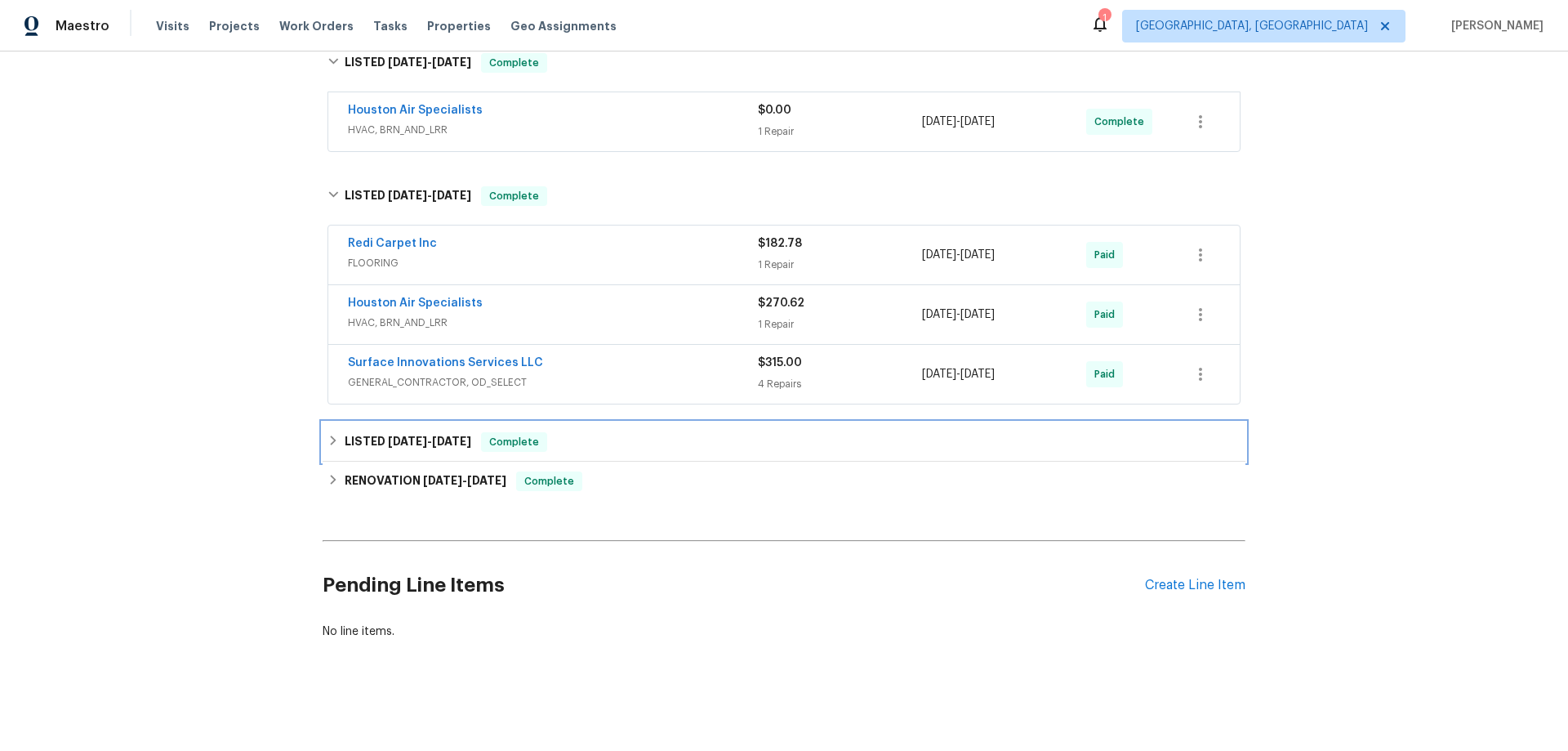
click at [333, 433] on div "LISTED [DATE] - [DATE] Complete" at bounding box center [784, 442] width 913 height 20
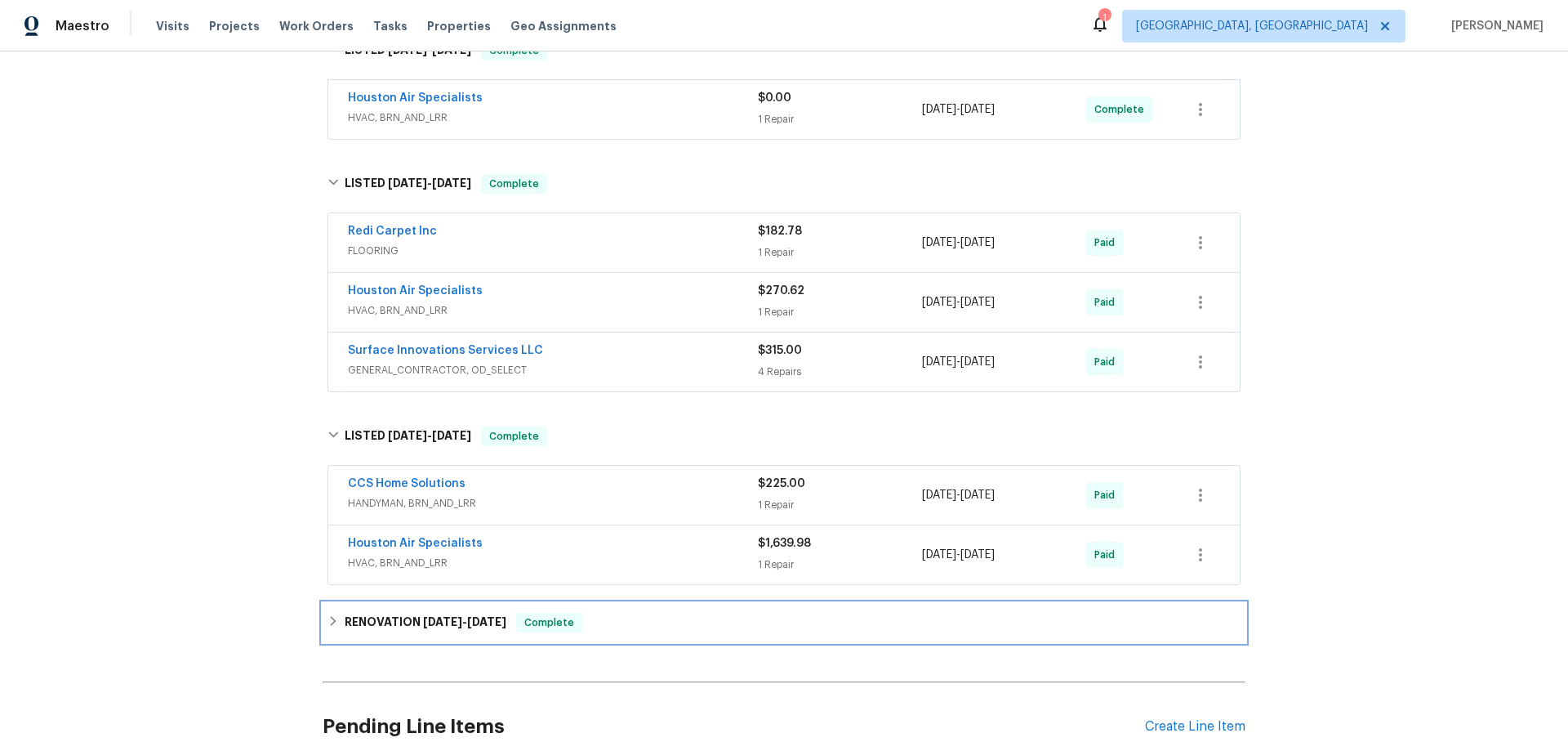
click at [331, 620] on icon at bounding box center [332, 620] width 11 height 11
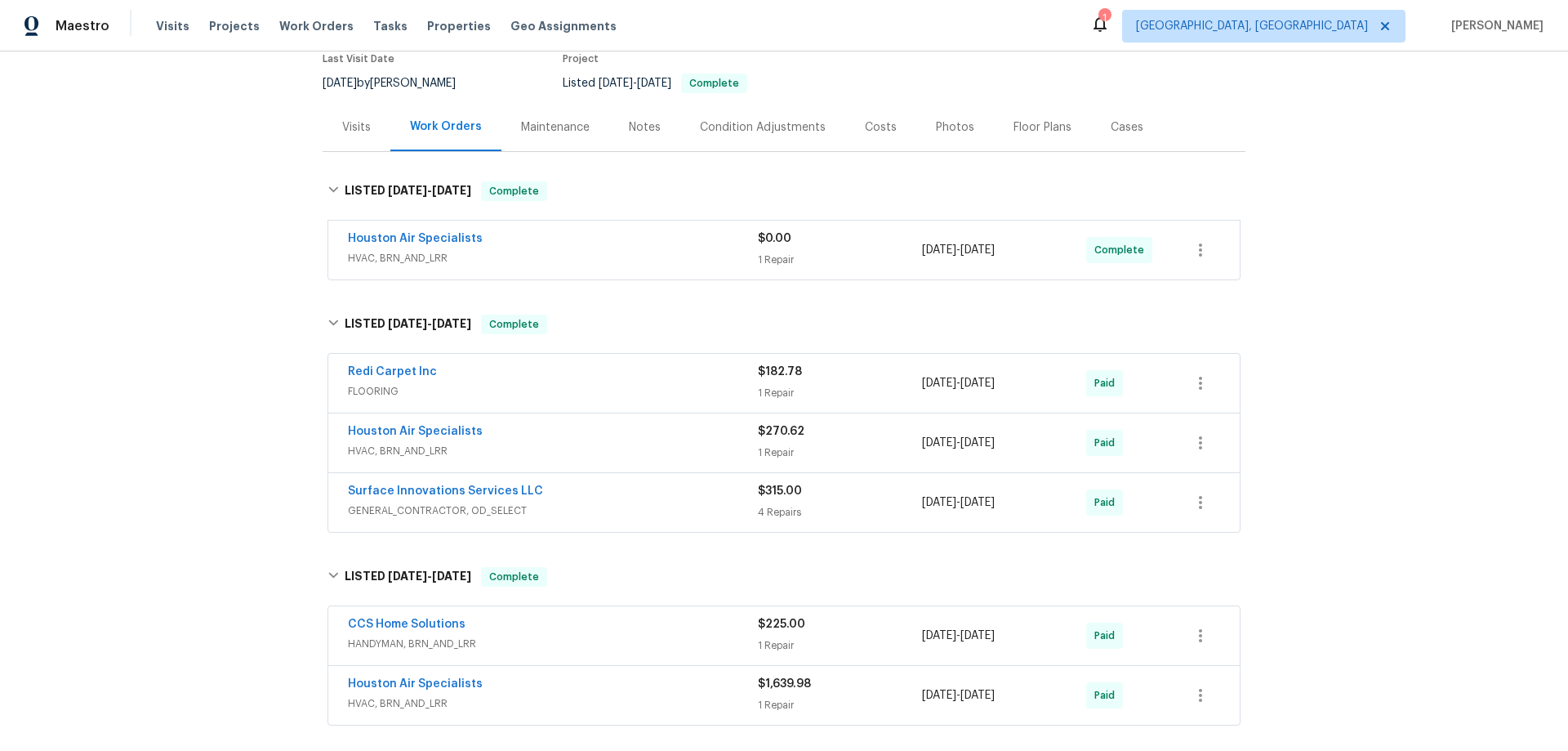
scroll to position [0, 0]
